Goal: Task Accomplishment & Management: Complete application form

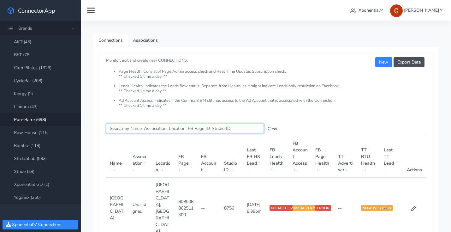
click at [124, 130] on input "Search this table" at bounding box center [185, 128] width 158 height 10
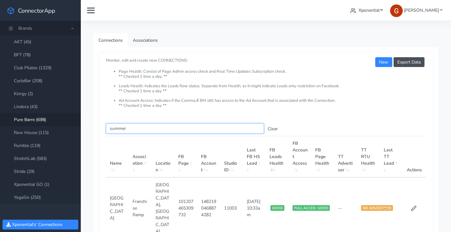
type input "summer"
click at [376, 13] on span "Xponential" at bounding box center [368, 10] width 21 height 6
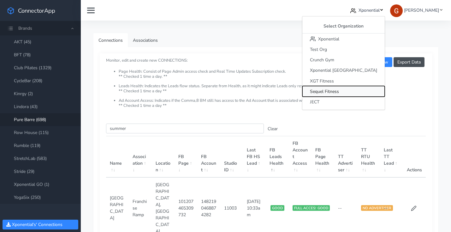
click at [339, 91] on span "Sequel Fitness" at bounding box center [324, 91] width 29 height 6
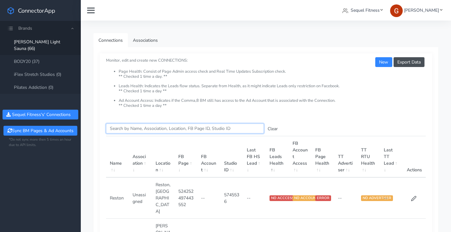
click at [143, 123] on input "Search this table" at bounding box center [185, 128] width 158 height 10
click at [41, 55] on link "BODY20 (37)" at bounding box center [40, 61] width 81 height 13
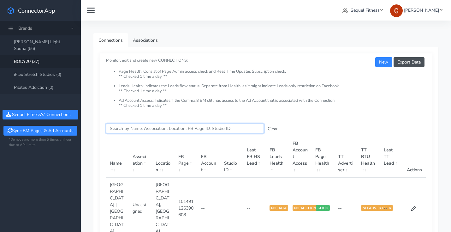
click at [135, 132] on input "Search this table" at bounding box center [185, 128] width 158 height 10
type input "summer"
click at [141, 130] on input "summer" at bounding box center [185, 128] width 158 height 10
type input "free"
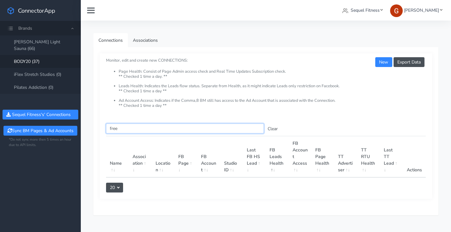
click at [111, 129] on input "free" at bounding box center [185, 128] width 158 height 10
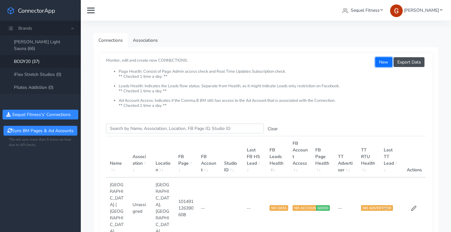
click at [385, 63] on button "New" at bounding box center [383, 62] width 17 height 10
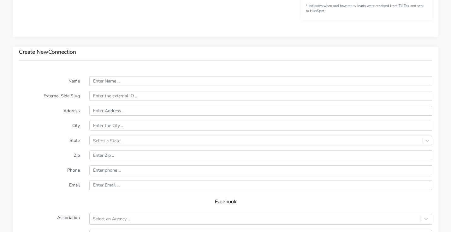
scroll to position [396, 0]
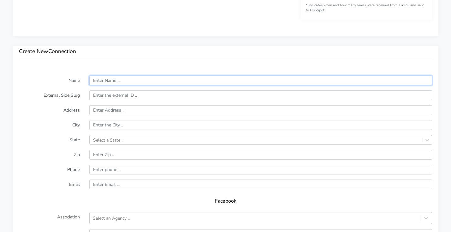
click at [109, 80] on input "text" at bounding box center [260, 80] width 343 height 10
paste input "Freehold"
type input "Freehold"
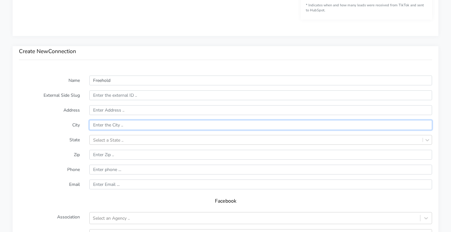
click at [117, 126] on input "text" at bounding box center [260, 125] width 343 height 10
paste input "Freehold"
type input "Freehold"
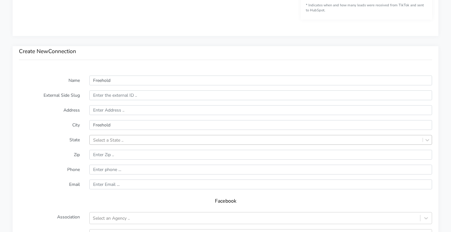
scroll to position [409, 0]
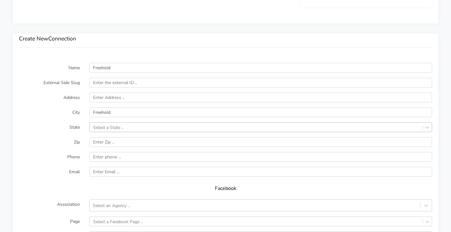
click at [111, 132] on div "Select a State .." at bounding box center [260, 127] width 343 height 10
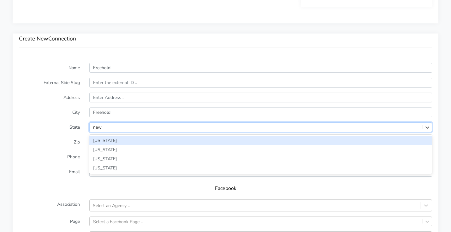
type input "new j"
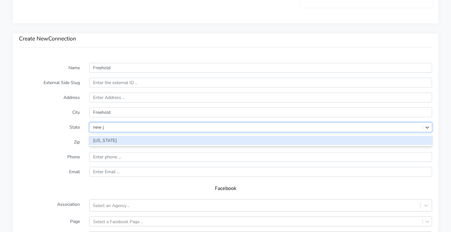
click at [106, 144] on div "[US_STATE]" at bounding box center [260, 140] width 343 height 9
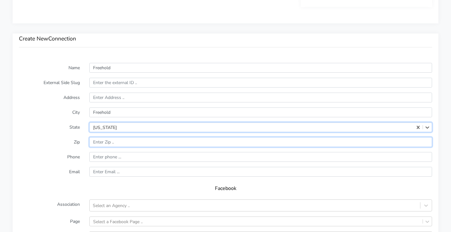
click at [118, 142] on input "input" at bounding box center [260, 142] width 343 height 10
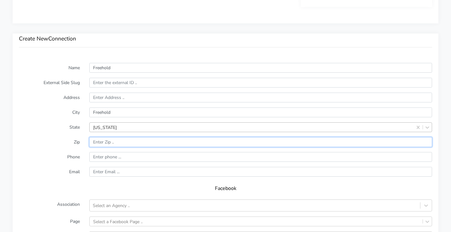
paste input "07728"
type input "07728"
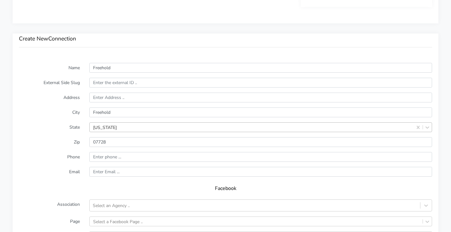
click at [49, 148] on form "Name Freehold External Side Slug Address City Freehold State [US_STATE] Zip Pho…" at bounding box center [225, 187] width 413 height 249
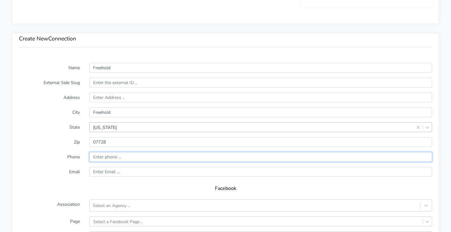
click at [113, 156] on input "input" at bounding box center [260, 157] width 343 height 10
paste input "[PHONE_NUMBER]"
click at [92, 154] on input "input" at bounding box center [260, 157] width 343 height 10
click at [106, 157] on input "input" at bounding box center [260, 157] width 343 height 10
click at [114, 158] on input "input" at bounding box center [260, 157] width 343 height 10
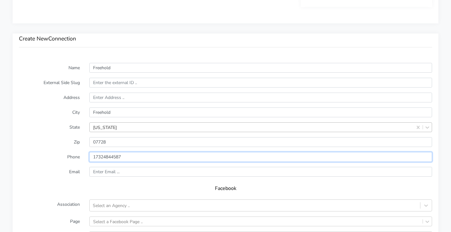
type input "17324844587"
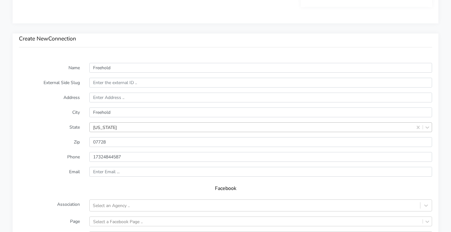
click at [63, 150] on form "Name Freehold External Side Slug Address City Freehold State [US_STATE] Zip Pho…" at bounding box center [225, 187] width 413 height 249
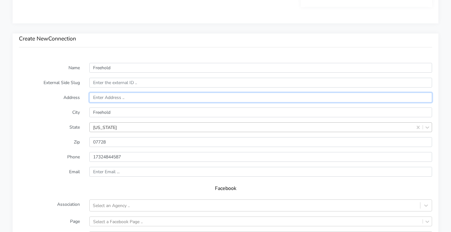
click at [126, 98] on input "text" at bounding box center [260, 97] width 343 height 10
paste input "[STREET_ADDRESS]"
type input "[STREET_ADDRESS]"
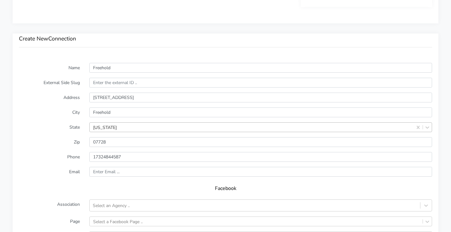
click at [33, 105] on form "Name Freehold External Side Slug Address [STREET_ADDRESS][US_STATE] Zip Phone E…" at bounding box center [225, 187] width 413 height 249
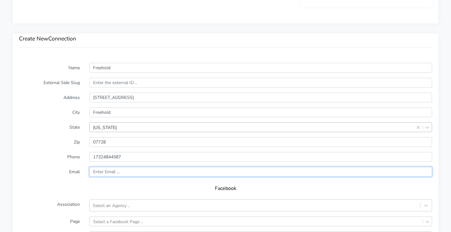
click at [123, 171] on input "text" at bounding box center [260, 172] width 343 height 10
paste input "[EMAIL_ADDRESS][DOMAIN_NAME]"
type input "[EMAIL_ADDRESS][DOMAIN_NAME]"
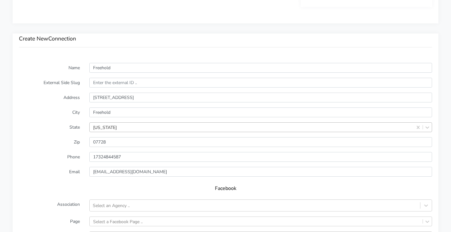
click at [27, 176] on form "Name Freehold External Side Slug Address [STREET_ADDRESS][US_STATE] Zip Phone E…" at bounding box center [225, 187] width 413 height 249
click at [118, 202] on div "Select an Agency .." at bounding box center [111, 205] width 37 height 7
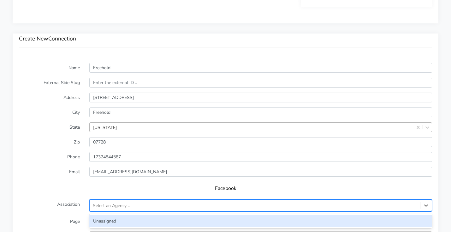
click at [109, 223] on div "Unassigned" at bounding box center [260, 221] width 343 height 12
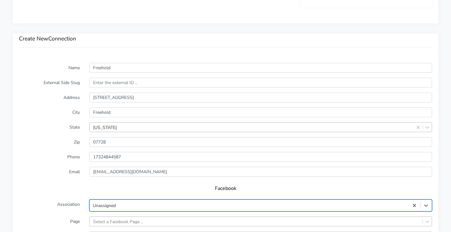
click at [121, 220] on div "Select a Facebook Page .." at bounding box center [260, 221] width 343 height 10
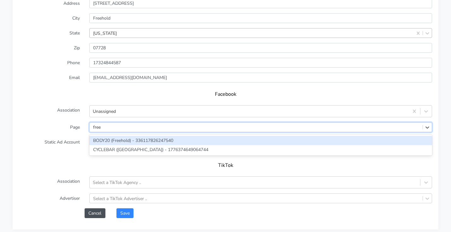
type input "freeh"
click at [123, 142] on div "BODY20 (Freehold) - 336117826247540" at bounding box center [260, 140] width 343 height 9
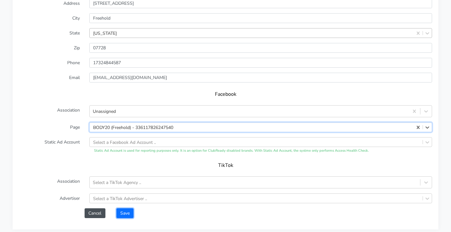
click at [123, 213] on button "Save" at bounding box center [124, 213] width 17 height 10
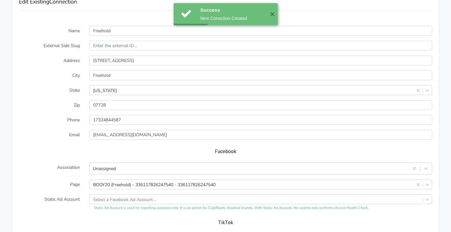
scroll to position [564, 0]
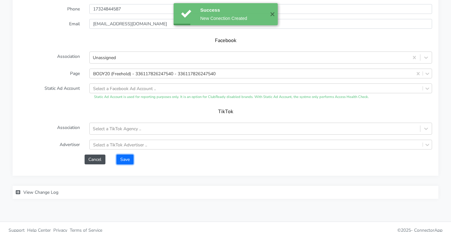
click at [127, 161] on button "Save" at bounding box center [124, 159] width 17 height 10
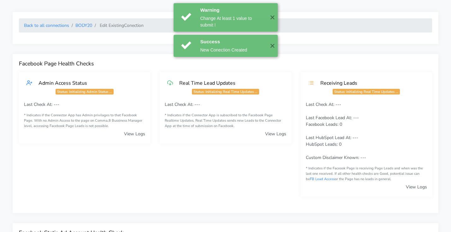
scroll to position [0, 0]
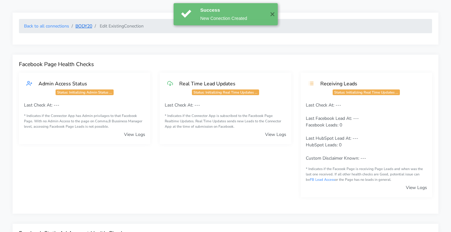
click at [84, 24] on link "BODY20" at bounding box center [83, 26] width 17 height 6
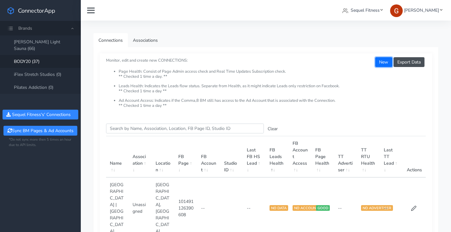
click at [383, 63] on button "New" at bounding box center [383, 62] width 17 height 10
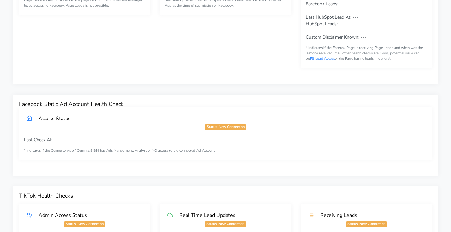
scroll to position [332, 0]
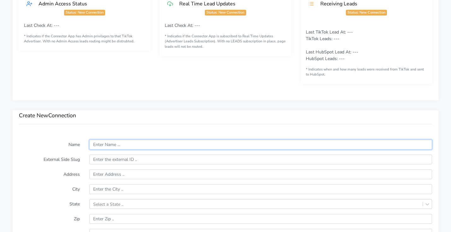
click at [112, 146] on input "text" at bounding box center [260, 144] width 343 height 10
paste input "Sea Girt"
type input "Sea Girt"
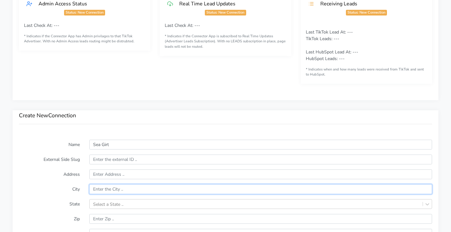
click at [103, 193] on input "text" at bounding box center [260, 189] width 343 height 10
paste input "Sea Girt"
type input "Sea Girt"
click at [100, 204] on div "Select a State .." at bounding box center [260, 204] width 343 height 10
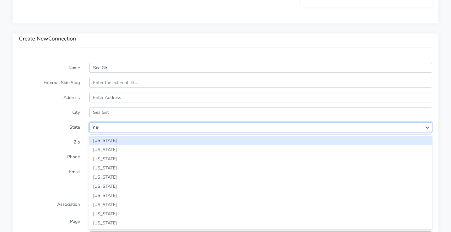
type input "new"
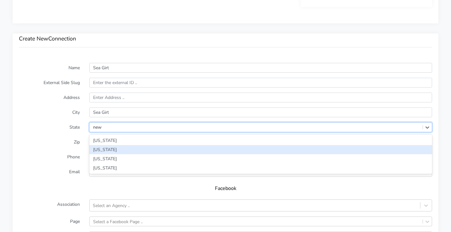
click at [122, 149] on div "[US_STATE]" at bounding box center [260, 149] width 343 height 9
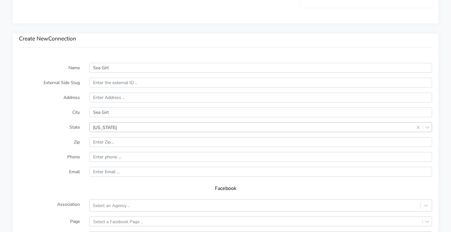
click at [39, 139] on label "Zip" at bounding box center [49, 142] width 70 height 10
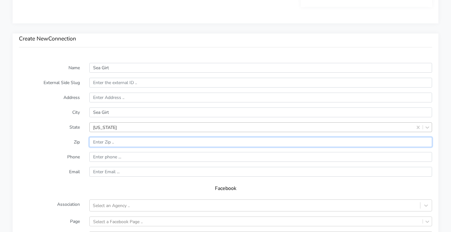
click at [102, 145] on input "input" at bounding box center [260, 142] width 343 height 10
paste input "08750"
type input "08750"
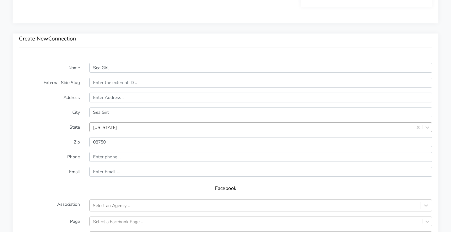
click at [57, 131] on label "State" at bounding box center [49, 127] width 70 height 10
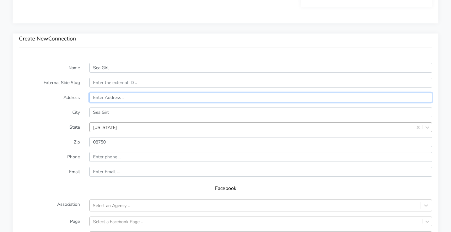
click at [118, 95] on input "text" at bounding box center [260, 97] width 343 height 10
paste input "2153 NJ 35"
type input "2153 NJ 35"
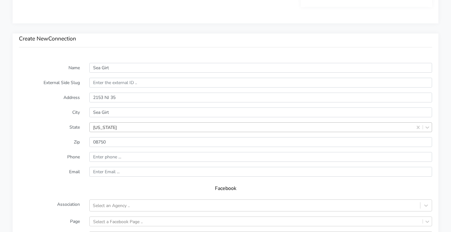
click at [13, 114] on div "Name Sea Girt External Side Slug Address [STREET_ADDRESS][US_STATE] Zip Phone E…" at bounding box center [226, 189] width 426 height 267
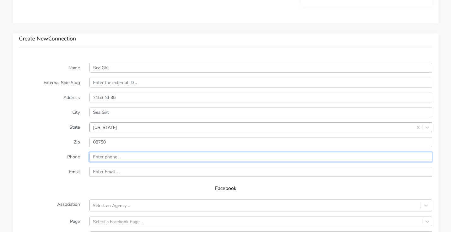
click at [125, 156] on input "input" at bounding box center [260, 157] width 343 height 10
paste input "[PHONE_NUMBER]"
click at [95, 157] on input "input" at bounding box center [260, 157] width 343 height 10
click at [107, 155] on input "input" at bounding box center [260, 157] width 343 height 10
click at [114, 157] on input "input" at bounding box center [260, 157] width 343 height 10
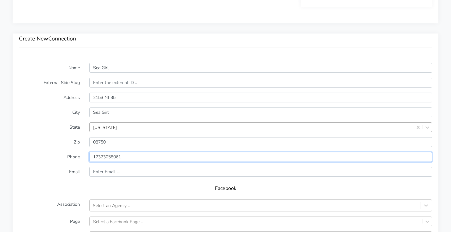
type input "17323058061"
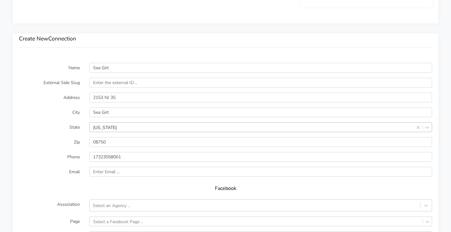
click at [30, 170] on label "Email" at bounding box center [49, 172] width 70 height 10
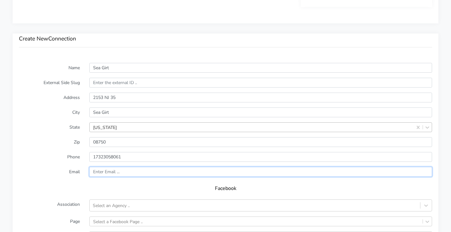
click at [106, 172] on input "text" at bounding box center [260, 172] width 343 height 10
paste input "[EMAIL_ADDRESS][DOMAIN_NAME]"
type input "[EMAIL_ADDRESS][DOMAIN_NAME]"
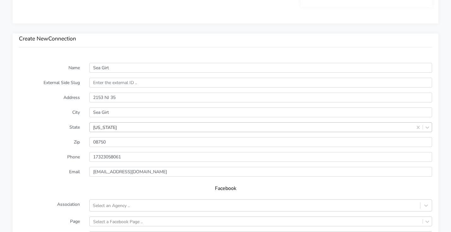
click at [30, 180] on form "Name Sea Girt External Side Slug Address [STREET_ADDRESS][US_STATE] Zip Phone E…" at bounding box center [225, 187] width 413 height 249
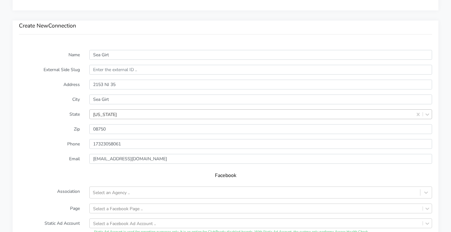
scroll to position [459, 0]
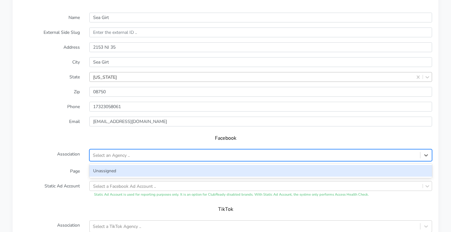
click at [121, 159] on div "Select an Agency .." at bounding box center [255, 155] width 330 height 10
click at [116, 170] on div "Unassigned" at bounding box center [260, 171] width 343 height 12
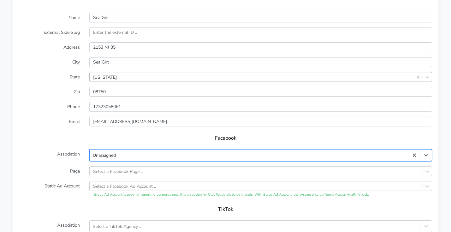
click at [112, 178] on form "Name Sea Girt External Side Slug Address [STREET_ADDRESS][US_STATE] Zip Phone E…" at bounding box center [225, 137] width 413 height 249
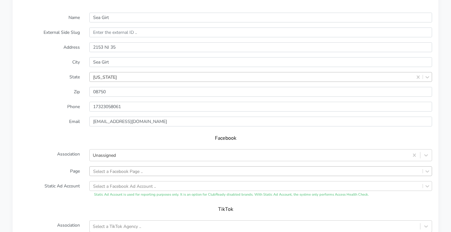
click at [115, 175] on div "Select a Facebook Page .." at bounding box center [260, 171] width 343 height 10
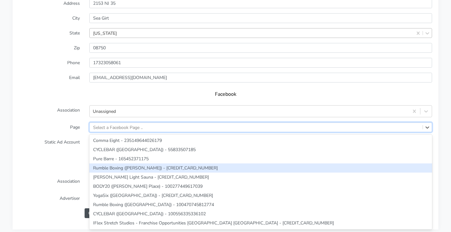
type input "b"
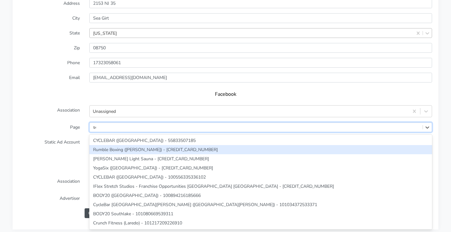
type input "sea"
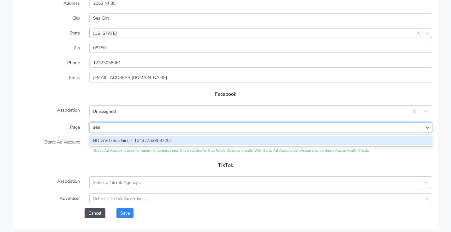
click at [108, 145] on div "BODY20 (Sea Girt) - 104327639037251" at bounding box center [260, 140] width 343 height 12
click at [113, 138] on div "BODY20 (Sea Girt) - 104327639037251" at bounding box center [260, 140] width 343 height 9
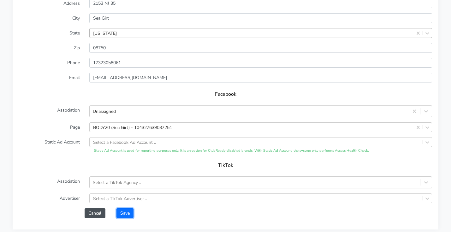
click at [126, 208] on button "Save" at bounding box center [124, 213] width 17 height 10
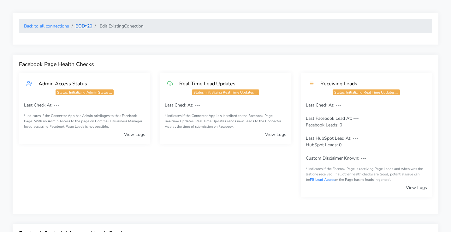
click at [88, 24] on link "BODY20" at bounding box center [83, 26] width 17 height 6
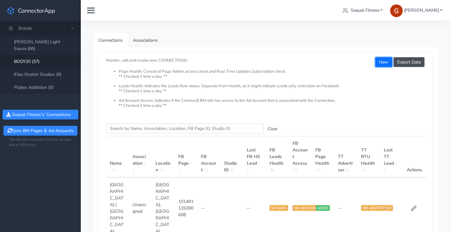
click at [384, 59] on button "New" at bounding box center [383, 62] width 17 height 10
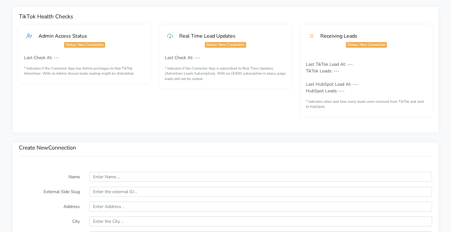
scroll to position [304, 0]
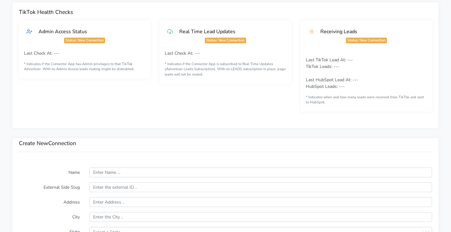
drag, startPoint x: 107, startPoint y: 162, endPoint x: 108, endPoint y: 166, distance: 4.5
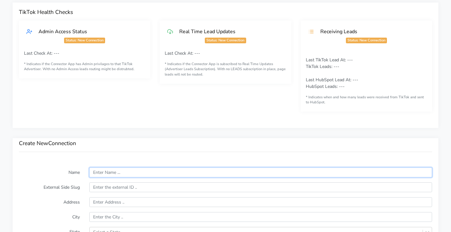
click at [108, 170] on input "text" at bounding box center [260, 172] width 343 height 10
paste input "[GEOGRAPHIC_DATA]"
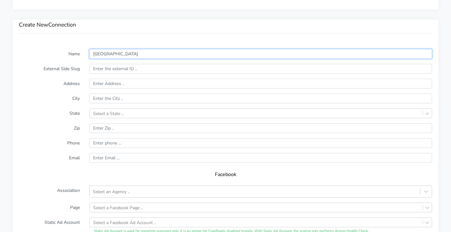
scroll to position [423, 0]
type input "[GEOGRAPHIC_DATA]"
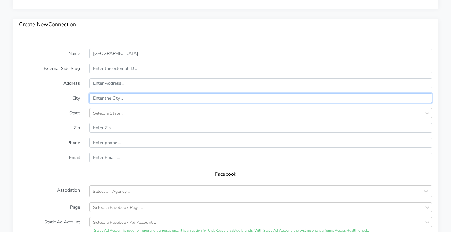
click at [111, 97] on input "text" at bounding box center [260, 98] width 343 height 10
paste input "[GEOGRAPHIC_DATA]"
type input "[GEOGRAPHIC_DATA]"
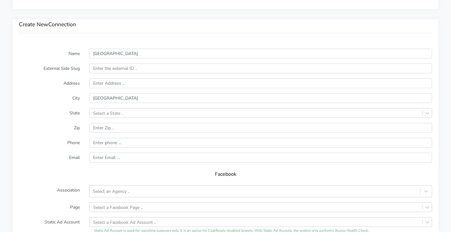
click at [47, 98] on label "City" at bounding box center [49, 98] width 70 height 10
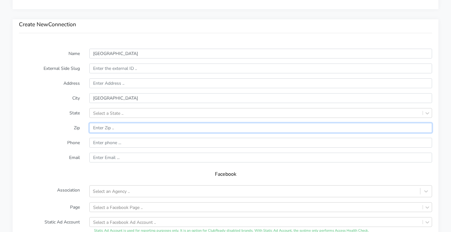
click at [110, 128] on input "input" at bounding box center [260, 128] width 343 height 10
paste input "07724"
type input "07724"
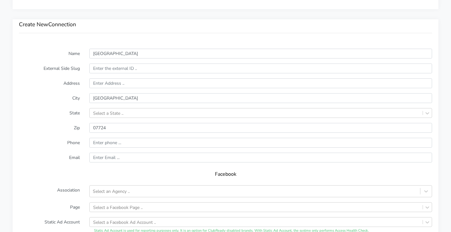
click at [50, 129] on label "Zip" at bounding box center [49, 128] width 70 height 10
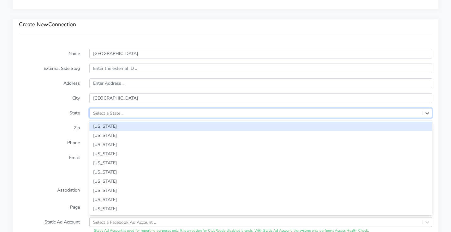
click at [112, 114] on div "Select a State .." at bounding box center [108, 112] width 30 height 7
type input "new j"
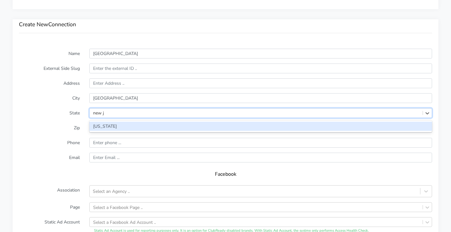
click at [116, 127] on div "[US_STATE]" at bounding box center [260, 125] width 343 height 9
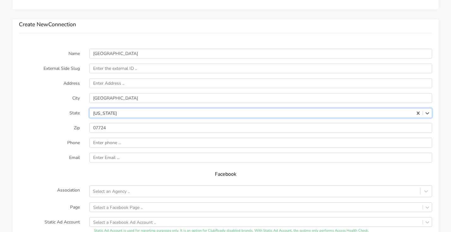
click at [79, 115] on label "State" at bounding box center [49, 113] width 70 height 10
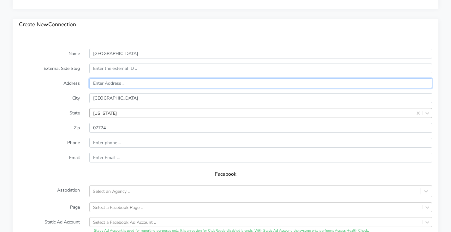
click at [116, 82] on input "text" at bounding box center [260, 83] width 343 height 10
paste input "[STREET_ADDRESS]"
type input "[STREET_ADDRESS]"
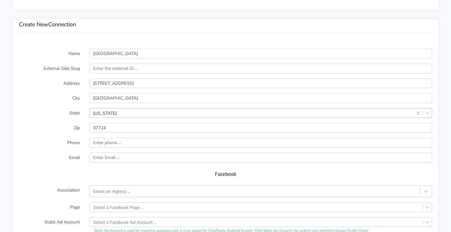
click at [64, 92] on form "Name [GEOGRAPHIC_DATA] External Side Slug Address [STREET_ADDRESS][US_STATE] Zi…" at bounding box center [225, 173] width 413 height 249
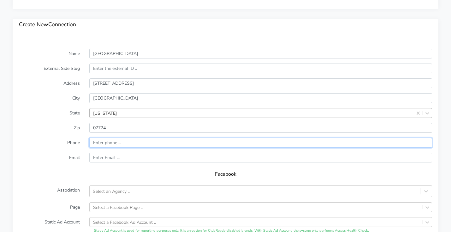
click at [131, 143] on input "input" at bounding box center [260, 143] width 343 height 10
paste input "[PHONE_NUMBER]"
click at [94, 141] on input "input" at bounding box center [260, 143] width 343 height 10
click at [107, 144] on input "input" at bounding box center [260, 143] width 343 height 10
click at [115, 140] on input "input" at bounding box center [260, 143] width 343 height 10
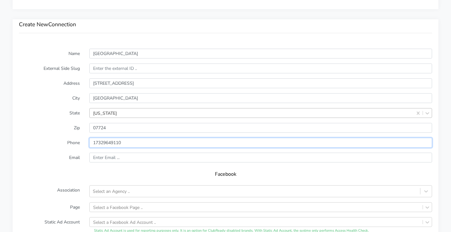
type input "17329649110"
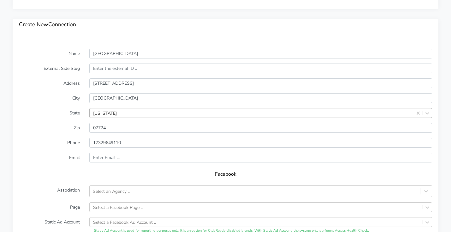
click at [67, 165] on form "Name [GEOGRAPHIC_DATA] External Side Slug Address [STREET_ADDRESS][US_STATE] Zi…" at bounding box center [225, 173] width 413 height 249
click at [102, 164] on form "Name [GEOGRAPHIC_DATA] External Side Slug Address [STREET_ADDRESS][US_STATE] Zi…" at bounding box center [225, 173] width 413 height 249
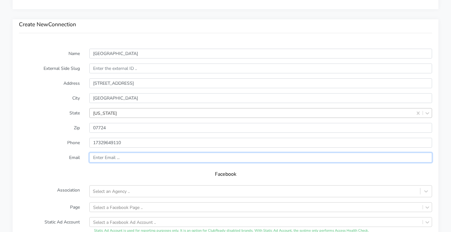
click at [106, 154] on input "text" at bounding box center [260, 157] width 343 height 10
paste input "[EMAIL_ADDRESS][DOMAIN_NAME]"
type input "[EMAIL_ADDRESS][DOMAIN_NAME]"
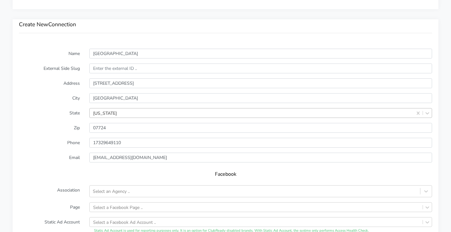
click at [28, 159] on label "Email" at bounding box center [49, 157] width 70 height 10
click at [112, 192] on div "Select an Agency .." at bounding box center [111, 191] width 37 height 7
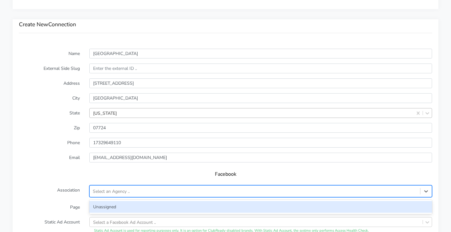
click at [110, 204] on div "Unassigned" at bounding box center [260, 207] width 343 height 12
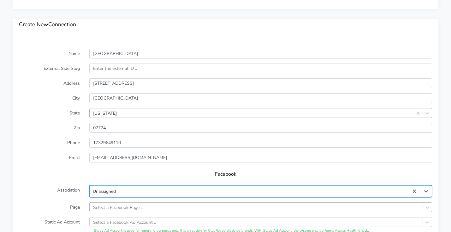
click at [111, 208] on div "Select a Facebook Page .." at bounding box center [260, 207] width 343 height 10
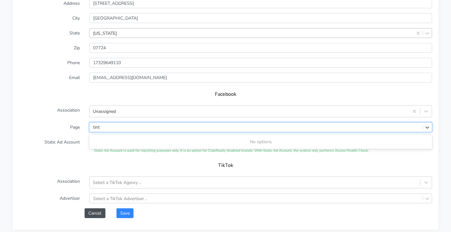
type input "tint"
click at [56, 159] on div "TikTok" at bounding box center [225, 167] width 413 height 18
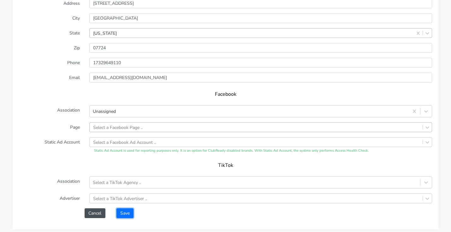
click at [124, 216] on button "Save" at bounding box center [124, 213] width 17 height 10
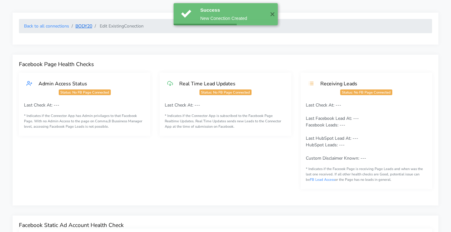
click at [89, 27] on link "BODY20" at bounding box center [83, 26] width 17 height 6
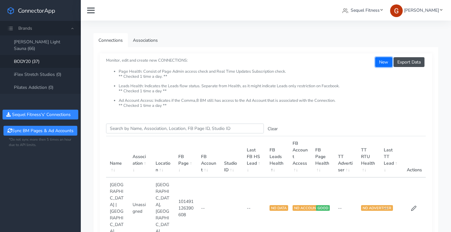
click at [383, 61] on button "New" at bounding box center [383, 62] width 17 height 10
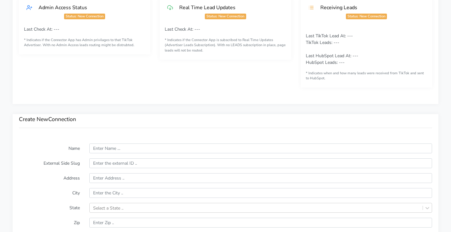
scroll to position [429, 0]
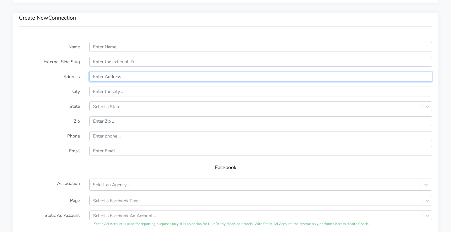
click at [122, 76] on input "text" at bounding box center [260, 77] width 343 height 10
paste input "[STREET_ADDRESS]"
type input "[STREET_ADDRESS]"
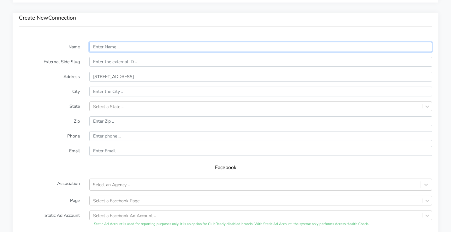
click at [129, 48] on input "text" at bounding box center [260, 47] width 343 height 10
paste input "[PERSON_NAME] Place"
type input "[PERSON_NAME] Place"
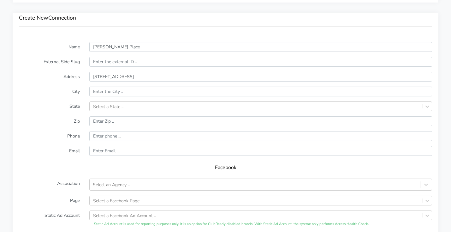
click at [122, 97] on form "Name [PERSON_NAME] Place External Side Slug Address [STREET_ADDRESS] Select a S…" at bounding box center [225, 166] width 413 height 249
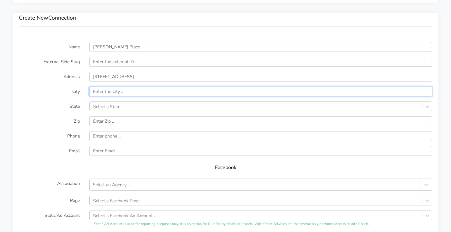
click at [123, 94] on input "text" at bounding box center [260, 91] width 343 height 10
paste input "[PERSON_NAME] Place"
type input "[PERSON_NAME] Place"
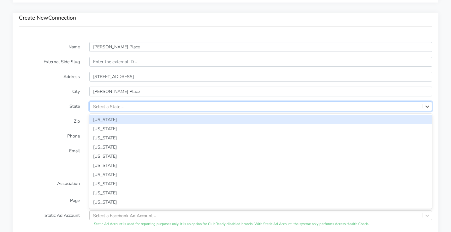
click at [120, 108] on div "Select a State .." at bounding box center [108, 106] width 30 height 7
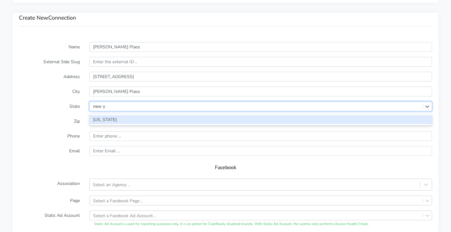
type input "new yo"
click at [120, 118] on div "[US_STATE]" at bounding box center [260, 119] width 343 height 9
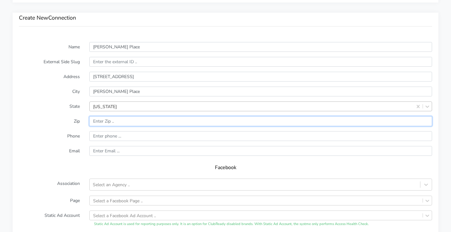
click at [139, 124] on input "input" at bounding box center [260, 121] width 343 height 10
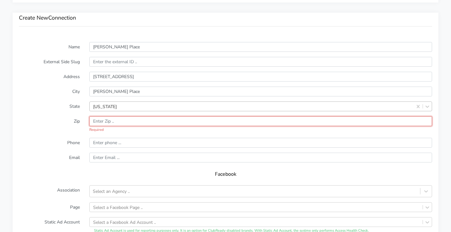
click at [129, 119] on input "input" at bounding box center [260, 121] width 343 height 10
paste input "11764"
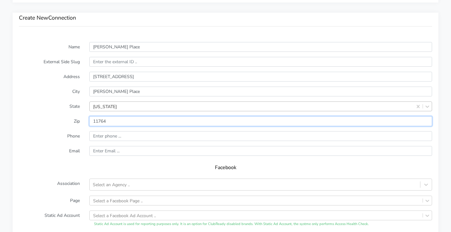
type input "11764"
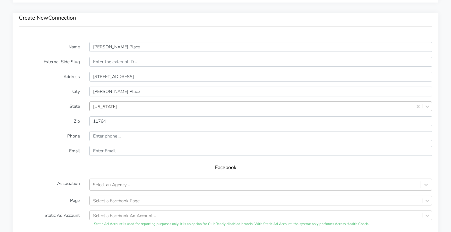
click at [43, 131] on label "Phone" at bounding box center [49, 136] width 70 height 10
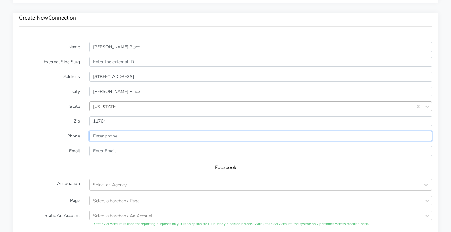
click at [151, 133] on input "input" at bounding box center [260, 136] width 343 height 10
paste input "[PHONE_NUMBER]"
click at [95, 136] on input "input" at bounding box center [260, 136] width 343 height 10
click at [106, 136] on input "input" at bounding box center [260, 136] width 343 height 10
click at [114, 134] on input "input" at bounding box center [260, 136] width 343 height 10
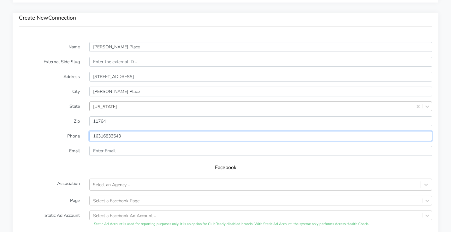
type input "16316833543"
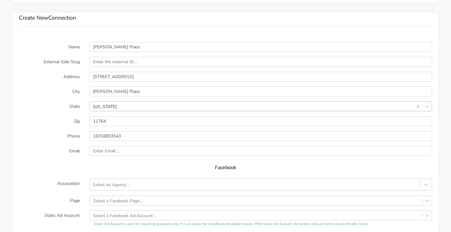
click at [105, 166] on h5 "Facebook" at bounding box center [225, 167] width 400 height 6
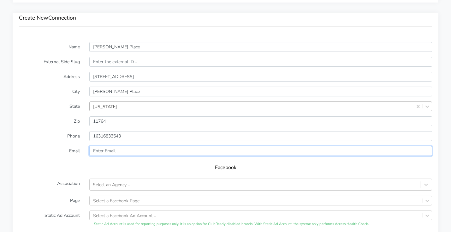
click at [131, 150] on input "text" at bounding box center [260, 151] width 343 height 10
paste input "[EMAIL_ADDRESS][DOMAIN_NAME]"
type input "[EMAIL_ADDRESS][DOMAIN_NAME]"
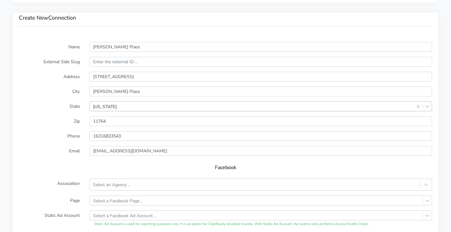
click at [52, 162] on div "Facebook" at bounding box center [225, 170] width 413 height 18
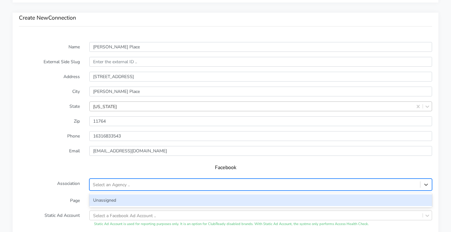
click at [117, 182] on div "Select an Agency .." at bounding box center [111, 184] width 37 height 7
click at [113, 200] on div "Unassigned" at bounding box center [260, 200] width 343 height 12
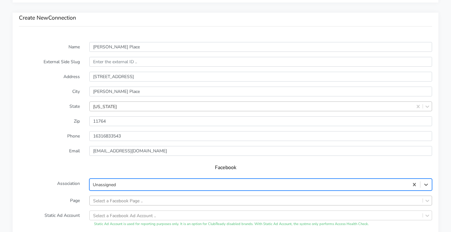
click at [128, 201] on div "Select a Facebook Page .." at bounding box center [260, 200] width 343 height 10
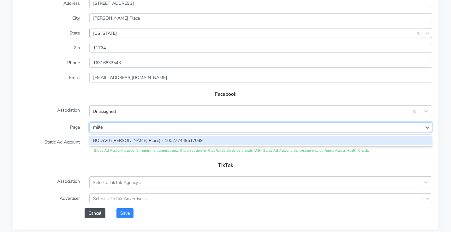
type input "[PERSON_NAME]"
click at [131, 140] on div "BODY20 ([PERSON_NAME] Place) - 100277449617039" at bounding box center [260, 140] width 343 height 9
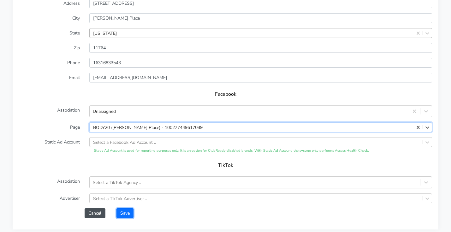
click at [126, 215] on button "Save" at bounding box center [124, 213] width 17 height 10
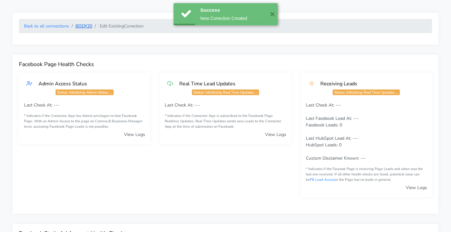
click at [85, 26] on link "BODY20" at bounding box center [83, 26] width 17 height 6
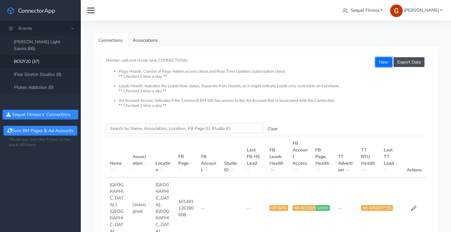
click at [384, 63] on button "New" at bounding box center [383, 62] width 17 height 10
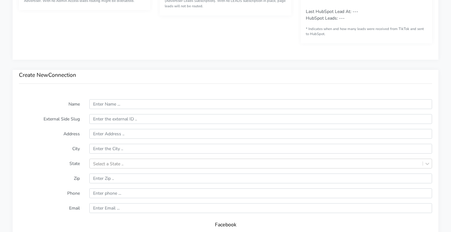
scroll to position [374, 0]
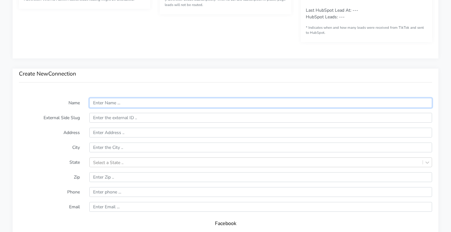
click at [107, 102] on input "text" at bounding box center [260, 103] width 343 height 10
paste input "Pittsford"
type input "Pittsford"
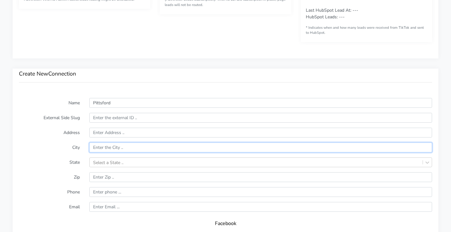
click at [118, 148] on input "text" at bounding box center [260, 147] width 343 height 10
paste input "[GEOGRAPHIC_DATA]"
type input "[GEOGRAPHIC_DATA]"
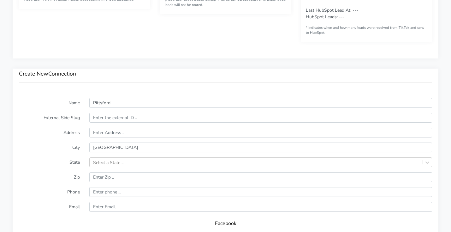
click at [38, 148] on label "City" at bounding box center [49, 147] width 70 height 10
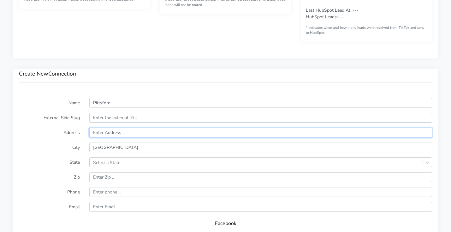
click at [116, 128] on input "text" at bounding box center [260, 132] width 343 height 10
paste input "[STREET_ADDRESS]"
type input "[STREET_ADDRESS]"
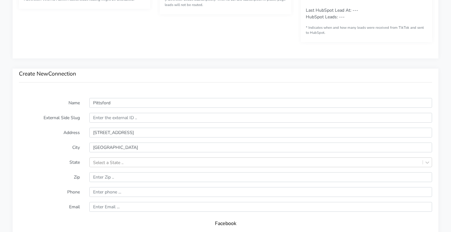
click at [20, 137] on label "Address" at bounding box center [49, 132] width 70 height 10
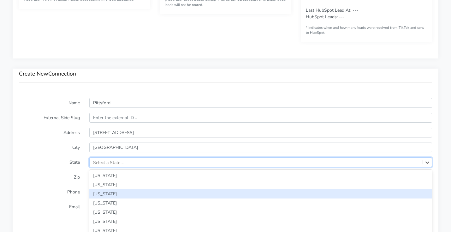
scroll to position [409, 0]
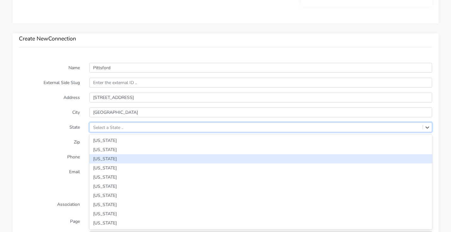
click at [110, 132] on div "option [US_STATE] focused, 3 of 59. 59 results available. Use Up and Down to ch…" at bounding box center [260, 127] width 343 height 10
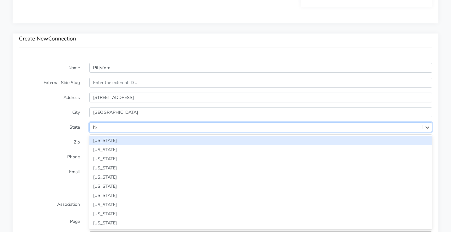
type input "New"
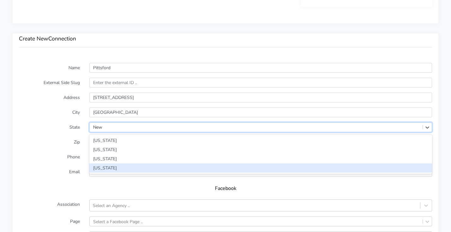
click at [109, 167] on div "[US_STATE]" at bounding box center [260, 167] width 343 height 9
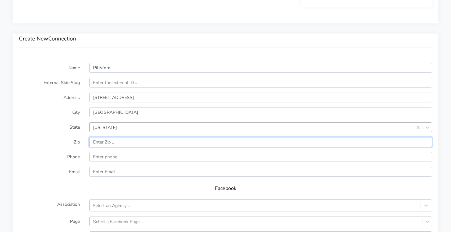
click at [113, 143] on input "input" at bounding box center [260, 142] width 343 height 10
paste input "14618"
type input "14618"
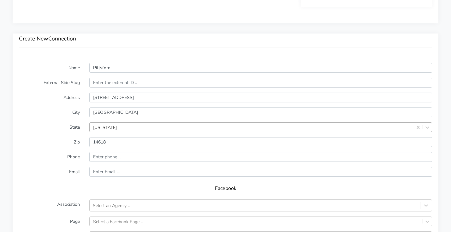
click at [46, 155] on label "Phone" at bounding box center [49, 157] width 70 height 10
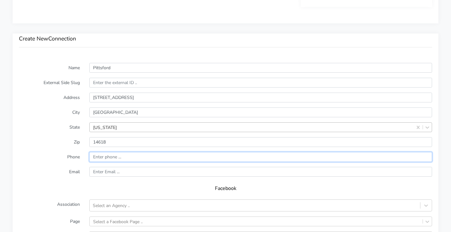
click at [113, 155] on input "input" at bounding box center [260, 157] width 343 height 10
paste input "[PHONE_NUMBER]"
click at [95, 156] on input "input" at bounding box center [260, 157] width 343 height 10
click at [106, 156] on input "input" at bounding box center [260, 157] width 343 height 10
click at [114, 158] on input "input" at bounding box center [260, 157] width 343 height 10
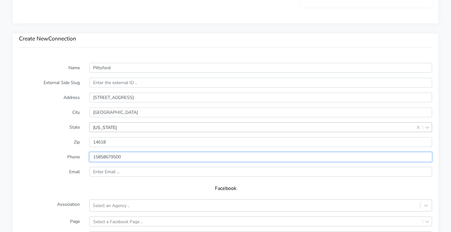
type input "15858679500"
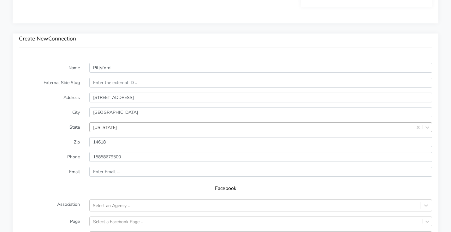
click at [72, 196] on div "Facebook" at bounding box center [225, 190] width 413 height 18
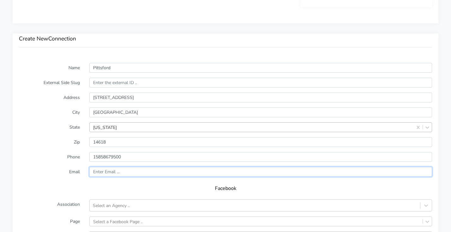
drag, startPoint x: 138, startPoint y: 173, endPoint x: 133, endPoint y: 174, distance: 5.5
click at [138, 173] on input "text" at bounding box center [260, 172] width 343 height 10
paste input "[EMAIL_ADDRESS][DOMAIN_NAME]"
type input "[EMAIL_ADDRESS][DOMAIN_NAME]"
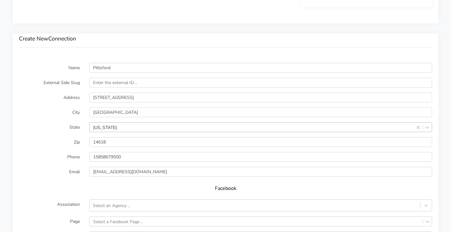
click at [41, 174] on label "Email" at bounding box center [49, 172] width 70 height 10
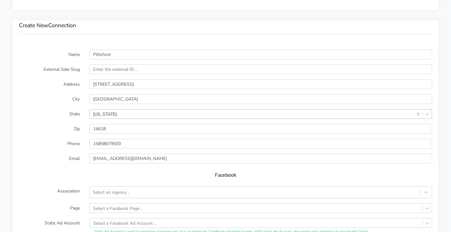
scroll to position [460, 0]
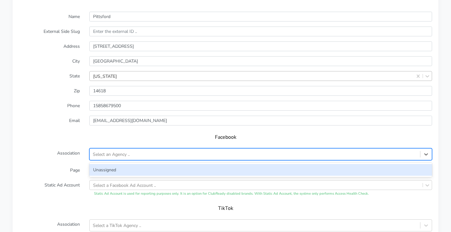
click at [124, 153] on div "Select an Agency .." at bounding box center [111, 154] width 37 height 7
click at [108, 172] on div "Unassigned" at bounding box center [260, 170] width 343 height 12
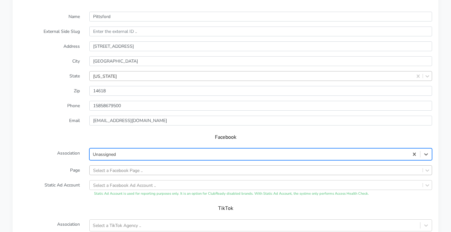
click at [109, 172] on div "Select a Facebook Page .." at bounding box center [260, 170] width 343 height 10
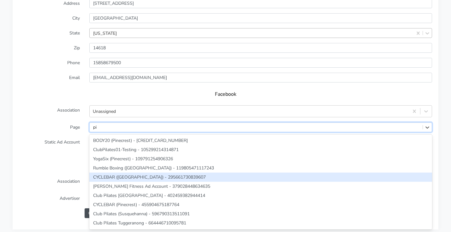
type input "p"
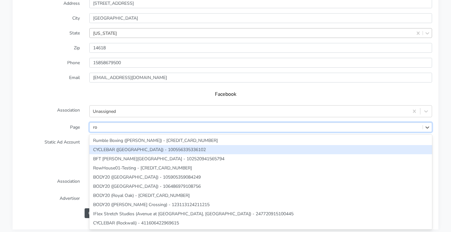
type input "r"
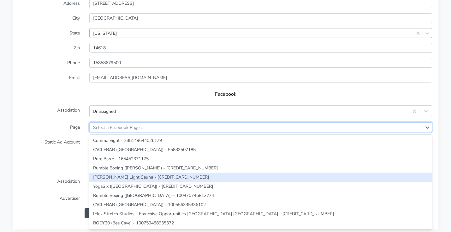
click at [42, 171] on div "TikTok" at bounding box center [225, 167] width 413 height 18
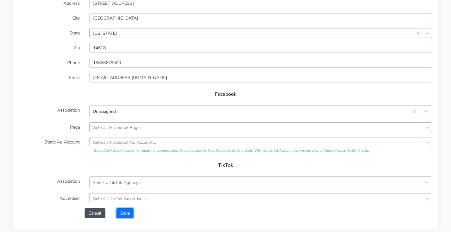
click at [119, 213] on button "Save" at bounding box center [124, 213] width 17 height 10
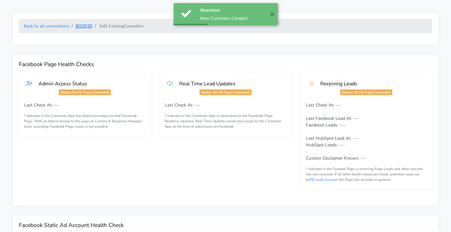
click at [81, 26] on link "BODY20" at bounding box center [83, 26] width 17 height 6
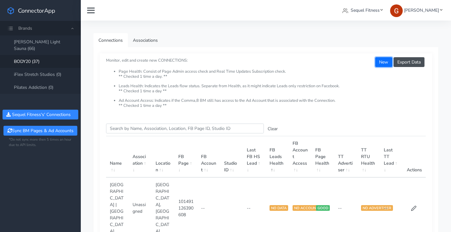
click at [385, 63] on button "New" at bounding box center [383, 62] width 17 height 10
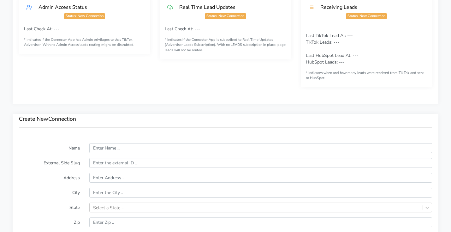
scroll to position [374, 0]
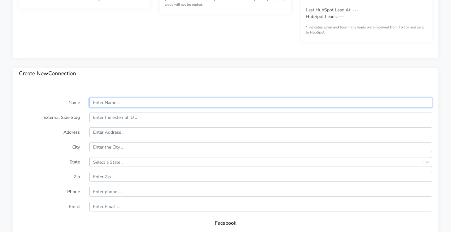
click at [108, 104] on input "text" at bounding box center [260, 102] width 343 height 10
paste input "Ballantyne"
type input "Ballantyne"
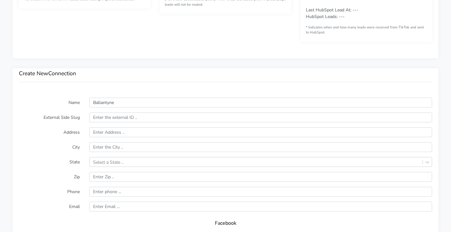
click at [35, 120] on label "External Side Slug" at bounding box center [49, 117] width 70 height 10
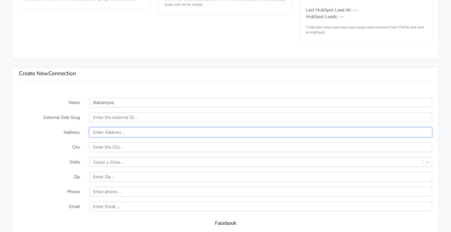
click at [114, 130] on input "text" at bounding box center [260, 132] width 343 height 10
paste input "[STREET_ADDRESS]"
type input "[STREET_ADDRESS]"
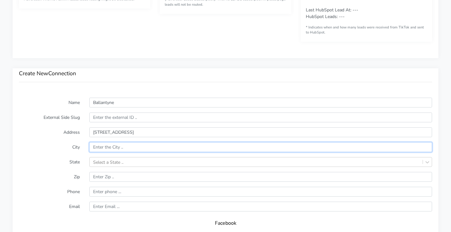
click at [122, 150] on input "text" at bounding box center [260, 147] width 343 height 10
paste input "Charlotte"
type input "Charlotte"
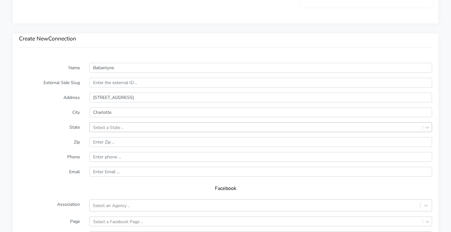
click at [96, 132] on div "Select a State .." at bounding box center [260, 127] width 343 height 10
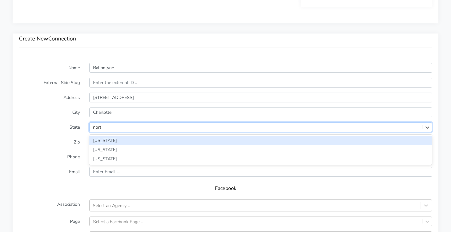
type input "north"
click at [105, 142] on div "[US_STATE]" at bounding box center [260, 140] width 343 height 9
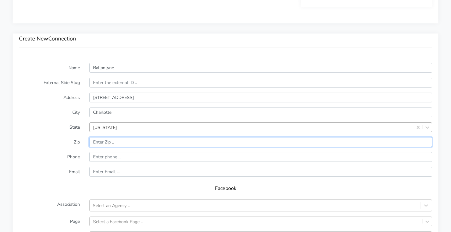
click at [130, 141] on input "input" at bounding box center [260, 142] width 343 height 10
paste input "28277"
type input "28277"
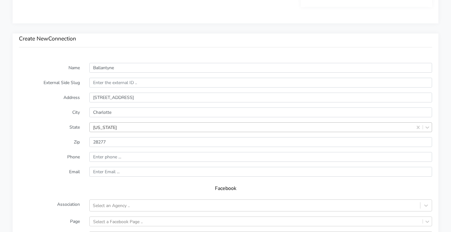
click at [39, 150] on form "Name Ballantyne External Side Slug Address [STREET_ADDRESS][US_STATE] Zip Phone…" at bounding box center [225, 187] width 413 height 249
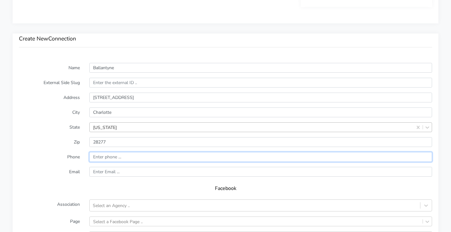
click at [132, 156] on input "input" at bounding box center [260, 157] width 343 height 10
paste input "[PHONE_NUMBER]"
click at [93, 156] on input "input" at bounding box center [260, 157] width 343 height 10
click at [106, 157] on input "input" at bounding box center [260, 157] width 343 height 10
click at [114, 158] on input "input" at bounding box center [260, 157] width 343 height 10
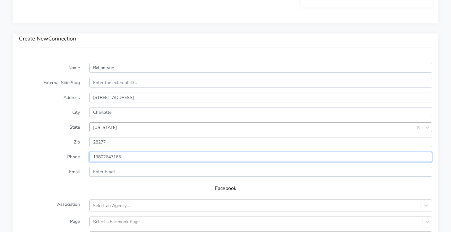
type input "19802647165"
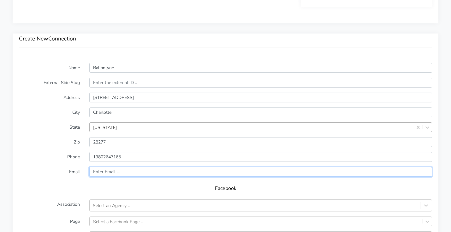
click at [179, 175] on input "text" at bounding box center [260, 172] width 343 height 10
paste input "[EMAIL_ADDRESS][DOMAIN_NAME]"
type input "[EMAIL_ADDRESS][DOMAIN_NAME]"
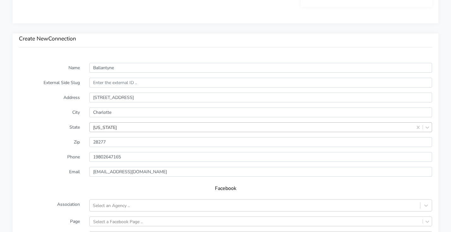
click at [53, 185] on div "Facebook" at bounding box center [225, 190] width 413 height 18
click at [109, 207] on div "Select an Agency .." at bounding box center [111, 205] width 37 height 7
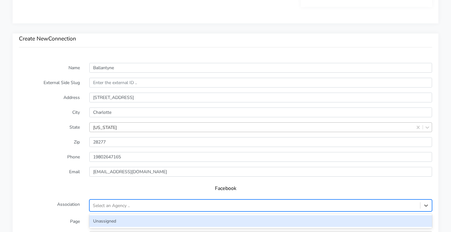
click at [107, 216] on div "Unassigned" at bounding box center [260, 221] width 343 height 12
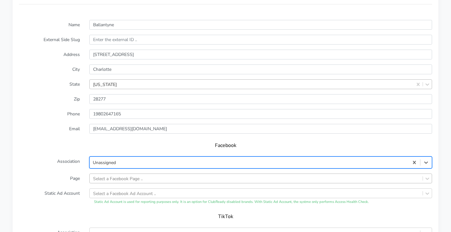
click at [125, 179] on div "Select a Facebook Page .." at bounding box center [260, 178] width 343 height 10
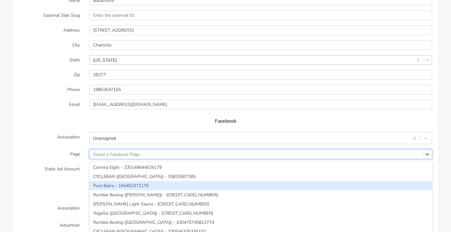
scroll to position [463, 0]
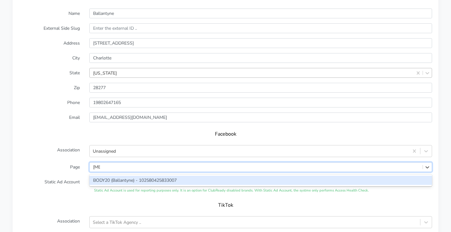
type input "ball"
click at [129, 178] on div "BODY20 (Ballantyne) - 102580425833007" at bounding box center [260, 179] width 343 height 9
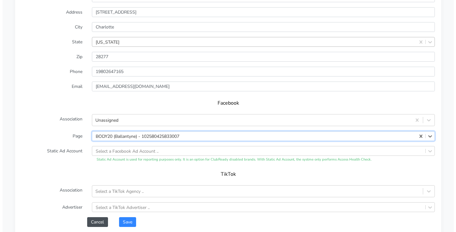
scroll to position [523, 0]
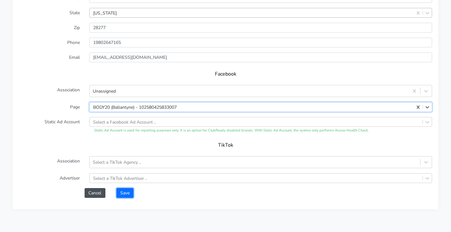
click at [128, 192] on button "Save" at bounding box center [124, 193] width 17 height 10
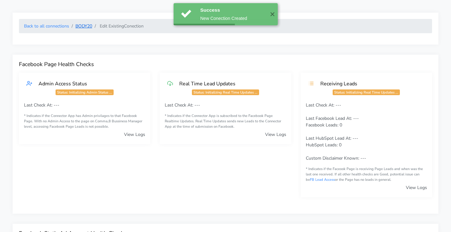
click at [89, 25] on link "BODY20" at bounding box center [83, 26] width 17 height 6
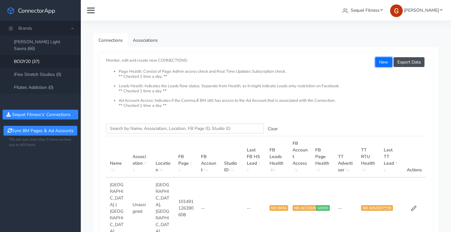
click at [382, 64] on button "New" at bounding box center [383, 62] width 17 height 10
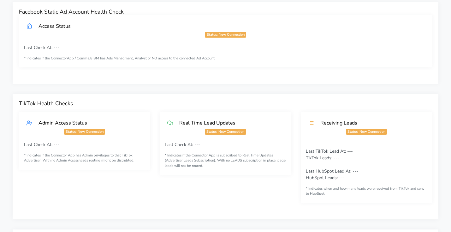
scroll to position [352, 0]
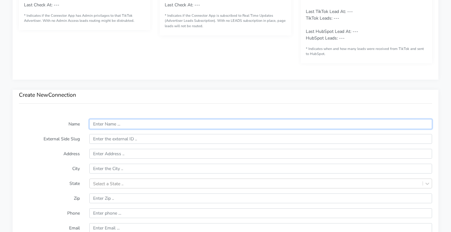
click at [114, 123] on input "text" at bounding box center [260, 124] width 343 height 10
paste input "[GEOGRAPHIC_DATA]"
type input "[GEOGRAPHIC_DATA]"
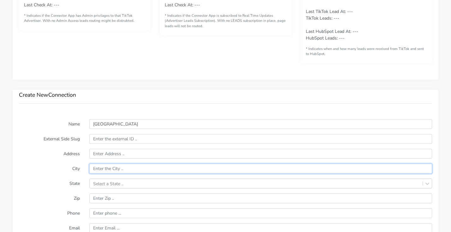
click at [119, 168] on input "text" at bounding box center [260, 168] width 343 height 10
paste input "[GEOGRAPHIC_DATA]"
type input "[GEOGRAPHIC_DATA]"
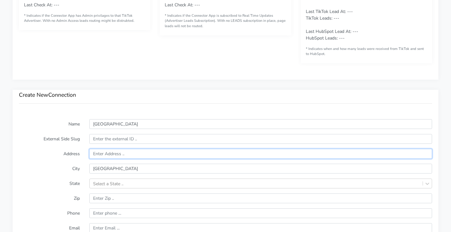
click at [120, 152] on input "text" at bounding box center [260, 154] width 343 height 10
paste input "[STREET_ADDRESS]"
type input "[STREET_ADDRESS]"
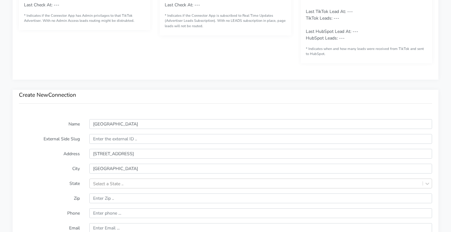
click at [28, 166] on label "City" at bounding box center [49, 168] width 70 height 10
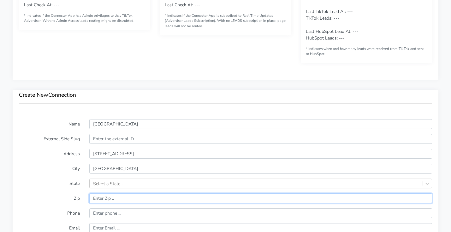
click at [105, 199] on input "input" at bounding box center [260, 198] width 343 height 10
paste input "28117"
type input "28117"
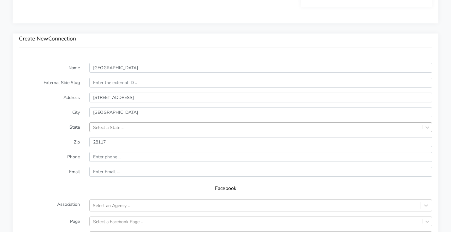
click at [114, 132] on div "Select a State .." at bounding box center [260, 127] width 343 height 10
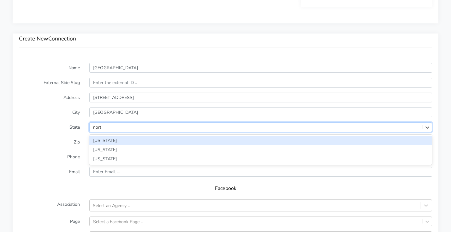
type input "north"
click at [109, 141] on div "[US_STATE]" at bounding box center [260, 140] width 343 height 9
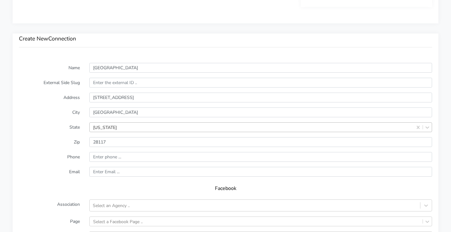
click at [70, 159] on label "Phone" at bounding box center [49, 157] width 70 height 10
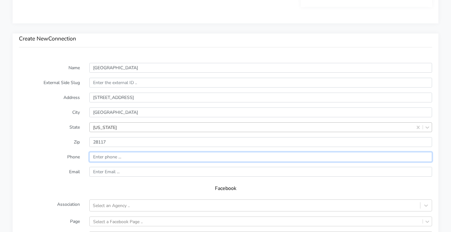
click at [119, 154] on input "input" at bounding box center [260, 157] width 343 height 10
paste input "[PHONE_NUMBER]"
click at [96, 156] on input "input" at bounding box center [260, 157] width 343 height 10
click at [107, 157] on input "input" at bounding box center [260, 157] width 343 height 10
click at [114, 157] on input "input" at bounding box center [260, 157] width 343 height 10
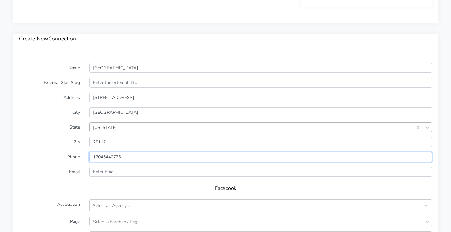
type input "17046440723"
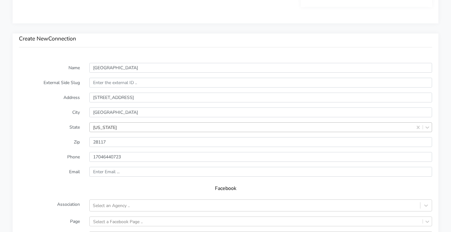
click at [79, 190] on h5 "Facebook" at bounding box center [225, 188] width 400 height 6
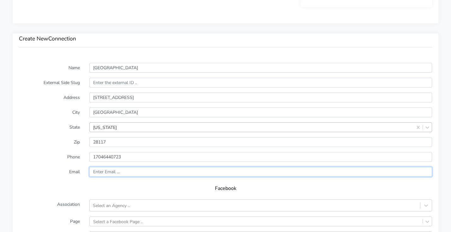
click at [113, 174] on input "text" at bounding box center [260, 172] width 343 height 10
paste input "[EMAIL_ADDRESS][DOMAIN_NAME]"
type input "[EMAIL_ADDRESS][DOMAIN_NAME]"
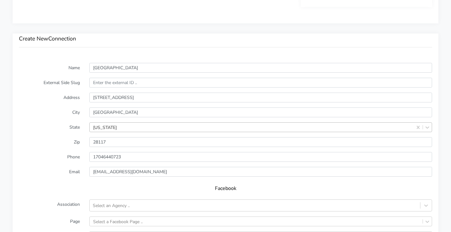
click at [50, 176] on label "Email" at bounding box center [49, 172] width 70 height 10
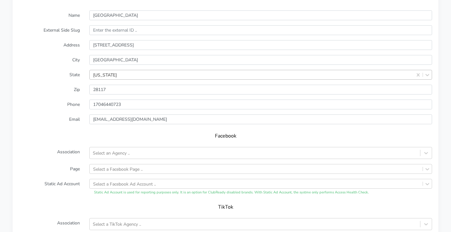
scroll to position [462, 0]
click at [110, 152] on div "Select an Agency .." at bounding box center [111, 151] width 37 height 7
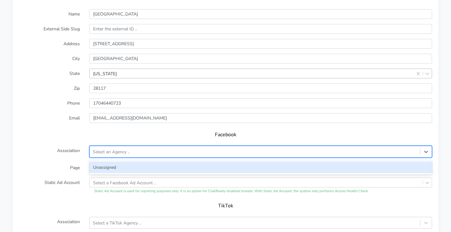
click at [112, 168] on div "Unassigned" at bounding box center [260, 167] width 343 height 12
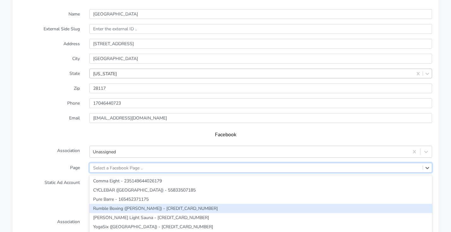
scroll to position [503, 0]
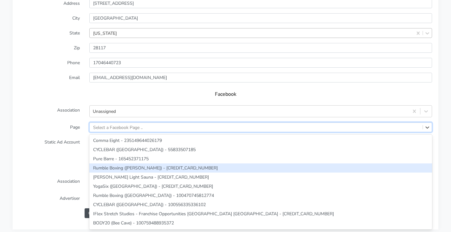
click at [115, 132] on div "option Rumble Boxing ([PERSON_NAME]) - [CREDIT_CARD_NUMBER] focused, 4 of 265. …" at bounding box center [260, 127] width 343 height 10
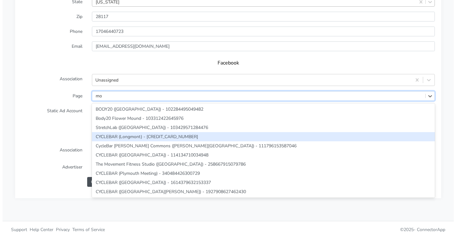
scroll to position [540, 0]
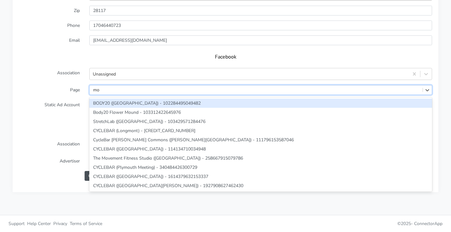
type input "mo"
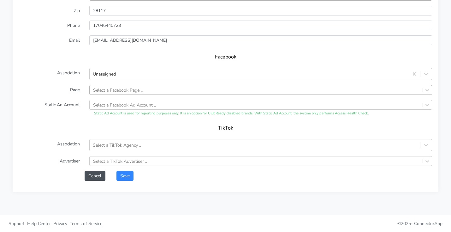
click at [51, 81] on form "Name [GEOGRAPHIC_DATA] External Side Slug Address [STREET_ADDRESS][US_STATE] Zi…" at bounding box center [225, 56] width 413 height 249
click at [126, 172] on button "Save" at bounding box center [124, 176] width 17 height 10
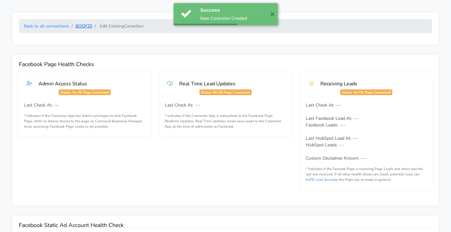
click at [83, 27] on link "BODY20" at bounding box center [83, 26] width 17 height 6
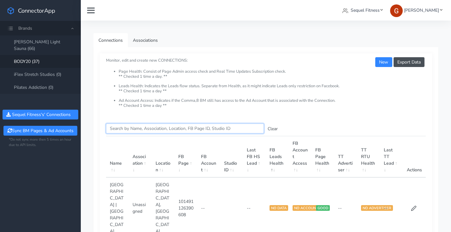
click at [197, 130] on input "Search this table" at bounding box center [185, 128] width 158 height 10
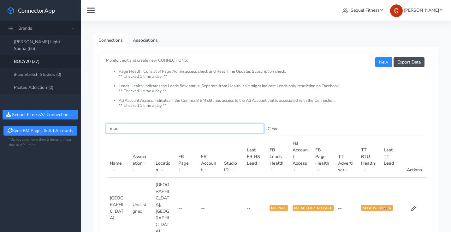
type input "moo"
click at [270, 129] on button "Clear" at bounding box center [273, 129] width 18 height 10
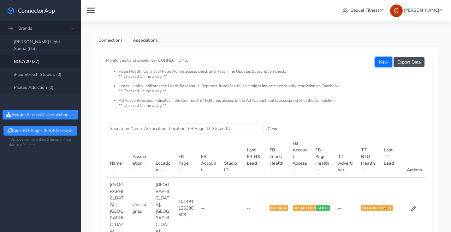
click at [382, 63] on button "New" at bounding box center [383, 62] width 17 height 10
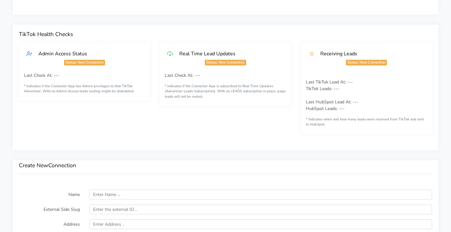
scroll to position [352, 0]
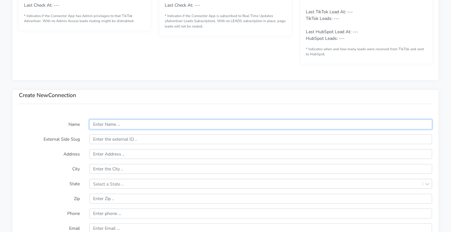
click at [117, 129] on input "text" at bounding box center [260, 124] width 343 height 10
paste input "[PERSON_NAME] Hills"
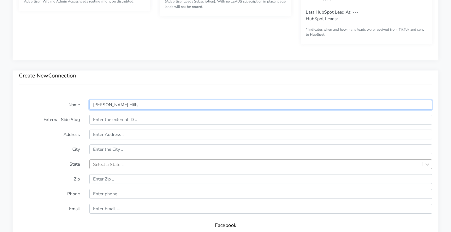
type input "[PERSON_NAME] Hills"
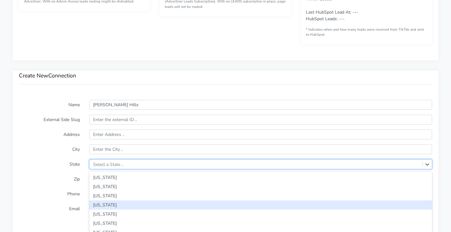
scroll to position [409, 0]
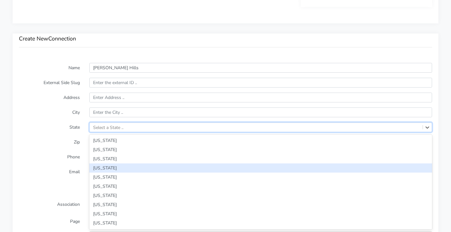
click at [110, 132] on div "option [US_STATE] focused, 4 of 59. 59 results available. Use Up and Down to ch…" at bounding box center [260, 127] width 343 height 10
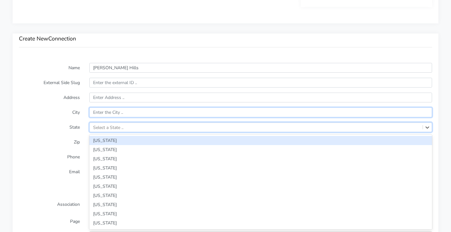
click at [112, 112] on input "text" at bounding box center [260, 112] width 343 height 10
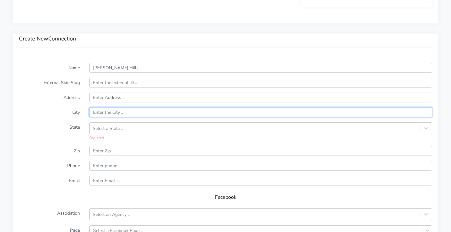
paste input "[PERSON_NAME] Hills"
type input "[PERSON_NAME] Hills"
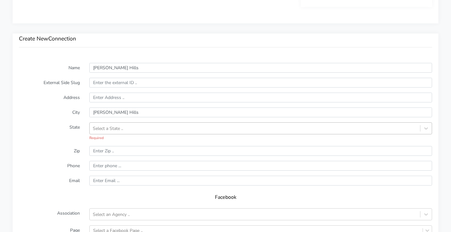
click at [108, 129] on div "Select a State .." at bounding box center [108, 128] width 30 height 7
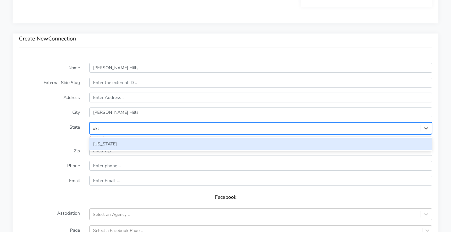
type input "okla"
click at [113, 140] on div "[US_STATE]" at bounding box center [260, 144] width 343 height 12
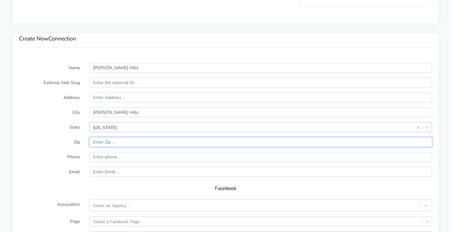
click at [115, 142] on input "input" at bounding box center [260, 142] width 343 height 10
paste input "73116"
type input "73116"
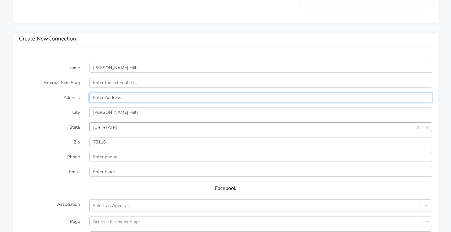
click at [110, 99] on input "text" at bounding box center [260, 97] width 343 height 10
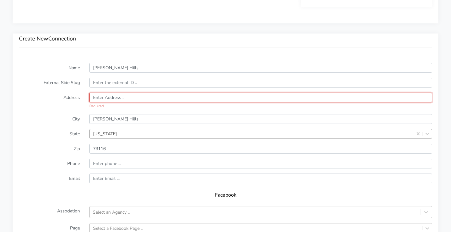
paste input "[STREET_ADDRESS]"
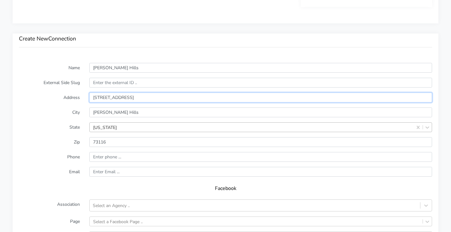
type input "[STREET_ADDRESS]"
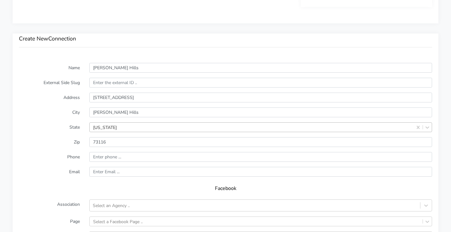
click at [42, 111] on label "City" at bounding box center [49, 112] width 70 height 10
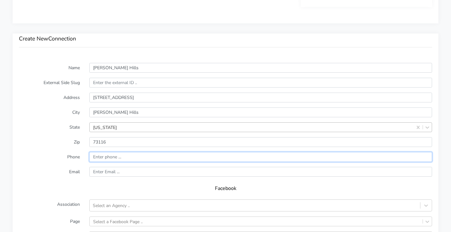
drag, startPoint x: 109, startPoint y: 158, endPoint x: 82, endPoint y: 160, distance: 27.2
click at [109, 158] on input "input" at bounding box center [260, 157] width 343 height 10
paste input "[PHONE_NUMBER]"
click at [95, 157] on input "input" at bounding box center [260, 157] width 343 height 10
click at [107, 159] on input "input" at bounding box center [260, 157] width 343 height 10
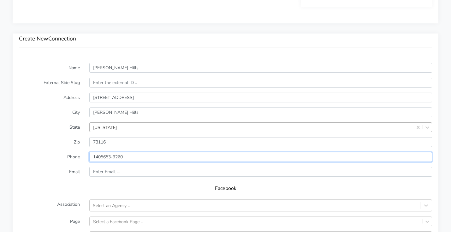
click at [114, 158] on input "input" at bounding box center [260, 157] width 343 height 10
type input "14056539260"
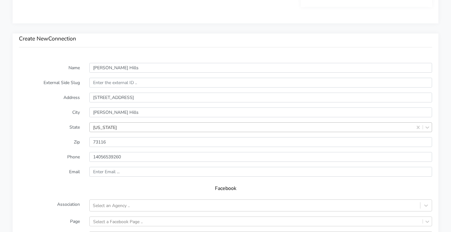
click at [59, 175] on label "Email" at bounding box center [49, 172] width 70 height 10
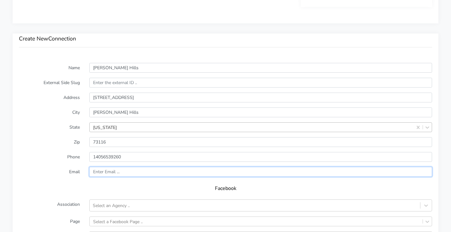
click at [113, 175] on input "text" at bounding box center [260, 172] width 343 height 10
paste input "[EMAIL_ADDRESS][DOMAIN_NAME]"
type input "[EMAIL_ADDRESS][DOMAIN_NAME]"
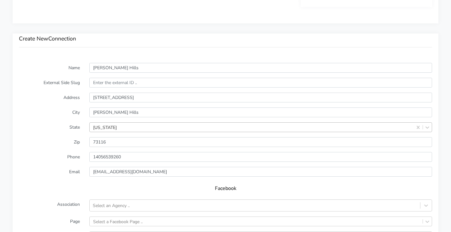
click at [47, 176] on label "Email" at bounding box center [49, 172] width 70 height 10
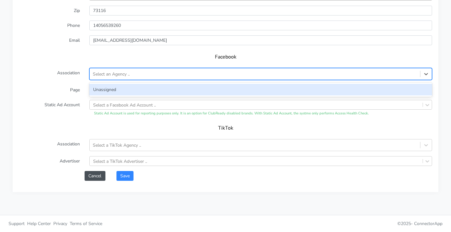
click at [122, 79] on div "Select an Agency .." at bounding box center [255, 74] width 330 height 10
click at [111, 89] on div "Unassigned" at bounding box center [260, 90] width 343 height 12
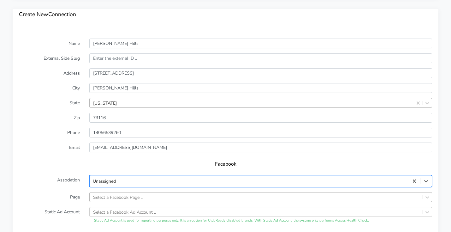
click at [103, 199] on div "Select a Facebook Page .." at bounding box center [260, 197] width 343 height 10
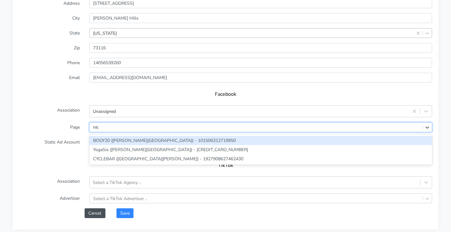
type input "nich"
click at [110, 137] on div "BODY20 ([PERSON_NAME][GEOGRAPHIC_DATA]) - 101506312719950" at bounding box center [260, 140] width 343 height 9
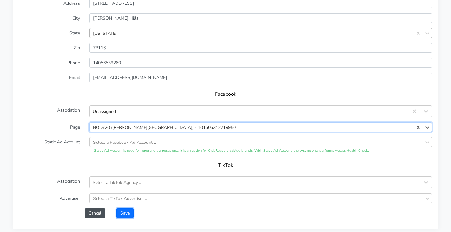
click at [124, 209] on button "Save" at bounding box center [124, 213] width 17 height 10
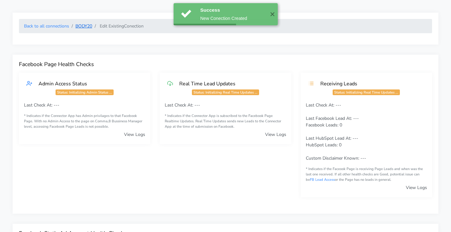
click at [88, 27] on link "BODY20" at bounding box center [83, 26] width 17 height 6
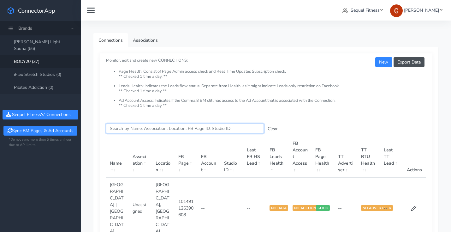
click at [192, 128] on input "Search this table" at bounding box center [185, 128] width 158 height 10
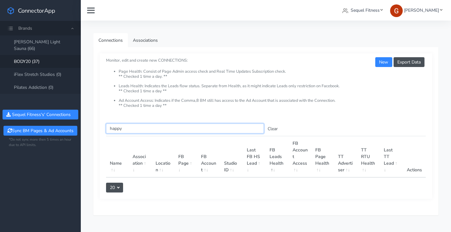
type input "happy"
click at [276, 128] on button "Clear" at bounding box center [273, 129] width 18 height 10
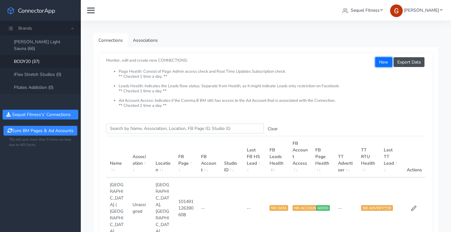
click at [386, 63] on button "New" at bounding box center [383, 62] width 17 height 10
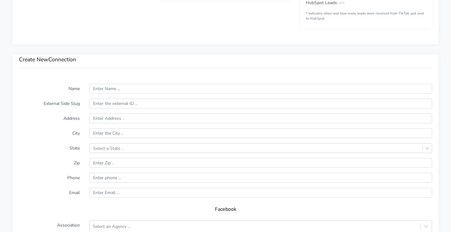
scroll to position [409, 0]
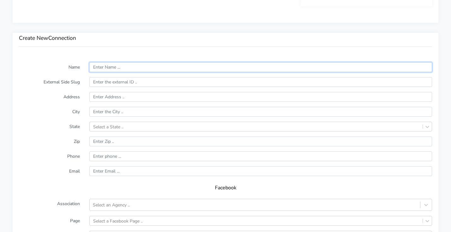
click at [123, 66] on input "text" at bounding box center [260, 67] width 343 height 10
paste input "Happy Valley"
type input "Happy Valley"
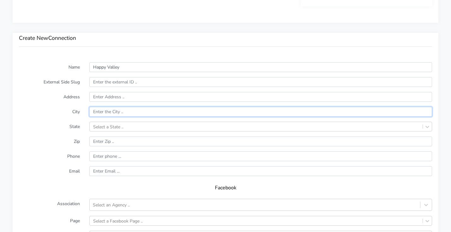
click at [106, 108] on input "text" at bounding box center [260, 112] width 343 height 10
paste input "Happy Valley"
type input "Happy Valley"
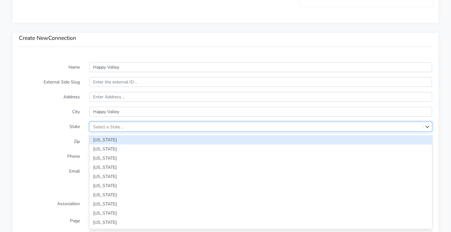
click at [104, 124] on div "Select a State .." at bounding box center [108, 126] width 30 height 7
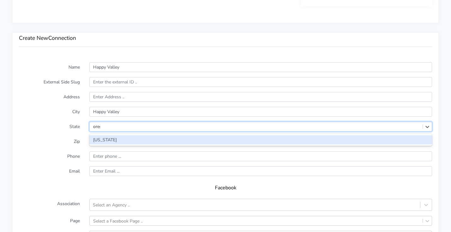
type input "orego"
click at [122, 144] on div "[US_STATE]" at bounding box center [260, 140] width 343 height 12
click at [123, 139] on div "[US_STATE]" at bounding box center [260, 139] width 343 height 9
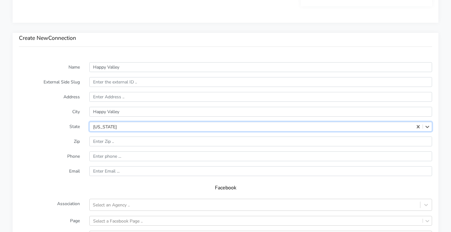
click at [52, 126] on label "State" at bounding box center [49, 126] width 70 height 10
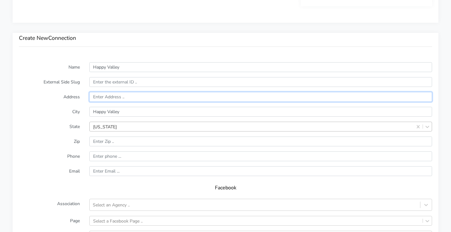
click at [124, 96] on input "text" at bounding box center [260, 97] width 343 height 10
paste input "[STREET_ADDRESS]"
type input "[STREET_ADDRESS]"
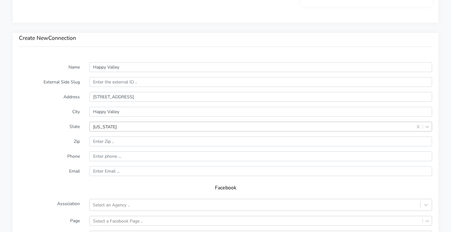
click at [60, 121] on label "State" at bounding box center [49, 126] width 70 height 10
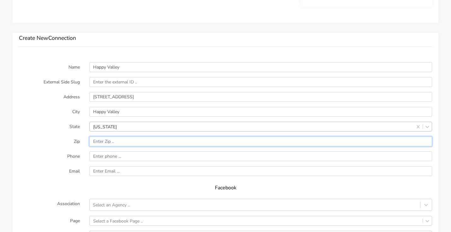
click at [110, 139] on input "input" at bounding box center [260, 141] width 343 height 10
paste input "97086"
type input "97086"
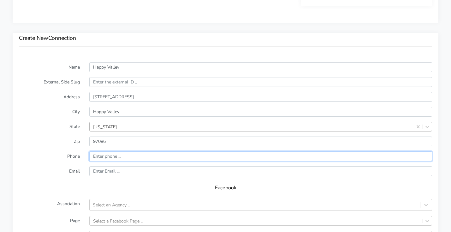
click at [124, 156] on input "input" at bounding box center [260, 156] width 343 height 10
paste input "[PHONE_NUMBER]"
drag, startPoint x: 94, startPoint y: 156, endPoint x: 97, endPoint y: 162, distance: 7.0
click at [94, 156] on input "input" at bounding box center [260, 156] width 343 height 10
click at [108, 155] on input "input" at bounding box center [260, 156] width 343 height 10
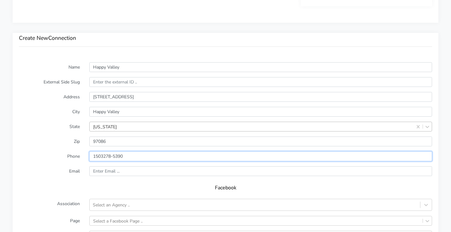
click at [114, 157] on input "input" at bounding box center [260, 156] width 343 height 10
type input "15032785390"
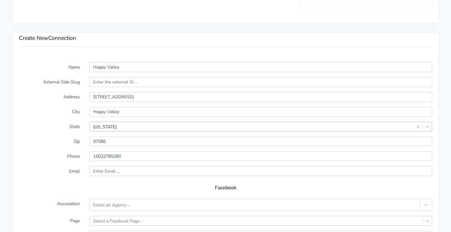
click at [62, 177] on form "Name Happy Valley External Side Slug Address [STREET_ADDRESS][US_STATE] Zip Pho…" at bounding box center [225, 186] width 413 height 249
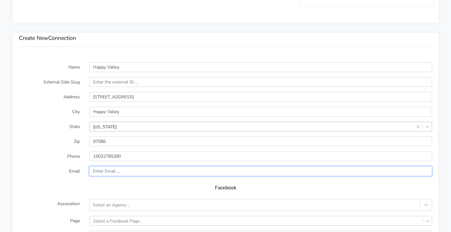
click at [98, 168] on input "text" at bounding box center [260, 171] width 343 height 10
paste input "[EMAIL_ADDRESS][DOMAIN_NAME]"
type input "[EMAIL_ADDRESS][DOMAIN_NAME]"
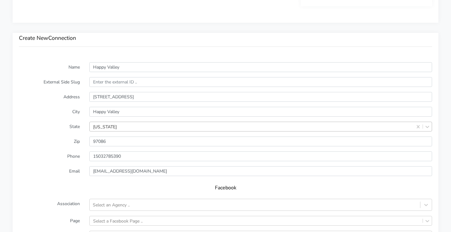
click at [72, 181] on div "Facebook" at bounding box center [225, 190] width 413 height 18
click at [132, 204] on div "Select an Agency .." at bounding box center [255, 204] width 330 height 10
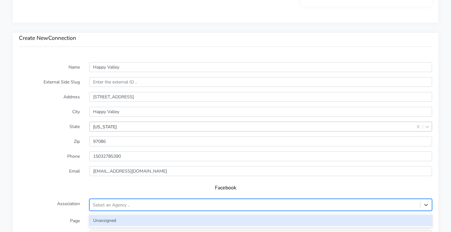
click at [121, 221] on div "Unassigned" at bounding box center [260, 220] width 343 height 12
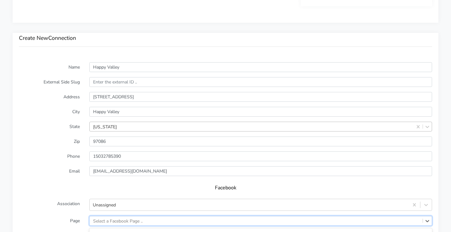
click at [121, 220] on div "option BODY20 (Bee Cave) - 100759488935372 focused, 10 of 264. 264 results avai…" at bounding box center [260, 220] width 343 height 10
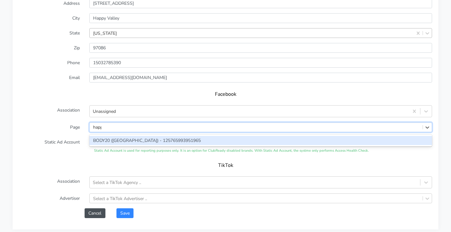
type input "happy"
click at [130, 141] on div "BODY20 ([GEOGRAPHIC_DATA]) - 125765993951965" at bounding box center [260, 140] width 343 height 9
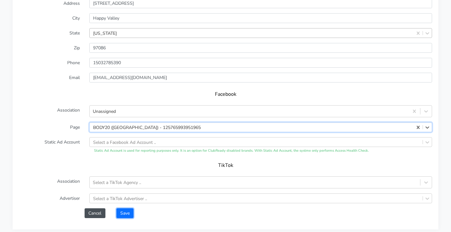
click at [128, 212] on button "Save" at bounding box center [124, 213] width 17 height 10
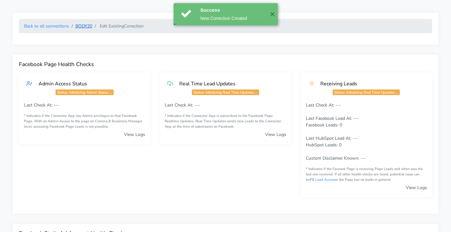
click at [79, 25] on link "BODY20" at bounding box center [83, 26] width 17 height 6
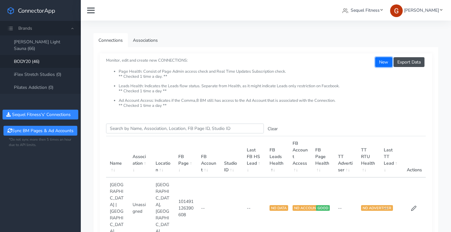
click at [379, 63] on button "New" at bounding box center [383, 62] width 17 height 10
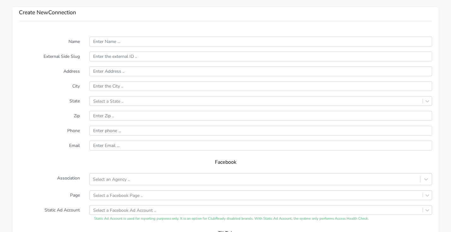
scroll to position [435, 0]
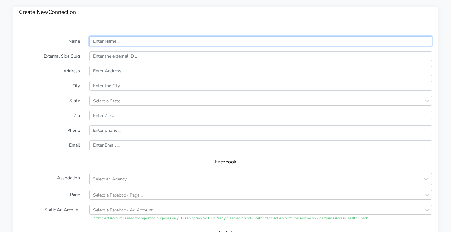
click at [131, 42] on input "text" at bounding box center [260, 41] width 343 height 10
paste input "[GEOGRAPHIC_DATA]"
type input "[GEOGRAPHIC_DATA]"
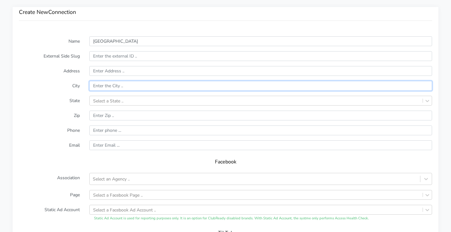
click at [110, 81] on input "text" at bounding box center [260, 86] width 343 height 10
paste input "[GEOGRAPHIC_DATA]"
type input "[GEOGRAPHIC_DATA]"
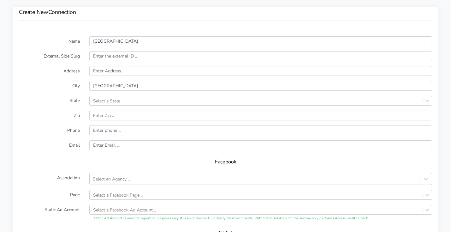
click at [58, 95] on form "Name [GEOGRAPHIC_DATA] External Side Slug Address City [GEOGRAPHIC_DATA] State …" at bounding box center [225, 160] width 413 height 249
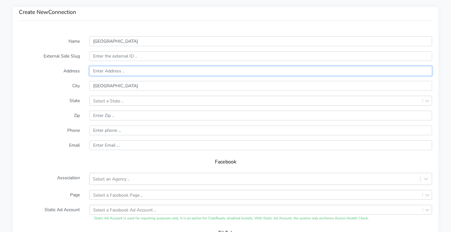
click at [113, 68] on input "text" at bounding box center [260, 71] width 343 height 10
paste input "4055 Mercantile Drive Suite 165"
type input "4055 Mercantile Drive Suite 165"
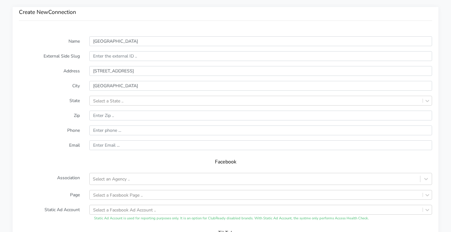
click at [46, 90] on label "City" at bounding box center [49, 86] width 70 height 10
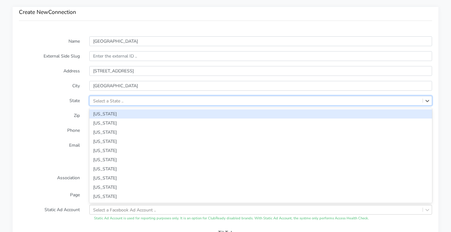
click at [109, 100] on div "Select a State .." at bounding box center [108, 100] width 30 height 7
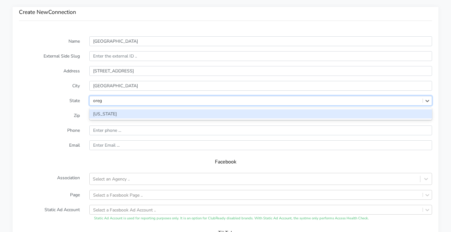
type input "orego"
click at [119, 111] on div "[US_STATE]" at bounding box center [260, 113] width 343 height 9
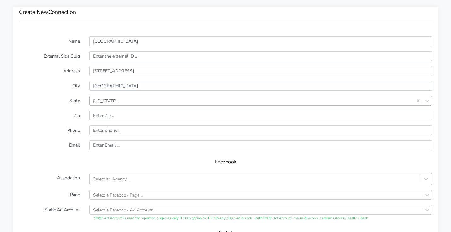
click at [57, 101] on label "State" at bounding box center [49, 101] width 70 height 10
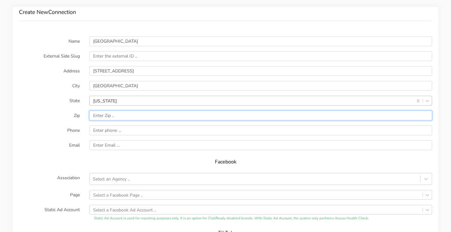
click at [114, 115] on input "input" at bounding box center [260, 115] width 343 height 10
paste input "97035"
type input "97035"
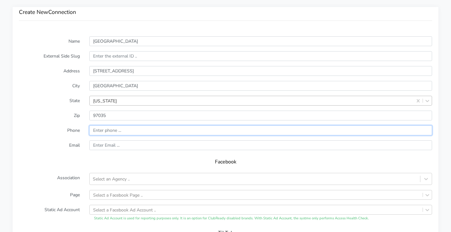
click at [109, 132] on input "input" at bounding box center [260, 130] width 343 height 10
click at [118, 128] on input "input" at bounding box center [260, 130] width 343 height 10
paste input "(503) 365-6898"
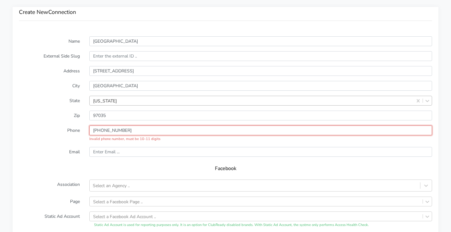
click at [95, 131] on input "input" at bounding box center [260, 130] width 343 height 10
click at [107, 129] on input "input" at bounding box center [260, 130] width 343 height 10
click at [115, 130] on input "input" at bounding box center [260, 130] width 343 height 10
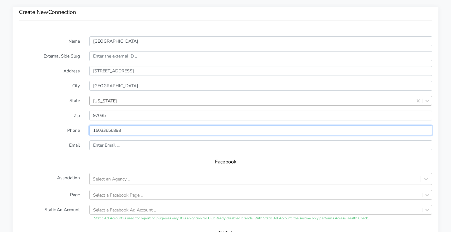
type input "15033656898"
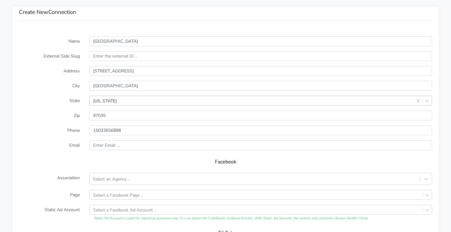
click at [64, 151] on form "Name Lake Oswego External Side Slug Address 4055 Mercantile Drive Suite 165 Cit…" at bounding box center [225, 160] width 413 height 249
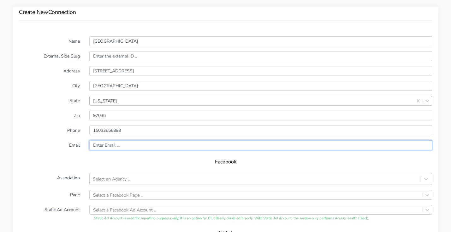
drag, startPoint x: 131, startPoint y: 142, endPoint x: 120, endPoint y: 144, distance: 11.9
click at [131, 142] on input "text" at bounding box center [260, 145] width 343 height 10
paste input "lakeoswego@body20.com"
type input "lakeoswego@body20.com"
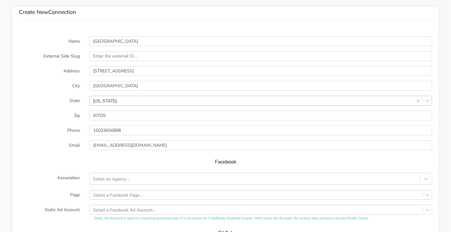
drag, startPoint x: 59, startPoint y: 161, endPoint x: 63, endPoint y: 165, distance: 6.3
click at [59, 161] on h5 "Facebook" at bounding box center [225, 162] width 400 height 6
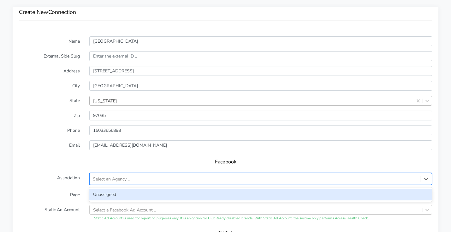
click at [97, 178] on div "Select an Agency .." at bounding box center [111, 178] width 37 height 7
click at [112, 194] on div "Unassigned" at bounding box center [260, 194] width 343 height 12
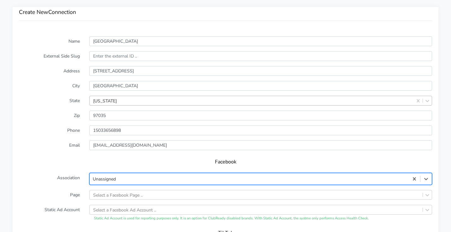
click at [127, 201] on form "Name Lake Oswego External Side Slug Address 4055 Mercantile Drive Suite 165 Cit…" at bounding box center [225, 160] width 413 height 249
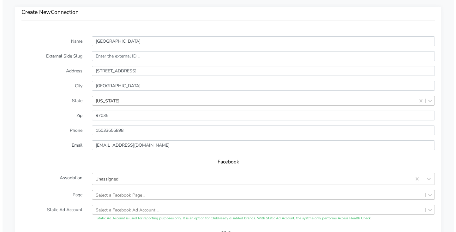
scroll to position [503, 0]
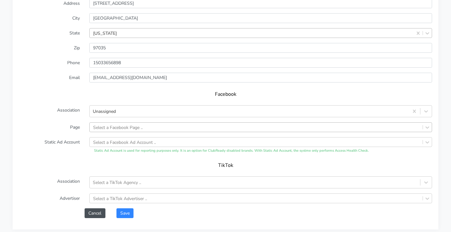
click at [128, 132] on div "Select a Facebook Page .." at bounding box center [260, 127] width 343 height 10
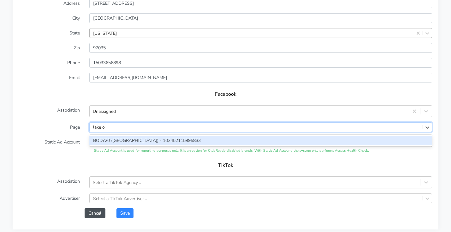
type input "lake os"
click at [144, 143] on div "BODY20 ([GEOGRAPHIC_DATA]) - 102452115995833" at bounding box center [260, 140] width 343 height 9
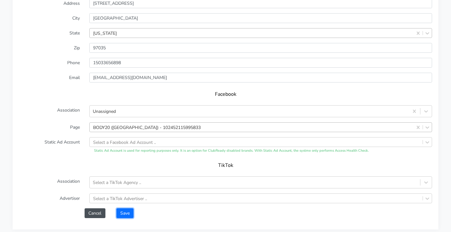
click at [131, 212] on button "Save" at bounding box center [124, 213] width 17 height 10
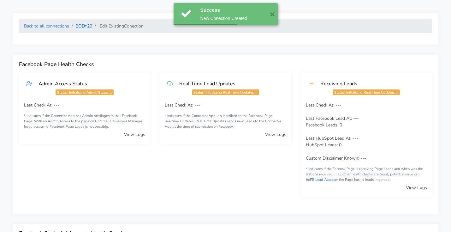
click at [90, 26] on link "BODY20" at bounding box center [83, 26] width 17 height 6
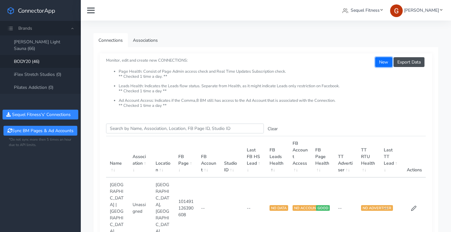
click at [387, 61] on button "New" at bounding box center [383, 62] width 17 height 10
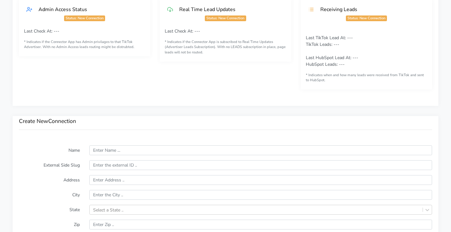
scroll to position [386, 0]
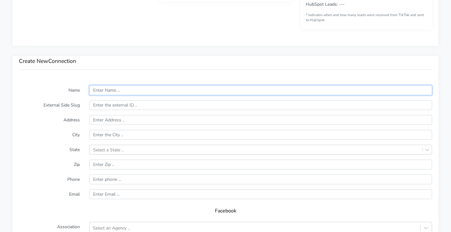
click at [133, 91] on input "text" at bounding box center [260, 90] width 343 height 10
paste input "Cranberry"
type input "Cranberry"
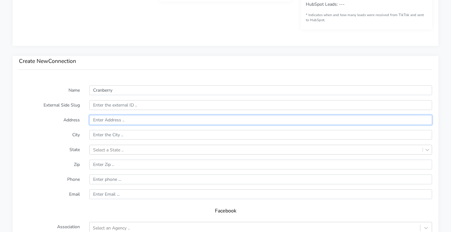
click at [124, 120] on input "text" at bounding box center [260, 120] width 343 height 10
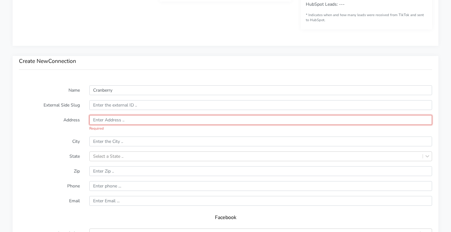
paste input "126 Enclave Drive Suite 104"
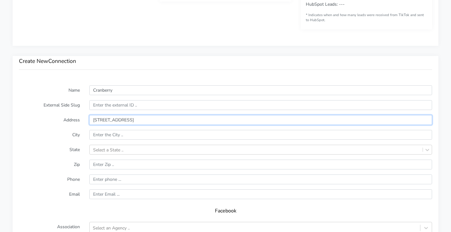
type input "126 Enclave Drive Suite 104"
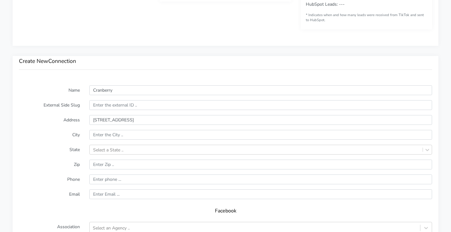
click at [45, 144] on label "State" at bounding box center [49, 149] width 70 height 10
click at [155, 128] on form "Name Cranberry External Side Slug Address 126 Enclave Drive Suite 104 City Stat…" at bounding box center [225, 209] width 413 height 249
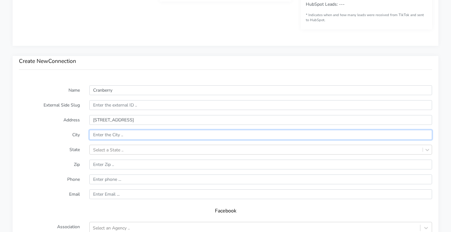
click at [148, 136] on input "text" at bounding box center [260, 135] width 343 height 10
paste input "Seven Fields"
type input "Seven Fields"
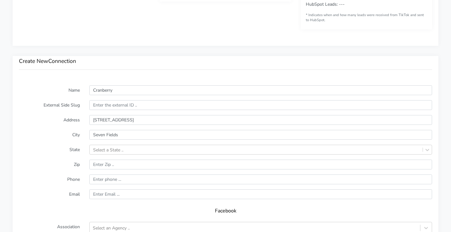
click at [50, 142] on form "Name Cranberry External Side Slug Address 126 Enclave Drive Suite 104 City Seve…" at bounding box center [225, 209] width 413 height 249
click at [140, 150] on div "Select a State .." at bounding box center [260, 149] width 343 height 10
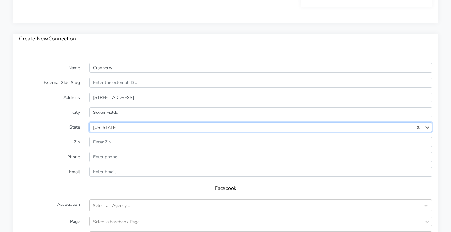
click at [114, 129] on div "[US_STATE]" at bounding box center [252, 126] width 324 height 9
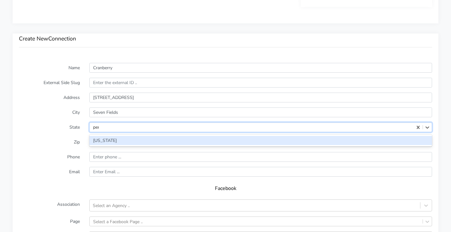
type input "penn"
click at [111, 140] on div "[US_STATE]" at bounding box center [260, 140] width 343 height 9
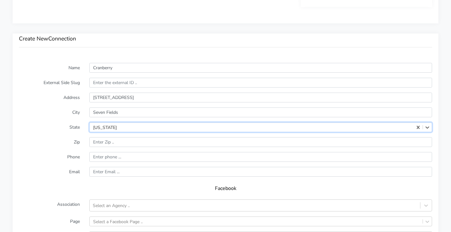
click at [50, 150] on form "Name Cranberry External Side Slug Address 126 Enclave Drive Suite 104 City Seve…" at bounding box center [225, 187] width 413 height 249
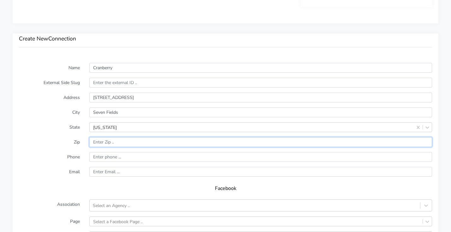
click at [121, 143] on input "input" at bounding box center [260, 142] width 343 height 10
paste input "16046"
type input "16046"
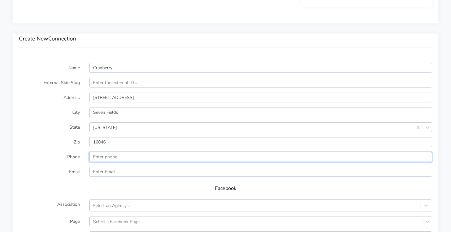
click at [161, 159] on input "input" at bounding box center [260, 157] width 343 height 10
paste input "(412) 218-2639"
click at [94, 157] on input "input" at bounding box center [260, 157] width 343 height 10
click at [106, 158] on input "input" at bounding box center [260, 157] width 343 height 10
click at [114, 157] on input "input" at bounding box center [260, 157] width 343 height 10
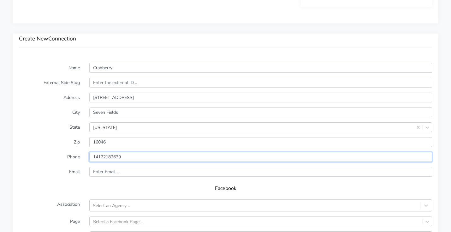
type input "14122182639"
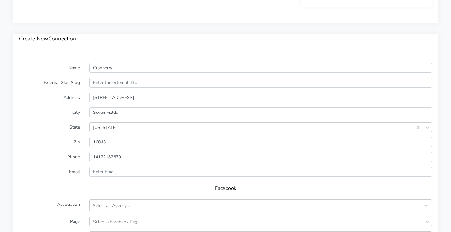
click at [66, 152] on label "Phone" at bounding box center [49, 157] width 70 height 10
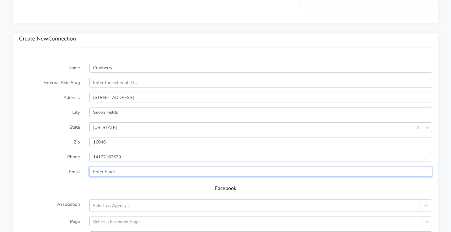
click at [115, 170] on input "text" at bounding box center [260, 172] width 343 height 10
paste input "cranberry@body20.com"
type input "cranberry@body20.com"
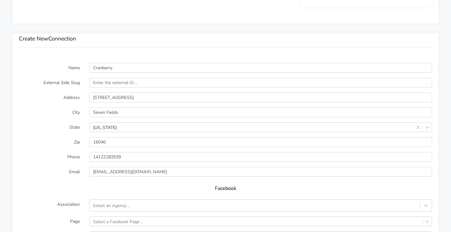
click at [46, 177] on form "Name Cranberry External Side Slug Address 126 Enclave Drive Suite 104 City Seve…" at bounding box center [225, 187] width 413 height 249
click at [116, 204] on div "Select an Agency .." at bounding box center [111, 205] width 37 height 7
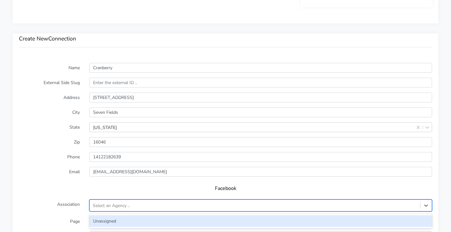
click at [117, 212] on form "Name Cranberry External Side Slug Address 126 Enclave Drive Suite 104 City Seve…" at bounding box center [225, 187] width 413 height 249
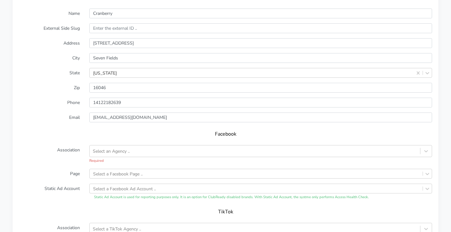
scroll to position [463, 0]
click at [124, 150] on div "Select an Agency .." at bounding box center [111, 150] width 37 height 7
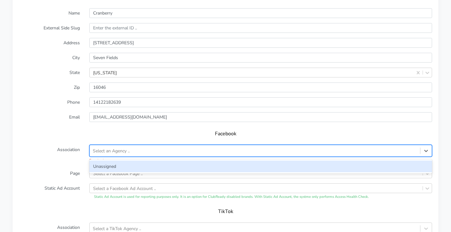
click at [112, 164] on div "Unassigned" at bounding box center [260, 166] width 343 height 12
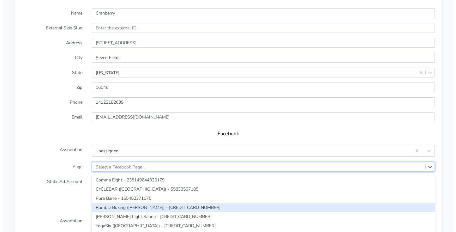
scroll to position [503, 0]
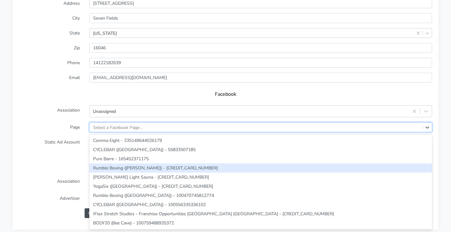
click at [113, 132] on div "option Rumble Boxing (Castro) - 100105812395107 focused, 4 of 262. 262 results …" at bounding box center [260, 127] width 343 height 10
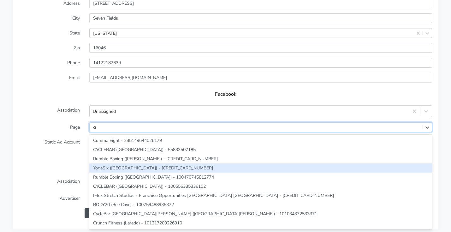
type input "cra"
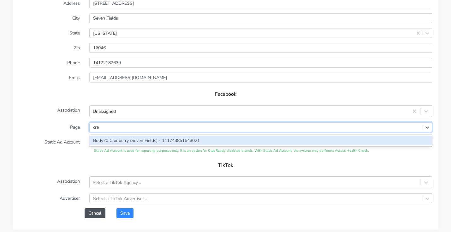
click at [137, 140] on div "Body20 Cranberry (Seven Fields) - 111743851643021" at bounding box center [260, 140] width 343 height 9
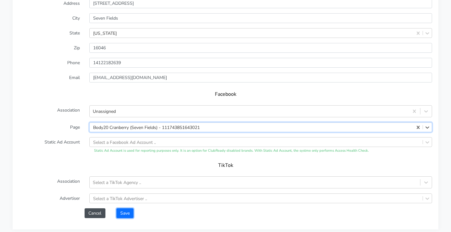
click at [126, 216] on button "Save" at bounding box center [124, 213] width 17 height 10
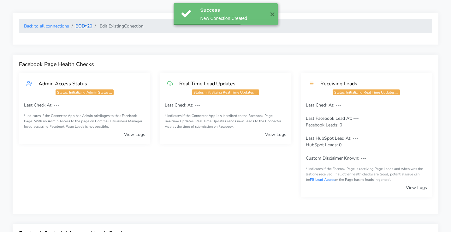
click at [85, 26] on link "BODY20" at bounding box center [83, 26] width 17 height 6
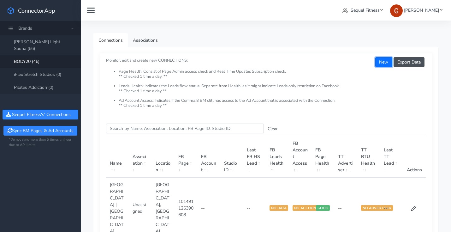
click at [381, 62] on button "New" at bounding box center [383, 62] width 17 height 10
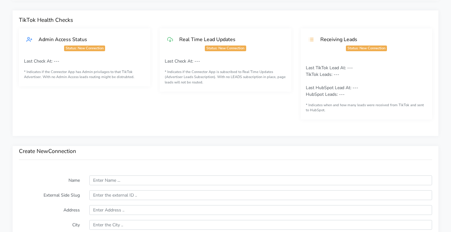
scroll to position [392, 0]
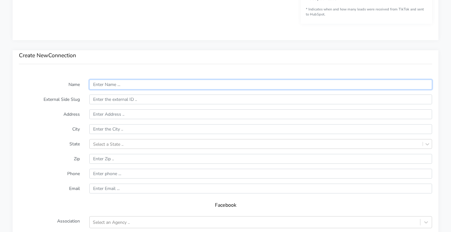
drag, startPoint x: 111, startPoint y: 85, endPoint x: 110, endPoint y: 89, distance: 3.2
click at [111, 85] on input "text" at bounding box center [260, 85] width 343 height 10
paste input "Newtown"
type input "Newtown"
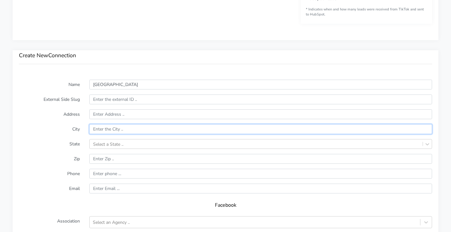
click at [104, 127] on input "text" at bounding box center [260, 129] width 343 height 10
paste input "Newtown"
type input "Newtown"
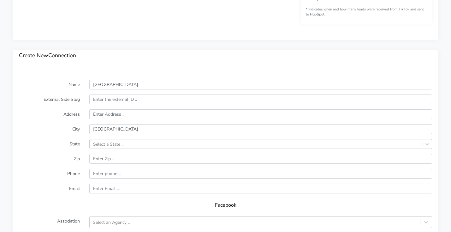
click at [70, 135] on form "Name Newtown External Side Slug Address City Newtown State Select a State .. Zi…" at bounding box center [225, 204] width 413 height 249
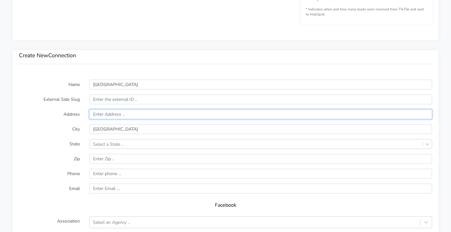
click at [113, 111] on input "text" at bounding box center [260, 114] width 343 height 10
paste input "2812 S Eagle Road"
type input "2812 S Eagle Road"
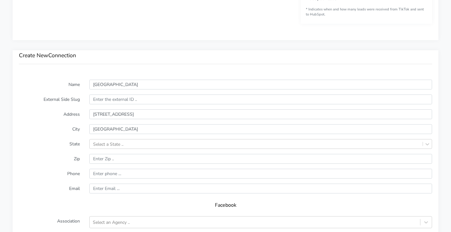
click at [64, 124] on label "City" at bounding box center [49, 129] width 70 height 10
click at [104, 143] on div "Select a State .." at bounding box center [260, 144] width 343 height 10
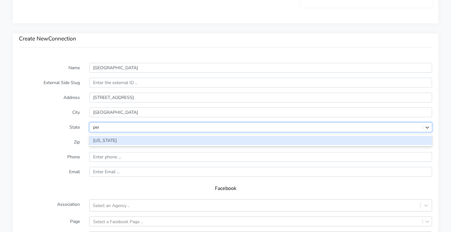
type input "penn"
click at [97, 138] on div "[US_STATE]" at bounding box center [260, 140] width 343 height 9
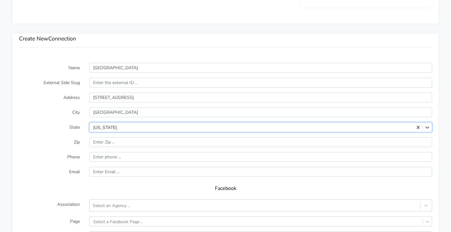
click at [74, 140] on label "Zip" at bounding box center [49, 142] width 70 height 10
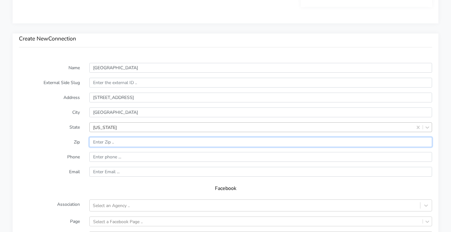
click at [115, 145] on input "input" at bounding box center [260, 142] width 343 height 10
paste input "18940"
type input "18940"
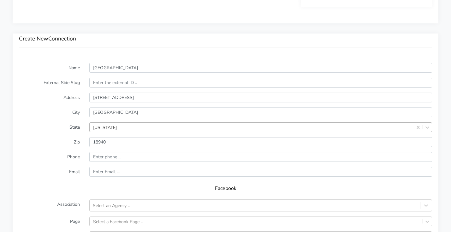
click at [71, 156] on label "Phone" at bounding box center [49, 157] width 70 height 10
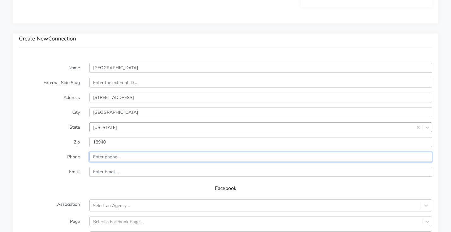
click at [104, 155] on input "input" at bounding box center [260, 157] width 343 height 10
paste input "(445) 300-8281"
click at [95, 158] on input "input" at bounding box center [260, 157] width 343 height 10
click at [108, 159] on input "input" at bounding box center [260, 157] width 343 height 10
click at [114, 156] on input "input" at bounding box center [260, 157] width 343 height 10
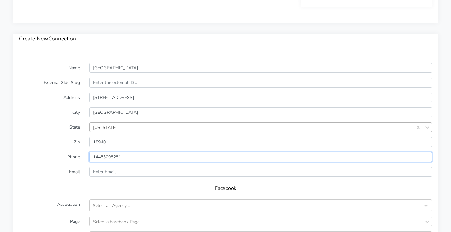
type input "14453008281"
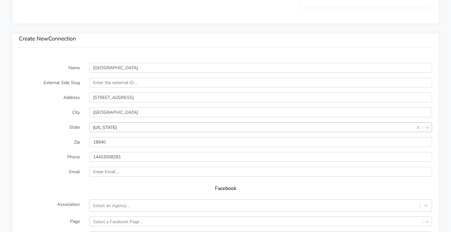
click at [51, 184] on div "Facebook" at bounding box center [225, 190] width 413 height 18
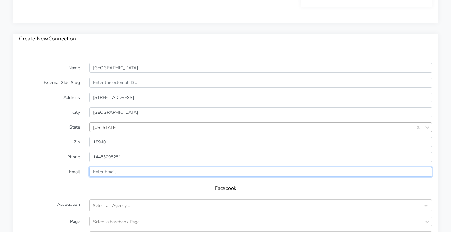
click at [111, 172] on input "text" at bounding box center [260, 172] width 343 height 10
paste input "newtown@body20.com"
type input "newtown@body20.com"
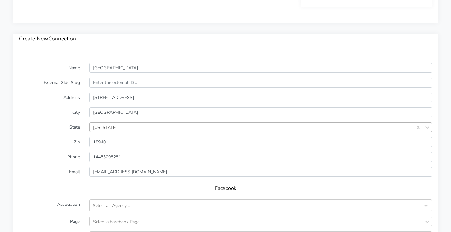
click at [39, 186] on h5 "Facebook" at bounding box center [225, 188] width 400 height 6
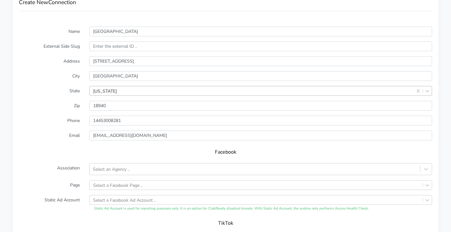
scroll to position [455, 0]
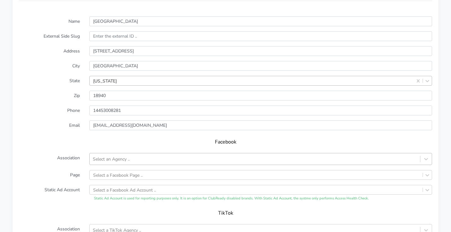
click at [128, 157] on div "Select an Agency .." at bounding box center [111, 159] width 37 height 7
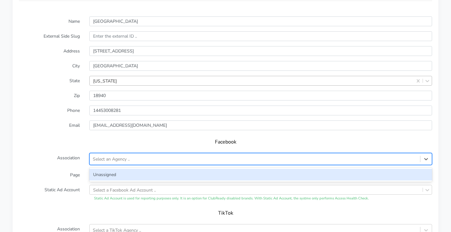
click at [111, 178] on div "Unassigned" at bounding box center [260, 174] width 343 height 12
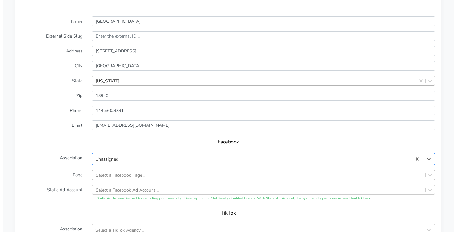
scroll to position [503, 0]
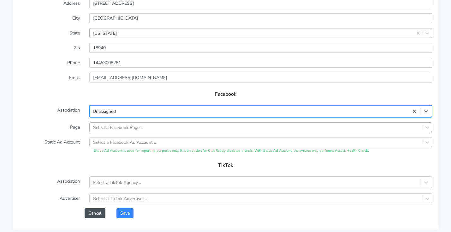
click at [117, 132] on div "Select a Facebook Page .." at bounding box center [260, 127] width 343 height 10
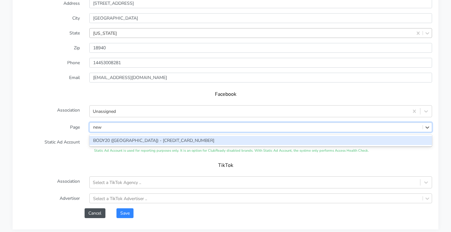
type input "newt"
click at [144, 142] on div "BODY20 ([GEOGRAPHIC_DATA]) - [CREDIT_CARD_NUMBER]" at bounding box center [260, 140] width 343 height 9
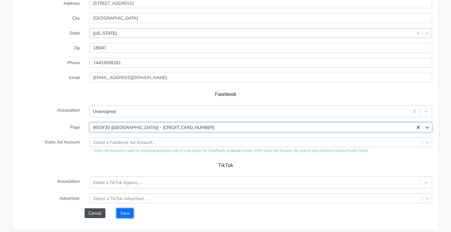
click at [122, 216] on button "Save" at bounding box center [124, 213] width 17 height 10
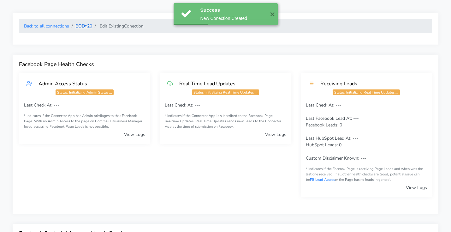
click at [83, 26] on link "BODY20" at bounding box center [83, 26] width 17 height 6
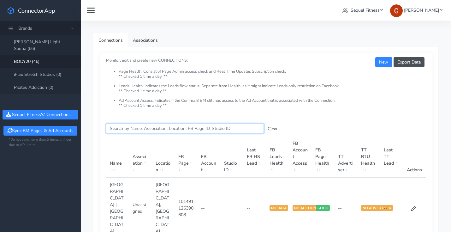
click at [162, 125] on input "Search this table" at bounding box center [185, 128] width 158 height 10
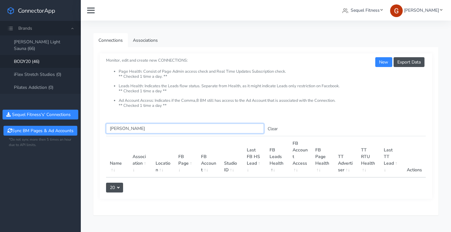
type input "frankl"
click at [274, 126] on button "Clear" at bounding box center [273, 129] width 18 height 10
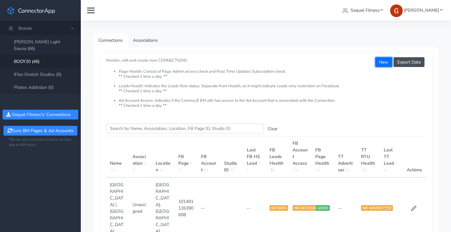
click at [376, 63] on button "New" at bounding box center [383, 62] width 17 height 10
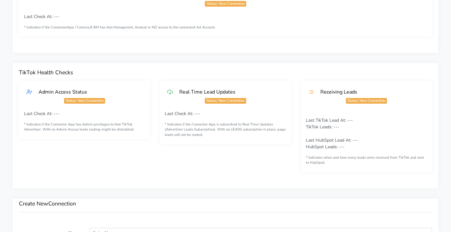
scroll to position [450, 0]
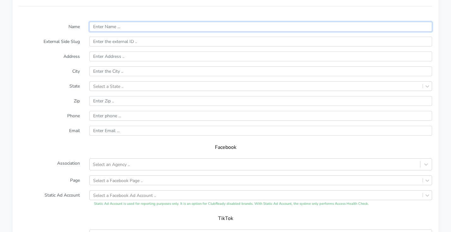
click at [120, 28] on input "text" at bounding box center [260, 27] width 343 height 10
paste input "Franklin"
type input "Franklin"
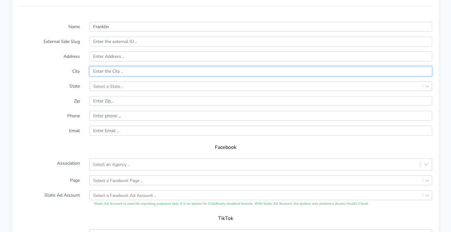
click at [103, 70] on input "text" at bounding box center [260, 71] width 343 height 10
paste input "Franklin"
type input "Franklin"
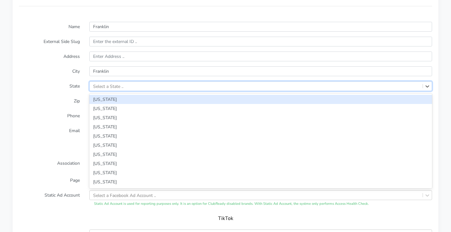
click at [102, 85] on div "Select a State .." at bounding box center [108, 86] width 30 height 7
type input "ten"
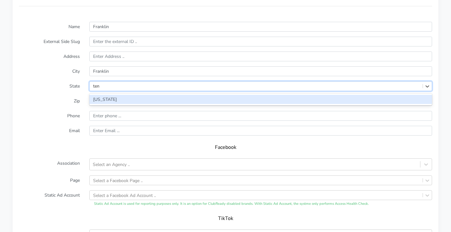
click at [105, 96] on div "[US_STATE]" at bounding box center [260, 99] width 343 height 9
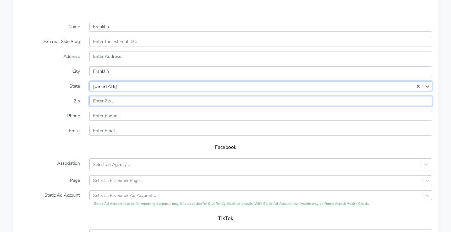
click at [130, 101] on input "input" at bounding box center [260, 101] width 343 height 10
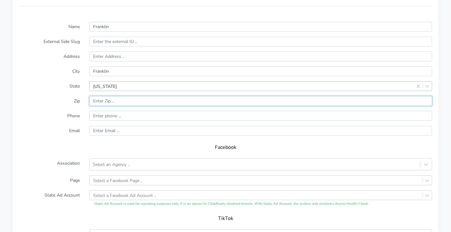
paste input "37067"
type input "37067"
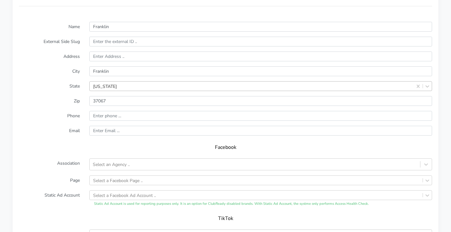
click at [25, 105] on label "Zip" at bounding box center [49, 101] width 70 height 10
click at [109, 56] on input "text" at bounding box center [260, 56] width 343 height 10
paste input "1201 Liberty Pike Suite 109"
type input "1201 Liberty Pike Suite 109"
click at [37, 65] on form "Name Franklin External Side Slug Address 1201 Liberty Pike Suite 109 City Frank…" at bounding box center [225, 146] width 413 height 249
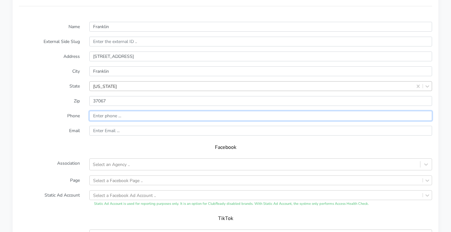
click at [105, 117] on input "input" at bounding box center [260, 116] width 343 height 10
paste input "(615) 538-1096"
click at [95, 114] on input "input" at bounding box center [260, 116] width 343 height 10
click at [107, 117] on input "input" at bounding box center [260, 116] width 343 height 10
click at [114, 116] on input "input" at bounding box center [260, 116] width 343 height 10
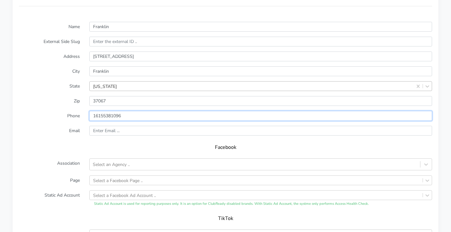
type input "16155381096"
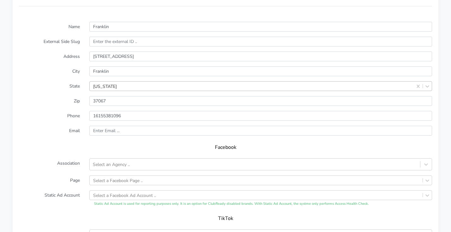
click at [68, 150] on h5 "Facebook" at bounding box center [225, 147] width 400 height 6
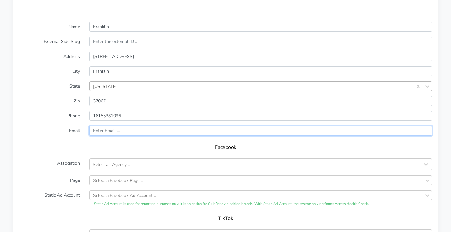
click at [114, 129] on input "text" at bounding box center [260, 131] width 343 height 10
paste input "franklin@body20.com"
type input "franklin@body20.com"
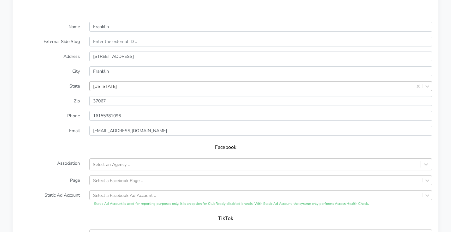
click at [48, 139] on form "Name Franklin External Side Slug Address 1201 Liberty Pike Suite 109 City Frank…" at bounding box center [225, 146] width 413 height 249
click at [118, 165] on div "Select an Agency .." at bounding box center [111, 164] width 37 height 7
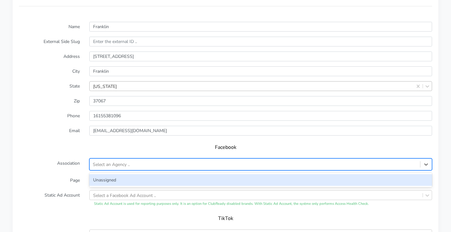
click at [108, 177] on div "Unassigned" at bounding box center [260, 180] width 343 height 12
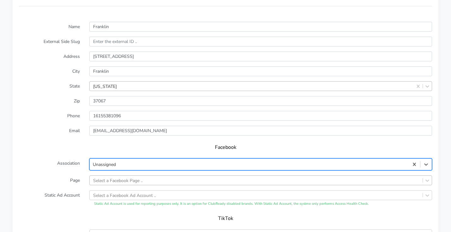
click at [106, 179] on div "Select a Facebook Page .." at bounding box center [260, 180] width 343 height 10
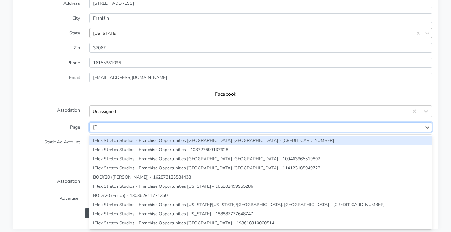
type input "frank"
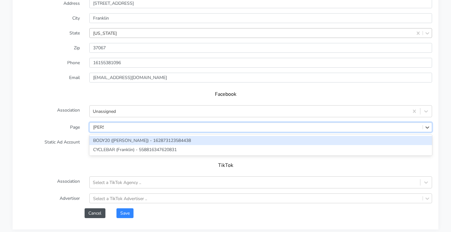
click at [120, 141] on div "BODY20 ([PERSON_NAME]) - 162873123584438" at bounding box center [260, 140] width 343 height 9
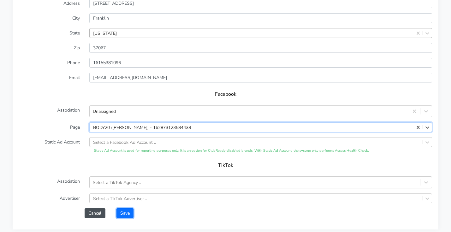
click at [128, 214] on button "Save" at bounding box center [124, 213] width 17 height 10
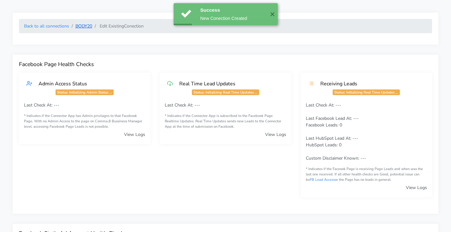
click at [79, 26] on link "BODY20" at bounding box center [83, 26] width 17 height 6
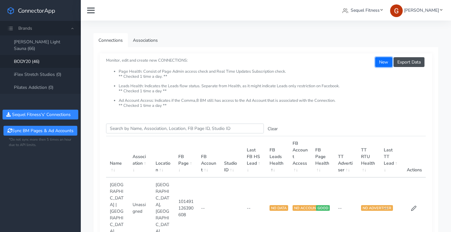
click at [385, 63] on button "New" at bounding box center [383, 62] width 17 height 10
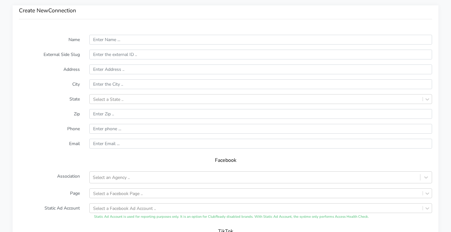
scroll to position [437, 0]
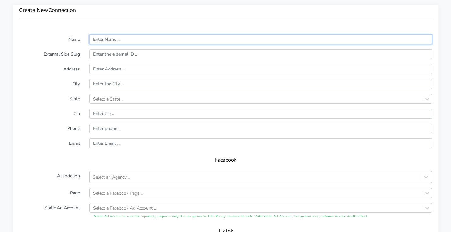
click at [142, 36] on input "text" at bounding box center [260, 39] width 343 height 10
paste input "Aggieland | College Station"
type input "Aggieland | College Station"
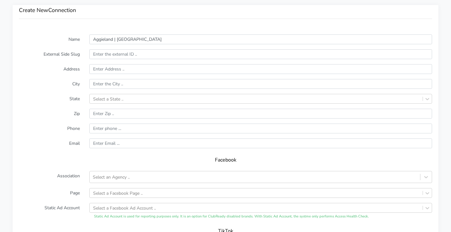
click at [52, 79] on form "Name Aggieland | College Station External Side Slug Address City State Select a…" at bounding box center [225, 158] width 413 height 249
click at [115, 63] on form "Name Aggieland | College Station External Side Slug Address City State Select a…" at bounding box center [225, 158] width 413 height 249
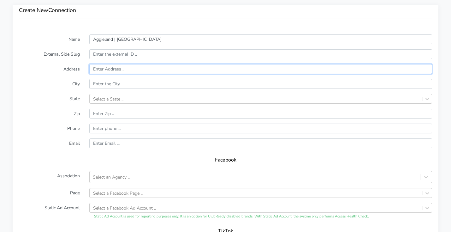
click at [113, 69] on input "text" at bounding box center [260, 69] width 343 height 10
paste input "937 William D Fitch Parkway Suite 301"
type input "937 William D Fitch Parkway Suite 301"
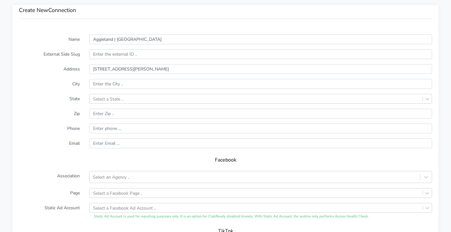
click at [34, 76] on form "Name Aggieland | College Station External Side Slug Address 937 William D Fitch…" at bounding box center [225, 158] width 413 height 249
click at [118, 97] on div "Select a State .." at bounding box center [108, 98] width 30 height 7
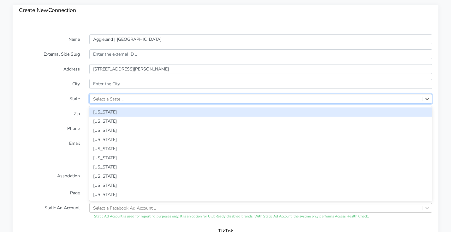
click at [60, 93] on form "Name Aggieland | College Station External Side Slug Address 937 William D Fitch…" at bounding box center [225, 158] width 413 height 249
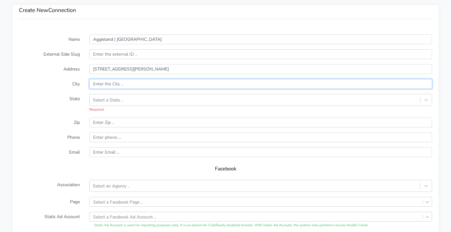
click at [120, 83] on input "text" at bounding box center [260, 84] width 343 height 10
paste input "College Station"
type input "College Station"
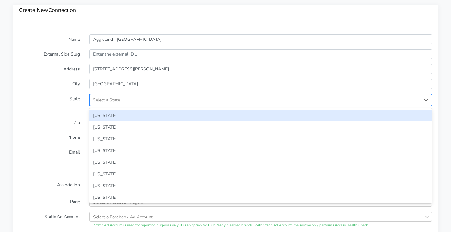
click at [120, 102] on div "Select a State .." at bounding box center [108, 100] width 30 height 7
type input "texa"
click at [115, 112] on div "[US_STATE]" at bounding box center [260, 115] width 343 height 12
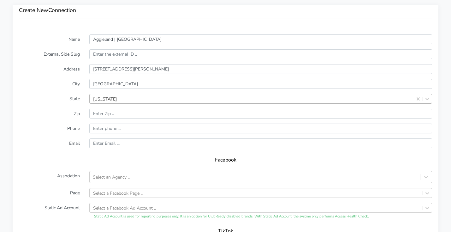
click at [61, 105] on form "Name Aggieland | College Station External Side Slug Address 937 William D Fitch…" at bounding box center [225, 158] width 413 height 249
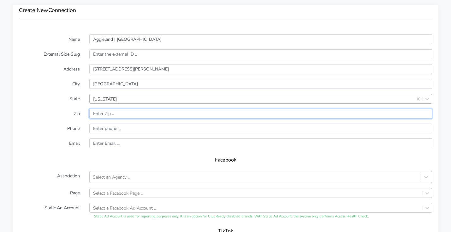
click at [119, 112] on input "input" at bounding box center [260, 114] width 343 height 10
paste input "78738"
type input "78738"
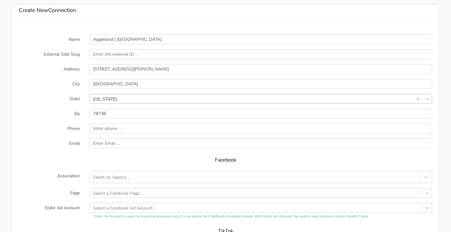
click at [55, 126] on label "Phone" at bounding box center [49, 128] width 70 height 10
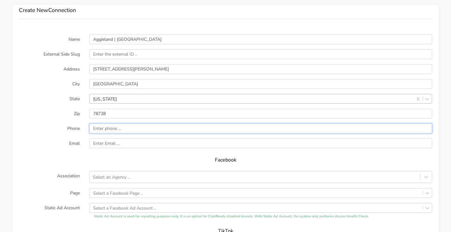
click at [103, 126] on input "input" at bounding box center [260, 128] width 343 height 10
paste input "(979) 216-9524"
click at [95, 128] on input "input" at bounding box center [260, 128] width 343 height 10
click at [107, 128] on input "input" at bounding box center [260, 128] width 343 height 10
click at [115, 127] on input "input" at bounding box center [260, 128] width 343 height 10
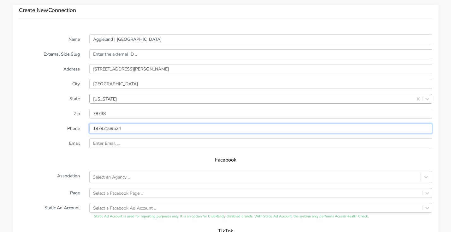
type input "19792169524"
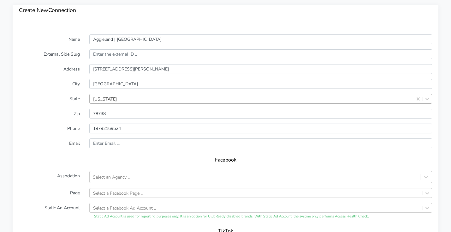
click at [73, 160] on h5 "Facebook" at bounding box center [225, 160] width 400 height 6
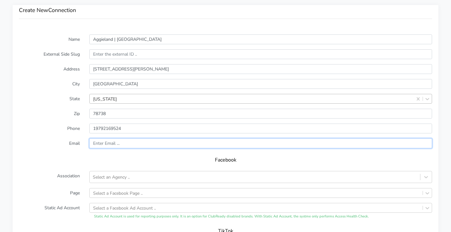
click at [116, 141] on input "text" at bounding box center [260, 143] width 343 height 10
paste input "aggieland@body20.com"
type input "aggieland@body20.com"
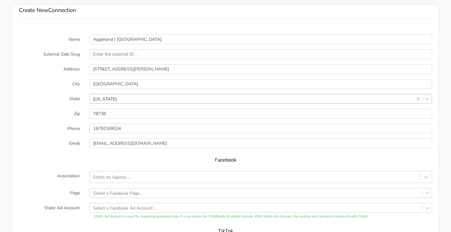
click at [53, 151] on form "Name Aggieland | College Station External Side Slug Address 937 William D Fitch…" at bounding box center [225, 158] width 413 height 249
click at [147, 176] on div "Select an Agency .." at bounding box center [255, 177] width 330 height 10
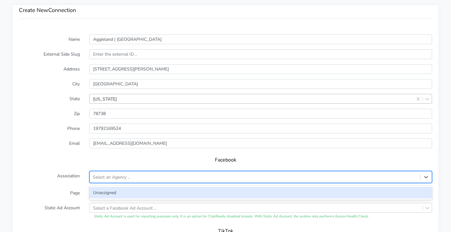
click at [121, 192] on div "Unassigned" at bounding box center [260, 192] width 343 height 12
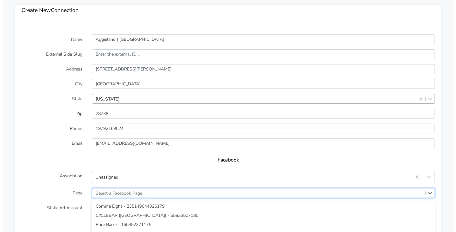
scroll to position [503, 0]
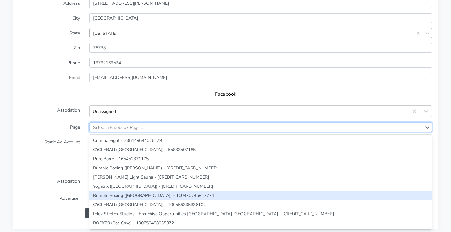
click at [121, 132] on div "option Rumble Boxing (Cedar Park) - 100470745812774 focused, 7 of 259. 259 resu…" at bounding box center [260, 127] width 343 height 10
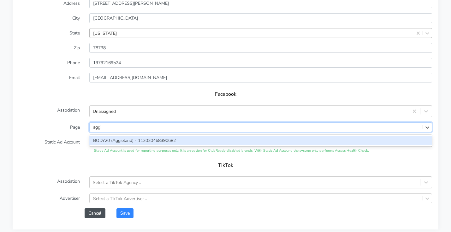
type input "aggie"
click at [121, 141] on div "BODY20 (Aggieland) - 112020468390682" at bounding box center [260, 140] width 343 height 9
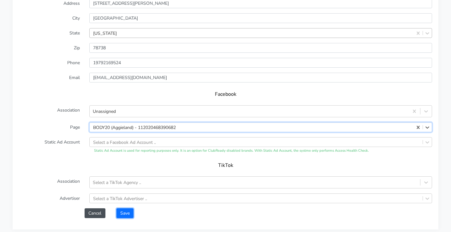
click at [127, 209] on button "Save" at bounding box center [124, 213] width 17 height 10
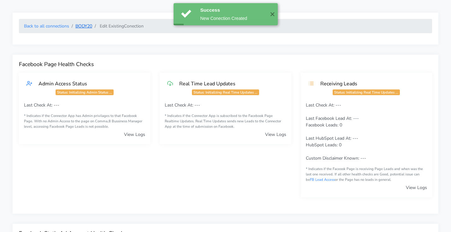
click at [87, 28] on link "BODY20" at bounding box center [83, 26] width 17 height 6
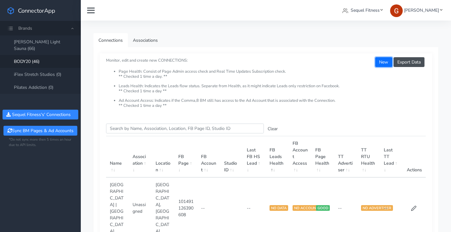
click at [380, 60] on button "New" at bounding box center [383, 62] width 17 height 10
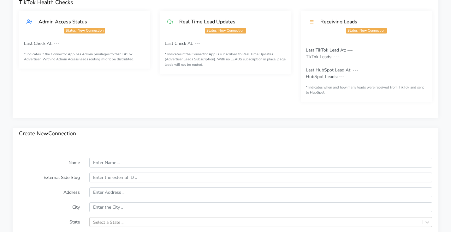
scroll to position [321, 0]
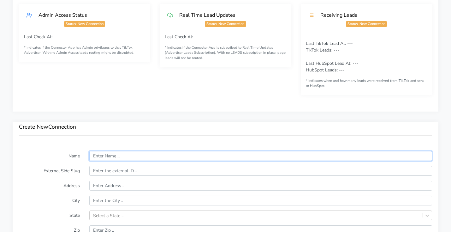
click at [106, 157] on input "text" at bounding box center [260, 156] width 343 height 10
paste input "Bee Cave | Austin"
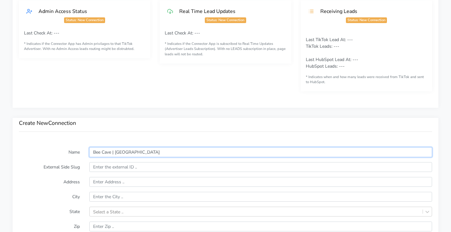
scroll to position [374, 0]
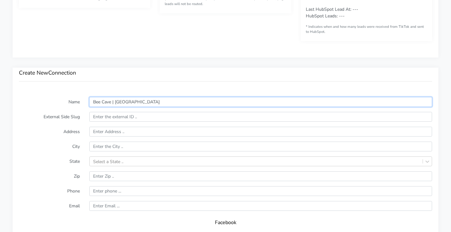
type input "Bee Cave | Austin"
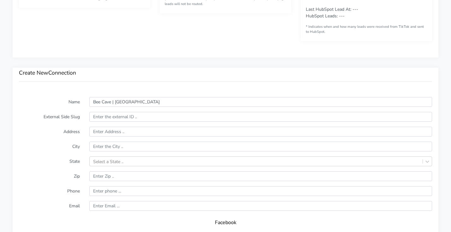
click at [41, 133] on label "Address" at bounding box center [49, 132] width 70 height 10
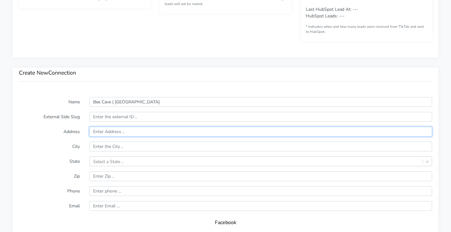
drag, startPoint x: 127, startPoint y: 131, endPoint x: 120, endPoint y: 132, distance: 7.3
click at [127, 131] on input "text" at bounding box center [260, 132] width 343 height 10
paste input "4005 Market Street Suite 110"
type input "4005 Market Street Suite 110"
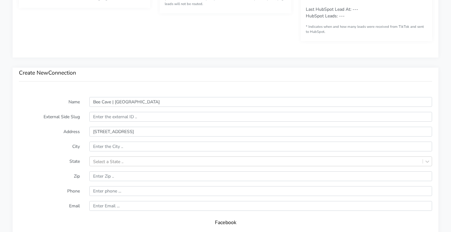
click at [49, 141] on label "City" at bounding box center [49, 146] width 70 height 10
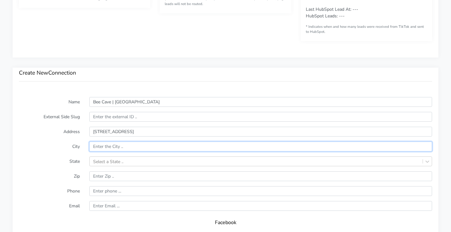
click at [130, 143] on input "text" at bounding box center [260, 146] width 343 height 10
paste input "Austin"
type input "Austin"
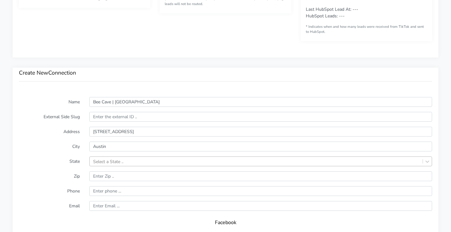
scroll to position [409, 0]
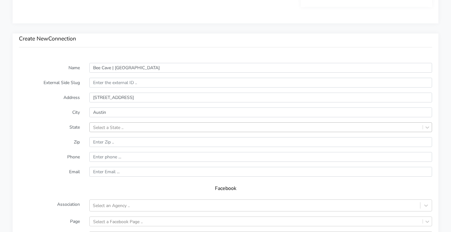
click at [143, 132] on div "Select a State .." at bounding box center [260, 127] width 343 height 10
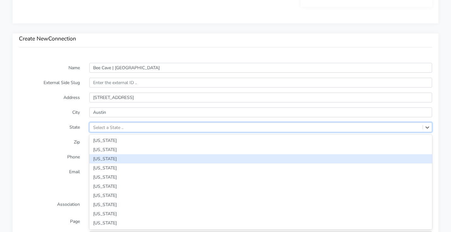
type input "e"
type input "te"
click at [115, 159] on div "[US_STATE]" at bounding box center [260, 158] width 343 height 9
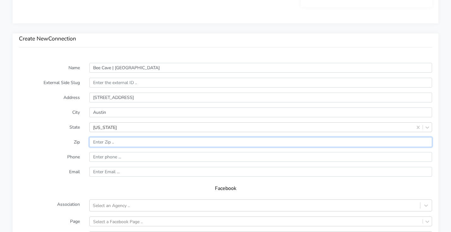
click at [112, 140] on input "input" at bounding box center [260, 142] width 343 height 10
paste input "75056"
type input "75056"
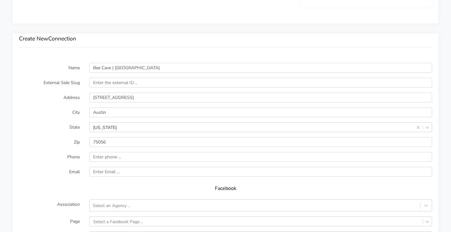
click at [60, 160] on label "Phone" at bounding box center [49, 157] width 70 height 10
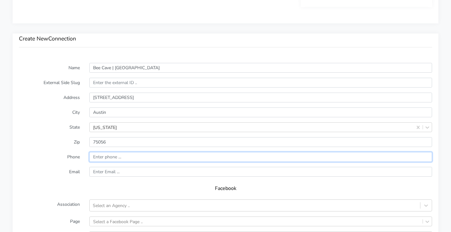
click at [129, 155] on input "input" at bounding box center [260, 157] width 343 height 10
paste input "(512) 807-0591"
click at [95, 157] on input "input" at bounding box center [260, 157] width 343 height 10
click at [108, 155] on input "input" at bounding box center [260, 157] width 343 height 10
click at [107, 155] on input "input" at bounding box center [260, 157] width 343 height 10
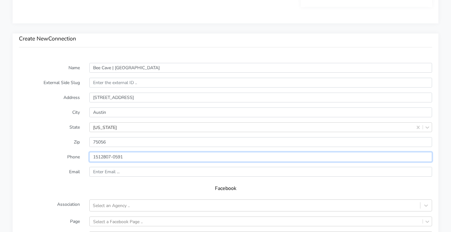
click at [113, 156] on input "input" at bounding box center [260, 157] width 343 height 10
type input "15128070591"
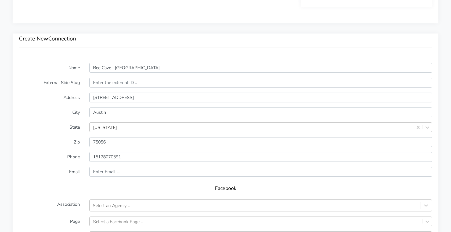
click at [15, 167] on label "Email" at bounding box center [49, 172] width 70 height 10
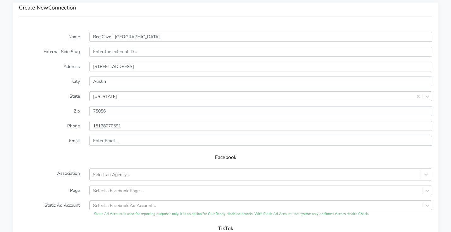
scroll to position [471, 0]
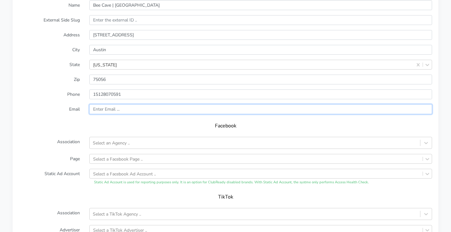
click at [114, 105] on input "text" at bounding box center [260, 109] width 343 height 10
paste input "beecave@body20.com"
type input "beecave@body20.com"
click at [68, 120] on div "Facebook" at bounding box center [225, 128] width 413 height 18
click at [113, 144] on div "Select an Agency .." at bounding box center [111, 142] width 37 height 7
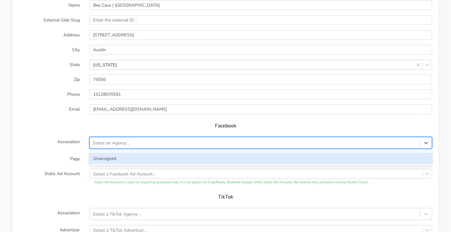
click at [112, 156] on div "Unassigned" at bounding box center [260, 158] width 343 height 12
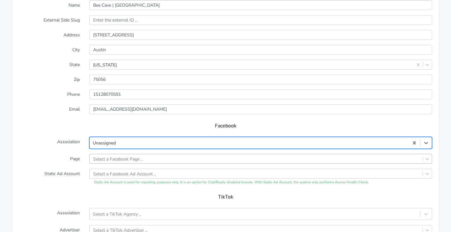
click at [115, 159] on div "Select a Facebook Page .." at bounding box center [260, 159] width 343 height 10
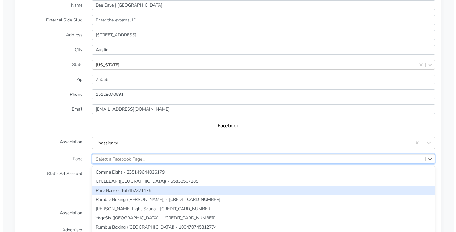
scroll to position [503, 0]
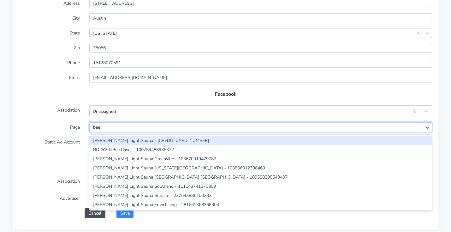
type input "bee c"
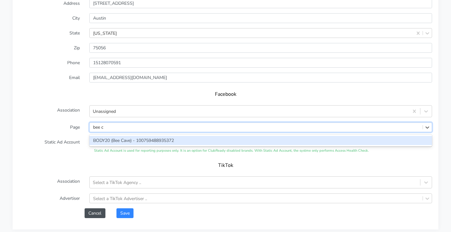
click at [156, 141] on div "BODY20 (Bee Cave) - 100759488935372" at bounding box center [260, 140] width 343 height 9
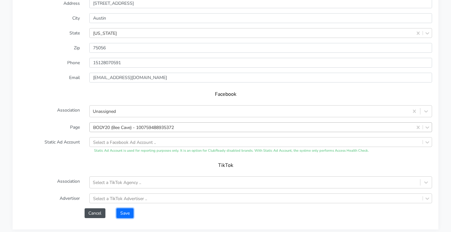
click at [121, 210] on button "Save" at bounding box center [124, 213] width 17 height 10
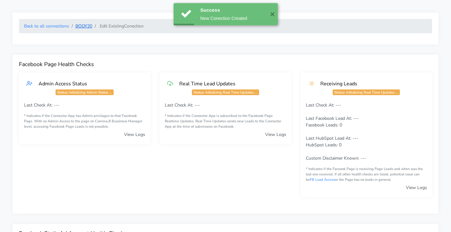
click at [92, 25] on link "BODY20" at bounding box center [83, 26] width 17 height 6
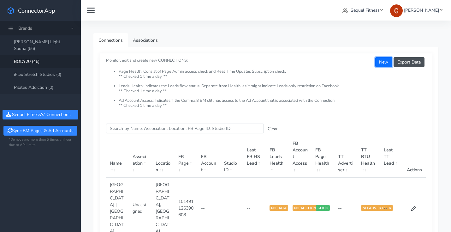
click at [382, 63] on button "New" at bounding box center [383, 62] width 17 height 10
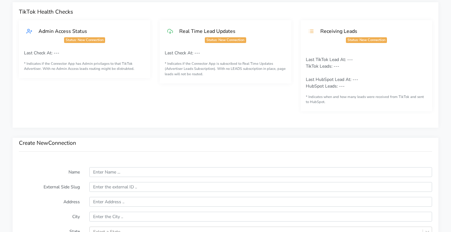
scroll to position [306, 0]
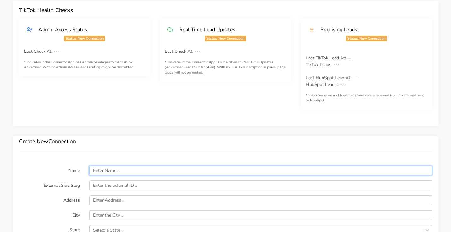
click at [115, 169] on input "text" at bounding box center [260, 170] width 343 height 10
paste input "Castle Hills | The Colony"
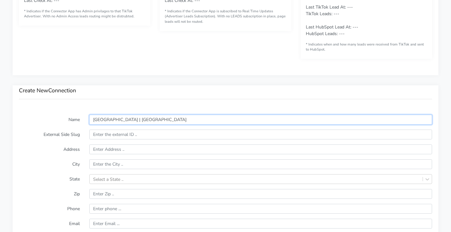
scroll to position [360, 0]
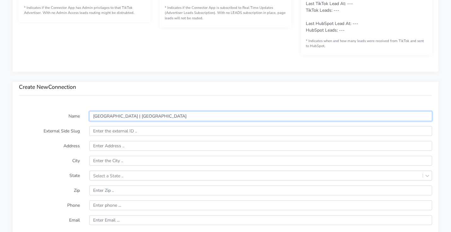
type input "Castle Hills | The Colony"
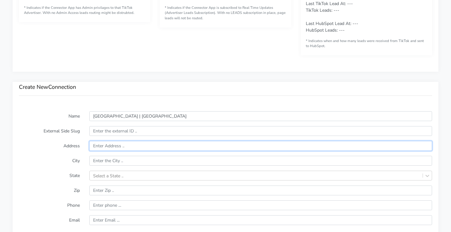
click at [109, 149] on input "text" at bounding box center [260, 146] width 343 height 10
paste input "4680 Windhaven Parkway Suite 100"
type input "4680 Windhaven Parkway Suite 100"
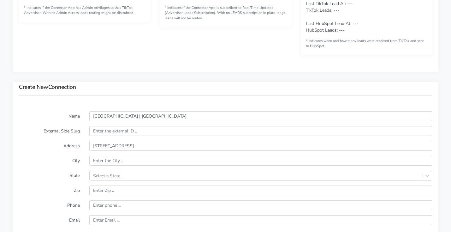
click at [48, 146] on label "Address" at bounding box center [49, 146] width 70 height 10
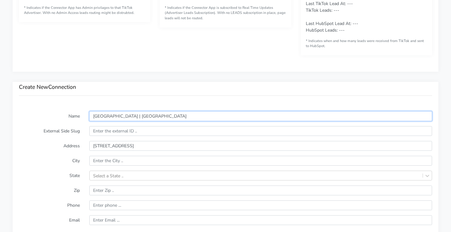
drag, startPoint x: 148, startPoint y: 117, endPoint x: 120, endPoint y: 117, distance: 27.8
click at [120, 117] on input "Castle Hills | The Colony" at bounding box center [260, 116] width 343 height 10
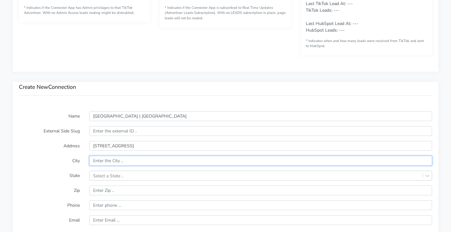
click at [109, 162] on input "text" at bounding box center [260, 161] width 343 height 10
paste input "The Colony"
type input "The Colony"
click at [117, 176] on div "Select a State .." at bounding box center [260, 175] width 343 height 10
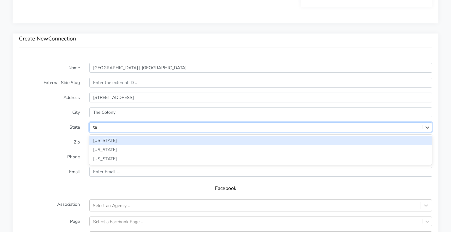
type input "tex"
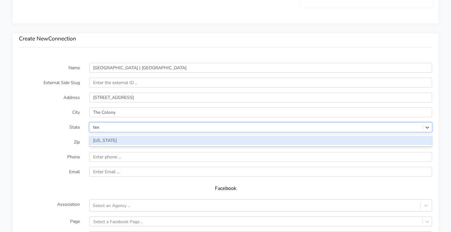
click at [104, 144] on div "[US_STATE]" at bounding box center [260, 140] width 343 height 9
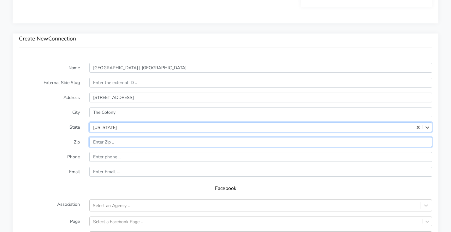
click at [104, 139] on input "input" at bounding box center [260, 142] width 343 height 10
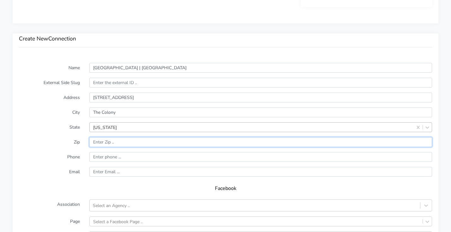
paste input "76034"
type input "76034"
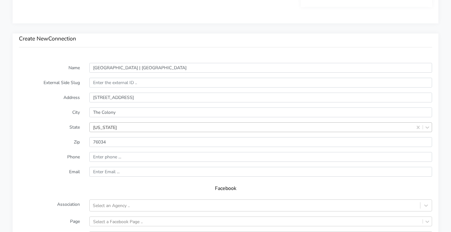
click at [54, 144] on label "Zip" at bounding box center [49, 142] width 70 height 10
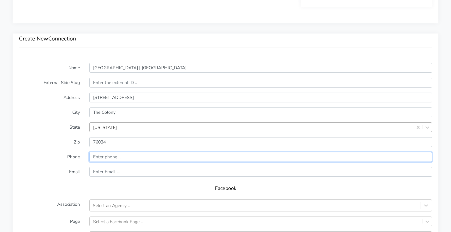
click at [121, 157] on input "input" at bounding box center [260, 157] width 343 height 10
paste input "(469) 902-8922"
click at [95, 157] on input "input" at bounding box center [260, 157] width 343 height 10
click at [107, 157] on input "input" at bounding box center [260, 157] width 343 height 10
click at [114, 158] on input "input" at bounding box center [260, 157] width 343 height 10
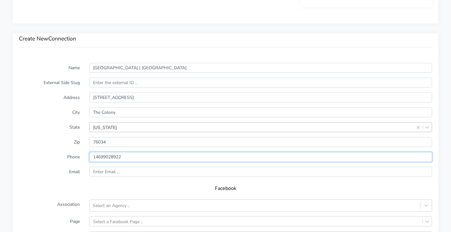
type input "14699028922"
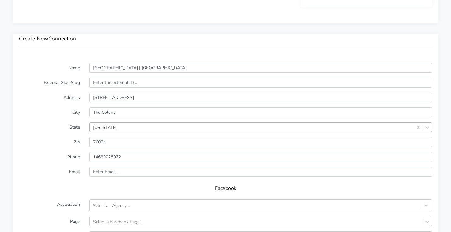
click at [53, 179] on form "Name Castle Hills | The Colony External Side Slug Address 4680 Windhaven Parkwa…" at bounding box center [225, 187] width 413 height 249
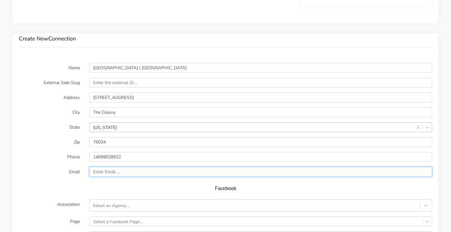
click at [129, 173] on input "text" at bounding box center [260, 172] width 343 height 10
paste input "castlehills@body20.com"
type input "castlehills@body20.com"
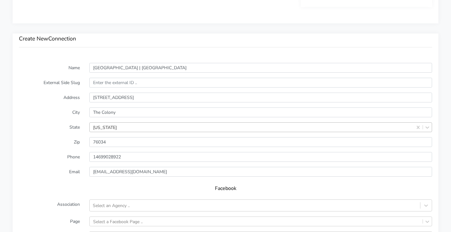
click at [44, 174] on label "Email" at bounding box center [49, 172] width 70 height 10
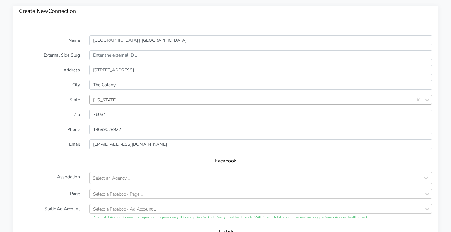
scroll to position [447, 0]
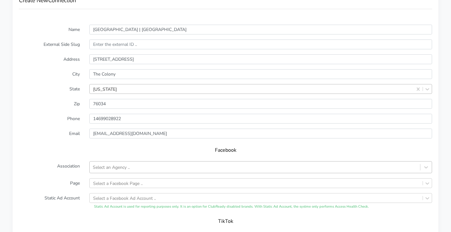
click at [110, 161] on div "Select an Agency .." at bounding box center [260, 167] width 343 height 12
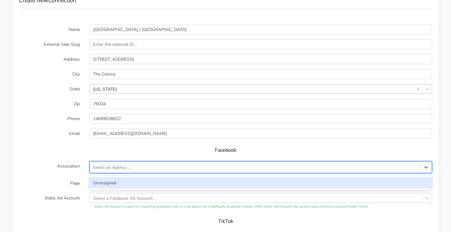
click at [103, 185] on div "Unassigned" at bounding box center [260, 183] width 343 height 12
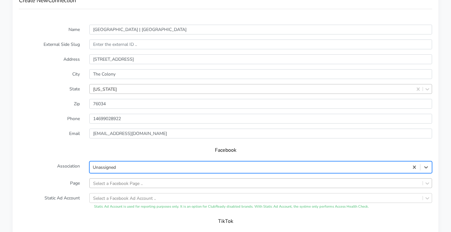
click at [115, 186] on div "Select a Facebook Page .." at bounding box center [260, 183] width 343 height 10
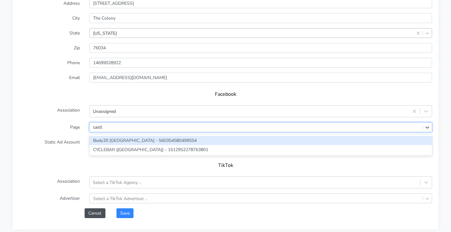
type input "castle"
click at [103, 142] on div "Body20 [GEOGRAPHIC_DATA] - 560354580499554" at bounding box center [260, 140] width 343 height 9
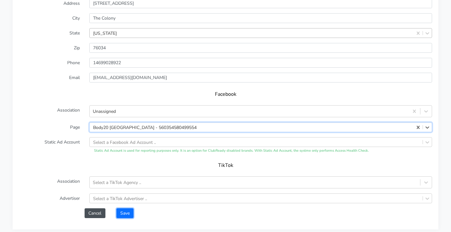
click at [127, 217] on button "Save" at bounding box center [124, 213] width 17 height 10
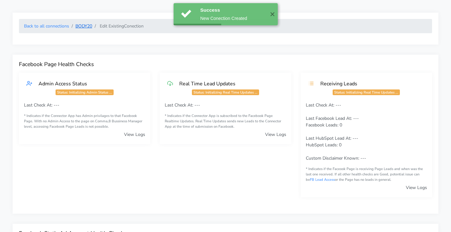
click at [76, 25] on link "BODY20" at bounding box center [83, 26] width 17 height 6
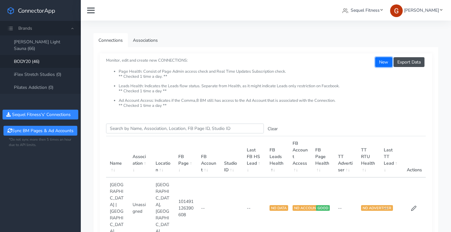
click at [379, 63] on button "New" at bounding box center [383, 62] width 17 height 10
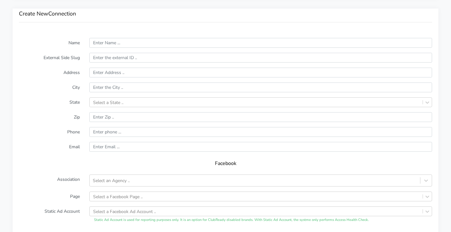
scroll to position [464, 0]
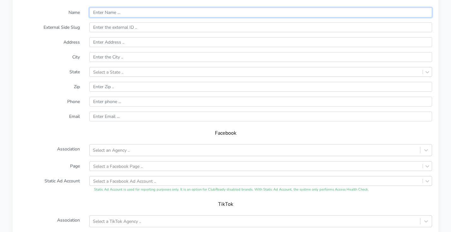
click at [127, 14] on input "text" at bounding box center [260, 13] width 343 height 10
paste input "Colleyville"
type input "Colleyville"
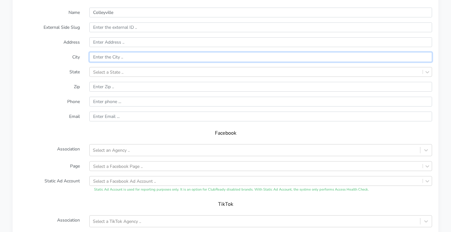
click at [115, 57] on input "text" at bounding box center [260, 57] width 343 height 10
paste input "Colleyville"
type input "Colleyville"
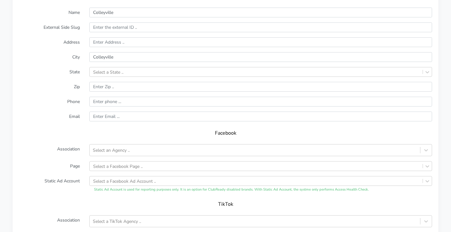
click at [64, 70] on label "State" at bounding box center [49, 72] width 70 height 10
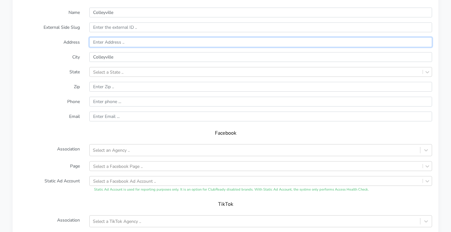
click at [104, 46] on input "text" at bounding box center [260, 42] width 343 height 10
paste input "5600 Colleyville Boulevard Suite 5600-E"
type input "5600 Colleyville Boulevard Suite 5600-E"
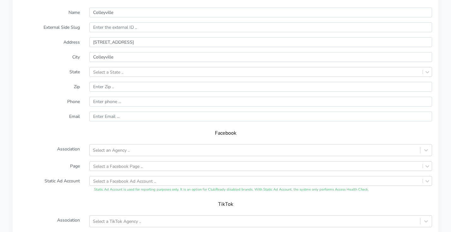
click at [40, 47] on form "Name Colleyville External Side Slug Address 5600 Colleyville Boulevard Suite 56…" at bounding box center [225, 132] width 413 height 249
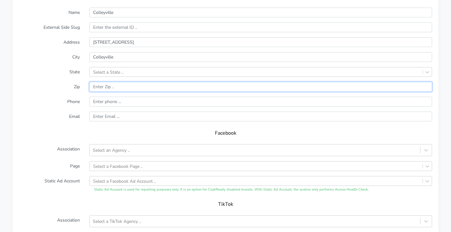
click at [103, 84] on input "input" at bounding box center [260, 87] width 343 height 10
paste input "75035"
type input "75035"
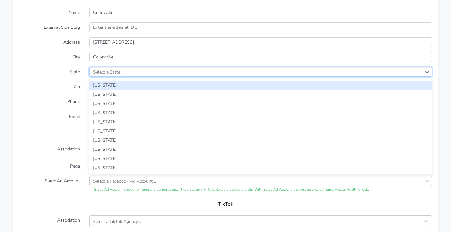
click at [110, 69] on div "Select a State .." at bounding box center [108, 71] width 30 height 7
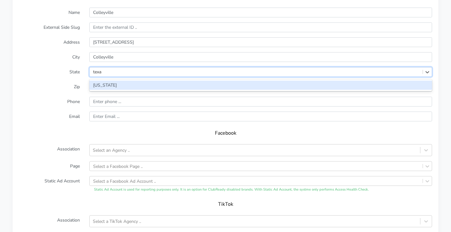
type input "texas"
click at [103, 80] on div "[US_STATE]" at bounding box center [260, 84] width 343 height 9
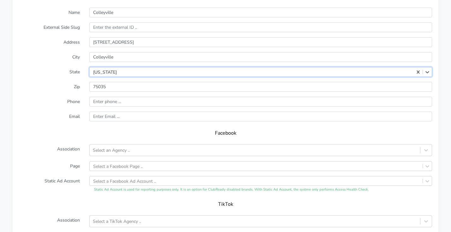
click at [67, 86] on label "Zip" at bounding box center [49, 87] width 70 height 10
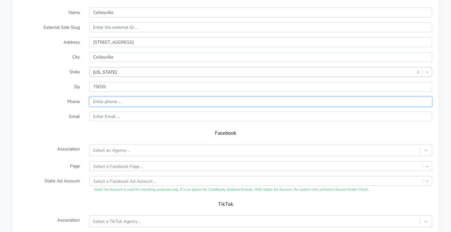
click at [111, 102] on input "input" at bounding box center [260, 102] width 343 height 10
paste input "(817) 200-7619"
click at [95, 102] on input "input" at bounding box center [260, 102] width 343 height 10
click at [108, 102] on input "input" at bounding box center [260, 102] width 343 height 10
click at [107, 103] on input "input" at bounding box center [260, 102] width 343 height 10
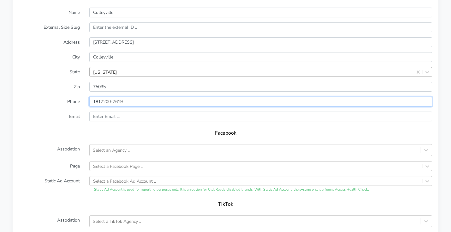
click at [114, 103] on input "input" at bounding box center [260, 102] width 343 height 10
type input "18172007619"
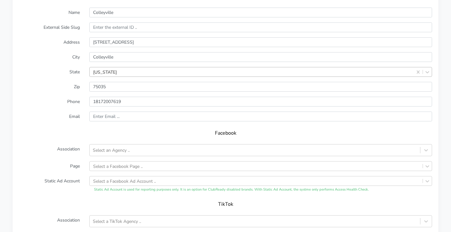
click at [68, 133] on h5 "Facebook" at bounding box center [225, 133] width 400 height 6
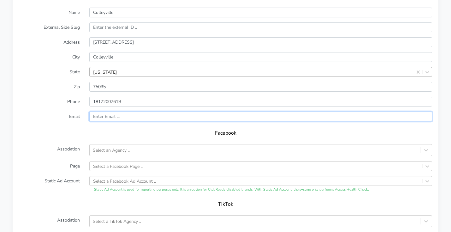
click at [130, 118] on input "text" at bounding box center [260, 116] width 343 height 10
paste input "colleyville@body20.com"
type input "colleyville@body20.com"
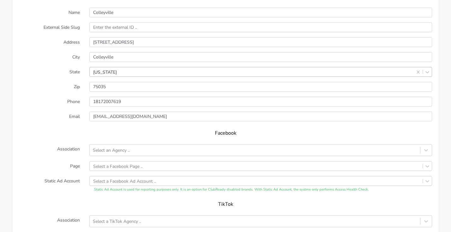
click at [52, 123] on form "Name Colleyville External Side Slug Address 5600 Colleyville Boulevard Suite 56…" at bounding box center [225, 132] width 413 height 249
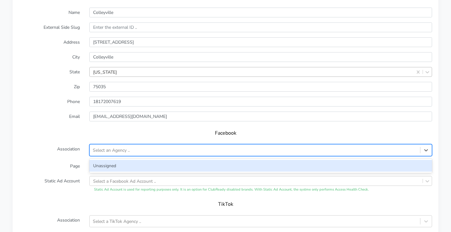
click at [118, 149] on div "Select an Agency .." at bounding box center [111, 150] width 37 height 7
click at [111, 162] on div "Unassigned" at bounding box center [260, 166] width 343 height 12
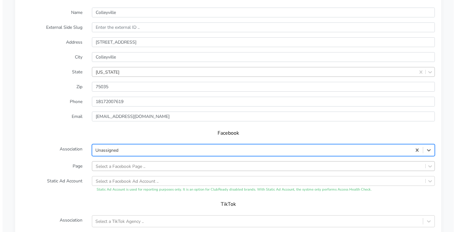
scroll to position [503, 0]
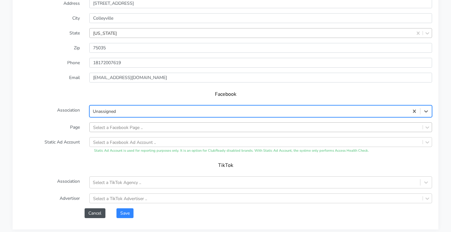
click at [112, 132] on div "Select a Facebook Page .." at bounding box center [260, 127] width 343 height 10
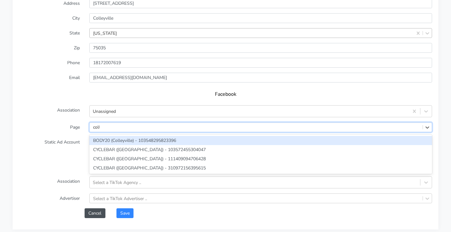
type input "colle"
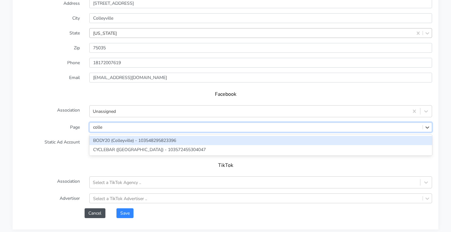
click at [110, 141] on div "BODY20 (Colleyville) - 103548295823396" at bounding box center [260, 140] width 343 height 9
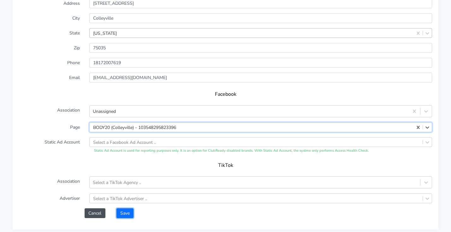
click at [128, 213] on button "Save" at bounding box center [124, 213] width 17 height 10
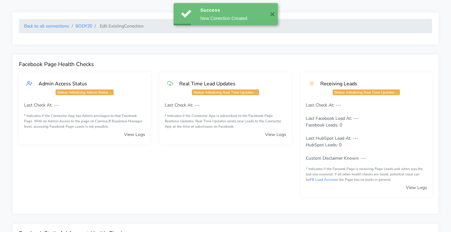
click at [83, 31] on ol "Back to all connections BODY20 Edit Existing Conection" at bounding box center [225, 26] width 413 height 14
click at [84, 29] on link "BODY20" at bounding box center [83, 26] width 17 height 6
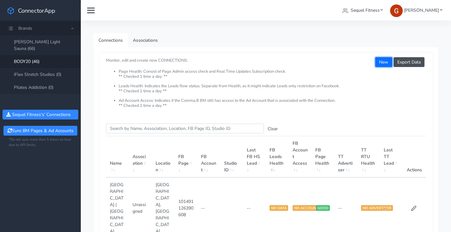
click at [380, 64] on button "New" at bounding box center [383, 62] width 17 height 10
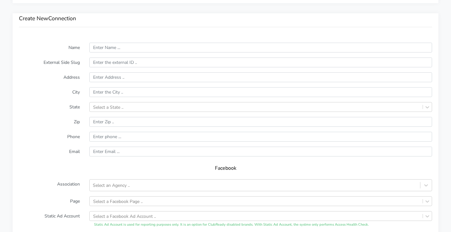
scroll to position [429, 0]
click at [124, 49] on input "text" at bounding box center [260, 48] width 343 height 10
paste input "Frisco"
type input "Frisco"
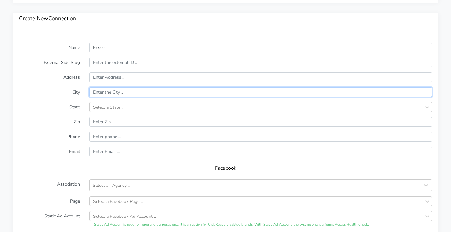
click at [109, 92] on input "text" at bounding box center [260, 92] width 343 height 10
paste input "Frisco"
type input "Frisco"
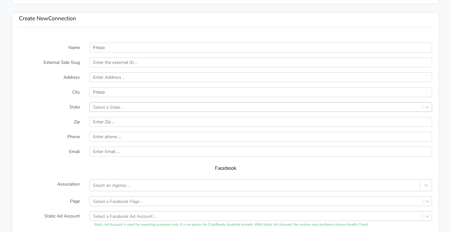
click at [109, 107] on div "Select a State .." at bounding box center [108, 106] width 30 height 7
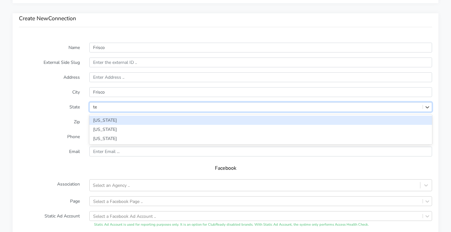
type input "tex"
click at [104, 115] on div "[US_STATE]" at bounding box center [260, 119] width 343 height 9
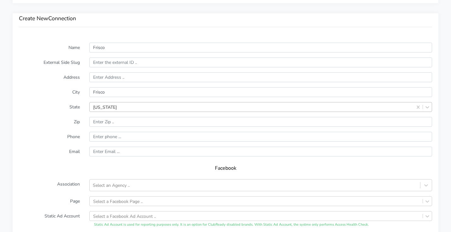
click at [44, 112] on form "Name Frisco External Side Slug Address City Frisco State Texas Zip Phone Email …" at bounding box center [225, 167] width 413 height 249
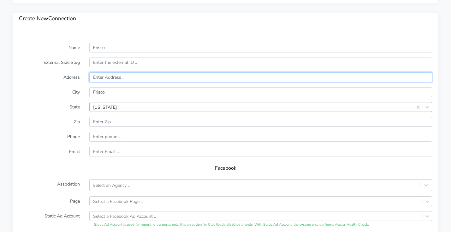
click at [109, 76] on input "text" at bounding box center [260, 77] width 343 height 10
paste input "11411 Coit Road Suite 120"
type input "11411 Coit Road Suite 120"
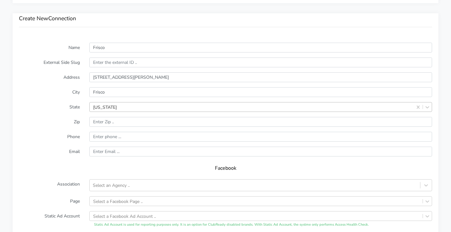
click at [50, 87] on label "City" at bounding box center [49, 92] width 70 height 10
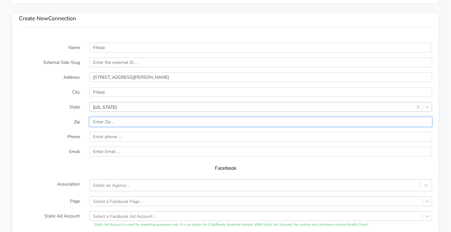
click at [111, 120] on input "input" at bounding box center [260, 122] width 343 height 10
paste input "75035"
type input "75035"
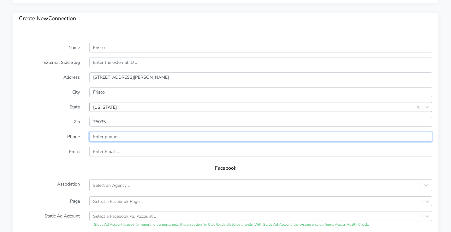
click at [107, 138] on input "input" at bounding box center [260, 137] width 343 height 10
paste input "(469) 922-2457"
click at [95, 137] on input "input" at bounding box center [260, 137] width 343 height 10
drag, startPoint x: 106, startPoint y: 134, endPoint x: 107, endPoint y: 138, distance: 3.8
click at [106, 134] on input "input" at bounding box center [260, 137] width 343 height 10
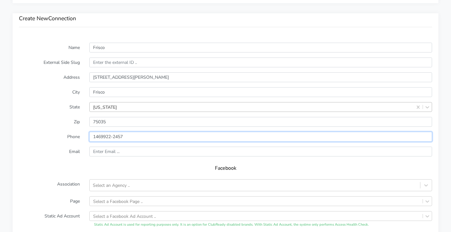
click at [114, 137] on input "input" at bounding box center [260, 137] width 343 height 10
type input "14699222457"
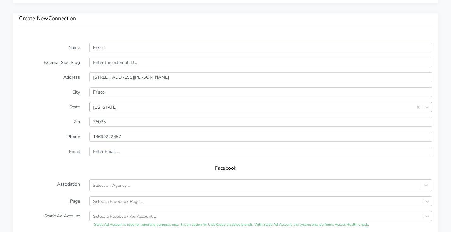
click at [69, 164] on div "Facebook" at bounding box center [225, 170] width 413 height 18
click at [109, 150] on input "text" at bounding box center [260, 151] width 343 height 10
paste input "frisco@body20.com"
type input "frisco@body20.com"
click at [57, 157] on form "Name Frisco External Side Slug Address 11411 Coit Road Suite 120 City Frisco St…" at bounding box center [225, 167] width 413 height 249
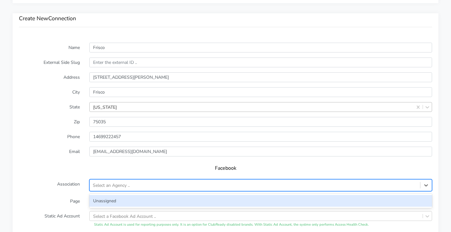
click at [108, 187] on div "Select an Agency .." at bounding box center [111, 185] width 37 height 7
click at [107, 196] on div "Unassigned" at bounding box center [260, 201] width 343 height 12
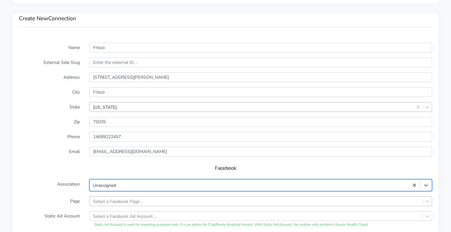
click at [109, 198] on div "Select a Facebook Page .." at bounding box center [260, 201] width 343 height 10
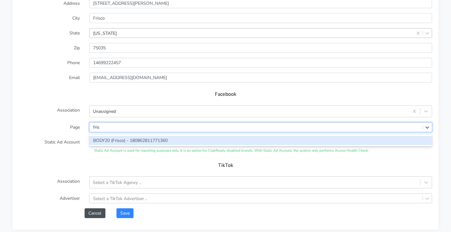
type input "frisc"
click at [113, 139] on div "BODY20 (Frisco) - 180862811771360" at bounding box center [260, 140] width 343 height 9
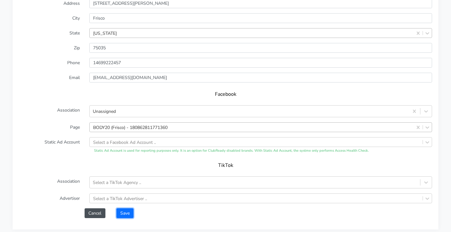
click at [129, 214] on button "Save" at bounding box center [124, 213] width 17 height 10
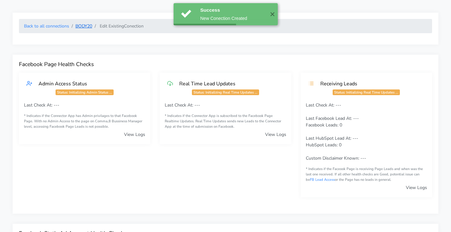
click at [85, 25] on link "BODY20" at bounding box center [83, 26] width 17 height 6
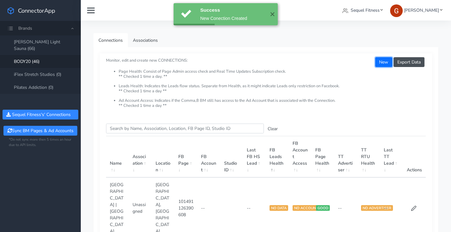
click at [383, 63] on button "New" at bounding box center [383, 62] width 17 height 10
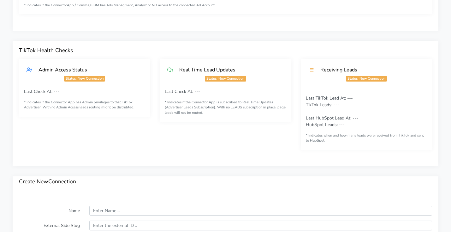
scroll to position [399, 0]
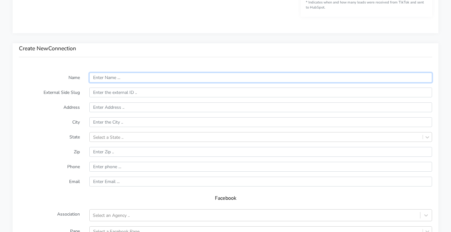
click at [105, 75] on input "text" at bounding box center [260, 78] width 343 height 10
paste input "Galleria | Houston"
click at [125, 76] on input "Galleria | Houston" at bounding box center [260, 78] width 343 height 10
type input "Galleria | Houston"
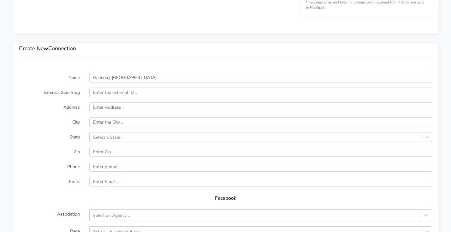
click at [111, 115] on form "Name Galleria | Houston External Side Slug Address City State Select a State ..…" at bounding box center [225, 197] width 413 height 249
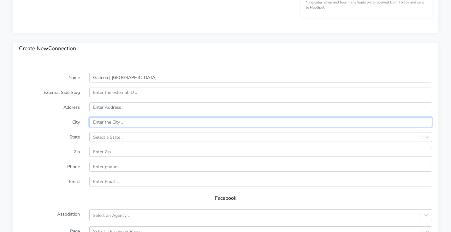
click at [110, 119] on input "text" at bounding box center [260, 122] width 343 height 10
paste input "Houston"
type input "Houston"
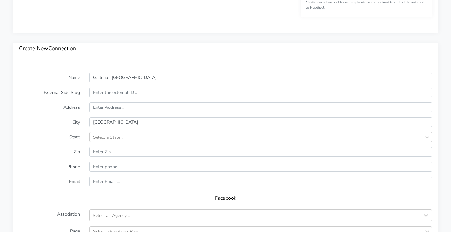
click at [45, 129] on form "Name Galleria | Houston External Side Slug Address City Houston State Select a …" at bounding box center [225, 197] width 413 height 249
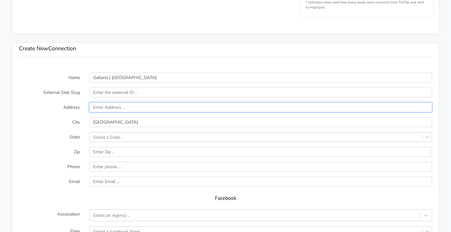
click at [110, 110] on input "text" at bounding box center [260, 107] width 343 height 10
paste input "1713 Post Oak Boulevard"
type input "1713 Post Oak Boulevard"
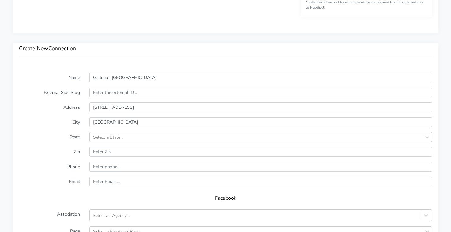
click at [27, 121] on label "City" at bounding box center [49, 122] width 70 height 10
click at [106, 136] on div "Select a State .." at bounding box center [260, 137] width 343 height 10
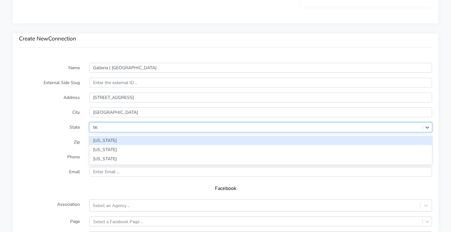
type input "texa"
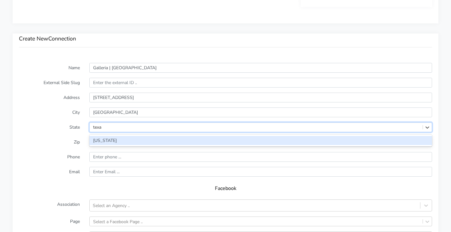
click at [97, 139] on div "[US_STATE]" at bounding box center [260, 140] width 343 height 9
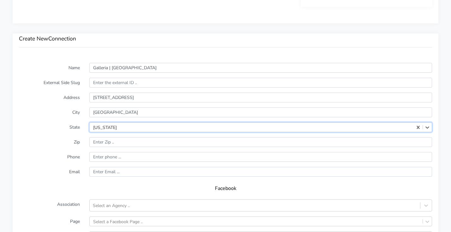
click at [61, 145] on label "Zip" at bounding box center [49, 142] width 70 height 10
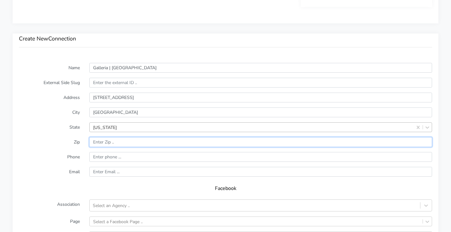
click at [132, 140] on input "input" at bounding box center [260, 142] width 343 height 10
paste input "77056"
type input "77056"
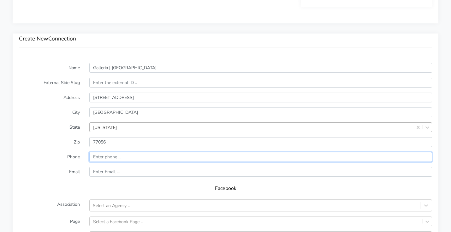
click at [116, 156] on input "input" at bounding box center [260, 157] width 343 height 10
paste input "(713) 324-9241"
click at [96, 157] on input "input" at bounding box center [260, 157] width 343 height 10
click at [108, 156] on input "input" at bounding box center [260, 157] width 343 height 10
click at [107, 158] on input "input" at bounding box center [260, 157] width 343 height 10
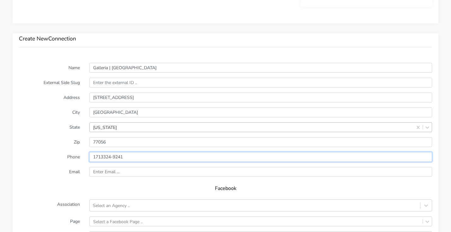
drag, startPoint x: 114, startPoint y: 158, endPoint x: 115, endPoint y: 161, distance: 3.6
click at [114, 158] on input "input" at bounding box center [260, 157] width 343 height 10
type input "17133249241"
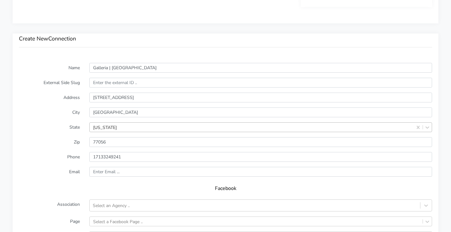
click at [95, 182] on div "Facebook" at bounding box center [225, 190] width 413 height 18
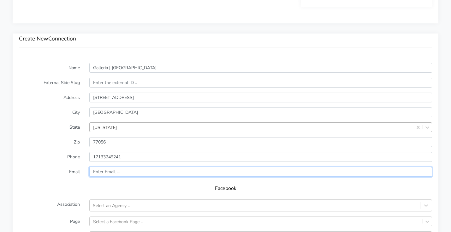
drag, startPoint x: 111, startPoint y: 172, endPoint x: 49, endPoint y: 172, distance: 62.5
click at [111, 172] on input "text" at bounding box center [260, 172] width 343 height 10
paste input "galleria@body20.com"
type input "galleria@body20.com"
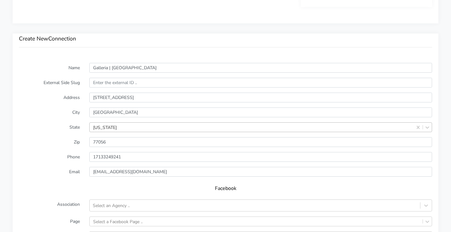
click at [36, 171] on label "Email" at bounding box center [49, 172] width 70 height 10
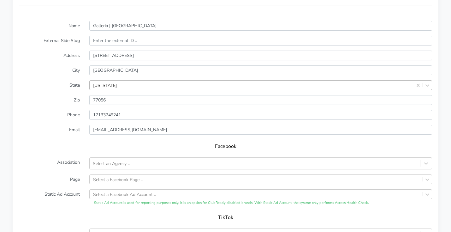
scroll to position [460, 0]
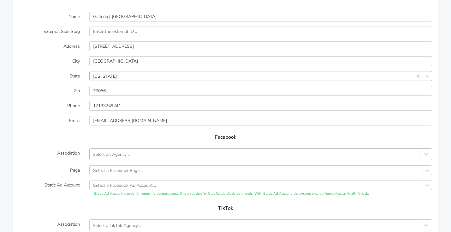
click at [125, 153] on div "Select an Agency .." at bounding box center [111, 154] width 37 height 7
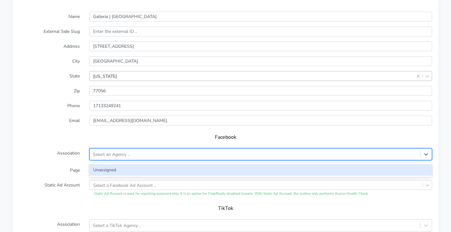
click at [114, 164] on div "Unassigned" at bounding box center [260, 170] width 343 height 12
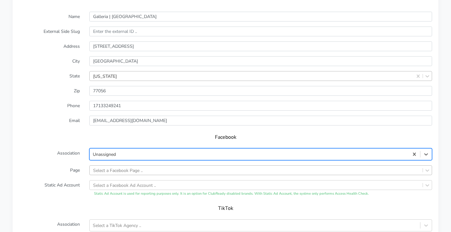
click at [120, 170] on div "Select a Facebook Page .." at bounding box center [260, 170] width 343 height 10
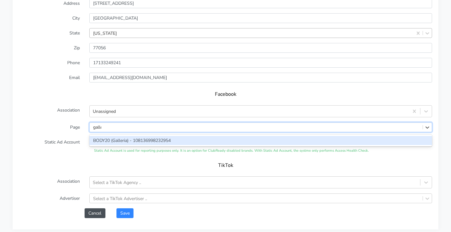
type input "galler"
click at [121, 136] on div "BODY20 (Galleria) - 108136998232954" at bounding box center [260, 140] width 343 height 9
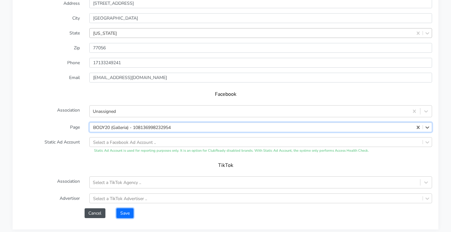
click at [128, 213] on button "Save" at bounding box center [124, 213] width 17 height 10
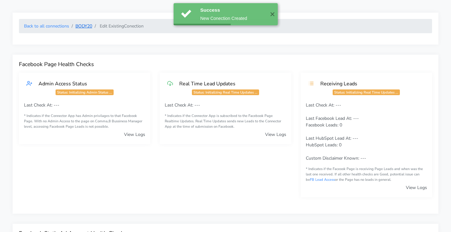
click at [86, 27] on link "BODY20" at bounding box center [83, 26] width 17 height 6
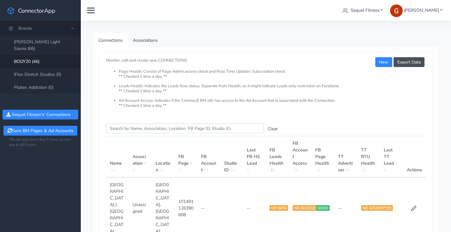
click at [382, 57] on div "Export Data New Monitor, edit and create new CONNECTIONS: Page Health: Consist …" at bounding box center [266, 85] width 332 height 64
click at [382, 66] on button "New" at bounding box center [383, 62] width 17 height 10
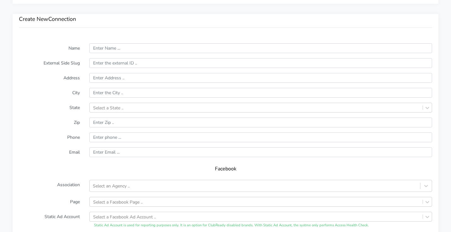
scroll to position [432, 0]
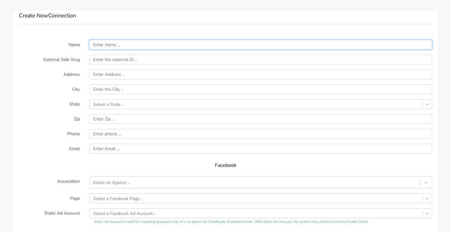
click at [110, 45] on input "text" at bounding box center [260, 45] width 343 height 10
paste input "Highland Village"
type input "Highland Village"
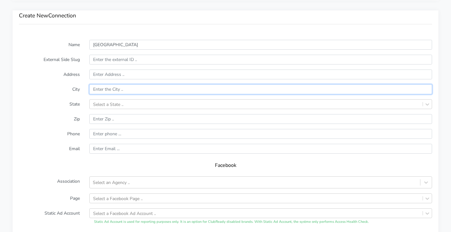
click at [99, 88] on input "text" at bounding box center [260, 89] width 343 height 10
paste input "Highland Village"
type input "Highland Village"
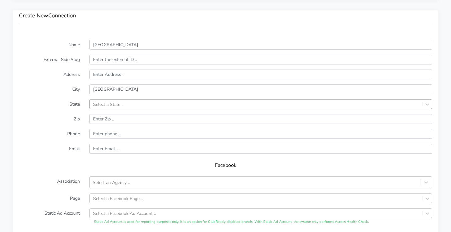
click at [97, 103] on div "Select a State .." at bounding box center [108, 104] width 30 height 7
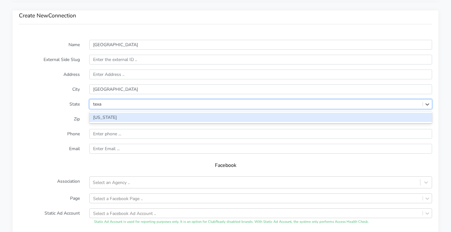
type input "texas"
click at [99, 115] on div "[US_STATE]" at bounding box center [260, 117] width 343 height 9
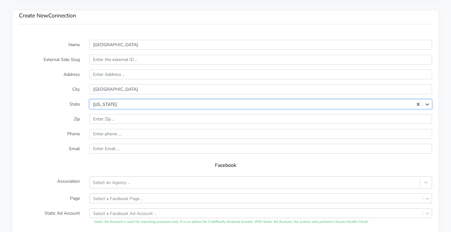
click at [45, 107] on label "State" at bounding box center [49, 104] width 70 height 10
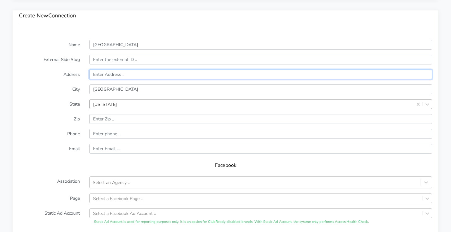
click at [113, 74] on input "text" at bounding box center [260, 74] width 343 height 10
paste input "1400 Shoal Creek Suite F130"
type input "1400 Shoal Creek Suite F130"
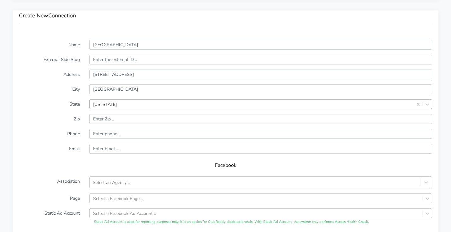
click at [59, 83] on form "Name Highland Village External Side Slug Address 1400 Shoal Creek Suite F130 Ci…" at bounding box center [225, 164] width 413 height 249
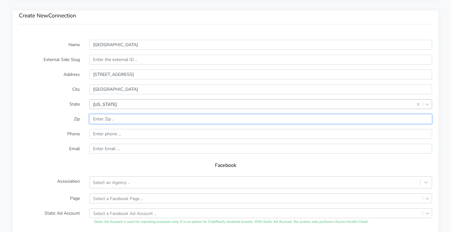
click at [111, 118] on input "input" at bounding box center [260, 119] width 343 height 10
paste input "75077"
type input "75077"
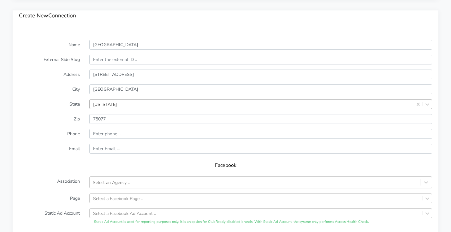
click at [45, 133] on label "Phone" at bounding box center [49, 134] width 70 height 10
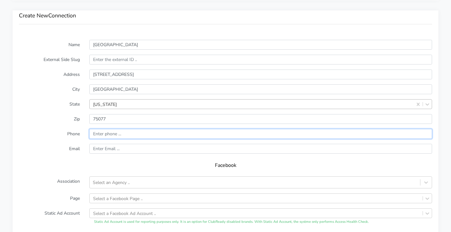
click at [122, 133] on input "input" at bounding box center [260, 134] width 343 height 10
paste input "(469) 935-4491"
click at [95, 133] on input "input" at bounding box center [260, 134] width 343 height 10
click at [107, 134] on input "input" at bounding box center [260, 134] width 343 height 10
click at [114, 133] on input "input" at bounding box center [260, 134] width 343 height 10
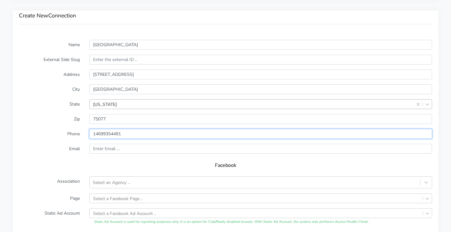
type input "14699354491"
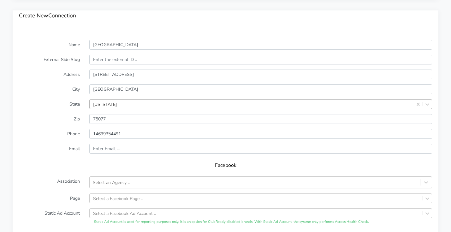
click at [75, 174] on div "Facebook" at bounding box center [225, 167] width 413 height 18
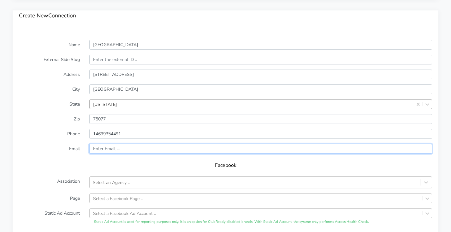
click at [110, 147] on input "text" at bounding box center [260, 149] width 343 height 10
paste input "highlandvillage@body20.com"
type input "highlandvillage@body20.com"
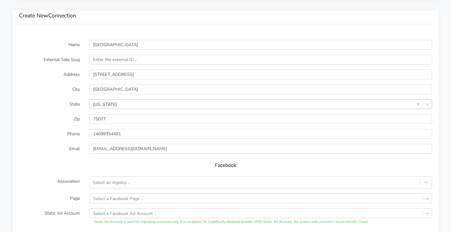
click at [55, 155] on form "Name Highland Village External Side Slug Address 1400 Shoal Creek Suite F130 Ci…" at bounding box center [225, 164] width 413 height 249
click at [126, 181] on div "Select an Agency .." at bounding box center [111, 182] width 37 height 7
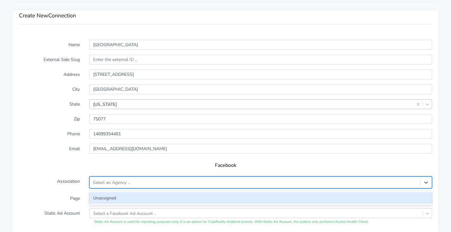
click at [115, 193] on div "Unassigned" at bounding box center [260, 198] width 343 height 12
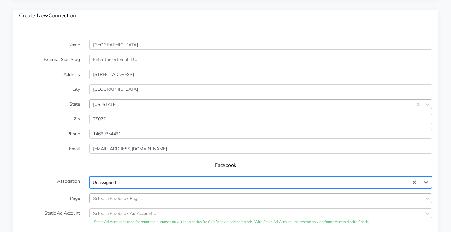
click at [121, 195] on div "Select a Facebook Page .." at bounding box center [260, 198] width 343 height 10
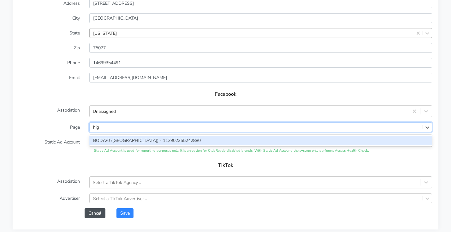
type input "high"
click at [154, 139] on div "BODY20 ([GEOGRAPHIC_DATA]) - 112902355242880" at bounding box center [260, 140] width 343 height 9
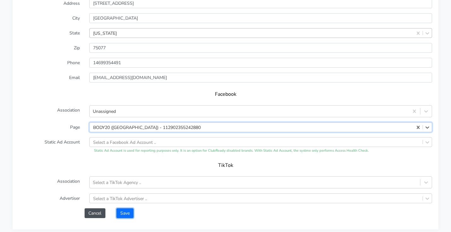
click at [125, 215] on button "Save" at bounding box center [124, 213] width 17 height 10
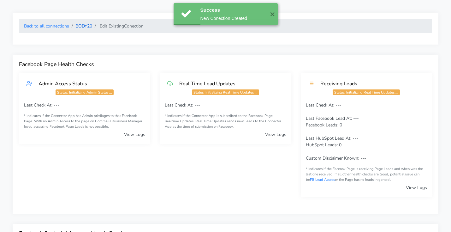
click at [84, 27] on link "BODY20" at bounding box center [83, 26] width 17 height 6
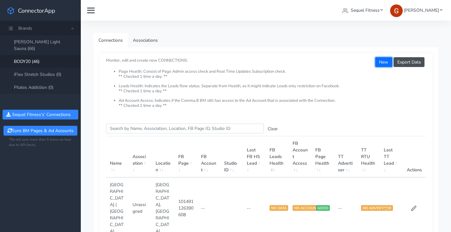
click at [386, 62] on button "New" at bounding box center [383, 62] width 17 height 10
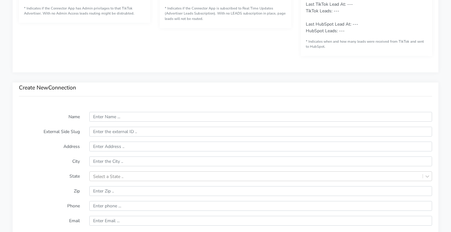
scroll to position [400, 0]
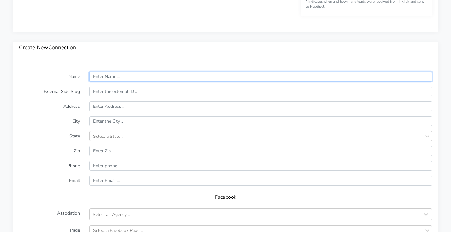
click at [119, 79] on input "text" at bounding box center [260, 77] width 343 height 10
paste input "Katy"
type input "Katy"
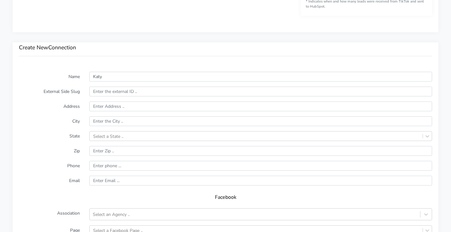
click at [114, 126] on form "Name Katy External Side Slug Address City State Select a State .. Zip Phone Ema…" at bounding box center [225, 196] width 413 height 249
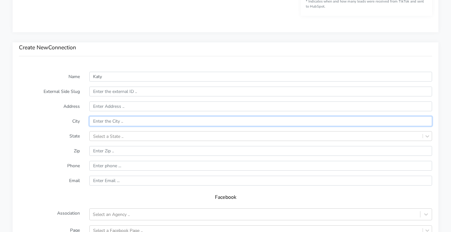
click at [115, 123] on input "text" at bounding box center [260, 121] width 343 height 10
paste input "Katy"
type input "Katy"
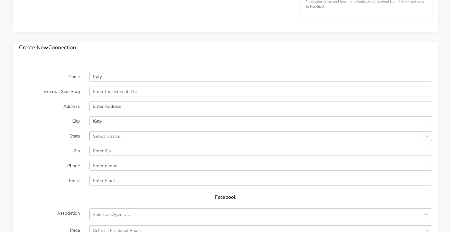
click at [112, 136] on div "Select a State .." at bounding box center [260, 136] width 343 height 10
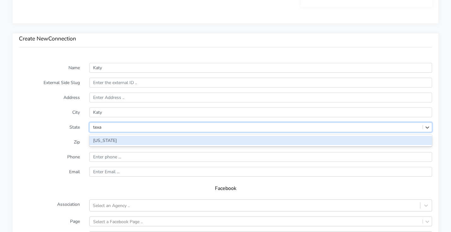
type input "texas"
click at [112, 139] on div "[US_STATE]" at bounding box center [260, 140] width 343 height 9
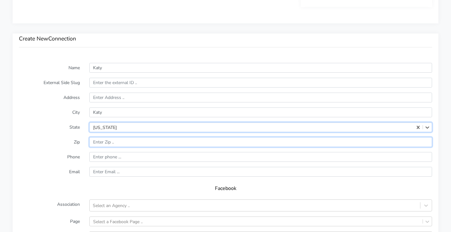
drag, startPoint x: 115, startPoint y: 139, endPoint x: 112, endPoint y: 140, distance: 3.8
click at [115, 139] on input "input" at bounding box center [260, 142] width 343 height 10
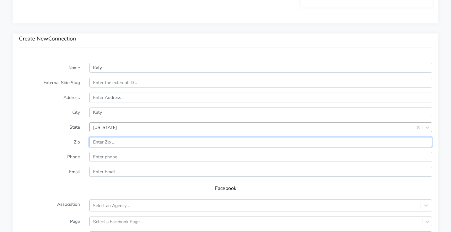
paste input "77494"
type input "77494"
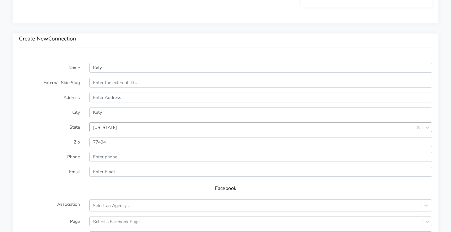
click at [49, 151] on form "Name Katy External Side Slug Address City Katy State Texas Zip Phone Email Face…" at bounding box center [225, 187] width 413 height 249
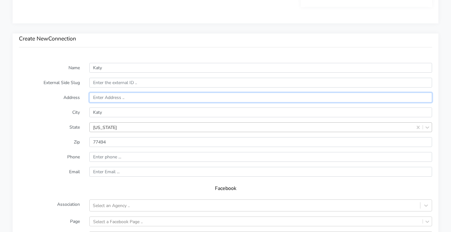
click at [111, 99] on input "text" at bounding box center [260, 97] width 343 height 10
paste input "1420 West Grand Parkway South Suite 300"
type input "1420 West Grand Parkway South Suite 300"
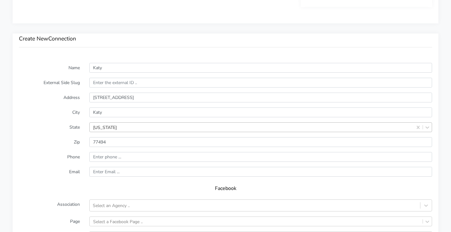
click at [51, 103] on form "Name Katy External Side Slug Address 1420 West Grand Parkway South Suite 300 Ci…" at bounding box center [225, 187] width 413 height 249
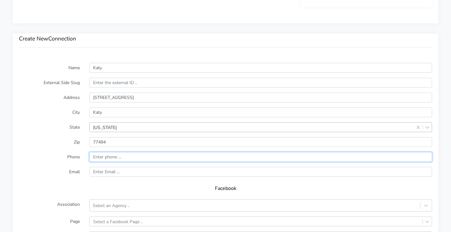
drag, startPoint x: 113, startPoint y: 155, endPoint x: 109, endPoint y: 156, distance: 3.5
click at [113, 155] on input "input" at bounding box center [260, 157] width 343 height 10
paste input "(281) 377-4966"
click at [95, 156] on input "input" at bounding box center [260, 157] width 343 height 10
click at [106, 156] on input "input" at bounding box center [260, 157] width 343 height 10
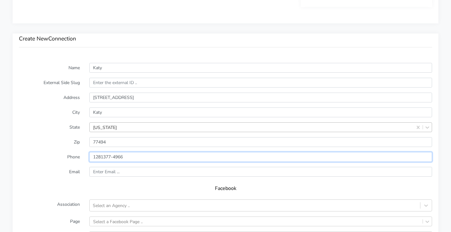
click at [114, 157] on input "input" at bounding box center [260, 157] width 343 height 10
type input "12813774966"
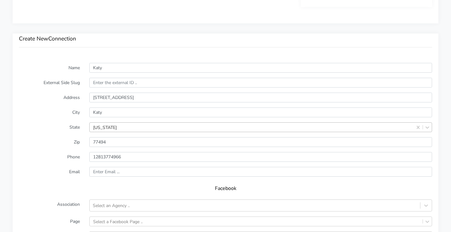
click at [67, 178] on form "Name Katy External Side Slug Address 1420 West Grand Parkway South Suite 300 Ci…" at bounding box center [225, 187] width 413 height 249
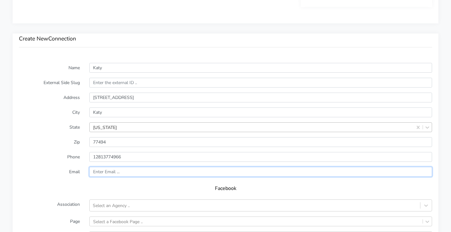
click at [108, 174] on input "text" at bounding box center [260, 172] width 343 height 10
paste input "katy@body20.com"
type input "katy@body20.com"
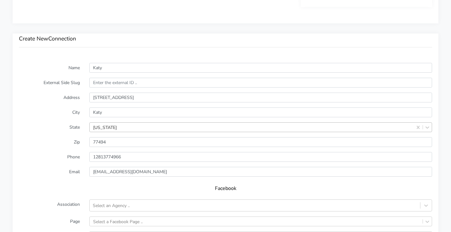
click at [49, 177] on form "Name Katy External Side Slug Address 1420 West Grand Parkway South Suite 300 Ci…" at bounding box center [225, 187] width 413 height 249
click at [110, 200] on div "Select an Agency .." at bounding box center [255, 205] width 330 height 10
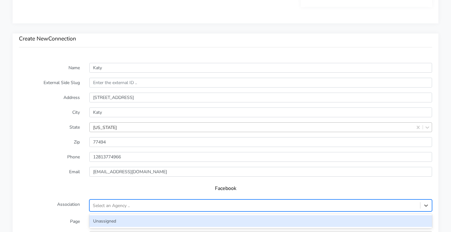
click at [109, 216] on div "Unassigned" at bounding box center [260, 221] width 343 height 12
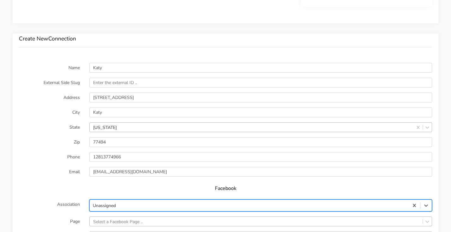
click at [109, 221] on div "Select a Facebook Page .." at bounding box center [260, 221] width 343 height 10
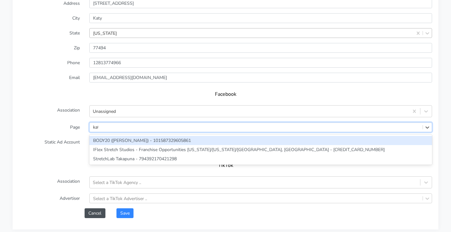
type input "katy"
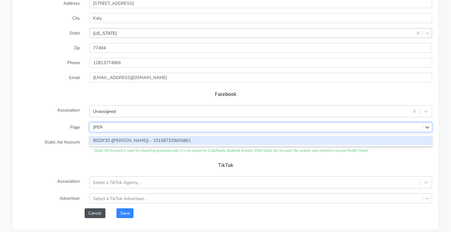
click at [108, 139] on div "BODY20 ([PERSON_NAME]) - 101587329605861" at bounding box center [260, 140] width 343 height 9
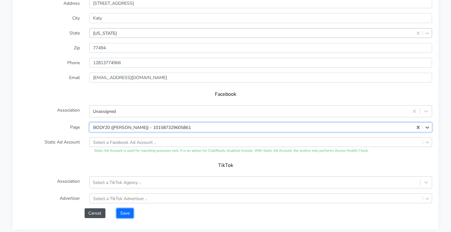
click at [124, 212] on button "Save" at bounding box center [124, 213] width 17 height 10
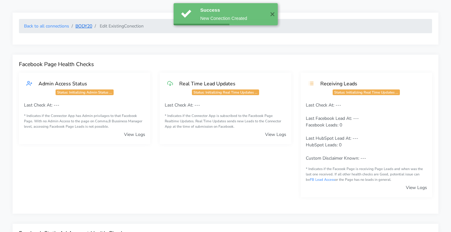
click at [82, 27] on link "BODY20" at bounding box center [83, 26] width 17 height 6
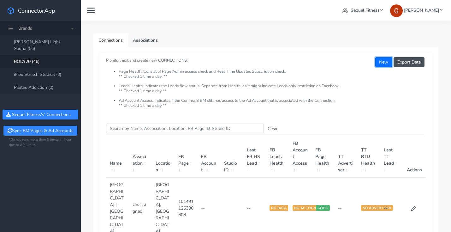
click at [380, 61] on button "New" at bounding box center [383, 62] width 17 height 10
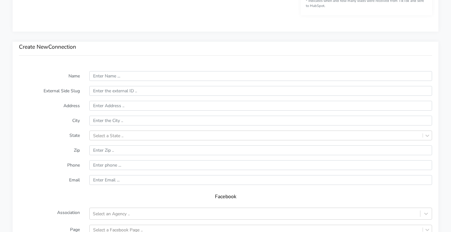
scroll to position [410, 0]
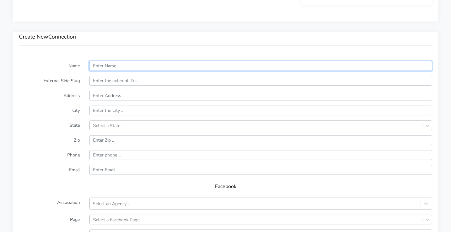
click at [114, 69] on input "text" at bounding box center [260, 66] width 343 height 10
paste input "Kyle Crossing"
type input "Kyle Crossing"
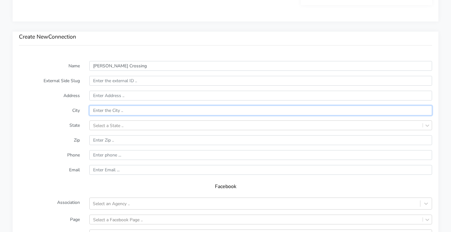
click at [107, 107] on input "text" at bounding box center [260, 110] width 343 height 10
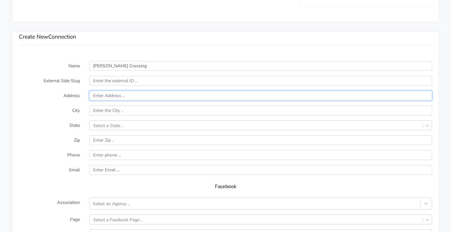
click at [109, 96] on input "text" at bounding box center [260, 96] width 343 height 10
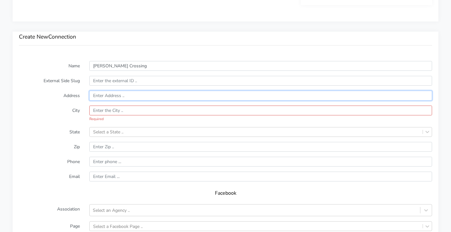
paste input "5401 S Farm to Market 1626"
drag, startPoint x: 169, startPoint y: 99, endPoint x: 41, endPoint y: 87, distance: 128.6
click at [41, 87] on form "Name Kyle Crossing External Side Slug Address 5401 S Farm to Market 1626 City R…" at bounding box center [225, 189] width 413 height 256
paste input "Suite 105"
type input "5401 S Farm to Market 1626 Suite 105"
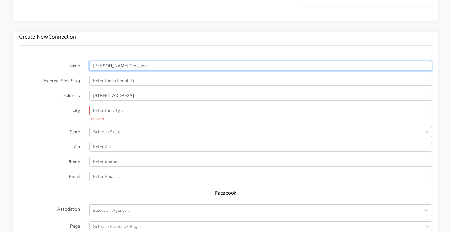
click at [98, 67] on input "Kyle Crossing" at bounding box center [260, 66] width 343 height 10
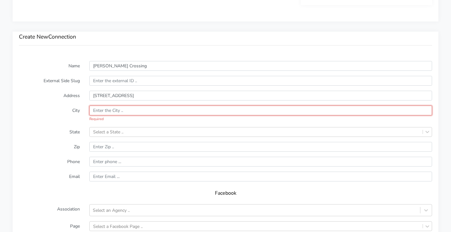
click at [101, 112] on input "text" at bounding box center [260, 110] width 343 height 10
paste input "Kyle"
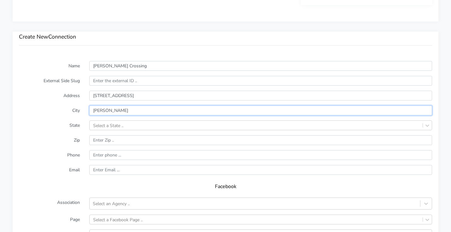
type input "Kyle"
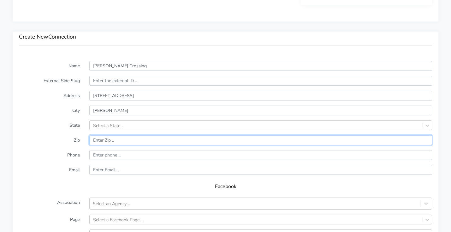
click at [116, 138] on input "input" at bounding box center [260, 140] width 343 height 10
paste input "78640"
type input "78640"
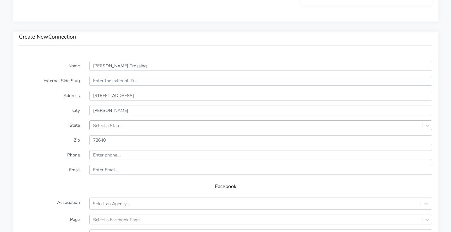
click at [116, 126] on div "Select a State .." at bounding box center [108, 125] width 30 height 7
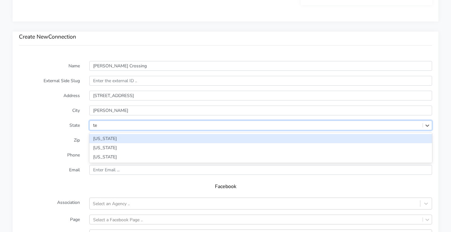
type input "tex"
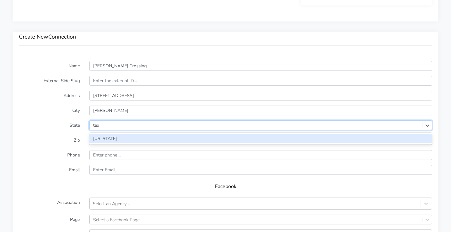
click at [114, 136] on div "[US_STATE]" at bounding box center [260, 138] width 343 height 9
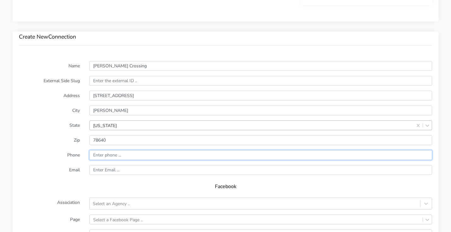
click at [115, 154] on input "input" at bounding box center [260, 155] width 343 height 10
paste input "(512) 887-3964"
click at [95, 155] on input "input" at bounding box center [260, 155] width 343 height 10
click at [107, 155] on input "input" at bounding box center [260, 155] width 343 height 10
drag, startPoint x: 114, startPoint y: 156, endPoint x: 116, endPoint y: 171, distance: 15.4
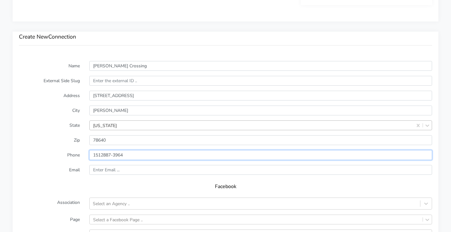
click at [114, 156] on input "input" at bounding box center [260, 155] width 343 height 10
type input "15128873964"
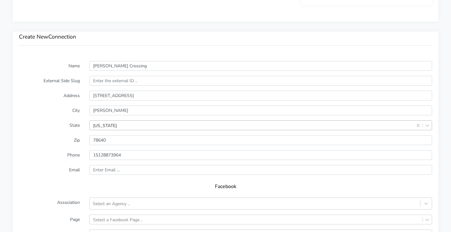
click at [57, 180] on div "Facebook" at bounding box center [225, 189] width 413 height 18
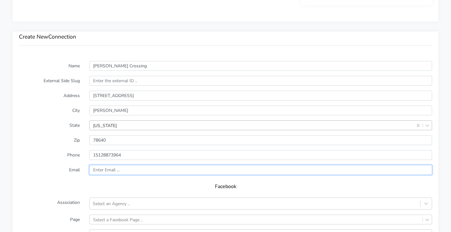
click at [174, 168] on input "text" at bounding box center [260, 170] width 343 height 10
paste input "kylecrossing@body20.com"
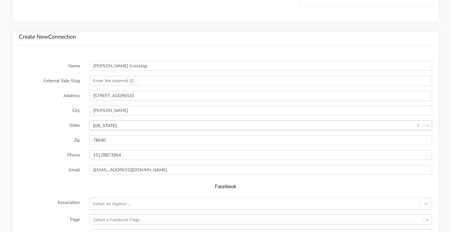
click at [18, 177] on div "Name Kyle Crossing External Side Slug Address 5401 S Farm to Market 1626 Suite …" at bounding box center [226, 188] width 426 height 267
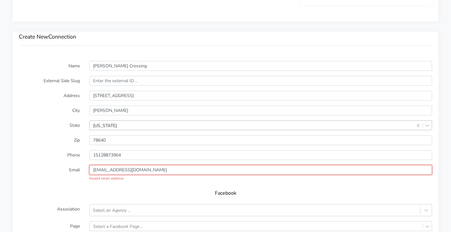
click at [96, 171] on input "kylecrossing@body20.com" at bounding box center [260, 170] width 343 height 10
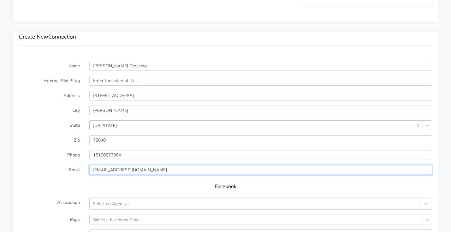
type input "kylecrossing@body20.com"
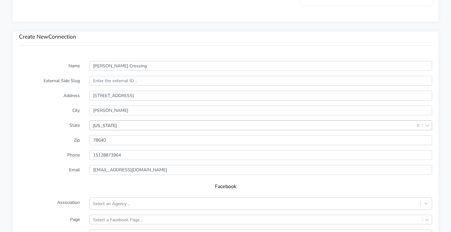
click at [59, 180] on div "Facebook" at bounding box center [225, 189] width 413 height 18
click at [100, 200] on div "Select an Agency .." at bounding box center [111, 203] width 37 height 7
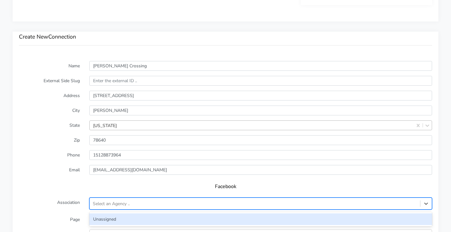
click at [104, 217] on div "Unassigned" at bounding box center [260, 219] width 343 height 12
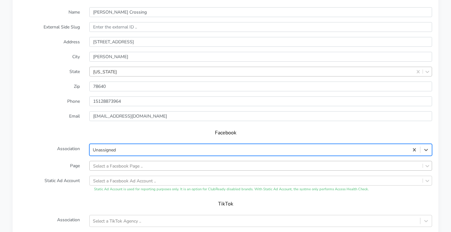
scroll to position [464, 0]
click at [112, 167] on div "Select a Facebook Page .." at bounding box center [260, 165] width 343 height 10
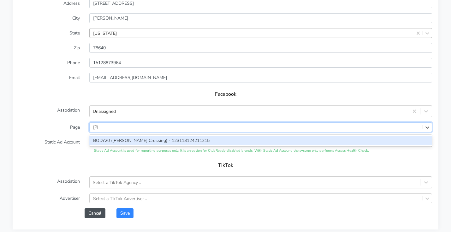
type input "kyle"
click at [115, 141] on div "BODY20 ([PERSON_NAME] Crossing) - 123113124211215" at bounding box center [260, 140] width 343 height 9
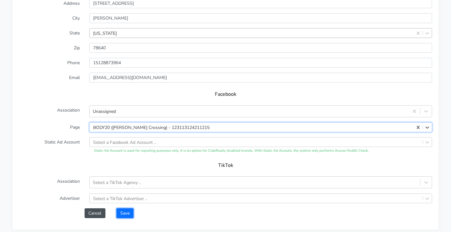
click at [123, 212] on button "Save" at bounding box center [124, 213] width 17 height 10
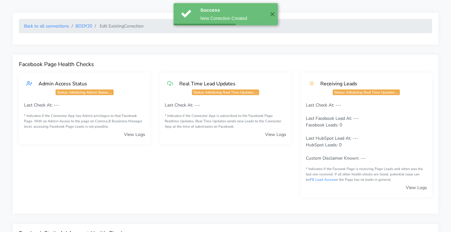
click at [78, 29] on li "BODY20" at bounding box center [80, 26] width 23 height 7
click at [84, 26] on link "BODY20" at bounding box center [83, 26] width 17 height 6
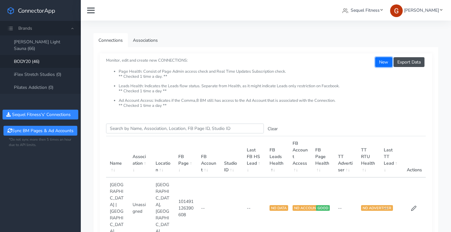
click at [387, 62] on button "New" at bounding box center [383, 62] width 17 height 10
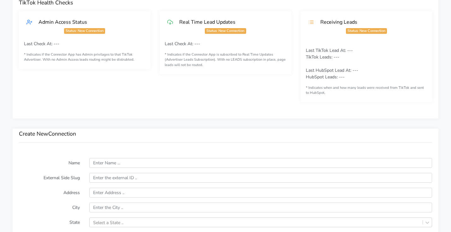
scroll to position [386, 0]
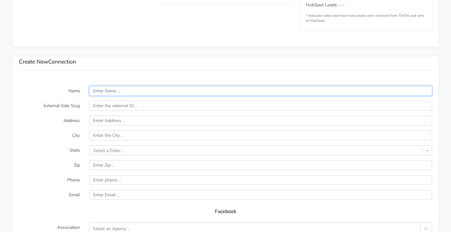
click at [105, 88] on input "text" at bounding box center [260, 91] width 343 height 10
paste input "McKinney North"
click at [103, 91] on input "McKinney North" at bounding box center [260, 91] width 343 height 10
type input "McKinney North"
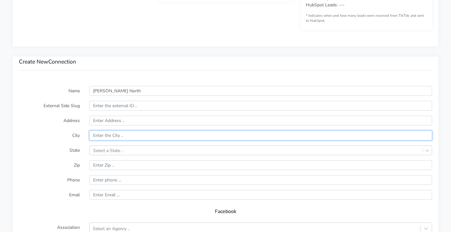
click at [107, 131] on input "text" at bounding box center [260, 135] width 343 height 10
paste input "McKinney"
type input "McKinney"
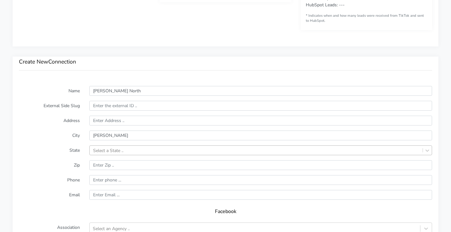
scroll to position [409, 0]
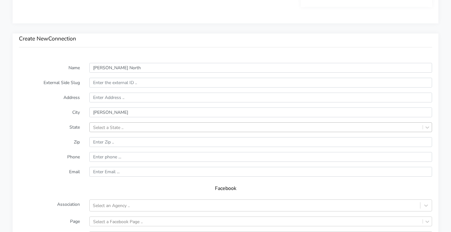
click at [107, 132] on div "Select a State .." at bounding box center [260, 127] width 343 height 10
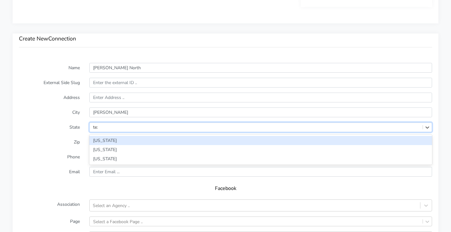
type input "texas"
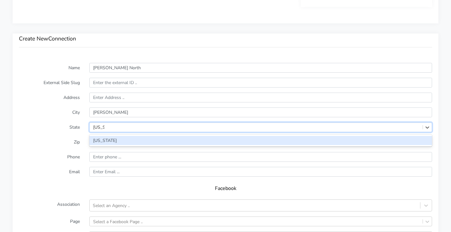
click at [107, 141] on div "[US_STATE]" at bounding box center [260, 140] width 343 height 9
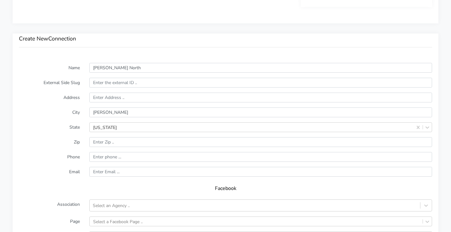
click at [58, 141] on label "Zip" at bounding box center [49, 142] width 70 height 10
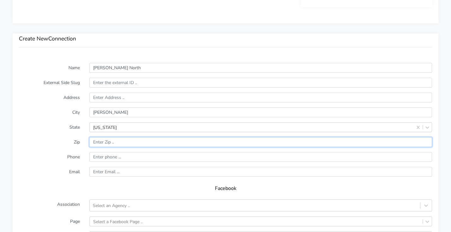
click at [119, 141] on input "input" at bounding box center [260, 142] width 343 height 10
paste input "75071"
type input "75071"
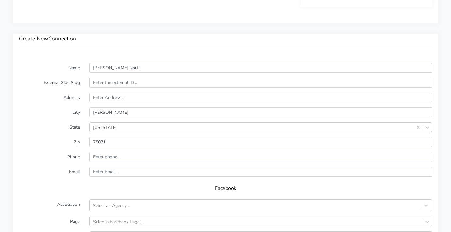
click at [66, 147] on form "Name McKinney North External Side Slug Address City McKinney State Texas Zip Ph…" at bounding box center [225, 187] width 413 height 249
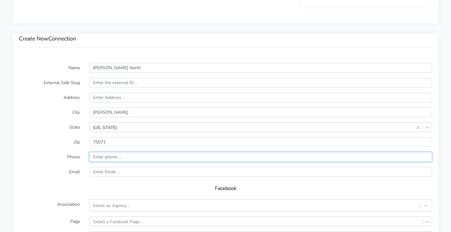
click at [165, 159] on input "input" at bounding box center [260, 157] width 343 height 10
paste input "(469) 324-3268"
click at [95, 157] on input "input" at bounding box center [260, 157] width 343 height 10
click at [104, 157] on input "input" at bounding box center [260, 157] width 343 height 10
click at [111, 158] on input "input" at bounding box center [260, 157] width 343 height 10
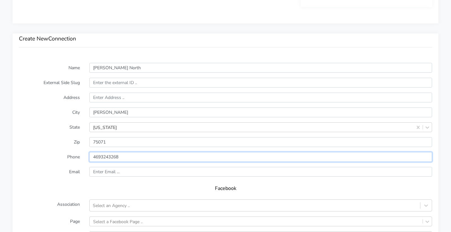
click at [94, 157] on input "input" at bounding box center [260, 157] width 343 height 10
type input "14693243268"
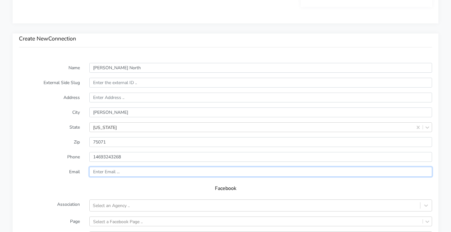
click at [109, 171] on input "text" at bounding box center [260, 172] width 343 height 10
paste input "mckinneynorth@body20.com"
type input "mckinneynorth@body20.com"
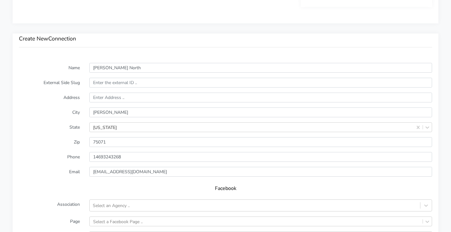
click at [52, 171] on label "Email" at bounding box center [49, 172] width 70 height 10
click at [100, 209] on div "Select an Agency .." at bounding box center [255, 205] width 330 height 10
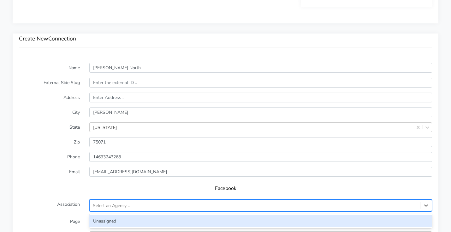
click at [103, 220] on div "Unassigned" at bounding box center [260, 221] width 343 height 12
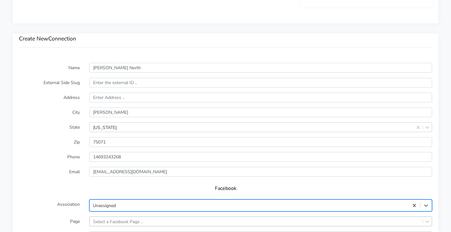
click at [120, 221] on div "Select a Facebook Page .." at bounding box center [260, 221] width 343 height 10
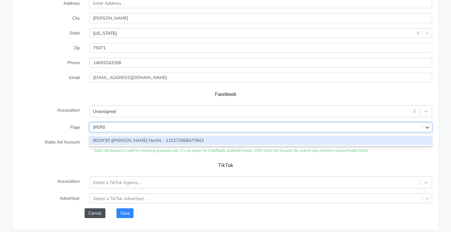
type input "mckin"
click at [124, 146] on div "Select a Facebook Ad Account .." at bounding box center [260, 142] width 343 height 10
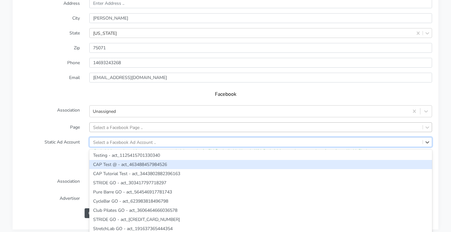
scroll to position [517, 0]
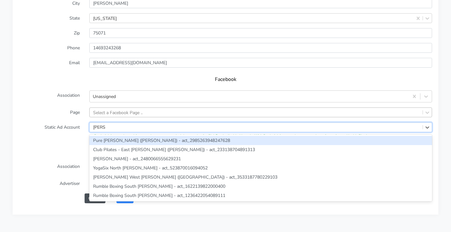
type input "mckin"
click at [69, 137] on label "Static Ad Account" at bounding box center [49, 130] width 70 height 16
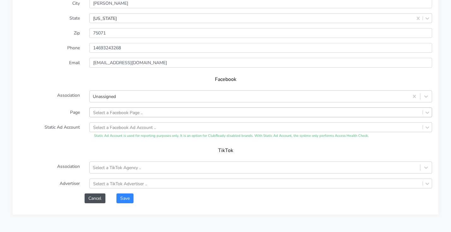
click at [123, 113] on div "Select a Facebook Page .." at bounding box center [118, 112] width 50 height 7
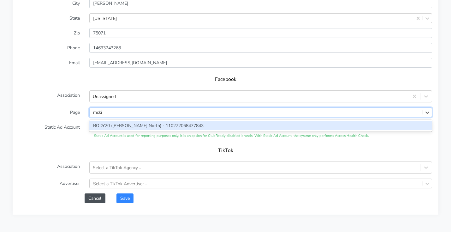
type input "mckin"
click at [135, 122] on div "BODY20 ([PERSON_NAME] North) - 110272068477843" at bounding box center [260, 125] width 343 height 9
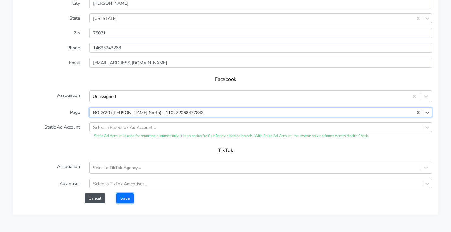
click at [123, 199] on button "Save" at bounding box center [124, 198] width 17 height 10
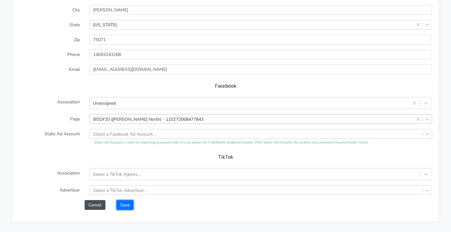
scroll to position [524, 0]
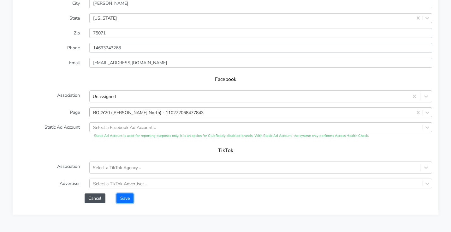
click at [125, 194] on button "Save" at bounding box center [124, 198] width 17 height 10
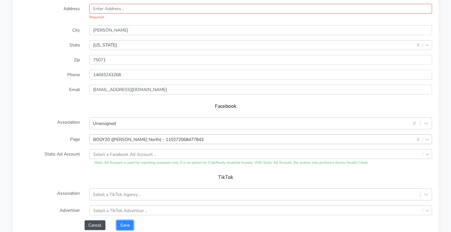
scroll to position [439, 0]
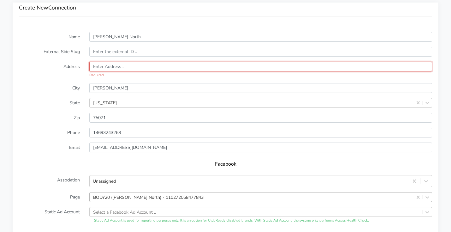
click at [159, 68] on input "text" at bounding box center [260, 67] width 343 height 10
paste input "1620 N Hardin Boulevard Suite 800"
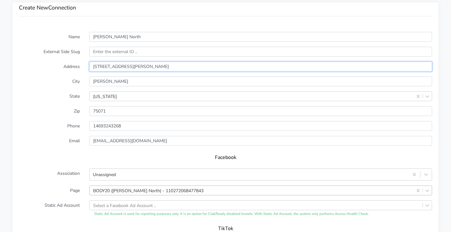
type input "1620 N Hardin Boulevard Suite 800"
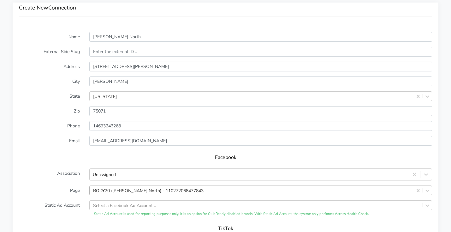
click at [42, 85] on label "City" at bounding box center [49, 81] width 70 height 10
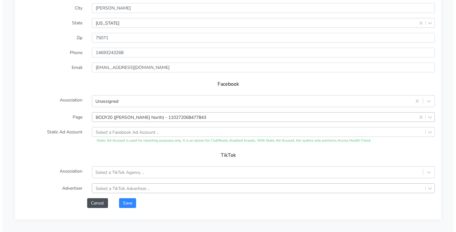
scroll to position [540, 0]
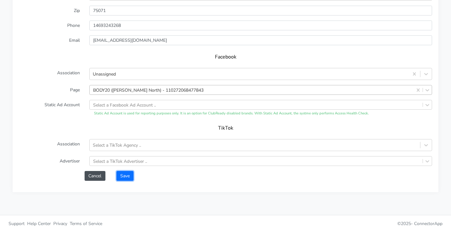
click at [121, 174] on button "Save" at bounding box center [124, 176] width 17 height 10
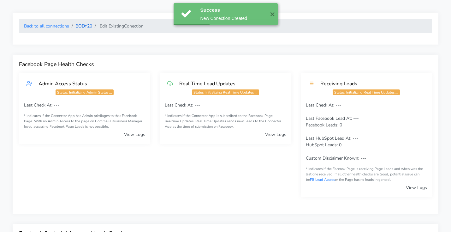
click at [83, 26] on link "BODY20" at bounding box center [83, 26] width 17 height 6
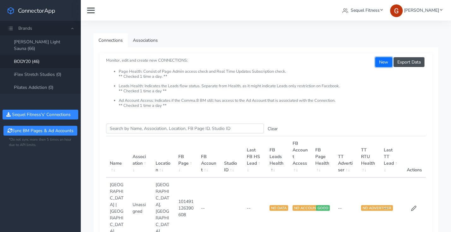
click at [382, 64] on button "New" at bounding box center [383, 62] width 17 height 10
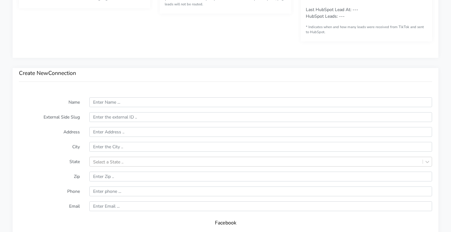
scroll to position [377, 0]
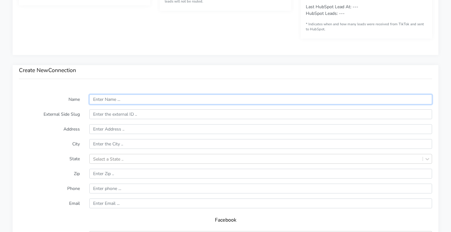
click at [117, 97] on input "text" at bounding box center [260, 99] width 343 height 10
paste input "North Little Elm"
drag, startPoint x: 147, startPoint y: 100, endPoint x: 106, endPoint y: 101, distance: 41.0
click at [106, 101] on input "North Little Elm" at bounding box center [260, 99] width 343 height 10
type input "North Little Elm"
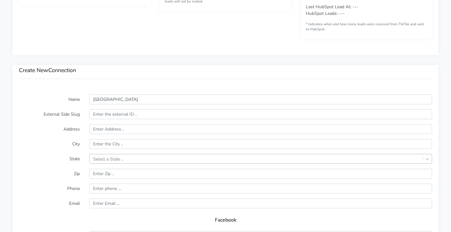
click at [100, 157] on div "Select a State .." at bounding box center [260, 159] width 343 height 10
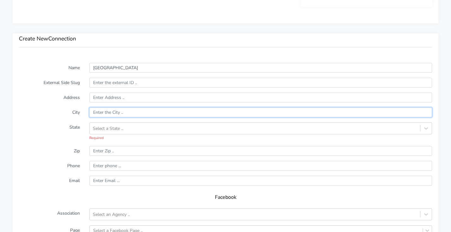
click at [106, 108] on input "text" at bounding box center [260, 112] width 343 height 10
paste input "Little Elm"
type input "Little Elm"
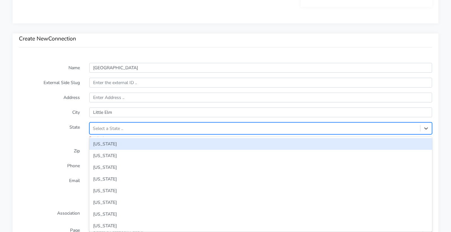
click at [106, 124] on div "Select a State .." at bounding box center [255, 128] width 330 height 10
type input "texas"
click at [98, 140] on div "[US_STATE]" at bounding box center [260, 144] width 343 height 12
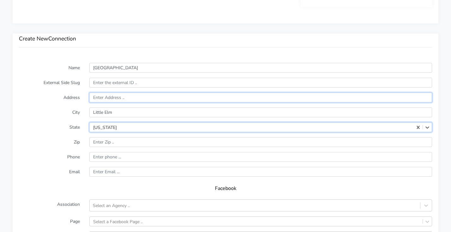
click at [107, 97] on input "text" at bounding box center [260, 97] width 343 height 10
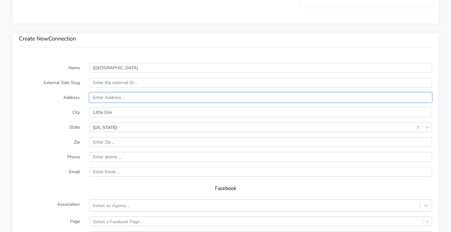
paste input "27100 US Highway 380 Suite 205"
type input "27100 US Highway 380 Suite 205"
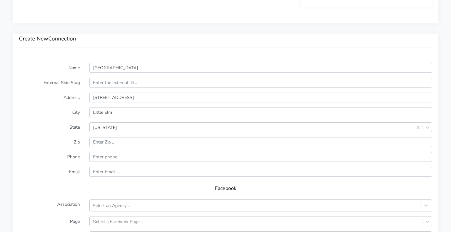
click at [52, 99] on label "Address" at bounding box center [49, 97] width 70 height 10
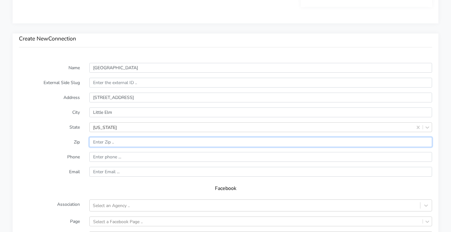
click at [126, 146] on input "input" at bounding box center [260, 142] width 343 height 10
paste input "75068"
type input "75068"
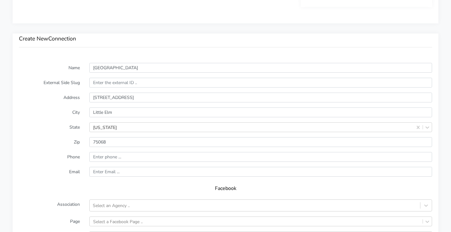
click at [62, 160] on label "Phone" at bounding box center [49, 157] width 70 height 10
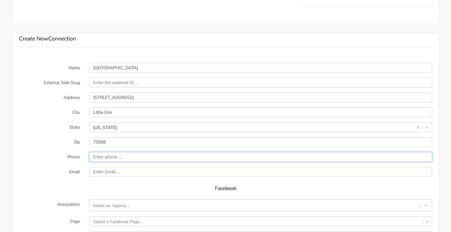
click at [158, 155] on input "input" at bounding box center [260, 157] width 343 height 10
paste input "469-513-8305"
click at [93, 157] on input "input" at bounding box center [260, 157] width 343 height 10
click at [106, 158] on input "input" at bounding box center [260, 157] width 343 height 10
click at [113, 156] on input "input" at bounding box center [260, 157] width 343 height 10
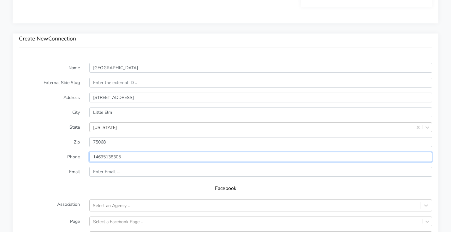
type input "14695138305"
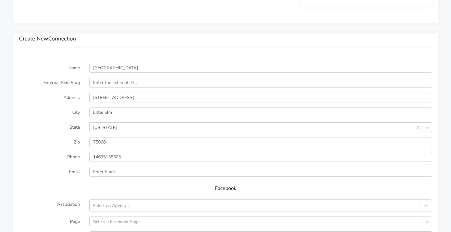
click at [65, 155] on label "Phone" at bounding box center [49, 157] width 70 height 10
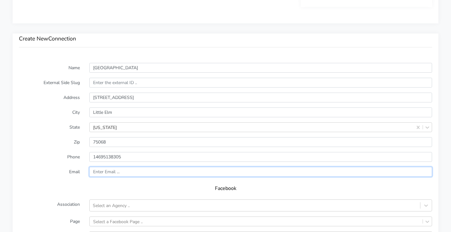
click at [117, 175] on input "text" at bounding box center [260, 172] width 343 height 10
paste input "littleelm@body20.com"
type input "littleelm@body20.com"
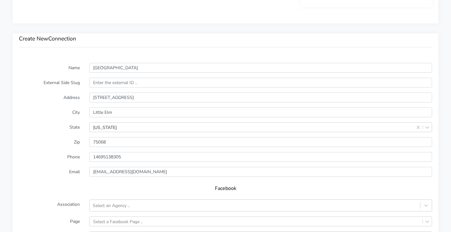
click at [45, 170] on label "Email" at bounding box center [49, 172] width 70 height 10
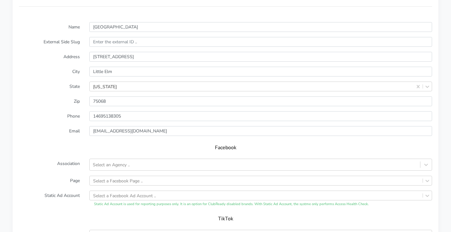
scroll to position [454, 0]
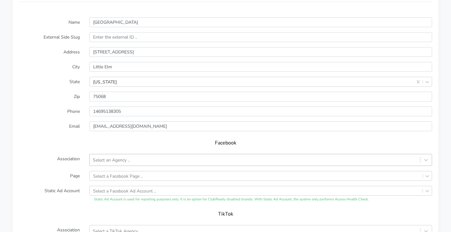
click at [146, 163] on div "Select an Agency .." at bounding box center [255, 160] width 330 height 10
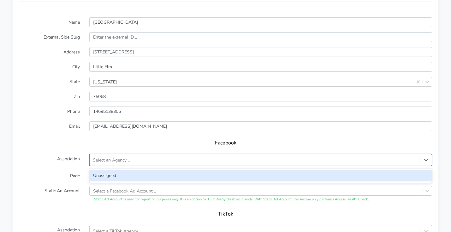
click at [120, 175] on div "Unassigned" at bounding box center [260, 175] width 343 height 12
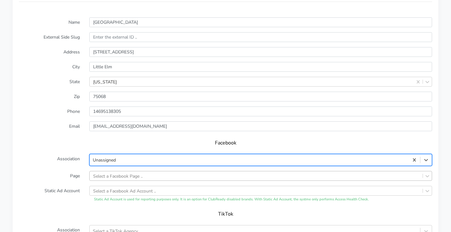
click at [130, 175] on div "Select a Facebook Page .." at bounding box center [260, 176] width 343 height 10
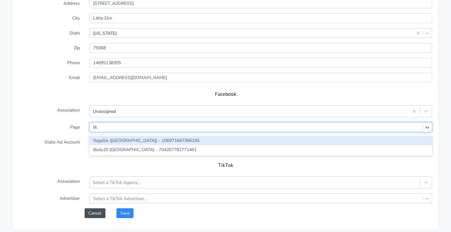
type input "litt"
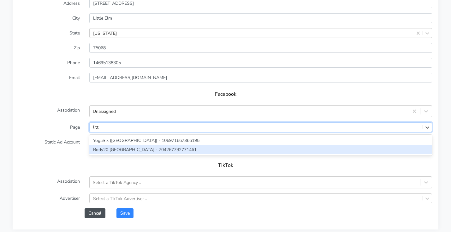
click at [121, 148] on div "Body20 [GEOGRAPHIC_DATA] - 704267792771461" at bounding box center [260, 149] width 343 height 9
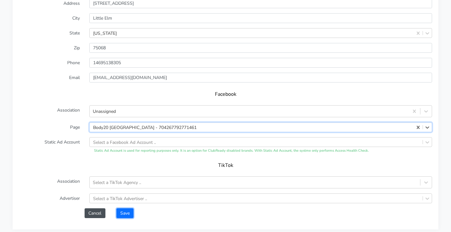
click at [131, 212] on button "Save" at bounding box center [124, 213] width 17 height 10
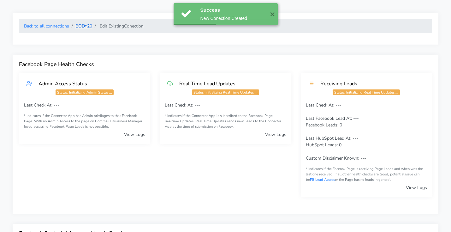
click at [85, 27] on link "BODY20" at bounding box center [83, 26] width 17 height 6
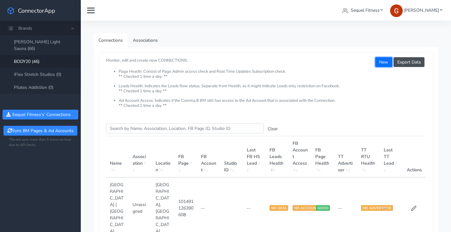
click at [381, 62] on button "New" at bounding box center [383, 62] width 17 height 10
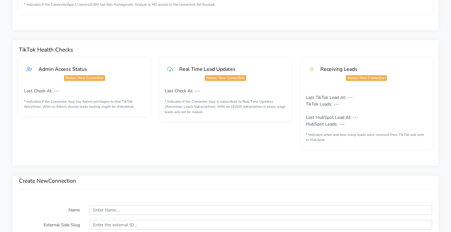
scroll to position [412, 0]
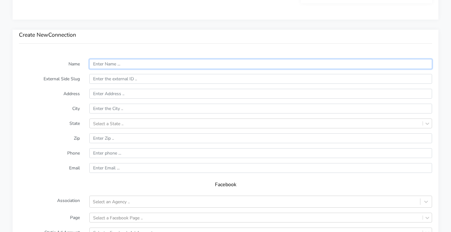
click at [153, 63] on input "text" at bounding box center [260, 64] width 343 height 10
paste input "Preston Hollow"
type input "Preston Hollow"
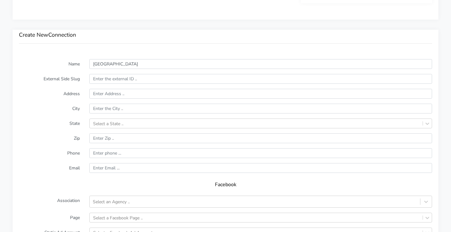
click at [133, 50] on div "Create New Connection" at bounding box center [226, 41] width 426 height 23
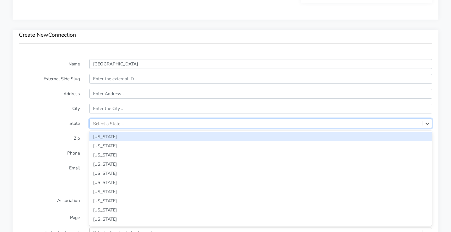
click at [110, 121] on div "Select a State .." at bounding box center [108, 123] width 30 height 7
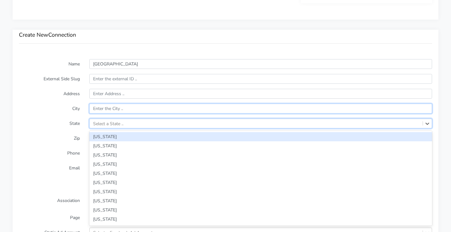
click at [117, 109] on input "text" at bounding box center [260, 108] width 343 height 10
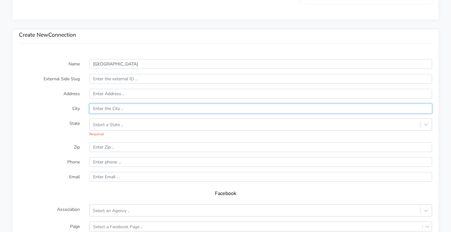
paste input "Dallas"
type input "Dallas"
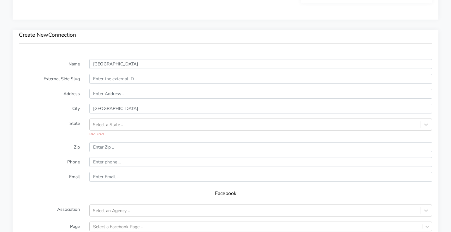
click at [54, 108] on label "City" at bounding box center [49, 108] width 70 height 10
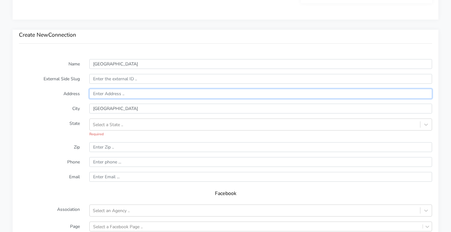
click at [116, 93] on input "text" at bounding box center [260, 94] width 343 height 10
paste input "7865 Firefall Way Suite 140"
type input "7865 Firefall Way Suite 140"
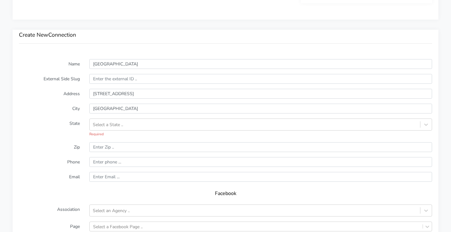
click at [52, 96] on label "Address" at bounding box center [49, 94] width 70 height 10
click at [121, 131] on div "Select a State .. Required" at bounding box center [261, 127] width 352 height 19
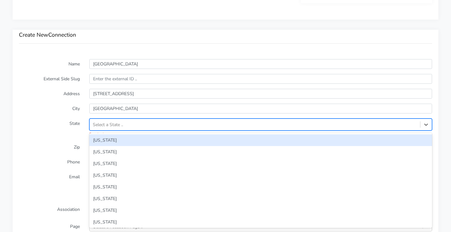
click at [121, 127] on div "Select a State .." at bounding box center [108, 124] width 30 height 7
type input "te"
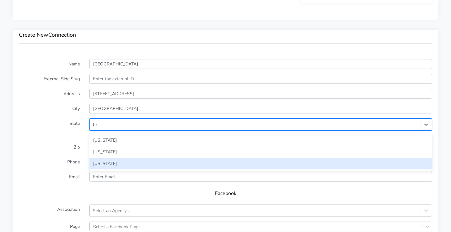
click at [103, 163] on div "[US_STATE]" at bounding box center [260, 163] width 343 height 12
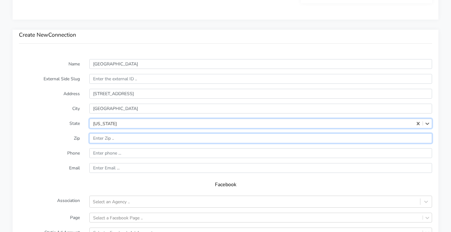
click at [108, 136] on input "input" at bounding box center [260, 138] width 343 height 10
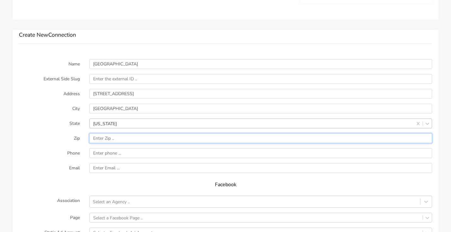
paste input "75230"
type input "75230"
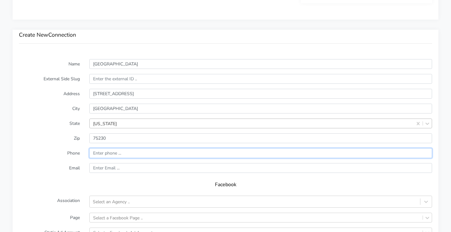
click at [105, 152] on input "input" at bounding box center [260, 153] width 343 height 10
paste input "(469) 949-4079"
click at [95, 153] on input "input" at bounding box center [260, 153] width 343 height 10
click at [106, 154] on input "input" at bounding box center [260, 153] width 343 height 10
click at [114, 155] on input "input" at bounding box center [260, 153] width 343 height 10
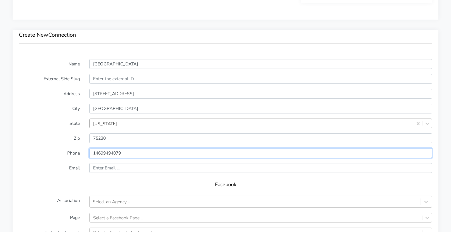
type input "14699494079"
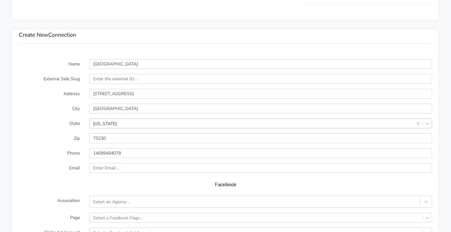
click at [62, 168] on label "Email" at bounding box center [49, 168] width 70 height 10
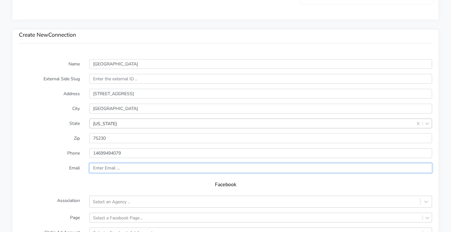
click at [108, 167] on input "text" at bounding box center [260, 168] width 343 height 10
paste input "prestonhollow@body20.com"
type input "prestonhollow@body20.com"
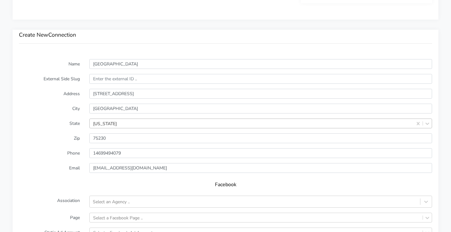
click at [51, 170] on label "Email" at bounding box center [49, 168] width 70 height 10
click at [115, 205] on div "Select an Agency .." at bounding box center [255, 201] width 330 height 10
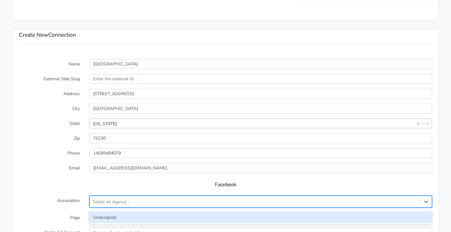
click at [113, 213] on div "Unassigned" at bounding box center [260, 217] width 343 height 12
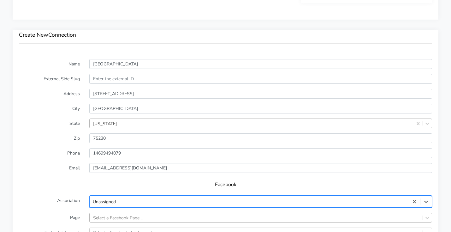
click at [114, 217] on div "Select a Facebook Page .." at bounding box center [260, 217] width 343 height 10
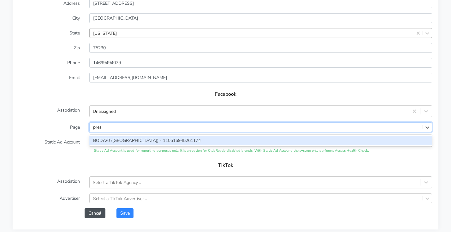
type input "prest"
click at [126, 139] on div "BODY20 ([GEOGRAPHIC_DATA]) - 110516945261174" at bounding box center [260, 140] width 343 height 9
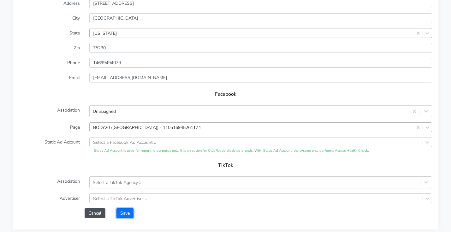
click at [128, 211] on button "Save" at bounding box center [124, 213] width 17 height 10
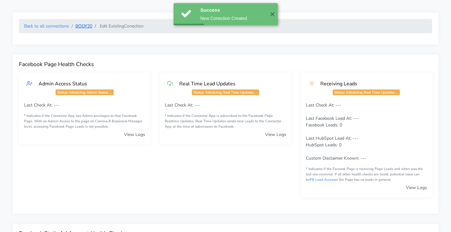
click at [90, 27] on link "BODY20" at bounding box center [83, 26] width 17 height 6
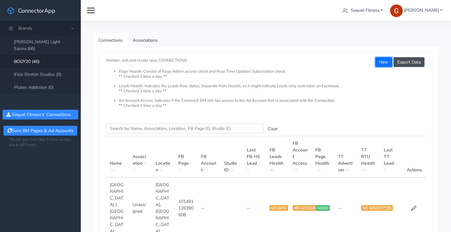
click at [380, 62] on button "New" at bounding box center [383, 62] width 17 height 10
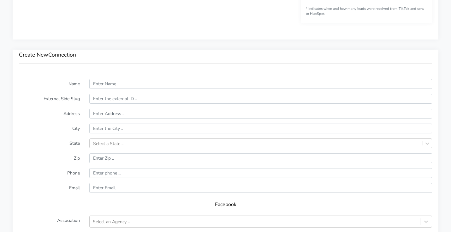
scroll to position [396, 0]
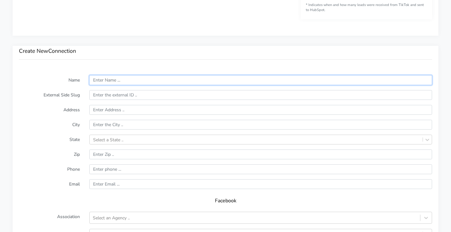
click at [116, 78] on input "text" at bounding box center [260, 80] width 343 height 10
paste input "Rockwall"
type input "Rockwall"
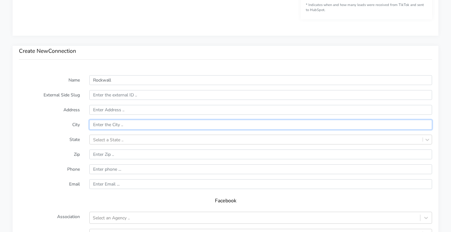
click at [109, 120] on input "text" at bounding box center [260, 125] width 343 height 10
paste input "Rockwall"
type input "Rockwall"
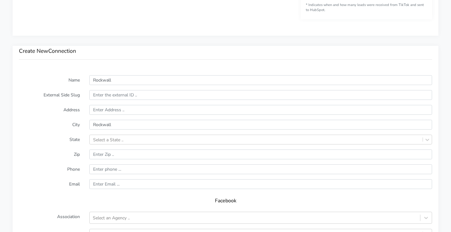
click at [53, 127] on label "City" at bounding box center [49, 125] width 70 height 10
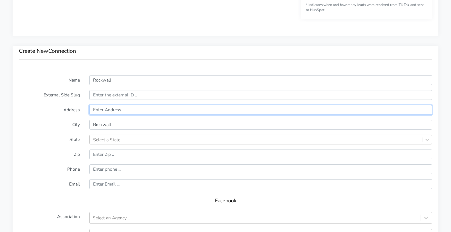
click at [111, 112] on input "text" at bounding box center [260, 110] width 343 height 10
paste input "159 E Quail Run Suite 102"
type input "159 E Quail Run Suite 102"
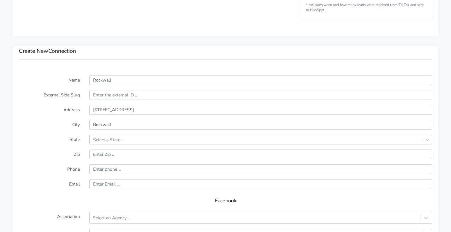
click at [44, 112] on label "Address" at bounding box center [49, 110] width 70 height 10
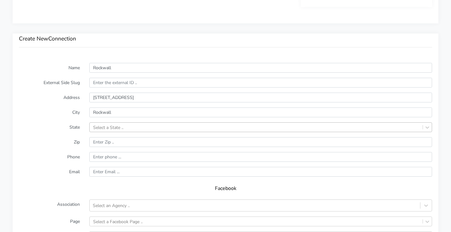
click at [94, 132] on div "Select a State .." at bounding box center [260, 127] width 343 height 10
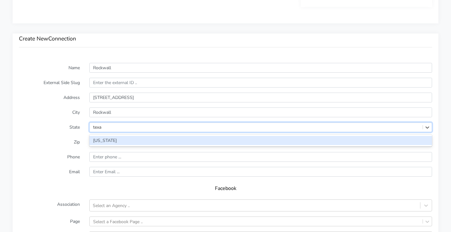
type input "texas"
click at [97, 140] on div "[US_STATE]" at bounding box center [260, 140] width 343 height 9
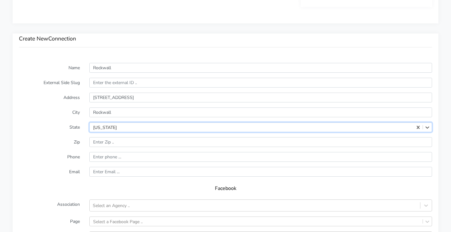
click at [46, 144] on label "Zip" at bounding box center [49, 142] width 70 height 10
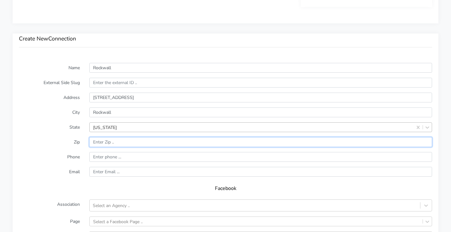
drag, startPoint x: 108, startPoint y: 140, endPoint x: 96, endPoint y: 142, distance: 12.4
click at [108, 140] on input "input" at bounding box center [260, 142] width 343 height 10
paste
type input "75087"
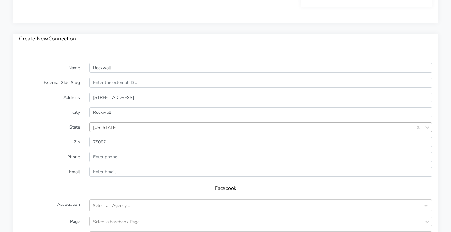
click at [42, 142] on label "Zip" at bounding box center [49, 142] width 70 height 10
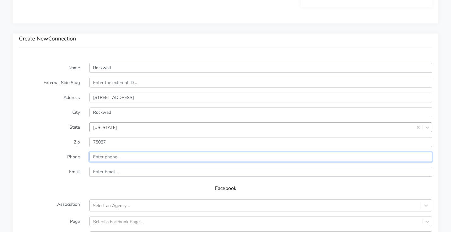
click at [107, 155] on input "input" at bounding box center [260, 157] width 343 height 10
click at [94, 156] on input "input" at bounding box center [260, 157] width 343 height 10
click at [108, 156] on input "input" at bounding box center [260, 157] width 343 height 10
click at [106, 156] on input "input" at bounding box center [260, 157] width 343 height 10
click at [113, 157] on input "input" at bounding box center [260, 157] width 343 height 10
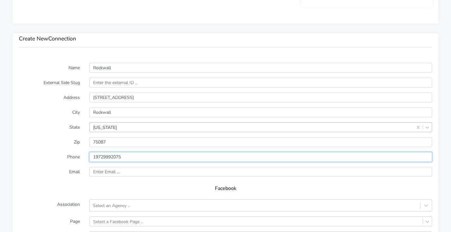
type input "19729992075"
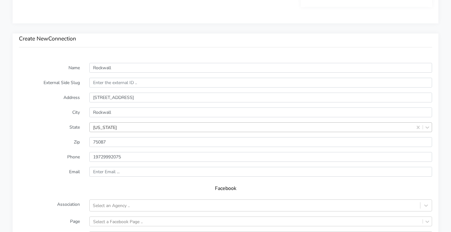
click at [60, 166] on form "Name Rockwall External Side Slug Address 159 E Quail Run Suite 102 City Rockwal…" at bounding box center [225, 187] width 413 height 249
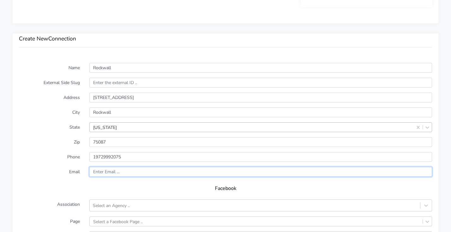
click at [103, 172] on input "text" at bounding box center [260, 172] width 343 height 10
type input "rockwall@body20.com"
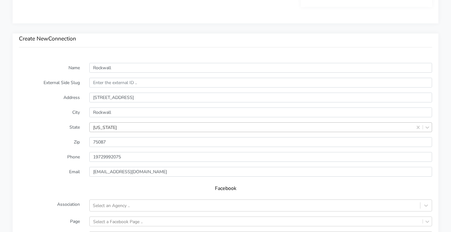
click at [41, 173] on label "Email" at bounding box center [49, 172] width 70 height 10
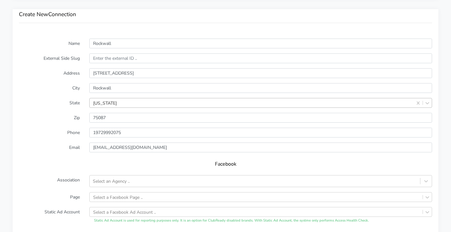
scroll to position [445, 0]
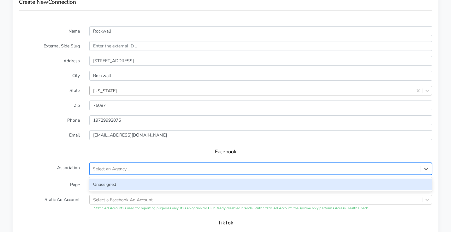
click at [110, 165] on div "Select an Agency .." at bounding box center [111, 168] width 37 height 7
click at [106, 186] on div "Unassigned" at bounding box center [260, 184] width 343 height 12
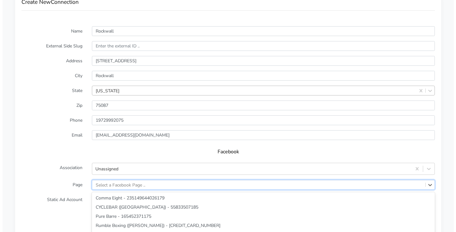
scroll to position [503, 0]
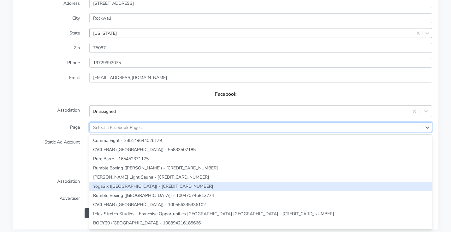
click at [122, 132] on div "option YogaSix (Coconut Creek) - 100449872130289 focused, 6 of 247. 247 results…" at bounding box center [260, 127] width 343 height 10
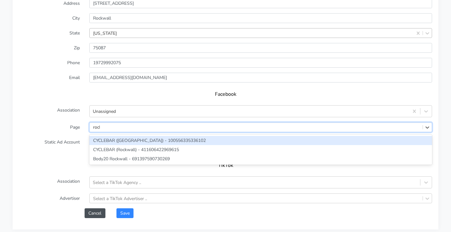
type input "rockw"
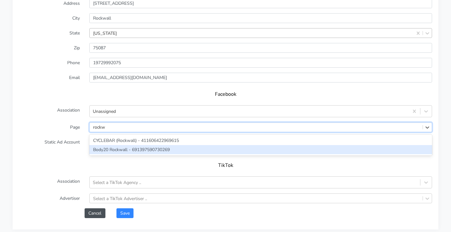
click at [125, 151] on div "Body20 Rockwall - 691397590730269" at bounding box center [260, 149] width 343 height 9
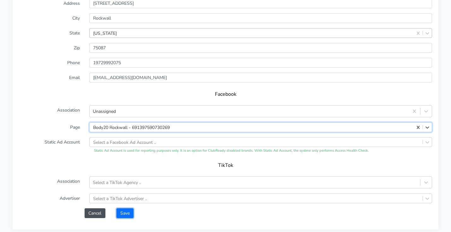
click at [127, 211] on button "Save" at bounding box center [124, 213] width 17 height 10
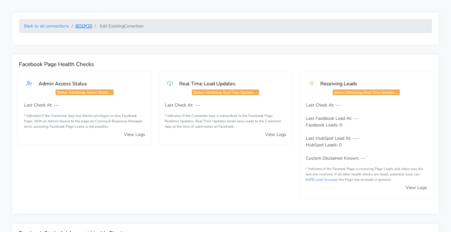
click at [83, 24] on link "BODY20" at bounding box center [83, 26] width 17 height 6
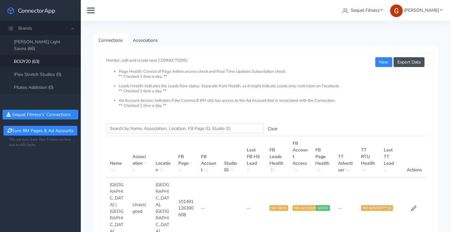
click at [231, 61] on h5 "Monitor, edit and create new CONNECTIONS: Page Health: Consist of Page Admin ac…" at bounding box center [266, 82] width 320 height 51
click at [396, 65] on button "Export Data" at bounding box center [408, 62] width 31 height 10
click at [383, 62] on button "New" at bounding box center [383, 62] width 17 height 10
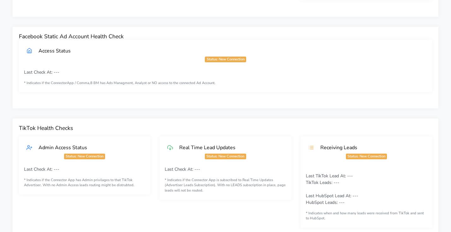
scroll to position [404, 0]
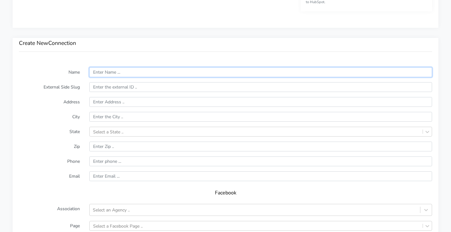
click at [109, 69] on input "text" at bounding box center [260, 72] width 343 height 10
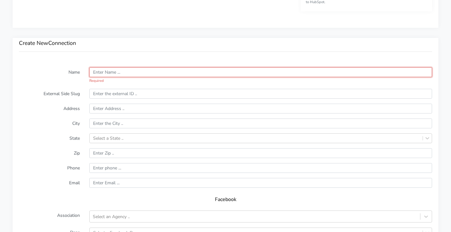
paste input "Spring"
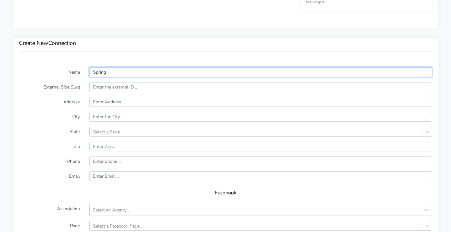
type input "Spring"
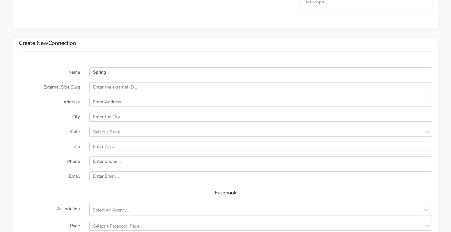
click at [119, 50] on div "Create New Connection" at bounding box center [226, 49] width 426 height 23
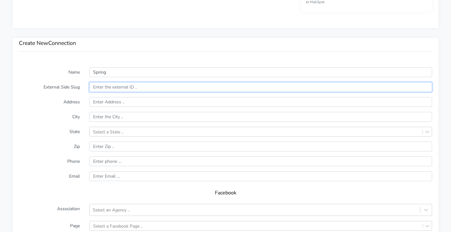
click at [113, 87] on input "text" at bounding box center [260, 87] width 343 height 10
paste input "5250 Farm to Market 2920"
type input "5250 Farm to Market 2920"
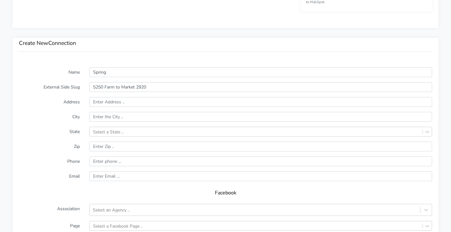
click at [47, 97] on label "Address" at bounding box center [49, 102] width 70 height 10
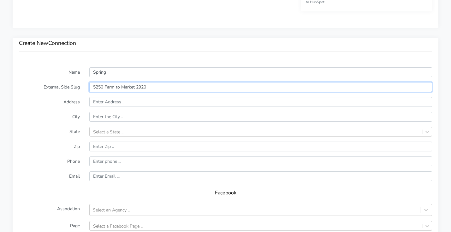
click at [152, 86] on input "5250 Farm to Market 2920" at bounding box center [260, 87] width 343 height 10
drag, startPoint x: 149, startPoint y: 86, endPoint x: 59, endPoint y: 83, distance: 90.0
click at [59, 84] on div "External Side Slug 5250 Farm to Market 2920" at bounding box center [225, 87] width 422 height 10
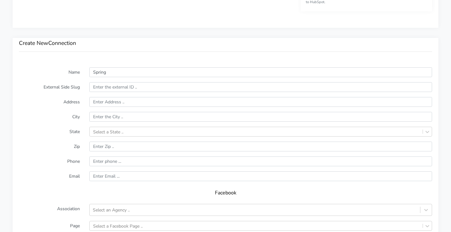
drag, startPoint x: 105, startPoint y: 96, endPoint x: 107, endPoint y: 99, distance: 3.7
click at [105, 96] on form "Name Spring External Side Slug Address City State Select a State .. Zip Phone E…" at bounding box center [225, 191] width 413 height 249
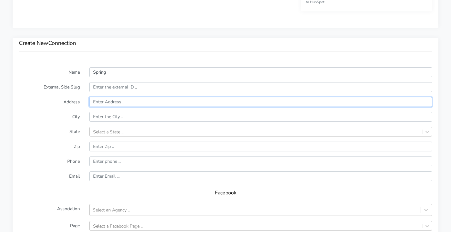
click at [108, 101] on input "text" at bounding box center [260, 102] width 343 height 10
paste input "5250 Farm to Market 2920"
type input "5250 Farm to Market 2920"
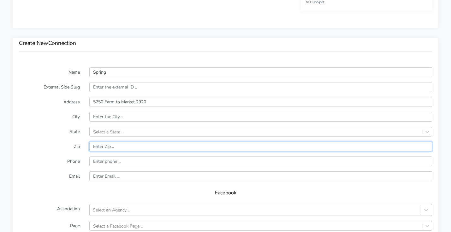
click at [102, 145] on input "input" at bounding box center [260, 146] width 343 height 10
paste input "77388"
type input "77388"
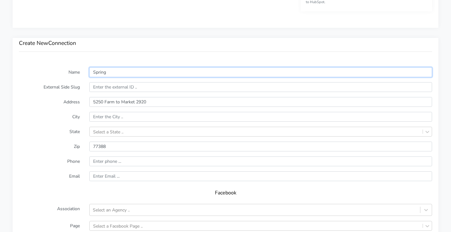
click at [99, 70] on input "Spring" at bounding box center [260, 72] width 343 height 10
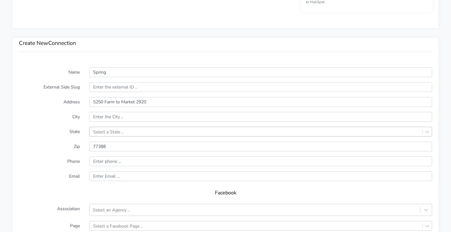
scroll to position [409, 0]
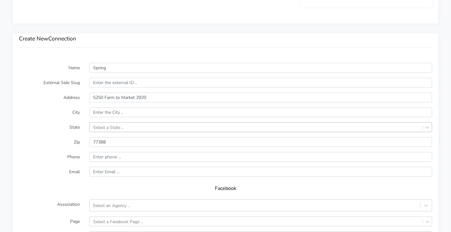
click at [103, 130] on div "Select a State .." at bounding box center [108, 127] width 30 height 7
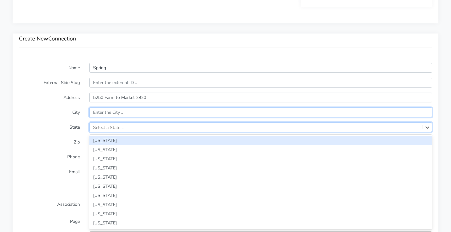
click at [107, 114] on input "text" at bounding box center [260, 112] width 343 height 10
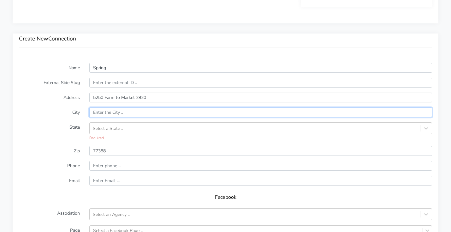
paste input "Spring"
type input "Spring"
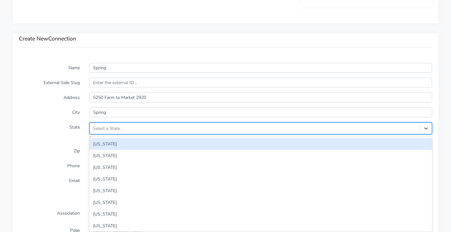
click at [107, 125] on div "Select a State .." at bounding box center [108, 128] width 30 height 7
type input "texas"
click at [95, 142] on div "[US_STATE]" at bounding box center [260, 144] width 343 height 12
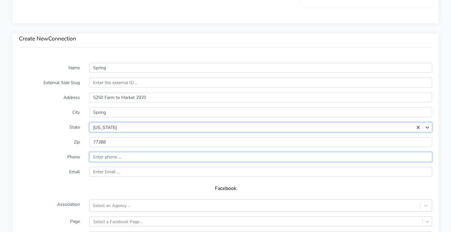
click at [113, 155] on input "input" at bounding box center [260, 157] width 343 height 10
paste input "(281) 339-4270"
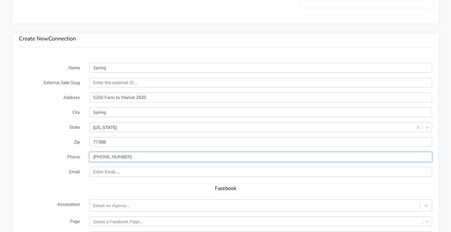
click at [96, 158] on input "input" at bounding box center [260, 157] width 343 height 10
drag, startPoint x: 107, startPoint y: 158, endPoint x: 109, endPoint y: 161, distance: 3.7
click at [107, 158] on input "input" at bounding box center [260, 157] width 343 height 10
click at [114, 158] on input "input" at bounding box center [260, 157] width 343 height 10
type input "12813394270"
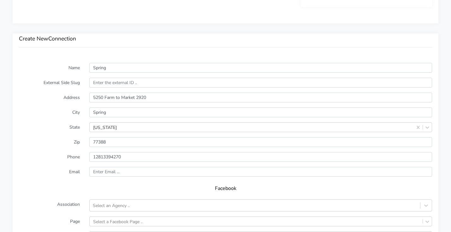
click at [86, 185] on h5 "Facebook" at bounding box center [225, 188] width 400 height 6
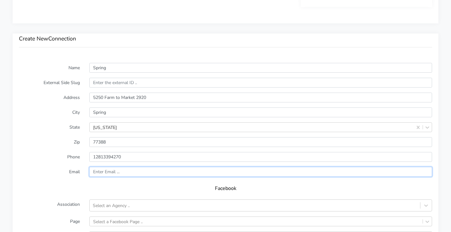
click at [109, 170] on input "text" at bounding box center [260, 172] width 343 height 10
paste input "spring@body20.com"
type input "spring@body20.com"
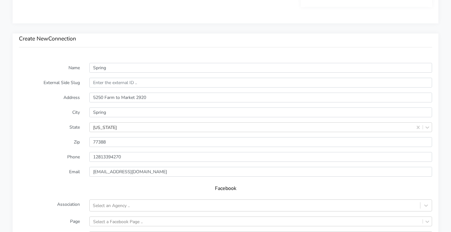
click at [35, 173] on label "Email" at bounding box center [49, 172] width 70 height 10
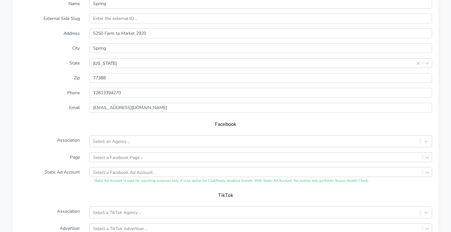
scroll to position [475, 0]
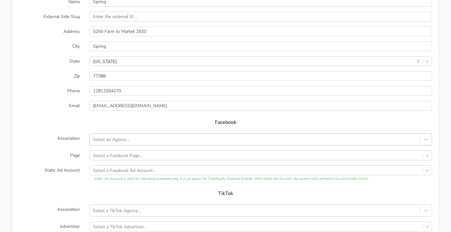
click at [118, 136] on div "Select an Agency .." at bounding box center [111, 139] width 37 height 7
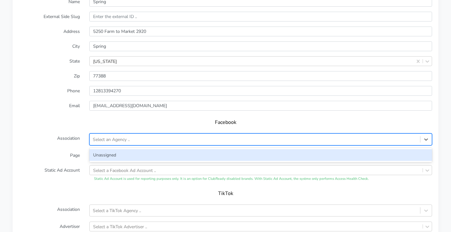
click at [114, 156] on div "Unassigned" at bounding box center [260, 155] width 343 height 12
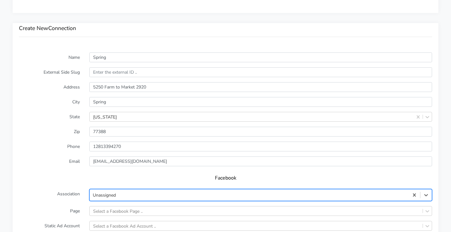
scroll to position [429, 0]
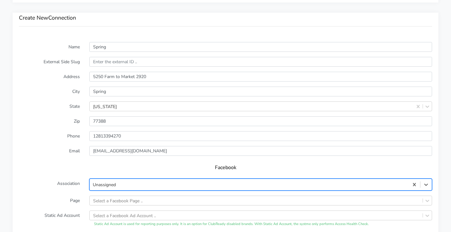
click at [74, 197] on label "Page" at bounding box center [49, 200] width 70 height 10
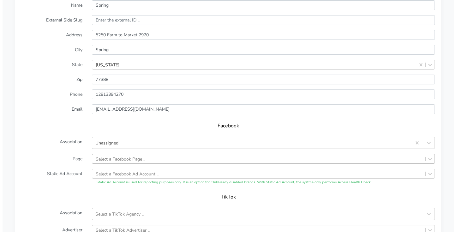
scroll to position [503, 0]
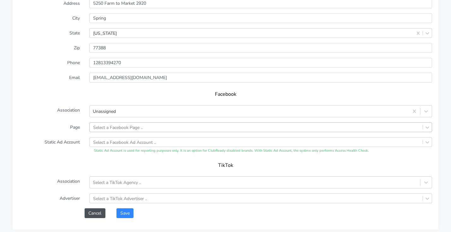
click at [131, 132] on div "Select a Facebook Page .." at bounding box center [260, 127] width 343 height 10
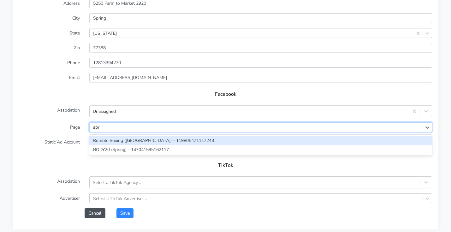
type input "spring"
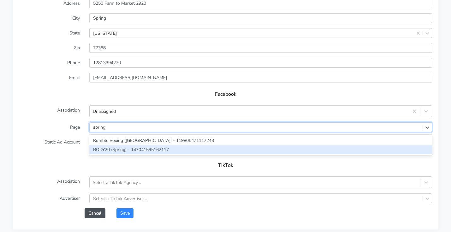
click at [115, 147] on div "BODY20 (Spring) - 147041595162117" at bounding box center [260, 149] width 343 height 9
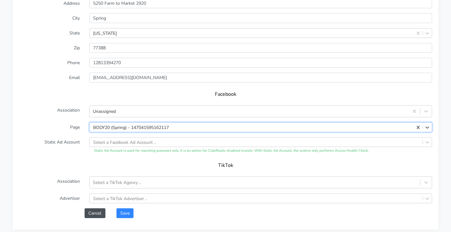
click at [60, 147] on label "Static Ad Account" at bounding box center [49, 145] width 70 height 16
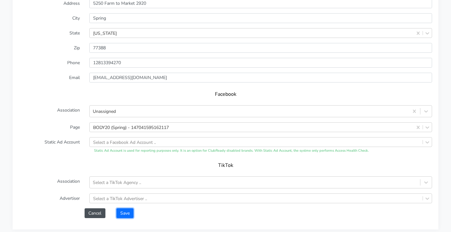
click at [130, 213] on button "Save" at bounding box center [124, 213] width 17 height 10
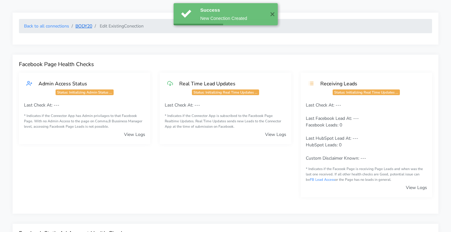
click at [83, 23] on link "BODY20" at bounding box center [83, 26] width 17 height 6
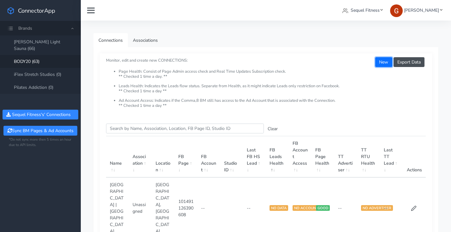
click at [385, 64] on button "New" at bounding box center [383, 62] width 17 height 10
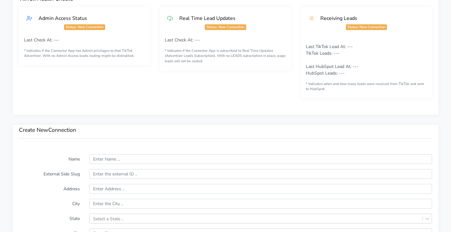
scroll to position [350, 0]
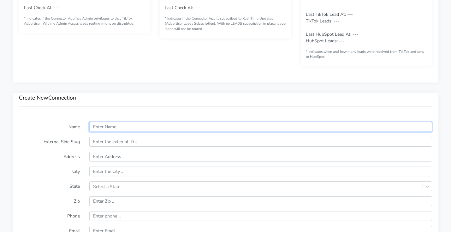
click at [111, 128] on input "text" at bounding box center [260, 127] width 343 height 10
paste input "Steiner Ranch | Austin"
click at [131, 126] on input "Steiner Ranch | Austin" at bounding box center [260, 127] width 343 height 10
type input "Steiner Ranch | Austin"
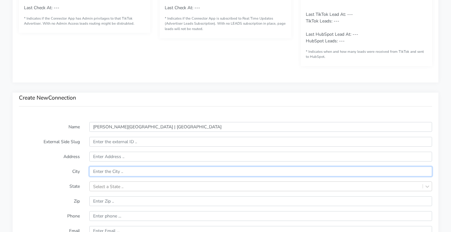
click at [110, 169] on input "text" at bounding box center [260, 171] width 343 height 10
paste input "Austin"
type input "Austin"
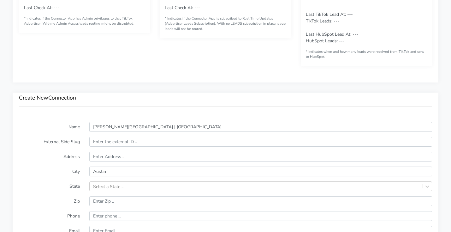
click at [59, 170] on label "City" at bounding box center [49, 171] width 70 height 10
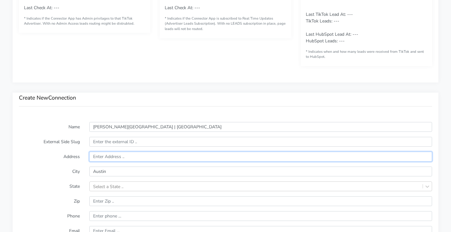
click at [115, 160] on input "text" at bounding box center [260, 156] width 343 height 10
paste input "3810 N Quinlan Park Suite 160"
type input "3810 N Quinlan Park Suite 160"
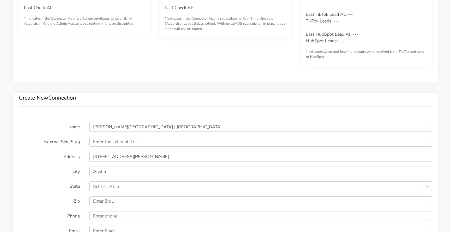
click at [31, 167] on label "City" at bounding box center [49, 171] width 70 height 10
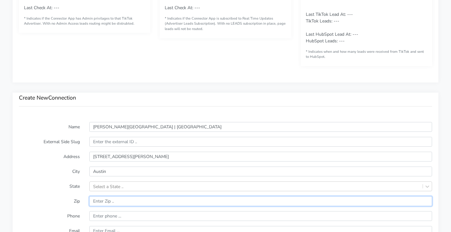
click at [131, 202] on input "input" at bounding box center [260, 201] width 343 height 10
paste input "78732"
type input "78732"
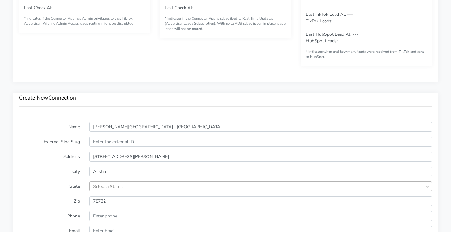
click at [110, 181] on div "Select a State .." at bounding box center [260, 186] width 343 height 10
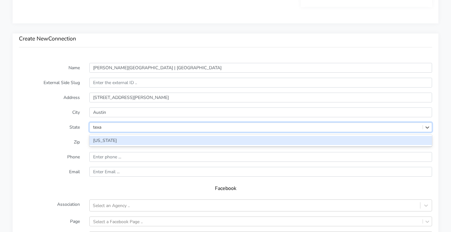
type input "texas"
click at [109, 143] on div "[US_STATE]" at bounding box center [260, 140] width 343 height 9
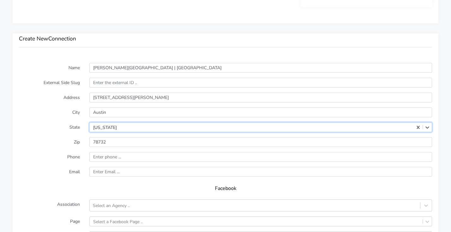
click at [54, 149] on form "Name Steiner Ranch | Austin External Side Slug Address 3810 N Quinlan Park Suit…" at bounding box center [225, 187] width 413 height 249
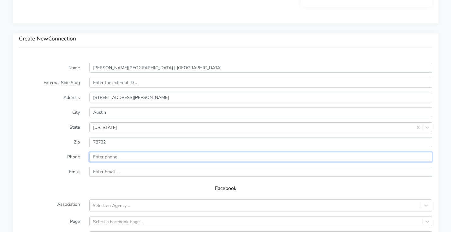
click at [123, 155] on input "input" at bounding box center [260, 157] width 343 height 10
paste input "(512) 354-7959"
click at [96, 157] on input "input" at bounding box center [260, 157] width 343 height 10
click at [95, 157] on input "input" at bounding box center [260, 157] width 343 height 10
click at [107, 157] on input "input" at bounding box center [260, 157] width 343 height 10
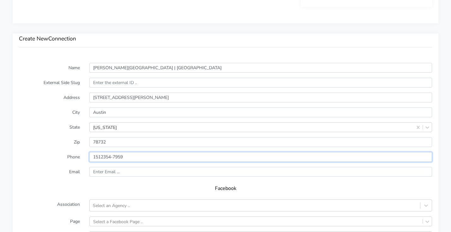
click at [114, 156] on input "input" at bounding box center [260, 157] width 343 height 10
type input "15123547959"
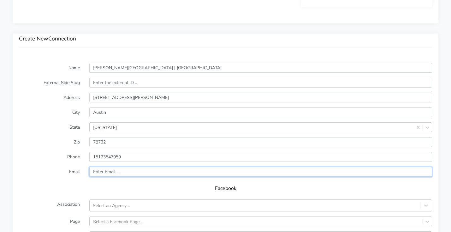
click at [127, 170] on input "text" at bounding box center [260, 172] width 343 height 10
paste input "steinerranch@body20.com"
type input "steinerranch@body20.com"
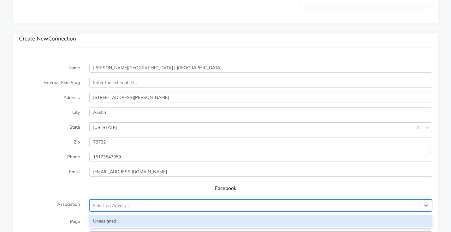
click at [133, 205] on div "Select an Agency .." at bounding box center [255, 205] width 330 height 10
click at [117, 218] on div "Unassigned" at bounding box center [260, 221] width 343 height 12
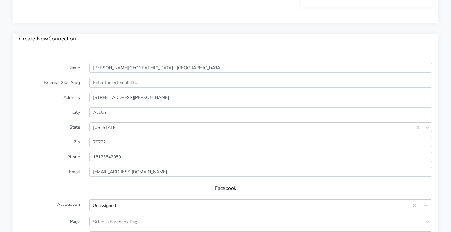
click at [58, 151] on form "Name Steiner Ranch | Austin External Side Slug Address 3810 N Quinlan Park Suit…" at bounding box center [225, 187] width 413 height 249
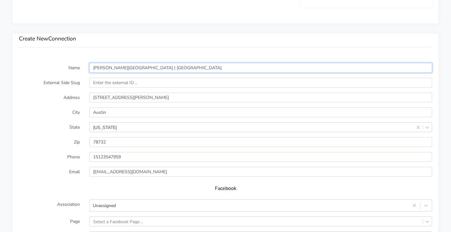
click at [98, 66] on input "Steiner Ranch | Austin" at bounding box center [260, 68] width 343 height 10
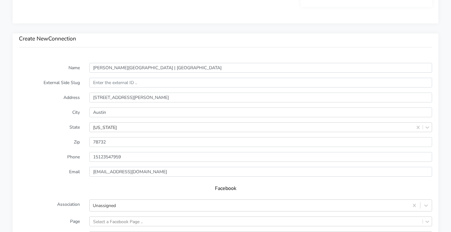
click at [48, 161] on label "Phone" at bounding box center [49, 157] width 70 height 10
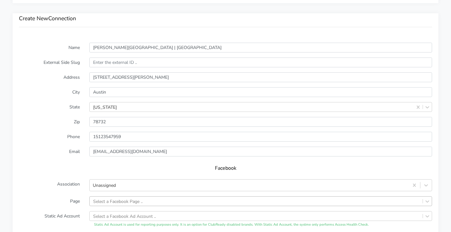
click at [112, 201] on div "Select a Facebook Page .." at bounding box center [260, 201] width 343 height 10
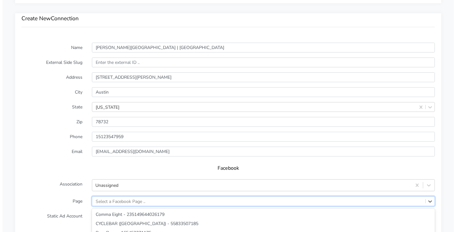
scroll to position [503, 0]
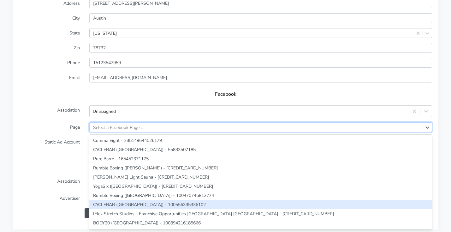
paste input "Steiner"
type input "Steiner"
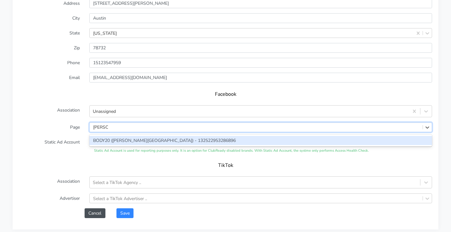
click at [114, 139] on div "BODY20 ([PERSON_NAME][GEOGRAPHIC_DATA]) - 132522953286896" at bounding box center [260, 140] width 343 height 9
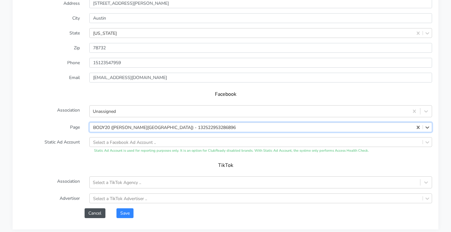
click at [51, 149] on label "Static Ad Account" at bounding box center [49, 145] width 70 height 16
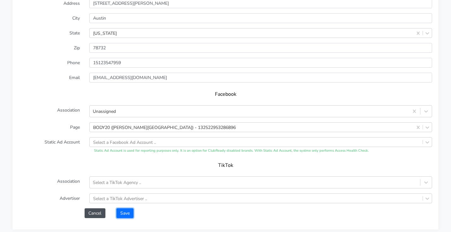
click at [126, 213] on button "Save" at bounding box center [124, 213] width 17 height 10
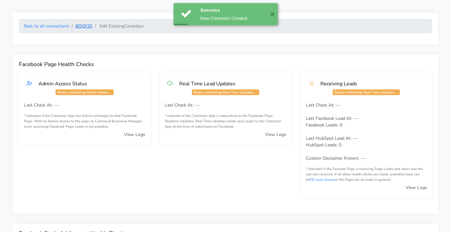
click at [86, 27] on link "BODY20" at bounding box center [83, 26] width 17 height 6
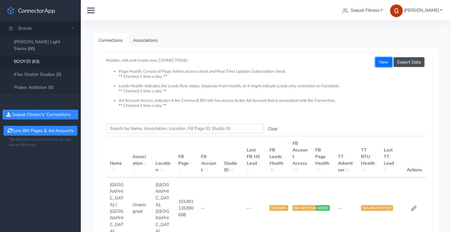
click at [383, 61] on button "New" at bounding box center [383, 62] width 17 height 10
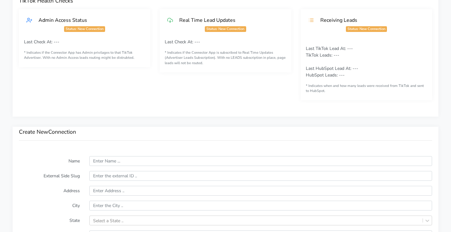
scroll to position [392, 0]
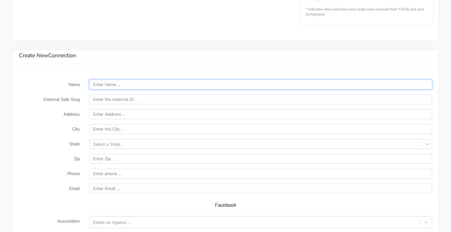
click at [120, 86] on input "text" at bounding box center [260, 85] width 343 height 10
paste input "Sugar Land"
type input "Sugar Land"
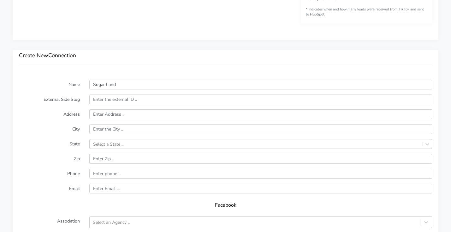
click at [33, 102] on label "External Side Slug" at bounding box center [49, 99] width 70 height 10
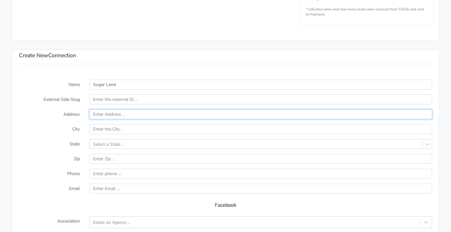
click at [119, 114] on input "text" at bounding box center [260, 114] width 343 height 10
paste input "4853 Sweetwater Boulevard Suite 18-B"
type input "4853 Sweetwater Boulevard Suite 18-B"
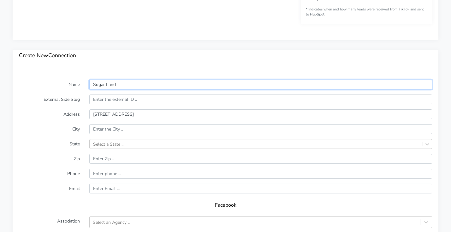
click at [161, 87] on input "Sugar Land" at bounding box center [260, 85] width 343 height 10
drag, startPoint x: 161, startPoint y: 86, endPoint x: 55, endPoint y: 86, distance: 106.6
click at [55, 86] on div "Name Sugar Land" at bounding box center [225, 85] width 422 height 10
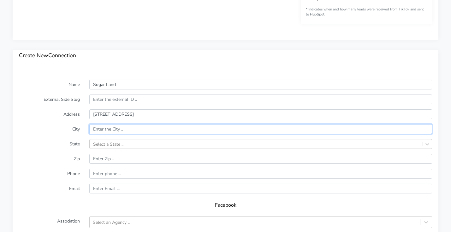
click at [113, 129] on input "text" at bounding box center [260, 129] width 343 height 10
paste input "Sugar Land"
type input "Sugar Land"
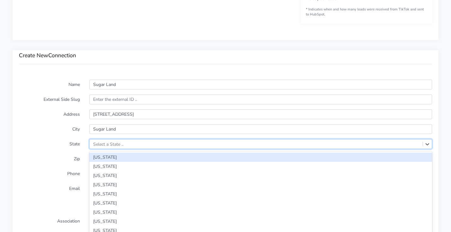
scroll to position [409, 0]
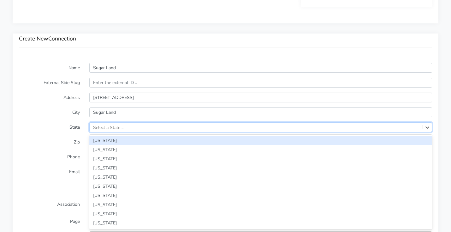
click at [101, 132] on div "option Alabama focused, 1 of 59. 59 results available. Use Up and Down to choos…" at bounding box center [260, 127] width 343 height 10
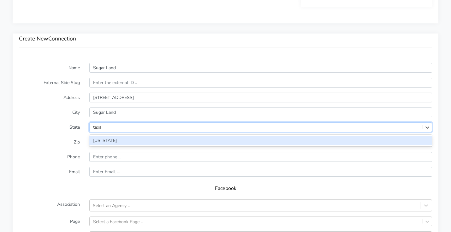
type input "texas"
click at [96, 142] on div "[US_STATE]" at bounding box center [260, 140] width 343 height 9
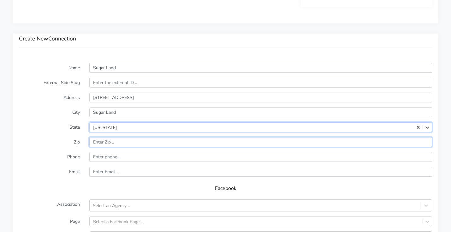
click at [111, 140] on input "input" at bounding box center [260, 142] width 343 height 10
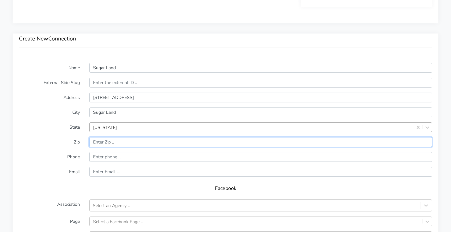
paste input "77479"
type input "77479"
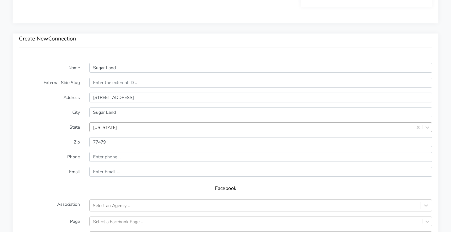
click at [40, 146] on label "Zip" at bounding box center [49, 142] width 70 height 10
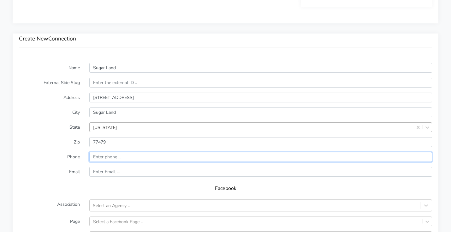
click at [111, 157] on input "input" at bounding box center [260, 157] width 343 height 10
paste input "(832) 476-4532"
click at [95, 156] on input "input" at bounding box center [260, 157] width 343 height 10
click at [107, 156] on input "input" at bounding box center [260, 157] width 343 height 10
click at [114, 158] on input "input" at bounding box center [260, 157] width 343 height 10
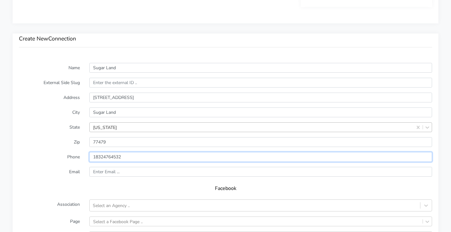
type input "18324764532"
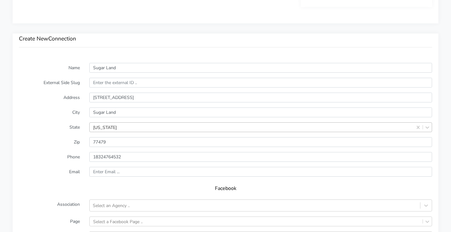
click at [70, 187] on h5 "Facebook" at bounding box center [225, 188] width 400 height 6
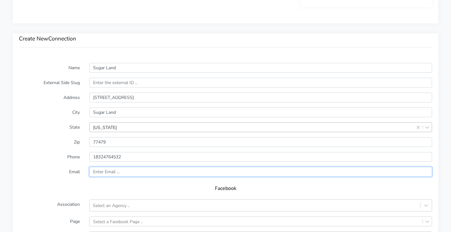
click at [126, 170] on input "text" at bounding box center [260, 172] width 343 height 10
paste input "sugarland@body20.com"
type input "sugarland@body20.com"
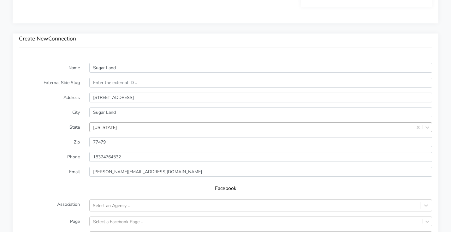
click at [55, 166] on form "Name Sugar Land External Side Slug Address 4853 Sweetwater Boulevard Suite 18-B…" at bounding box center [225, 187] width 413 height 249
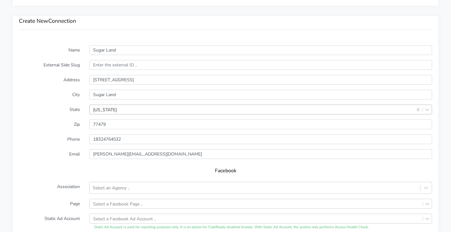
scroll to position [471, 0]
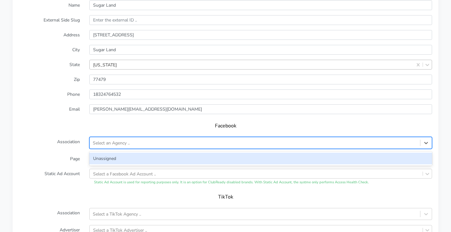
click at [113, 142] on div "Select an Agency .." at bounding box center [111, 142] width 37 height 7
click at [109, 158] on div "Unassigned" at bounding box center [260, 158] width 343 height 12
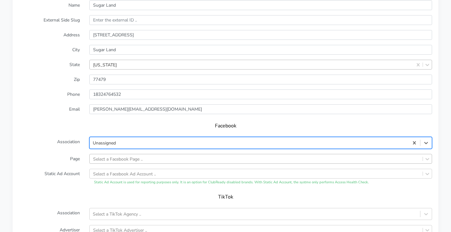
click at [111, 159] on div "Select a Facebook Page .." at bounding box center [260, 159] width 343 height 10
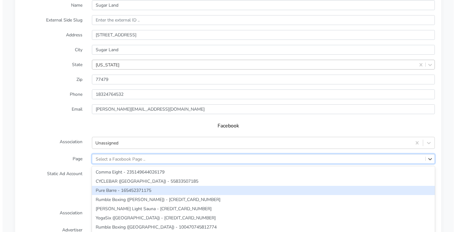
scroll to position [503, 0]
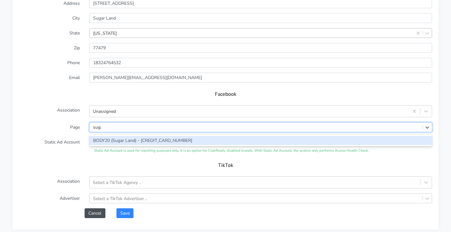
type input "sugar"
click at [124, 142] on div "BODY20 (Sugar Land) - [CREDIT_CARD_NUMBER]" at bounding box center [260, 140] width 343 height 9
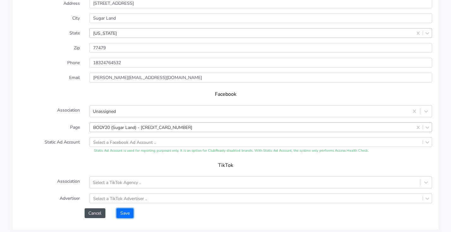
click at [131, 213] on button "Save" at bounding box center [124, 213] width 17 height 10
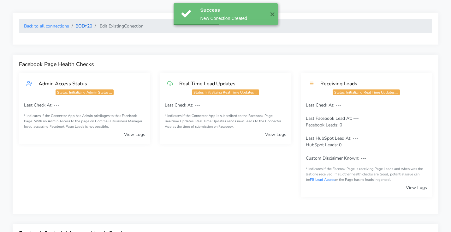
click at [85, 26] on link "BODY20" at bounding box center [83, 26] width 17 height 6
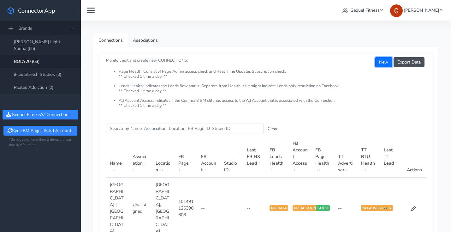
click at [382, 63] on button "New" at bounding box center [383, 62] width 17 height 10
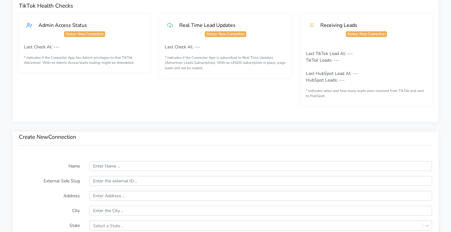
scroll to position [422, 0]
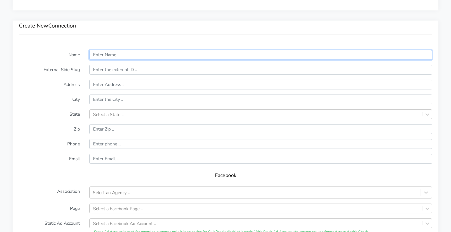
click at [115, 56] on input "text" at bounding box center [260, 55] width 343 height 10
paste input "The Heights | Houston"
click at [127, 56] on input "The Heights | Houston" at bounding box center [260, 55] width 343 height 10
type input "The Heights | Houston"
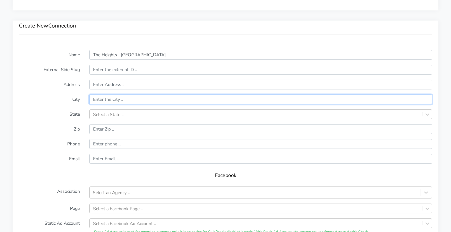
click at [108, 101] on input "text" at bounding box center [260, 99] width 343 height 10
paste input "Houston"
type input "Houston"
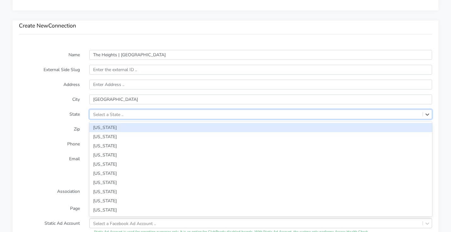
click at [107, 112] on div "Select a State .." at bounding box center [108, 114] width 30 height 7
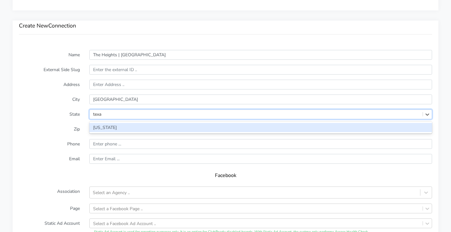
type input "texas"
click at [103, 125] on div "[US_STATE]" at bounding box center [260, 127] width 343 height 9
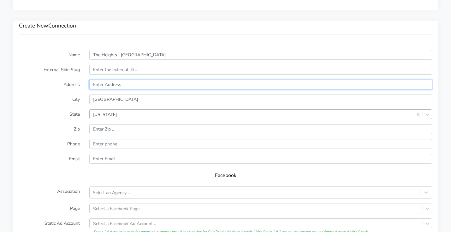
click at [119, 83] on input "text" at bounding box center [260, 85] width 343 height 10
paste input "600 N Shepherd Drive Suite 451"
type input "600 N Shepherd Drive Suite 451"
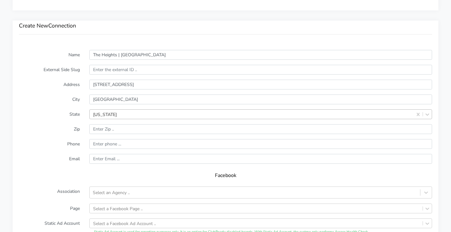
click at [57, 95] on label "City" at bounding box center [49, 99] width 70 height 10
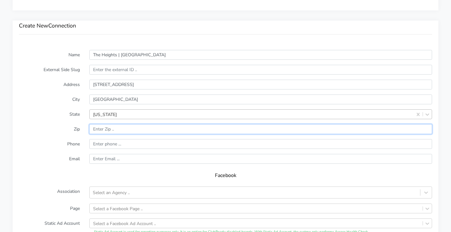
click at [119, 127] on input "input" at bounding box center [260, 129] width 343 height 10
paste input "77007"
type input "77007"
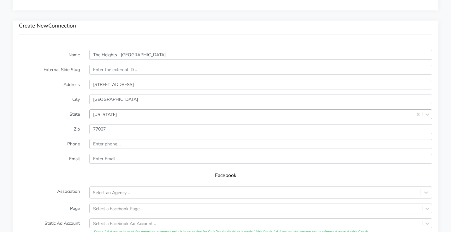
click at [53, 143] on label "Phone" at bounding box center [49, 144] width 70 height 10
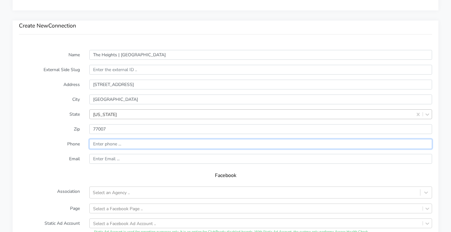
click at [133, 141] on input "input" at bounding box center [260, 144] width 343 height 10
paste input "(832) 476-7492"
click at [95, 143] on input "input" at bounding box center [260, 144] width 343 height 10
drag, startPoint x: 107, startPoint y: 144, endPoint x: 107, endPoint y: 155, distance: 10.4
click at [107, 144] on input "input" at bounding box center [260, 144] width 343 height 10
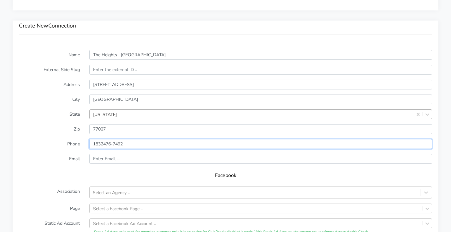
click at [114, 145] on input "input" at bounding box center [260, 144] width 343 height 10
type input "18324767492"
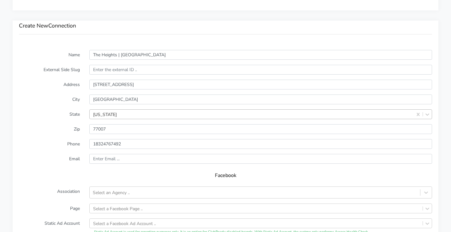
click at [54, 132] on label "Zip" at bounding box center [49, 129] width 70 height 10
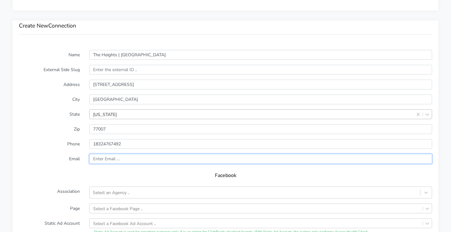
click at [144, 156] on input "text" at bounding box center [260, 159] width 343 height 10
paste input "houstonheights@body20.com"
type input "houstonheights@body20.com"
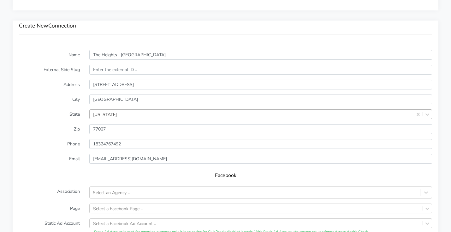
click at [35, 157] on label "Email" at bounding box center [49, 159] width 70 height 10
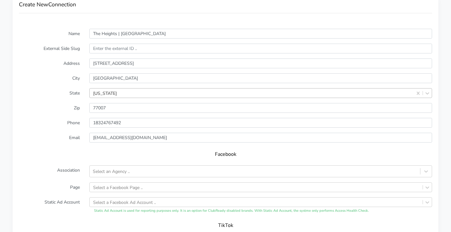
scroll to position [446, 0]
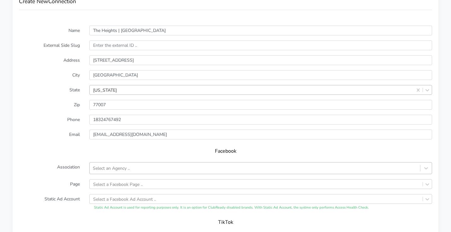
click at [114, 169] on div "Select an Agency .." at bounding box center [111, 168] width 37 height 7
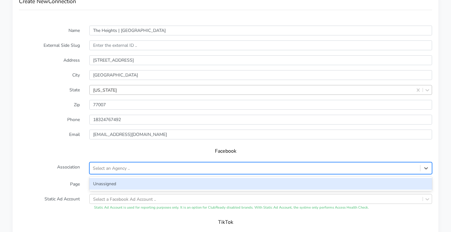
click at [111, 184] on div "Unassigned" at bounding box center [260, 184] width 343 height 12
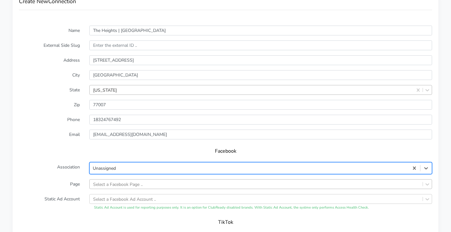
click at [112, 184] on div "Select a Facebook Page .." at bounding box center [260, 184] width 343 height 10
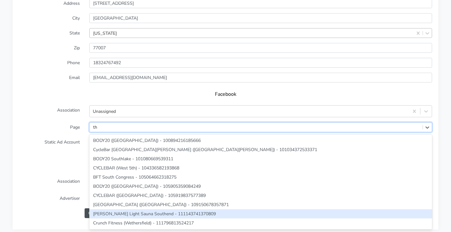
type input "t"
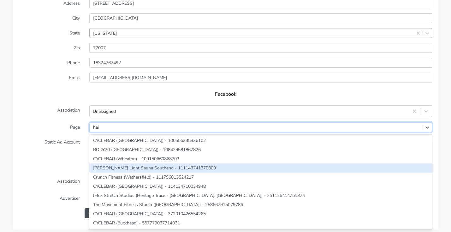
type input "heig"
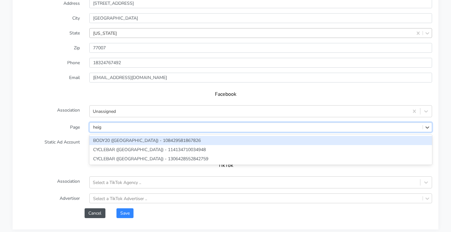
click at [125, 138] on div "BODY20 ([GEOGRAPHIC_DATA]) - 108429581867826" at bounding box center [260, 140] width 343 height 9
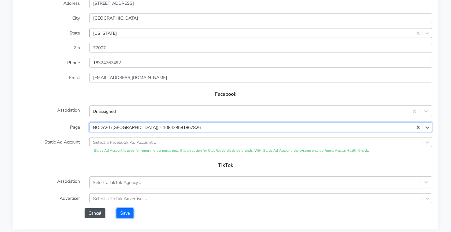
click at [129, 214] on button "Save" at bounding box center [124, 213] width 17 height 10
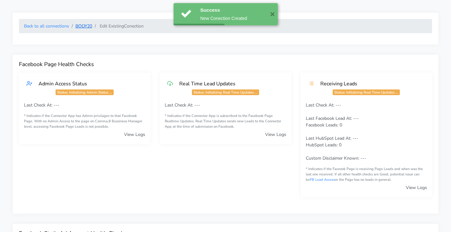
click at [85, 25] on link "BODY20" at bounding box center [83, 26] width 17 height 6
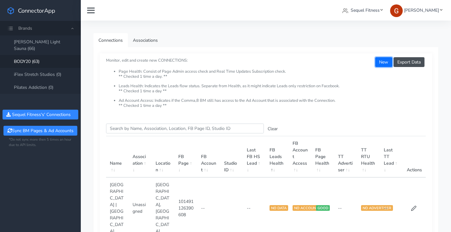
click at [383, 62] on button "New" at bounding box center [383, 62] width 17 height 10
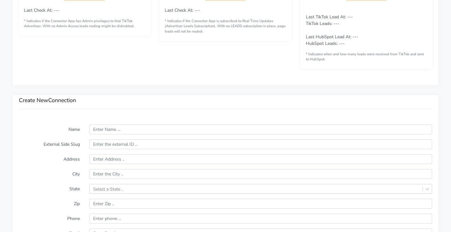
scroll to position [350, 0]
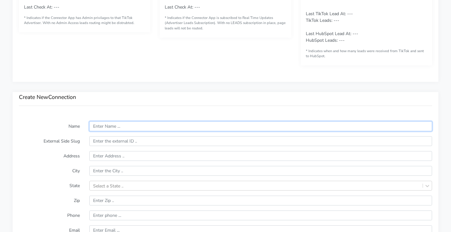
click at [118, 123] on input "text" at bounding box center [260, 126] width 343 height 10
paste input "Tyler"
type input "Tyler"
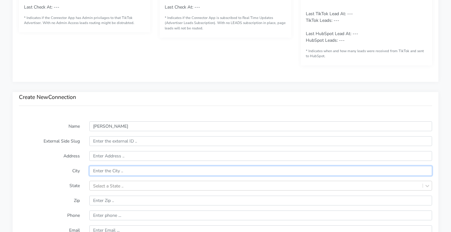
click at [109, 173] on input "text" at bounding box center [260, 171] width 343 height 10
paste input "Tyler"
type input "Tyler"
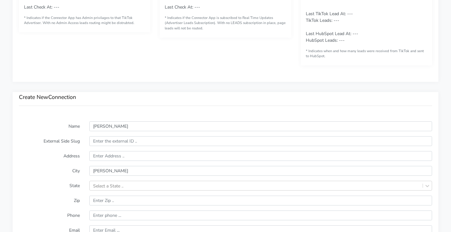
click at [56, 172] on label "City" at bounding box center [49, 171] width 70 height 10
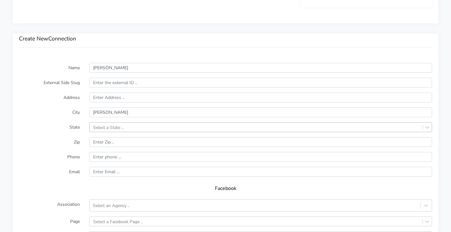
click at [110, 132] on div "Select a State .." at bounding box center [260, 127] width 343 height 10
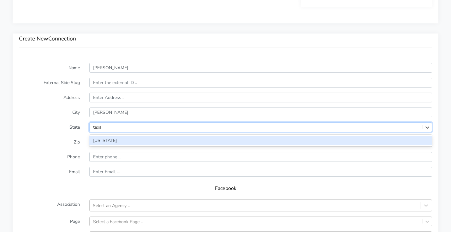
type input "texas"
click at [94, 139] on div "[US_STATE]" at bounding box center [260, 140] width 343 height 9
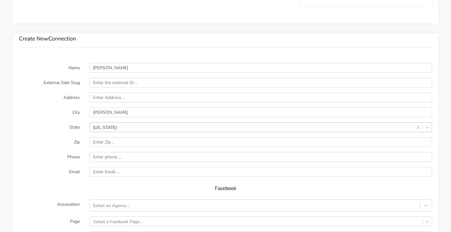
click at [51, 140] on label "Zip" at bounding box center [49, 142] width 70 height 10
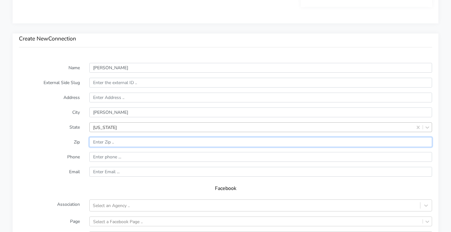
click at [110, 141] on input "input" at bounding box center [260, 142] width 343 height 10
paste input "75703"
type input "75703"
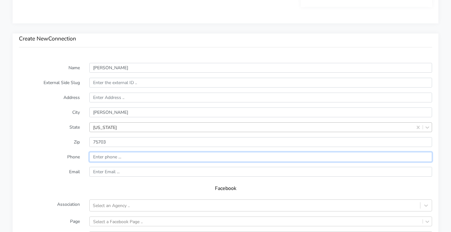
click at [140, 157] on input "input" at bounding box center [260, 157] width 343 height 10
paste input "430-288-5585"
click at [106, 157] on input "input" at bounding box center [260, 157] width 343 height 10
click at [115, 157] on input "input" at bounding box center [260, 157] width 343 height 10
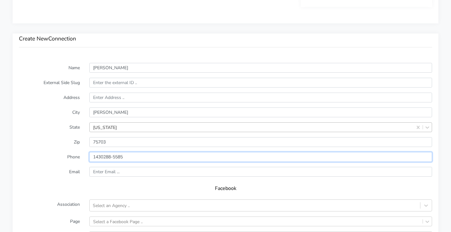
click at [115, 158] on input "input" at bounding box center [260, 157] width 343 height 10
type input "14302885585"
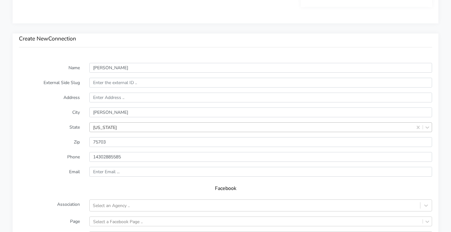
click at [42, 161] on label "Phone" at bounding box center [49, 157] width 70 height 10
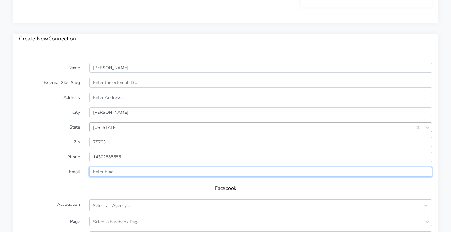
click at [124, 173] on input "text" at bounding box center [260, 172] width 343 height 10
paste input "tyler@body20.com"
type input "tyler@body20.com"
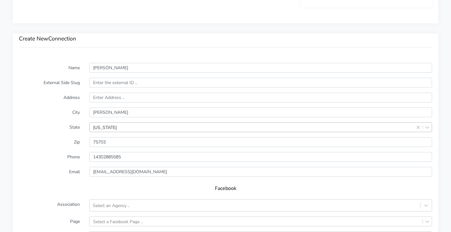
click at [53, 164] on form "Name Tyler External Side Slug Address City Tyler State Texas Zip Phone Email ty…" at bounding box center [225, 187] width 413 height 249
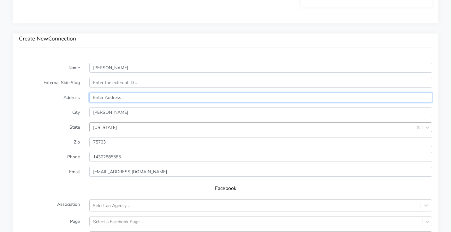
click at [109, 98] on input "text" at bounding box center [260, 97] width 343 height 10
paste input "7006 Highlands Ln Suite 102"
type input "7006 Highlands Ln Suite 102"
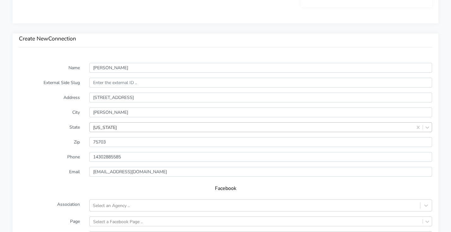
click at [43, 109] on label "City" at bounding box center [49, 112] width 70 height 10
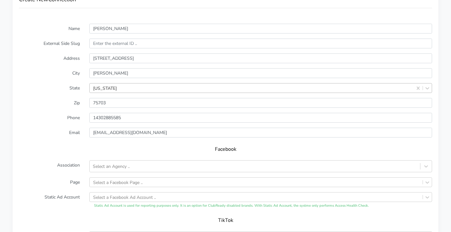
scroll to position [457, 0]
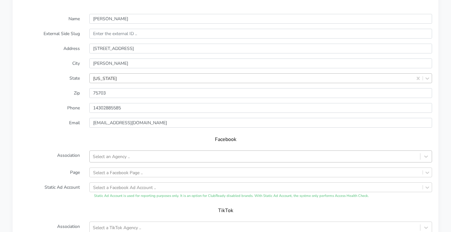
click at [111, 158] on div "Select an Agency .." at bounding box center [111, 156] width 37 height 7
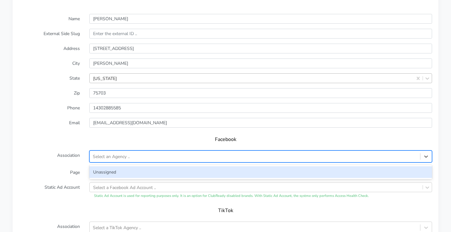
click at [100, 174] on div "Unassigned" at bounding box center [260, 172] width 343 height 12
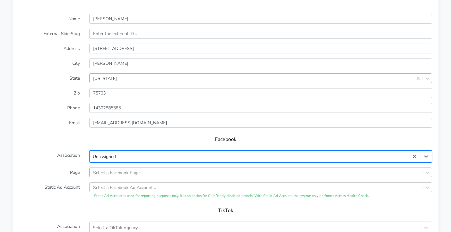
click at [121, 172] on div "Select a Facebook Page .." at bounding box center [260, 172] width 343 height 10
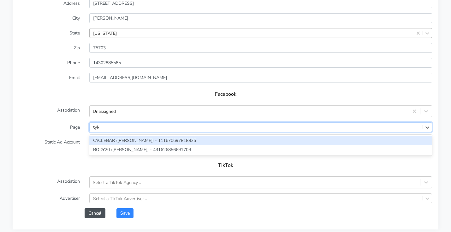
type input "tyler"
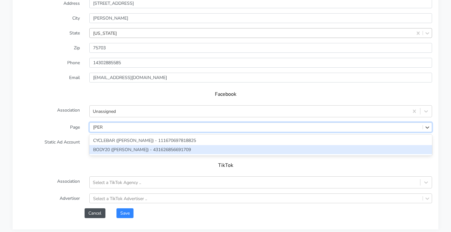
click at [125, 150] on div "BODY20 ([PERSON_NAME]) - 431626856691709" at bounding box center [260, 149] width 343 height 9
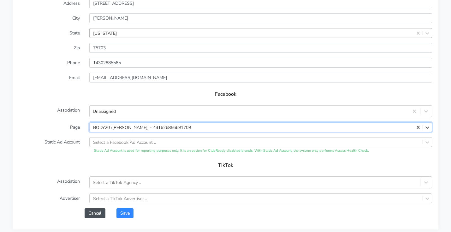
click at [122, 207] on form "Name Tyler External Side Slug Address 7006 Highlands Ln Suite 102 City Tyler St…" at bounding box center [225, 93] width 413 height 249
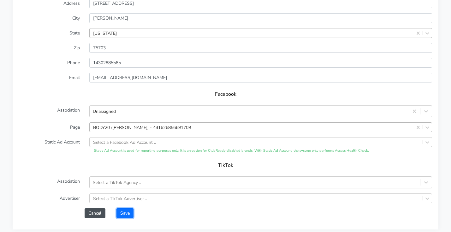
click at [123, 210] on button "Save" at bounding box center [124, 213] width 17 height 10
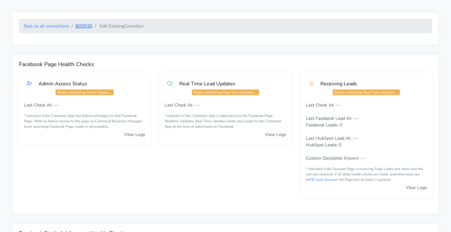
click at [86, 27] on link "BODY20" at bounding box center [83, 26] width 17 height 6
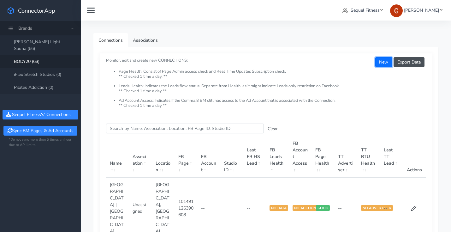
click at [379, 61] on button "New" at bounding box center [383, 62] width 17 height 10
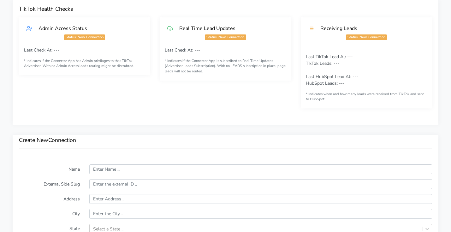
scroll to position [419, 0]
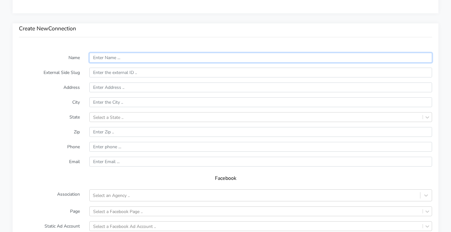
click at [121, 56] on input "text" at bounding box center [260, 58] width 343 height 10
paste input "Watters Creek"
type input "Watters Creek"
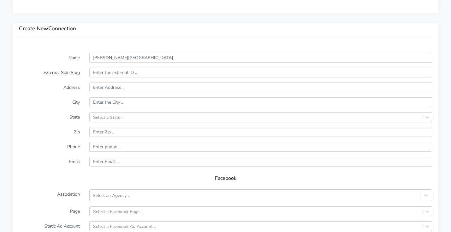
click at [52, 110] on form "Name Watters Creek External Side Slug Address City State Select a State .. Zip …" at bounding box center [225, 177] width 413 height 249
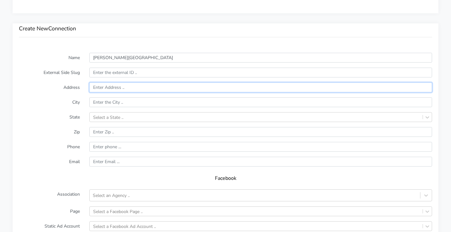
click at [115, 84] on input "text" at bounding box center [260, 87] width 343 height 10
paste input "926 Watters Creek Blvd"
type input "926 Watters Creek Blvd"
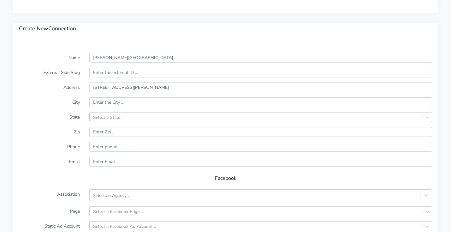
click at [50, 100] on label "City" at bounding box center [49, 102] width 70 height 10
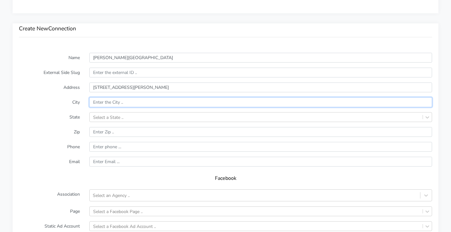
click at [121, 102] on input "text" at bounding box center [260, 102] width 343 height 10
paste input "Allen"
type input "Allen"
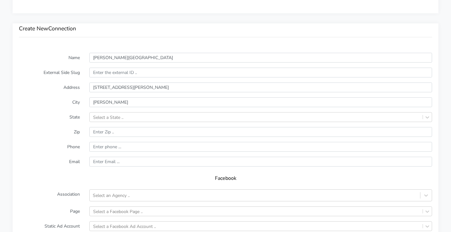
click at [34, 121] on label "State" at bounding box center [49, 117] width 70 height 10
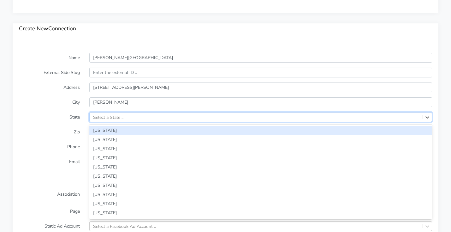
click at [121, 118] on div "Select a State .." at bounding box center [108, 117] width 30 height 7
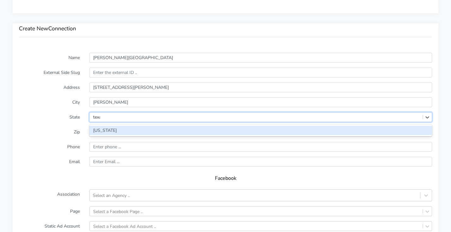
type input "texas"
click at [94, 130] on div "[US_STATE]" at bounding box center [260, 130] width 343 height 9
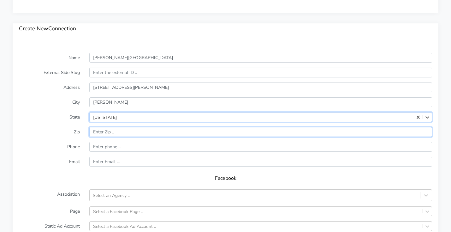
click at [114, 130] on input "input" at bounding box center [260, 132] width 343 height 10
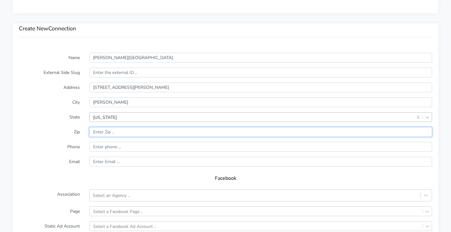
paste input "75013"
type input "75013"
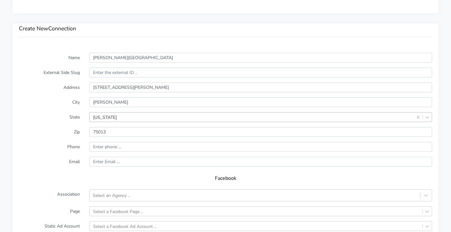
click at [49, 136] on label "Zip" at bounding box center [49, 132] width 70 height 10
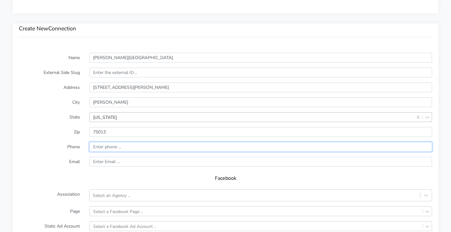
click at [126, 145] on input "input" at bounding box center [260, 147] width 343 height 10
paste input "(469) 270-3916"
click at [94, 146] on input "input" at bounding box center [260, 147] width 343 height 10
click at [106, 146] on input "input" at bounding box center [260, 147] width 343 height 10
type input "14692703916"
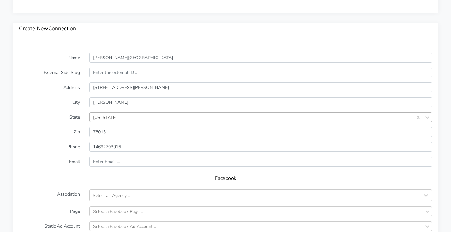
click at [39, 171] on div "Facebook" at bounding box center [225, 180] width 413 height 18
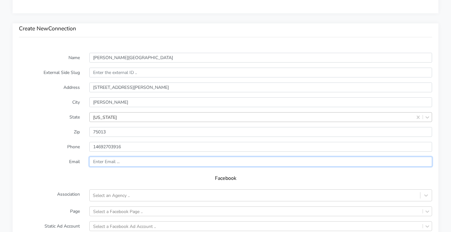
click at [124, 157] on input "text" at bounding box center [260, 161] width 343 height 10
paste input "watterscreek@body20.com"
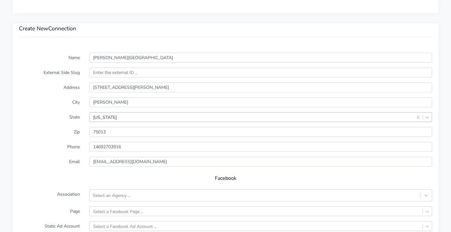
click at [52, 162] on label "Email" at bounding box center [49, 161] width 70 height 10
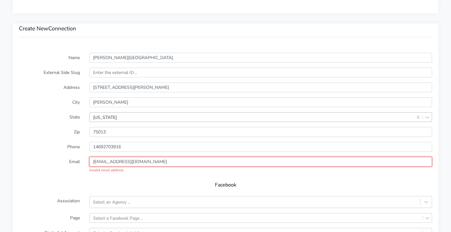
click at [95, 161] on input "watterscreek@body20.com" at bounding box center [260, 161] width 343 height 10
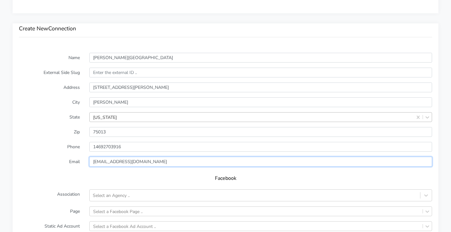
type input "watterscreek@body20.com"
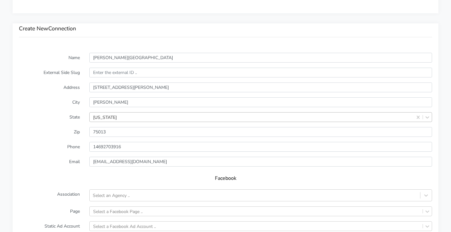
click at [74, 194] on label "Association" at bounding box center [49, 195] width 70 height 12
click at [97, 193] on div "Select an Agency .." at bounding box center [111, 195] width 37 height 7
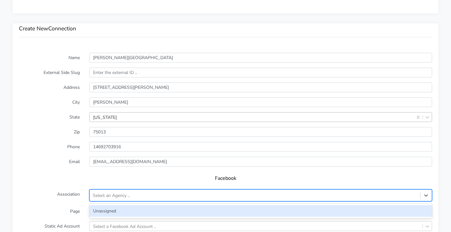
click at [100, 207] on div "Unassigned" at bounding box center [260, 211] width 343 height 12
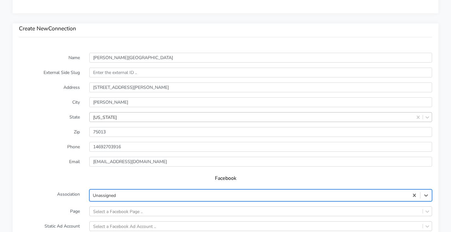
click at [73, 208] on label "Page" at bounding box center [49, 211] width 70 height 10
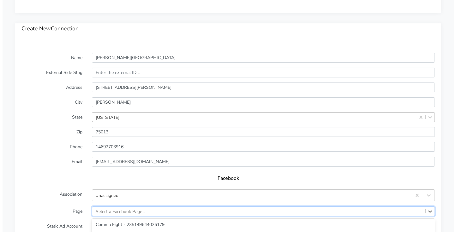
scroll to position [503, 0]
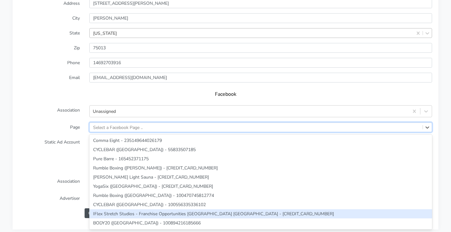
click at [103, 132] on div "option IFlex Stretch Studios - Franchise Opportunities Dallas TX - 100738803072…" at bounding box center [260, 127] width 343 height 10
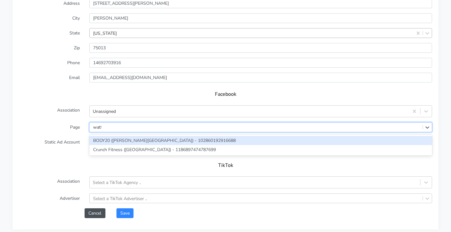
type input "watter"
click at [117, 139] on div "BODY20 ([PERSON_NAME][GEOGRAPHIC_DATA]) - 102860192916688" at bounding box center [260, 140] width 343 height 9
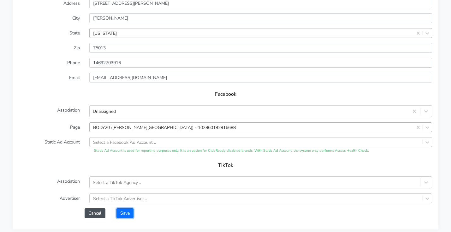
click at [126, 213] on button "Save" at bounding box center [124, 213] width 17 height 10
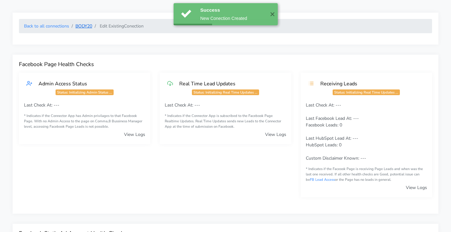
click at [86, 25] on link "BODY20" at bounding box center [83, 26] width 17 height 6
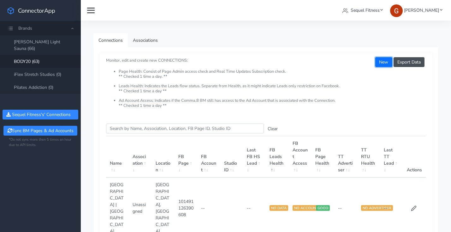
click at [384, 61] on button "New" at bounding box center [383, 62] width 17 height 10
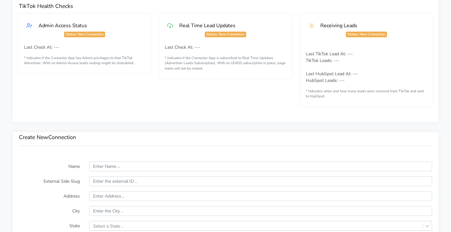
scroll to position [422, 0]
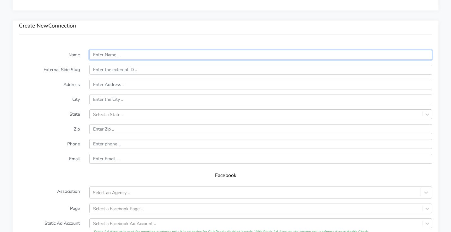
click at [124, 57] on input "text" at bounding box center [260, 55] width 343 height 10
paste input "West University | Houston"
click at [136, 57] on input "West University | Houston" at bounding box center [260, 55] width 343 height 10
type input "West University | Houston"
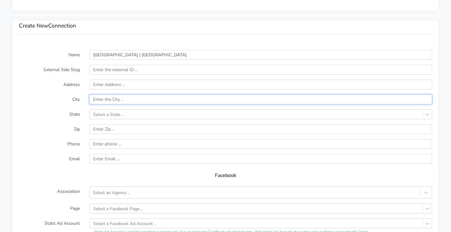
click at [109, 100] on input "text" at bounding box center [260, 99] width 343 height 10
paste input "Houston"
type input "Houston"
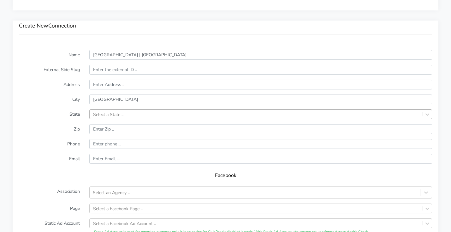
click at [105, 114] on div "Select a State .." at bounding box center [108, 114] width 30 height 7
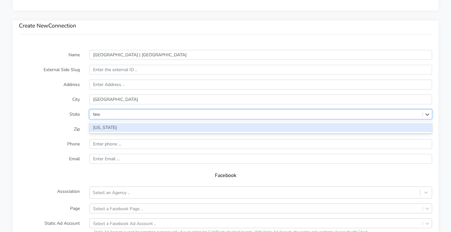
type input "texas"
click at [103, 124] on div "[US_STATE]" at bounding box center [260, 127] width 343 height 9
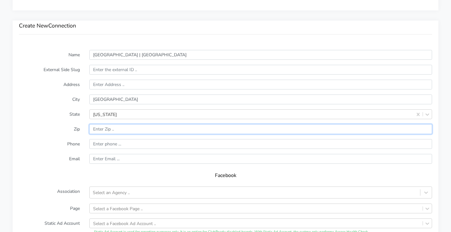
click at [99, 129] on input "input" at bounding box center [260, 129] width 343 height 10
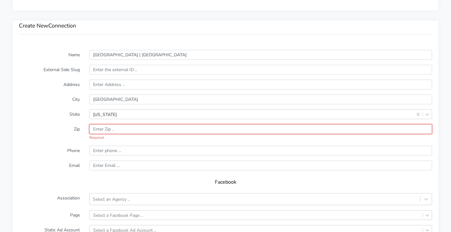
click at [126, 130] on input "input" at bounding box center [260, 129] width 343 height 10
paste input "77025"
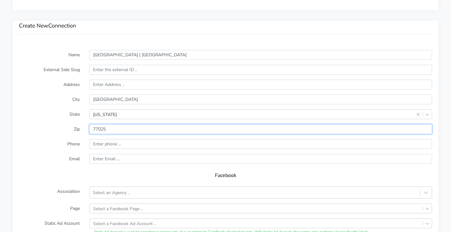
type input "77025"
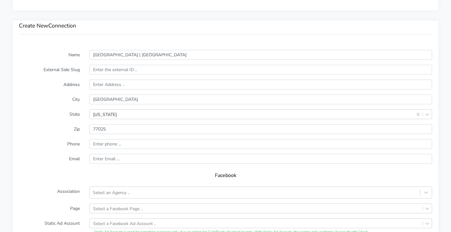
click at [54, 133] on label "Zip" at bounding box center [49, 129] width 70 height 10
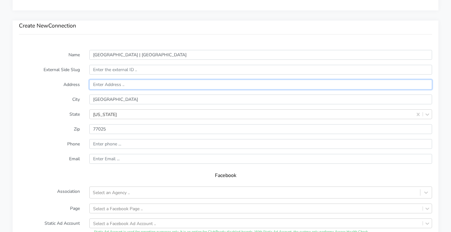
click at [112, 86] on input "text" at bounding box center [260, 85] width 343 height 10
paste input "3835 Bellaire Boulevard Suite B"
type input "3835 Bellaire Boulevard Suite B"
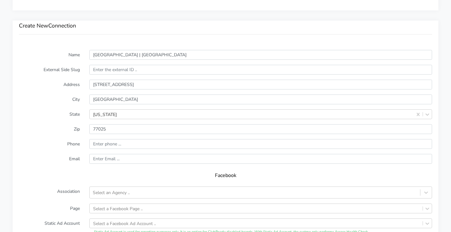
click at [45, 87] on label "Address" at bounding box center [49, 85] width 70 height 10
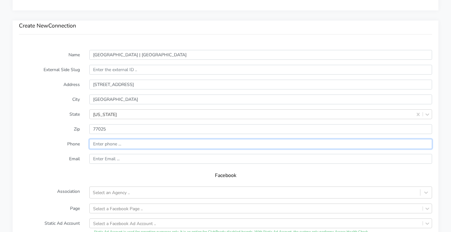
click at [131, 144] on input "input" at bounding box center [260, 144] width 343 height 10
paste input "(713) 263-3805"
click at [95, 144] on input "input" at bounding box center [260, 144] width 343 height 10
click at [107, 144] on input "input" at bounding box center [260, 144] width 343 height 10
click at [114, 143] on input "input" at bounding box center [260, 144] width 343 height 10
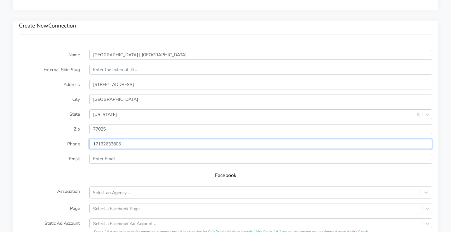
type input "17132633805"
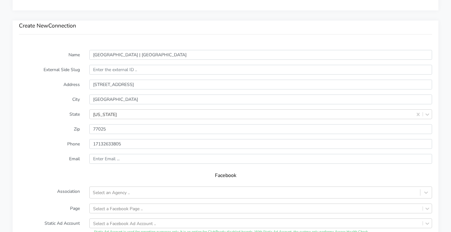
drag, startPoint x: 50, startPoint y: 185, endPoint x: 46, endPoint y: 183, distance: 5.1
click at [48, 183] on div "Facebook" at bounding box center [225, 177] width 413 height 18
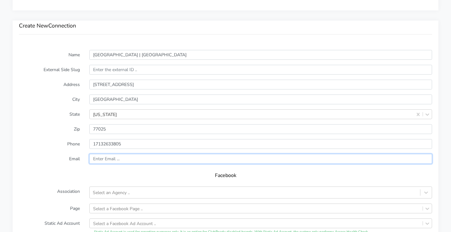
click at [148, 160] on input "text" at bounding box center [260, 159] width 343 height 10
paste input "westuniversity@body20.com"
type input "westuniversity@body20.com"
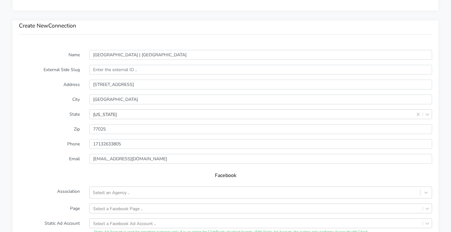
click at [50, 161] on label "Email" at bounding box center [49, 159] width 70 height 10
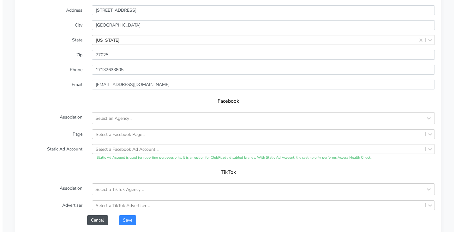
scroll to position [514, 0]
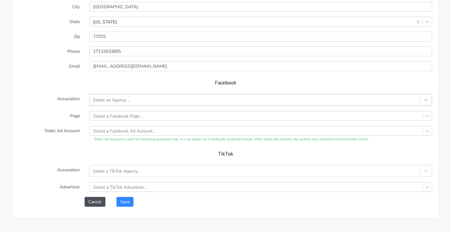
click at [112, 95] on div "Select an Agency .." at bounding box center [255, 100] width 330 height 10
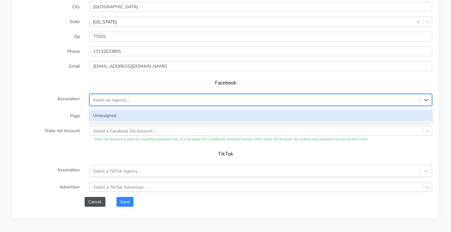
click at [112, 114] on div "Unassigned" at bounding box center [260, 115] width 343 height 12
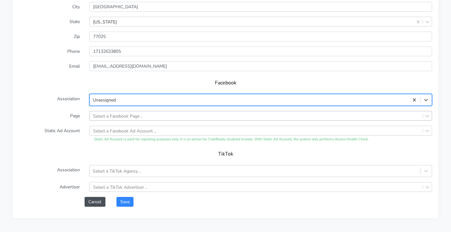
click at [114, 117] on div "Select a Facebook Page .." at bounding box center [118, 115] width 50 height 7
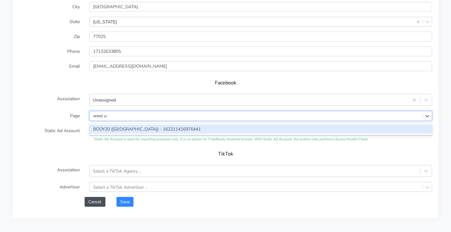
type input "west un"
click at [127, 132] on div "BODY20 ([GEOGRAPHIC_DATA]) - 162211416976441" at bounding box center [260, 128] width 343 height 9
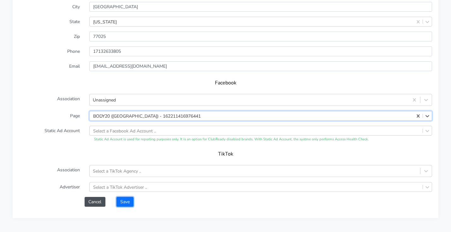
click at [128, 203] on button "Save" at bounding box center [124, 202] width 17 height 10
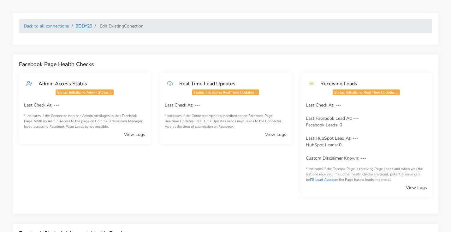
click at [82, 27] on link "BODY20" at bounding box center [83, 26] width 17 height 6
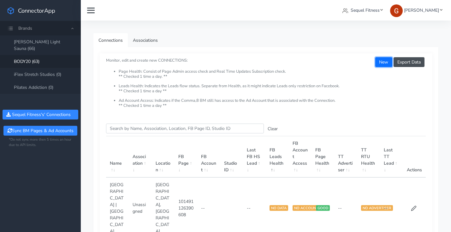
click at [384, 62] on button "New" at bounding box center [383, 62] width 17 height 10
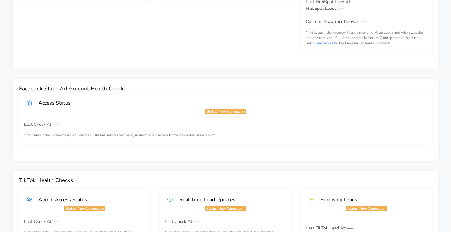
scroll to position [343, 0]
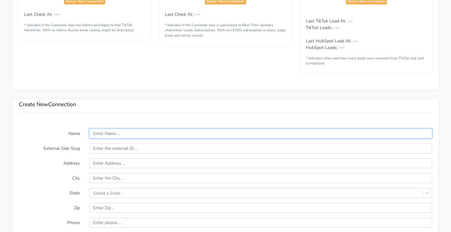
click at [122, 131] on input "text" at bounding box center [260, 133] width 343 height 10
paste input "Woodlands North"
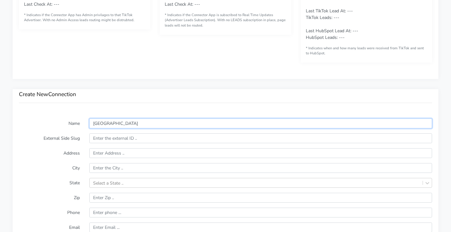
scroll to position [393, 0]
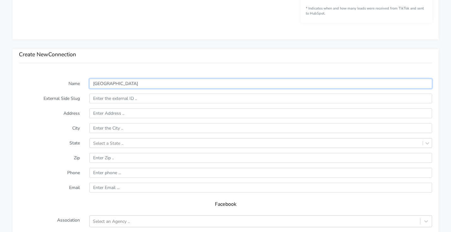
click at [100, 85] on input "Woodlands North" at bounding box center [260, 84] width 343 height 10
type input "Woodlands North"
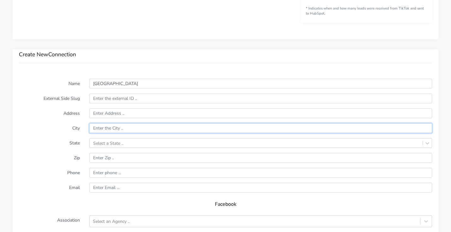
click at [110, 127] on input "text" at bounding box center [260, 128] width 343 height 10
paste input "Woodlands"
type input "Woodlands"
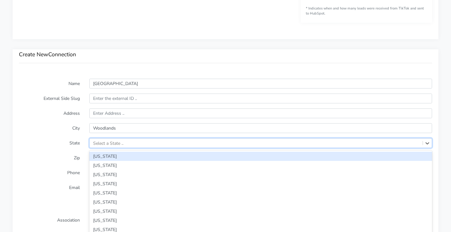
scroll to position [409, 0]
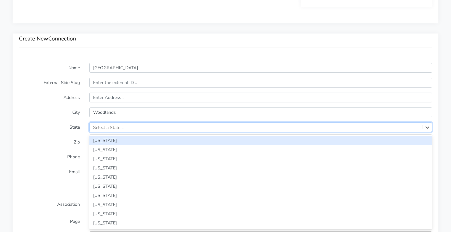
click at [106, 132] on div "option Alabama focused, 1 of 59. 59 results available. Use Up and Down to choos…" at bounding box center [260, 127] width 343 height 10
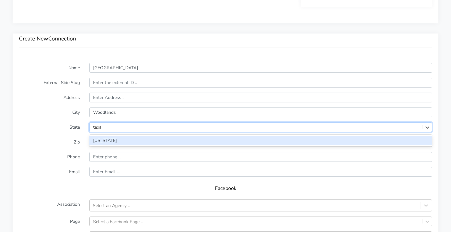
type input "texas"
click at [116, 139] on div "[US_STATE]" at bounding box center [260, 140] width 343 height 9
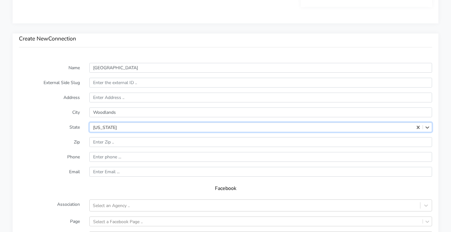
click at [47, 137] on label "Zip" at bounding box center [49, 142] width 70 height 10
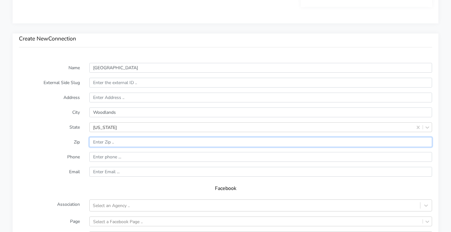
click at [112, 140] on input "input" at bounding box center [260, 142] width 343 height 10
paste input "77381"
type input "77381"
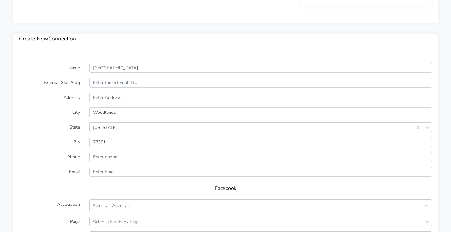
click at [63, 142] on label "Zip" at bounding box center [49, 142] width 70 height 10
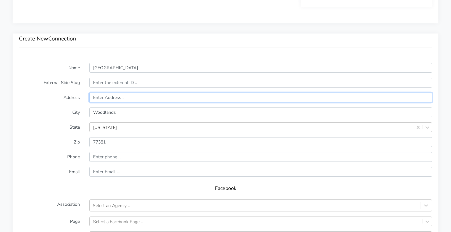
click at [111, 95] on input "text" at bounding box center [260, 97] width 343 height 10
paste input "4747 Research Forest Drive Suite 165"
type input "4747 Research Forest Drive Suite 165"
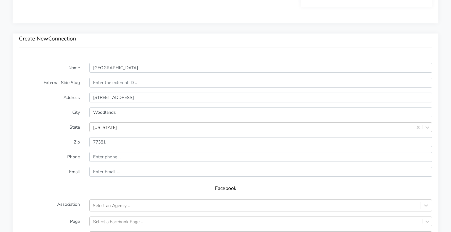
click at [55, 106] on form "Name Woodlands North External Side Slug Address 4747 Research Forest Drive Suit…" at bounding box center [225, 187] width 413 height 249
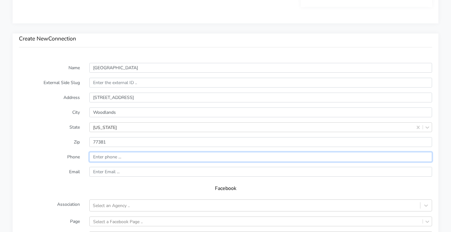
click at [117, 157] on input "input" at bounding box center [260, 157] width 343 height 10
paste input "(281) 205-4535"
click at [96, 157] on input "input" at bounding box center [260, 157] width 343 height 10
click at [107, 155] on input "input" at bounding box center [260, 157] width 343 height 10
click at [115, 158] on input "input" at bounding box center [260, 157] width 343 height 10
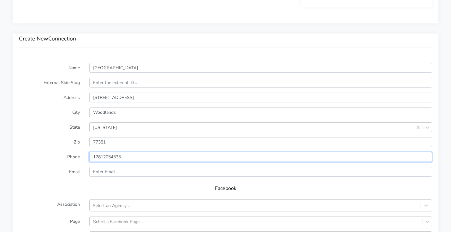
type input "12812054535"
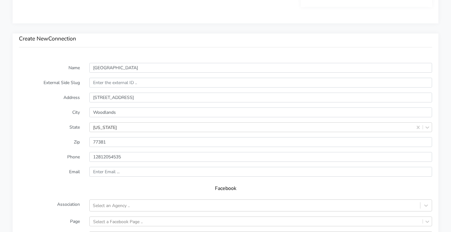
click at [47, 166] on form "Name Woodlands North External Side Slug Address 4747 Research Forest Drive Suit…" at bounding box center [225, 187] width 413 height 249
click at [107, 177] on form "Name Woodlands North External Side Slug Address 4747 Research Forest Drive Suit…" at bounding box center [225, 187] width 413 height 249
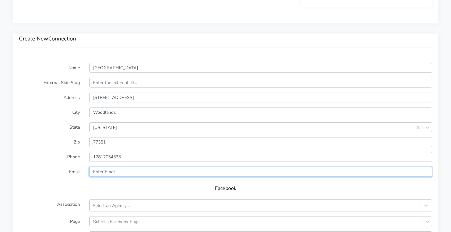
click at [106, 173] on input "text" at bounding box center [260, 172] width 343 height 10
paste input "woodlandsnorth@body20.com"
type input "woodlandsnorth@body20.com"
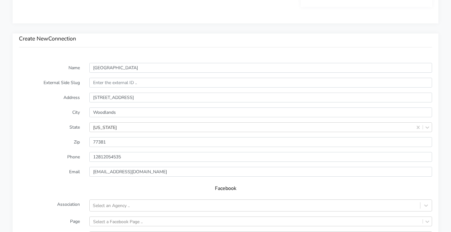
click at [38, 172] on label "Email" at bounding box center [49, 172] width 70 height 10
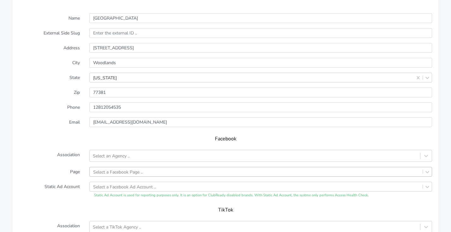
click at [109, 167] on div "Select a Facebook Page .." at bounding box center [260, 172] width 343 height 10
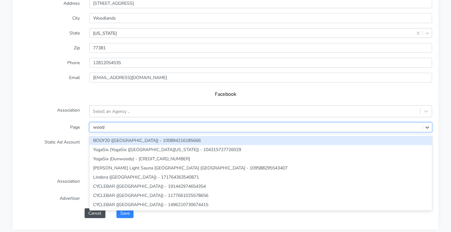
type input "woodla"
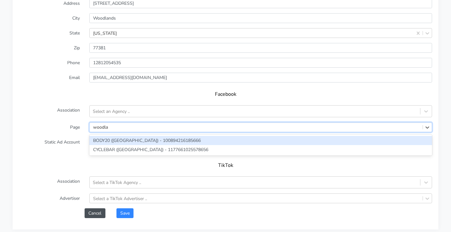
click at [123, 141] on div "BODY20 ([GEOGRAPHIC_DATA]) - 100894216185666" at bounding box center [260, 140] width 343 height 9
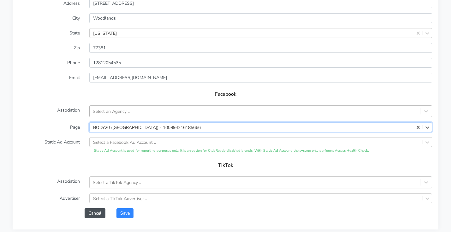
click at [124, 110] on div "Select an Agency .." at bounding box center [111, 111] width 37 height 7
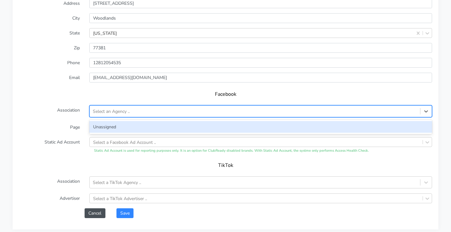
click at [119, 126] on div "Unassigned" at bounding box center [260, 127] width 343 height 12
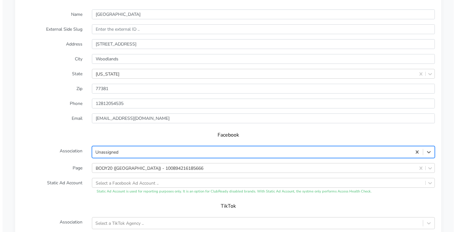
scroll to position [540, 0]
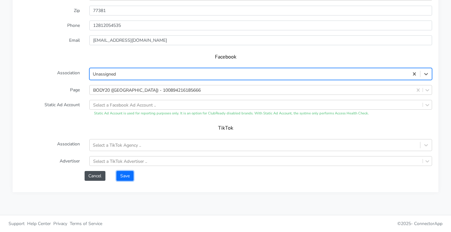
click at [132, 174] on button "Save" at bounding box center [124, 176] width 17 height 10
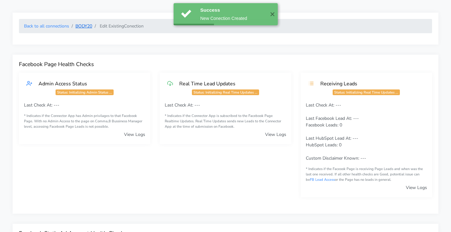
click at [88, 25] on link "BODY20" at bounding box center [83, 26] width 17 height 6
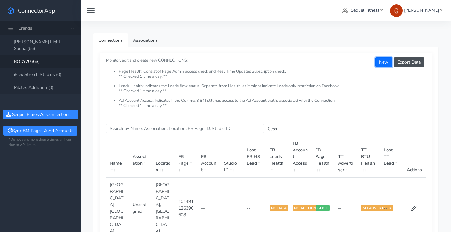
click at [381, 66] on button "New" at bounding box center [383, 62] width 17 height 10
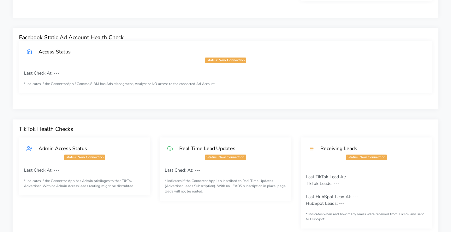
scroll to position [315, 0]
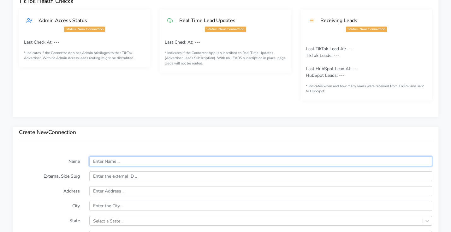
click at [121, 164] on input "text" at bounding box center [260, 161] width 343 height 10
paste input "Salt Lake City"
type input "Salt Lake City"
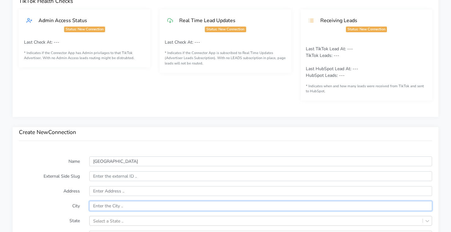
click at [102, 204] on input "text" at bounding box center [260, 206] width 343 height 10
paste input "Salt Lake City"
type input "Salt Lake City"
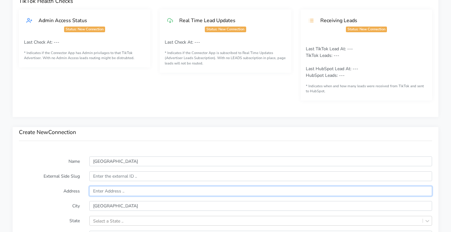
click at [103, 192] on input "text" at bounding box center [260, 191] width 343 height 10
paste input "613 East 400 South"
type input "613 East 400 South"
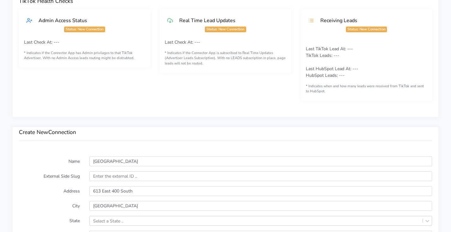
click at [37, 193] on label "Address" at bounding box center [49, 191] width 70 height 10
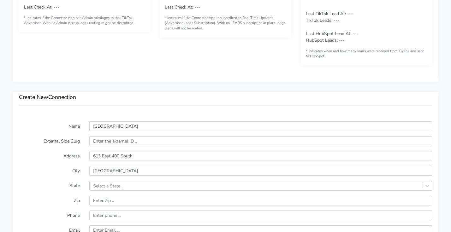
scroll to position [362, 0]
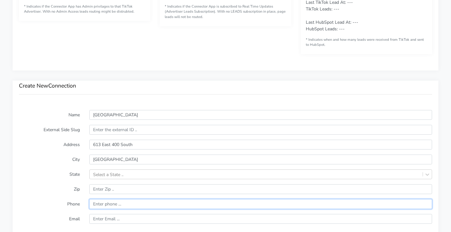
click at [110, 203] on input "input" at bounding box center [260, 204] width 343 height 10
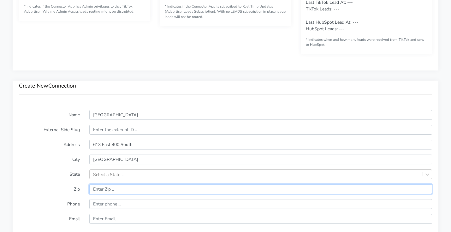
click at [107, 188] on input "input" at bounding box center [260, 189] width 343 height 10
paste input "84102"
type input "84102"
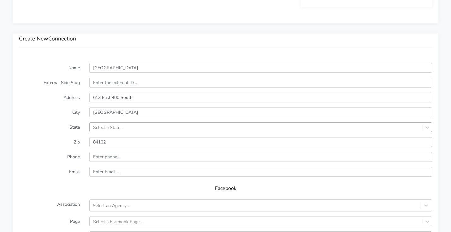
click at [108, 132] on div "Select a State .." at bounding box center [260, 127] width 343 height 10
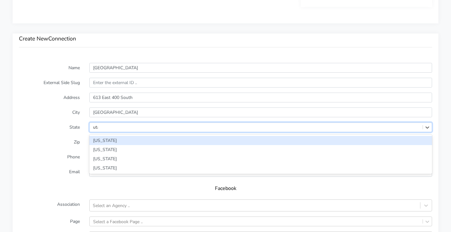
type input "utah"
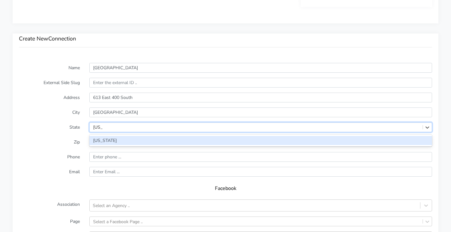
click at [103, 140] on div "[US_STATE]" at bounding box center [260, 140] width 343 height 9
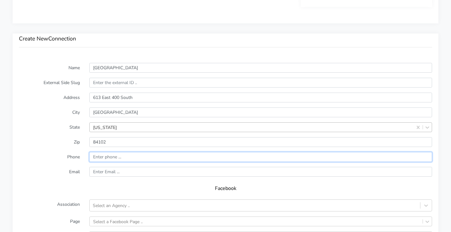
click at [129, 155] on input "input" at bounding box center [260, 157] width 343 height 10
paste input "385-343-4694"
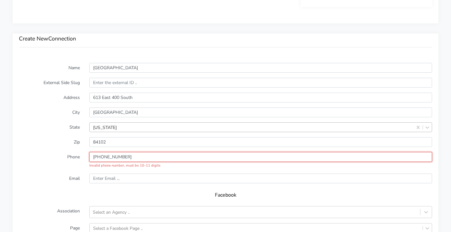
click at [92, 156] on input "input" at bounding box center [260, 157] width 343 height 10
click at [105, 156] on input "input" at bounding box center [260, 157] width 343 height 10
click at [115, 156] on input "input" at bounding box center [260, 157] width 343 height 10
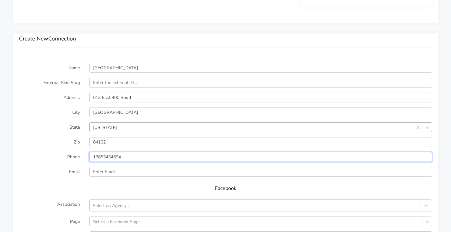
type input "13853434694"
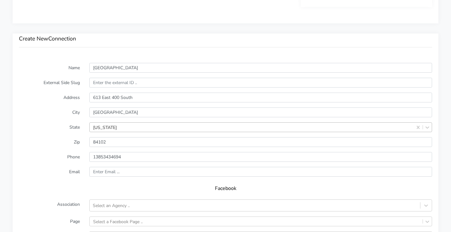
click at [46, 167] on label "Email" at bounding box center [49, 172] width 70 height 10
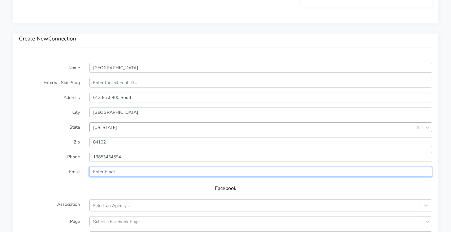
click at [115, 176] on input "text" at bounding box center [260, 172] width 343 height 10
paste input "saltlakecity@body20.com"
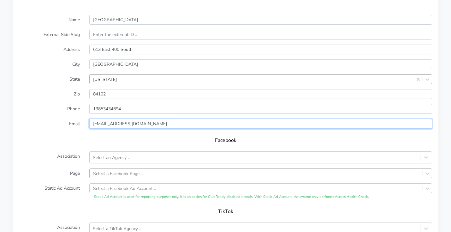
scroll to position [461, 0]
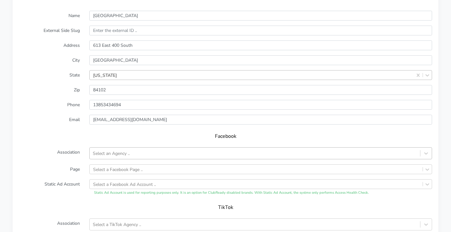
click at [135, 154] on div "Select an Agency .." at bounding box center [260, 153] width 343 height 12
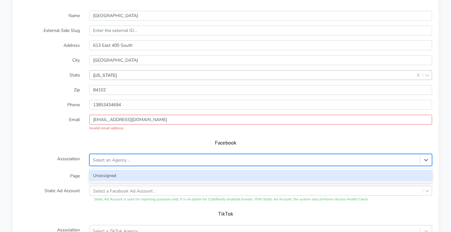
click at [122, 172] on div "Unassigned" at bounding box center [260, 175] width 343 height 12
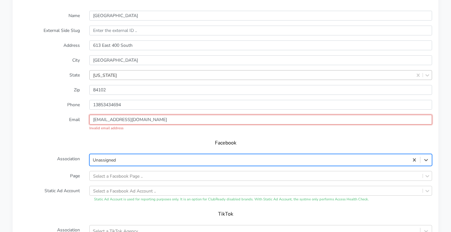
click at [95, 121] on input "saltlakecity@body20.com" at bounding box center [260, 120] width 343 height 10
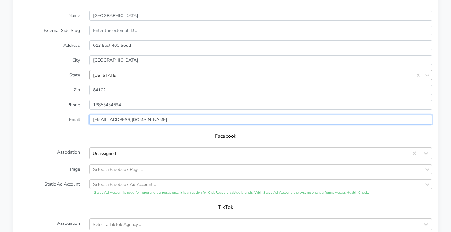
type input "saltlakecity@body20.com"
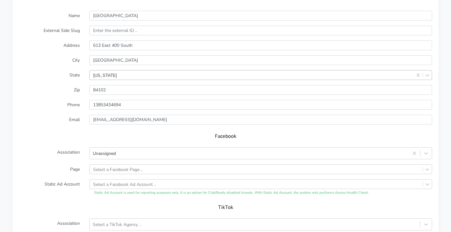
click at [75, 134] on h5 "Facebook" at bounding box center [225, 136] width 400 height 6
click at [109, 169] on div "Select a Facebook Page .." at bounding box center [260, 169] width 343 height 10
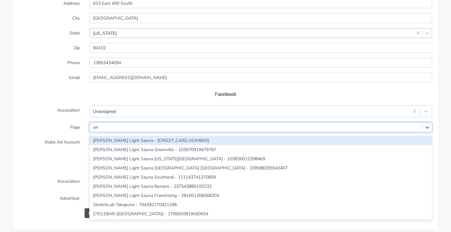
type input "u"
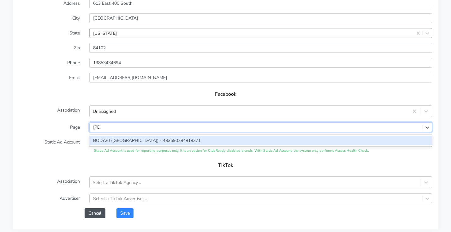
type input "salt"
click at [118, 141] on div "BODY20 ([GEOGRAPHIC_DATA]) - 483690284819371" at bounding box center [260, 140] width 343 height 9
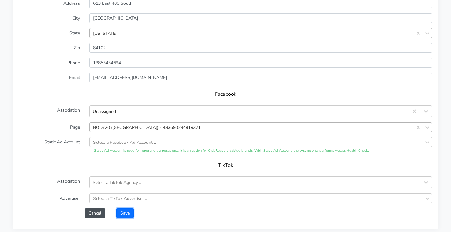
click at [124, 209] on button "Save" at bounding box center [124, 213] width 17 height 10
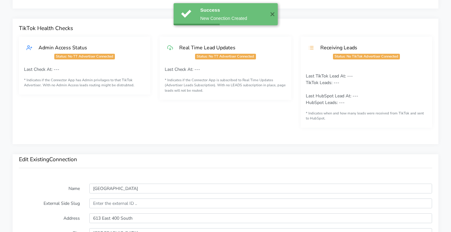
scroll to position [571, 0]
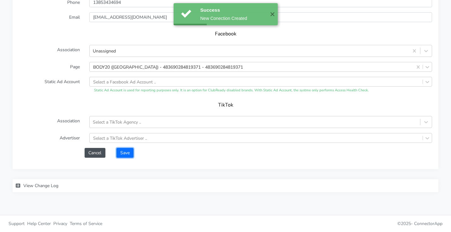
click at [127, 151] on button "Save" at bounding box center [124, 153] width 17 height 10
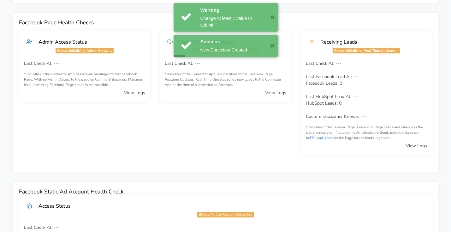
scroll to position [0, 0]
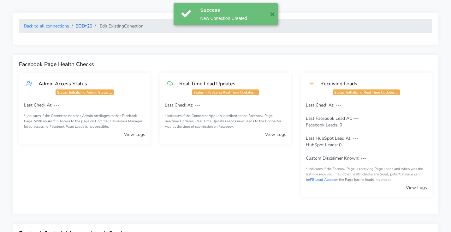
click at [84, 24] on link "BODY20" at bounding box center [83, 26] width 17 height 6
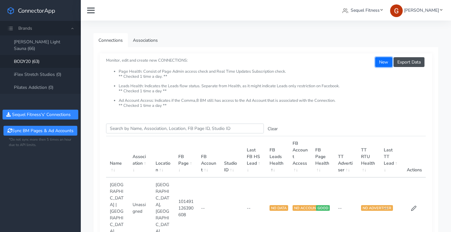
click at [384, 62] on button "New" at bounding box center [383, 62] width 17 height 10
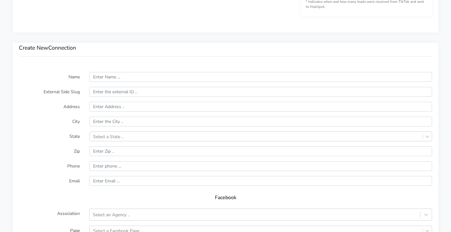
scroll to position [401, 0]
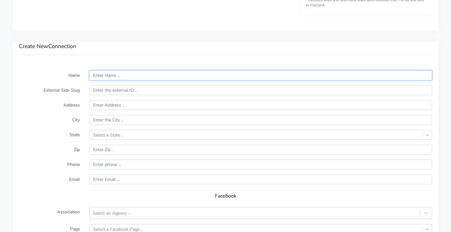
click at [109, 77] on input "text" at bounding box center [260, 75] width 343 height 10
paste input "Sandy"
type input "Sandy"
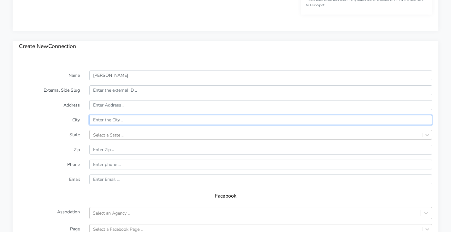
click at [112, 121] on input "text" at bounding box center [260, 120] width 343 height 10
paste input "Sandy"
type input "Sandy"
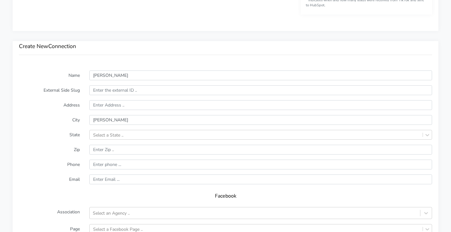
click at [108, 133] on form "Name Sandy External Side Slug Address City Sandy State Select a State .. Zip Ph…" at bounding box center [225, 194] width 413 height 249
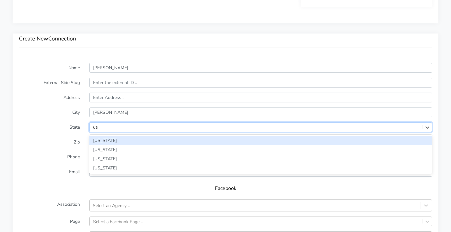
type input "utah"
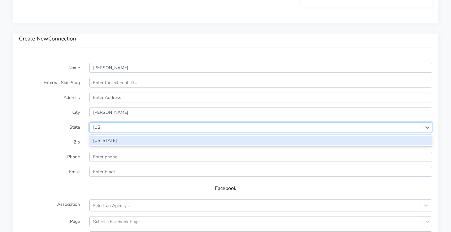
click at [102, 142] on div "[US_STATE]" at bounding box center [260, 140] width 343 height 9
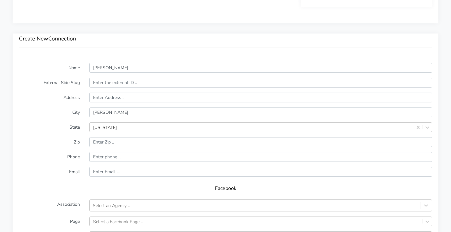
click at [69, 145] on label "Zip" at bounding box center [49, 142] width 70 height 10
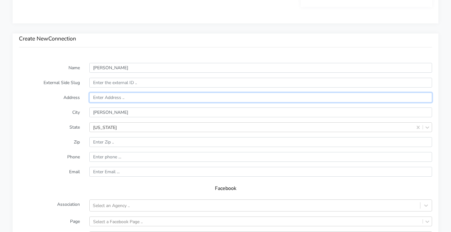
click at [115, 98] on input "text" at bounding box center [260, 97] width 343 height 10
paste input "11078 S State Street"
type input "11078 S State Street"
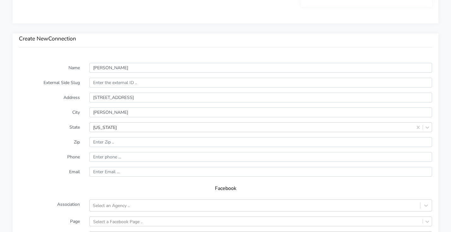
click at [54, 107] on form "Name Sandy External Side Slug Address 11078 S State Street City Sandy State Uta…" at bounding box center [225, 187] width 413 height 249
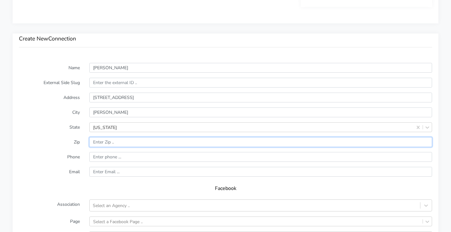
drag, startPoint x: 104, startPoint y: 141, endPoint x: 94, endPoint y: 144, distance: 10.5
click at [104, 141] on input "input" at bounding box center [260, 142] width 343 height 10
paste input "84070"
type input "84070"
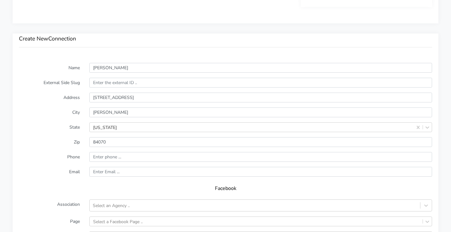
click at [57, 153] on label "Phone" at bounding box center [49, 157] width 70 height 10
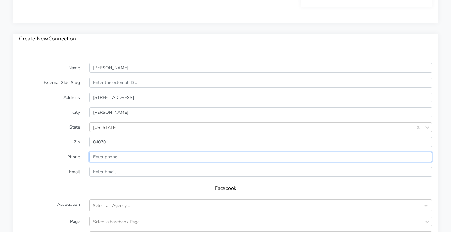
click at [170, 156] on input "input" at bounding box center [260, 157] width 343 height 10
paste input "385) 295-9108"
click at [93, 156] on input "input" at bounding box center [260, 157] width 343 height 10
click at [107, 157] on input "input" at bounding box center [260, 157] width 343 height 10
click at [115, 156] on input "input" at bounding box center [260, 157] width 343 height 10
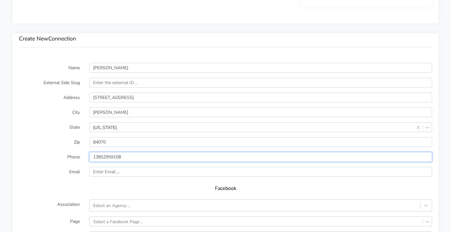
type input "13852959108"
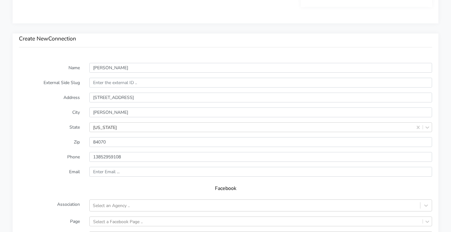
click at [58, 170] on label "Email" at bounding box center [49, 172] width 70 height 10
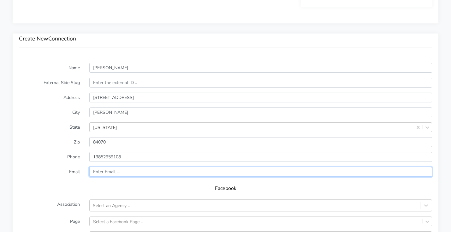
click at [98, 168] on input "text" at bounding box center [260, 172] width 343 height 10
paste input "sandy@body20.com"
type input "sandy@body20.com"
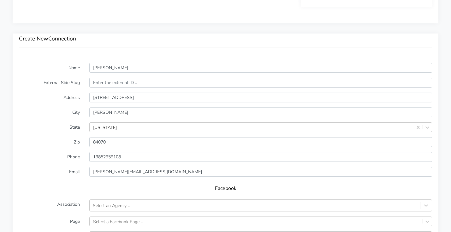
click at [26, 175] on label "Email" at bounding box center [49, 172] width 70 height 10
click at [110, 204] on div "Select an Agency .." at bounding box center [111, 205] width 37 height 7
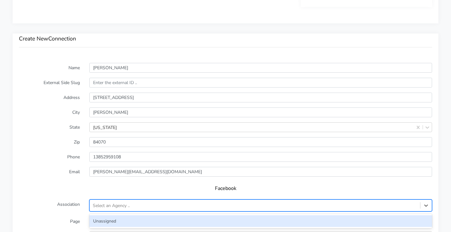
click at [104, 216] on div "Unassigned" at bounding box center [260, 221] width 343 height 12
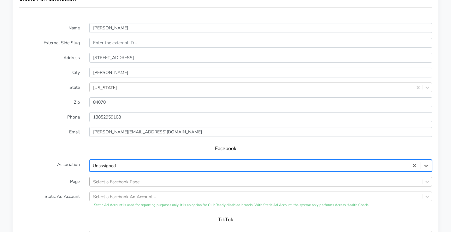
click at [119, 183] on div "Select a Facebook Page .." at bounding box center [260, 181] width 343 height 10
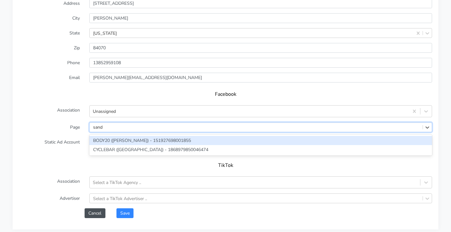
type input "sandy"
click at [120, 141] on div "BODY20 ([PERSON_NAME]) - 151927698001855" at bounding box center [260, 140] width 343 height 9
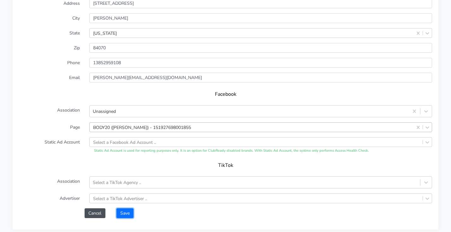
click at [130, 214] on button "Save" at bounding box center [124, 213] width 17 height 10
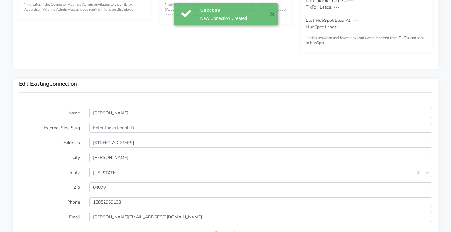
scroll to position [571, 0]
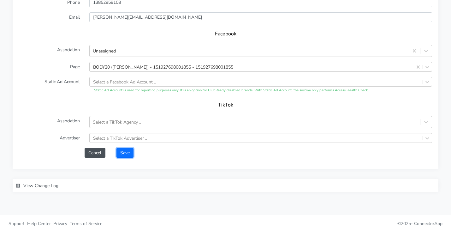
click at [123, 152] on button "Save" at bounding box center [124, 153] width 17 height 10
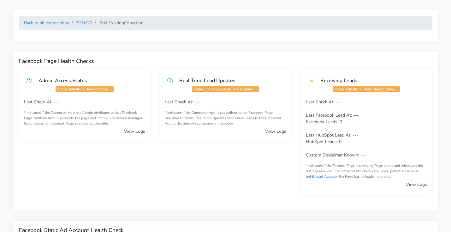
scroll to position [0, 0]
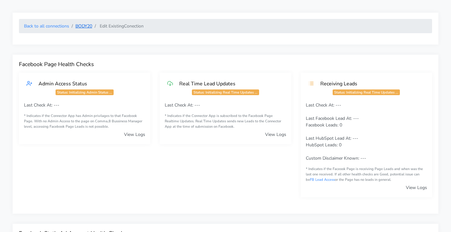
click at [84, 27] on link "BODY20" at bounding box center [83, 26] width 17 height 6
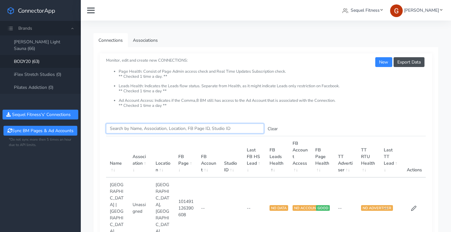
click at [206, 130] on input "Search this table" at bounding box center [185, 128] width 158 height 10
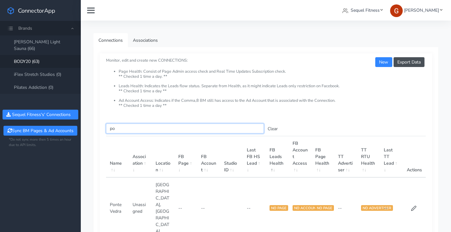
type input "p"
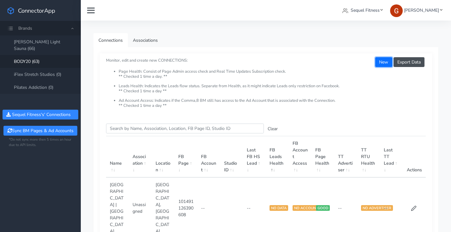
click at [380, 63] on button "New" at bounding box center [383, 62] width 17 height 10
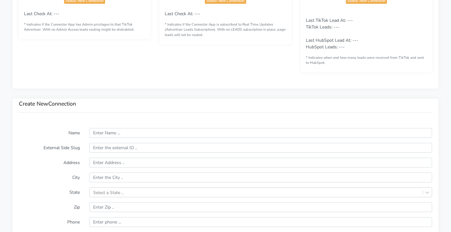
scroll to position [404, 0]
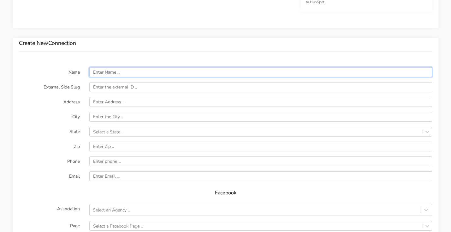
click at [128, 75] on input "text" at bounding box center [260, 72] width 343 height 10
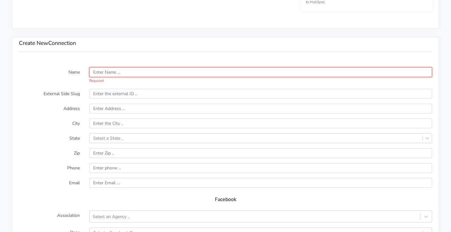
paste input "Potomac Falls"
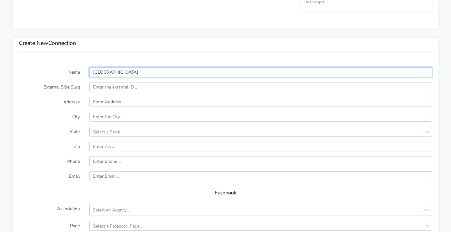
type input "Potomac Falls"
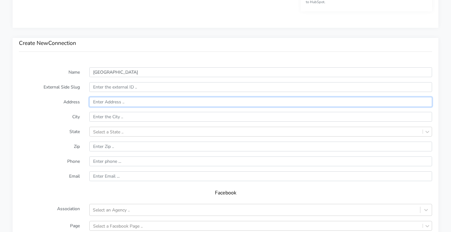
click at [116, 101] on input "text" at bounding box center [260, 102] width 343 height 10
paste input "21435 Epicerie Plaza, Unit 160"
type input "21435 Epicerie Plaza, Unit 160"
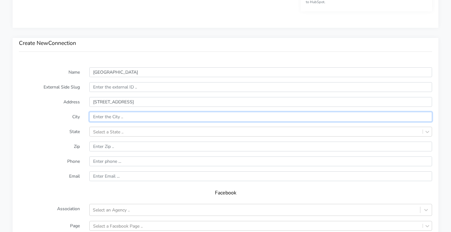
click at [141, 115] on input "text" at bounding box center [260, 117] width 343 height 10
paste input "Sterling"
type input "Sterling"
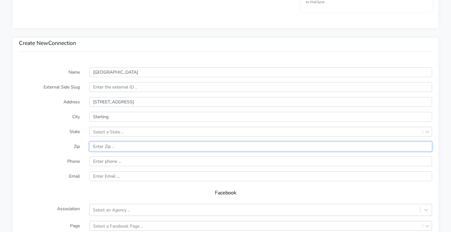
click at [98, 147] on input "input" at bounding box center [260, 146] width 343 height 10
paste input "20164"
type input "20164"
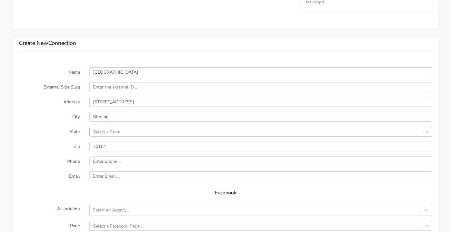
click at [106, 131] on div "Select a State .." at bounding box center [256, 131] width 333 height 9
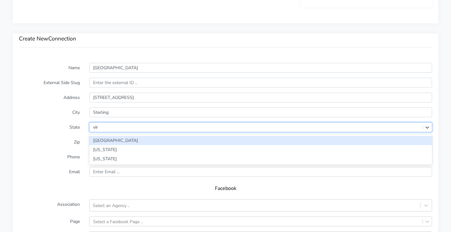
type input "virg"
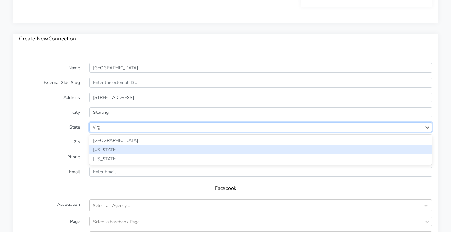
click at [101, 152] on div "[US_STATE]" at bounding box center [260, 149] width 343 height 9
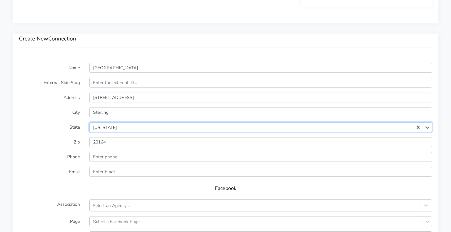
click at [56, 160] on label "Phone" at bounding box center [49, 157] width 70 height 10
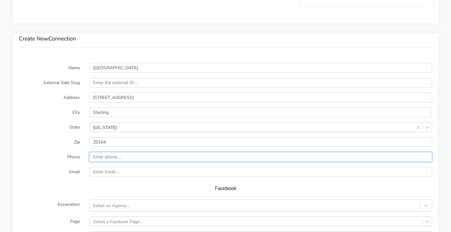
click at [140, 156] on input "input" at bounding box center [260, 157] width 343 height 10
paste input "703) 596-8022"
click at [106, 157] on input "input" at bounding box center [260, 157] width 343 height 10
click at [114, 156] on input "input" at bounding box center [260, 157] width 343 height 10
type input "17035968022"
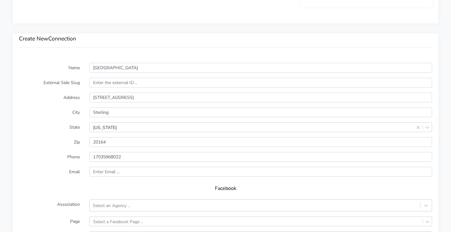
click at [59, 186] on h5 "Facebook" at bounding box center [225, 188] width 400 height 6
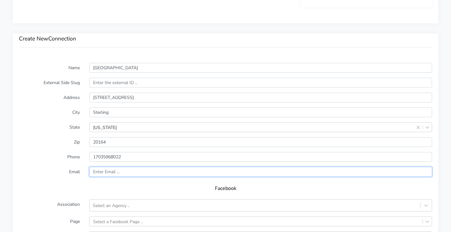
click at [173, 168] on input "text" at bounding box center [260, 172] width 343 height 10
paste input "potomacfalls@body20.com"
type input "potomacfalls@body20.com"
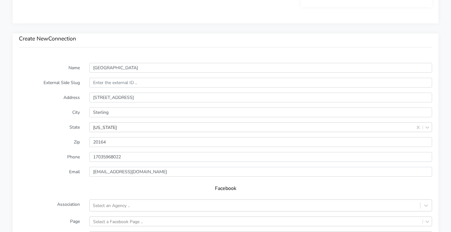
click at [40, 180] on form "Name Potomac Falls External Side Slug Address 21435 Epicerie Plaza, Unit 160 Ci…" at bounding box center [225, 187] width 413 height 249
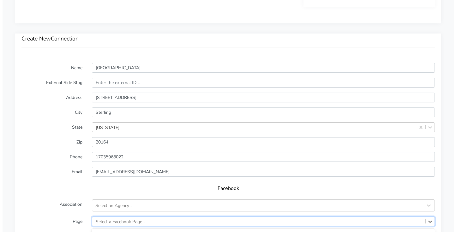
scroll to position [503, 0]
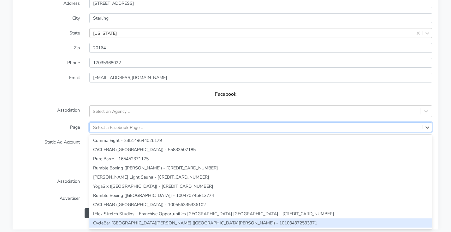
click at [122, 132] on div "option CycleBar South East Cary (South East Cary) - 101034372533371 focused, 10…" at bounding box center [260, 127] width 343 height 10
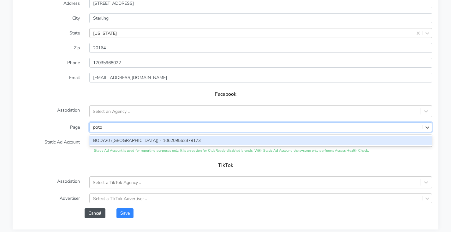
type input "potom"
click at [119, 142] on div "BODY20 ([GEOGRAPHIC_DATA]) - 106209562379173" at bounding box center [260, 140] width 343 height 9
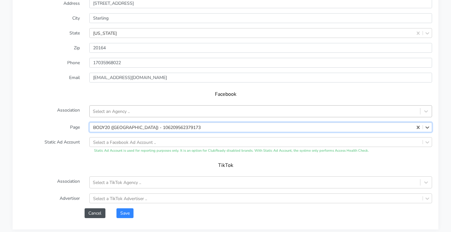
click at [121, 113] on div "Select an Agency .." at bounding box center [111, 111] width 37 height 7
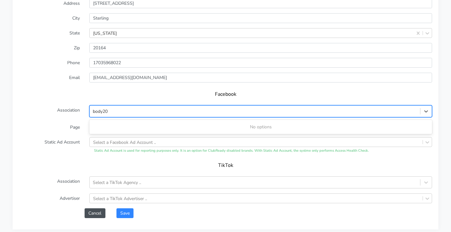
type input "body20"
click at [77, 91] on h5 "Facebook" at bounding box center [225, 94] width 400 height 6
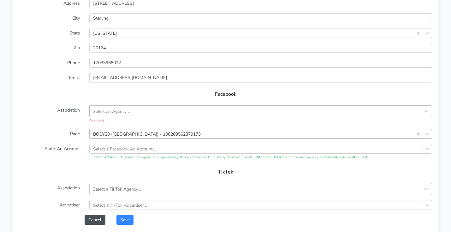
click at [115, 115] on div "Select an Agency .." at bounding box center [255, 111] width 330 height 10
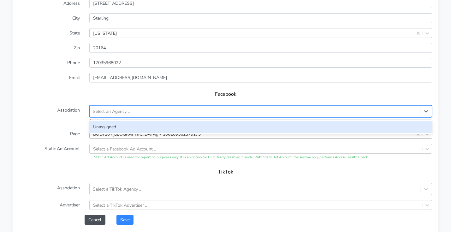
click at [108, 129] on div "Unassigned" at bounding box center [260, 127] width 343 height 12
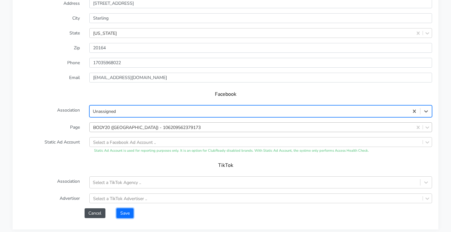
click at [131, 215] on button "Save" at bounding box center [124, 213] width 17 height 10
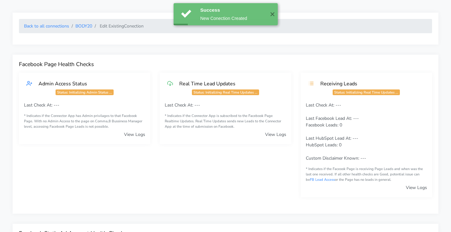
click at [93, 25] on li "Edit Existing Conection" at bounding box center [117, 26] width 51 height 7
click at [87, 25] on link "BODY20" at bounding box center [83, 26] width 17 height 6
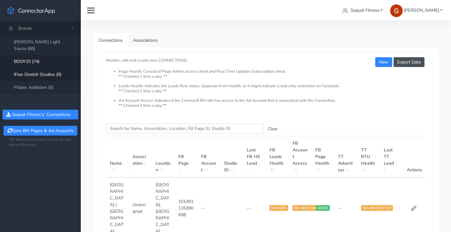
click at [34, 68] on link "iFlex Stretch Studios (0)" at bounding box center [40, 74] width 81 height 13
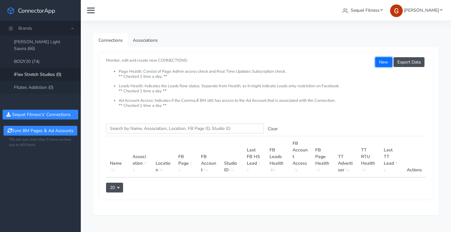
click at [384, 62] on button "New" at bounding box center [383, 62] width 17 height 10
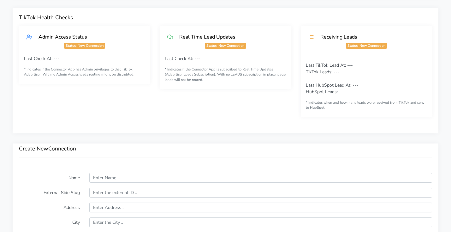
scroll to position [318, 0]
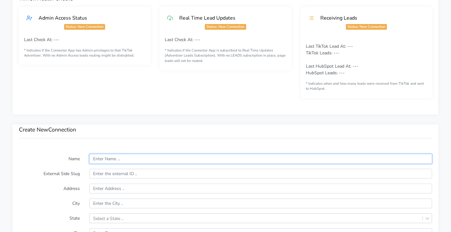
click at [118, 156] on input "text" at bounding box center [260, 159] width 343 height 10
type input "Casa Paloma"
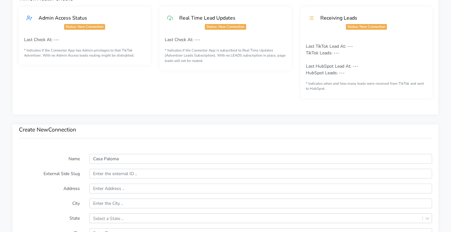
click at [36, 144] on div "Create New Connection" at bounding box center [226, 135] width 426 height 23
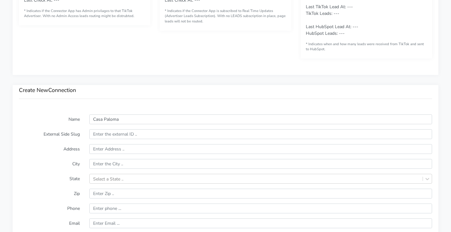
scroll to position [439, 0]
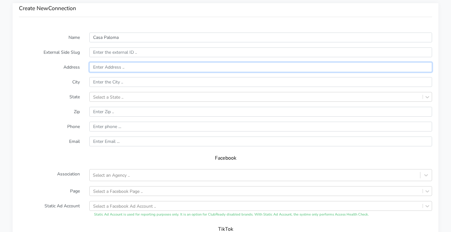
click at [105, 66] on input "text" at bounding box center [260, 67] width 343 height 10
paste input "7131 W. Ray Rd Suite 38"
type input "7131 W. Ray Rd Suite 38"
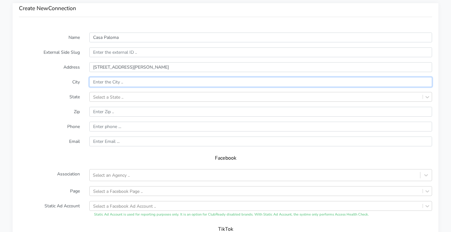
click at [107, 81] on input "text" at bounding box center [260, 82] width 343 height 10
type input "Chandler"
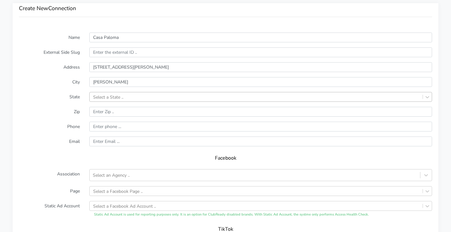
click at [106, 94] on div "Select a State .." at bounding box center [108, 96] width 30 height 7
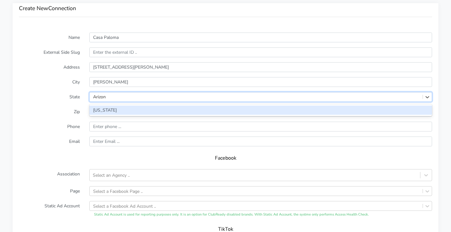
type input "[US_STATE]"
click at [107, 113] on div "[US_STATE]" at bounding box center [260, 109] width 343 height 9
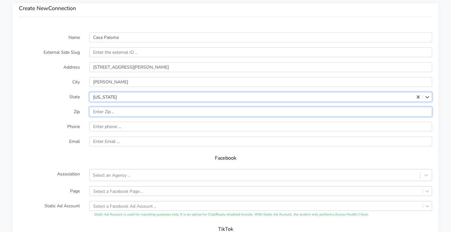
click at [120, 112] on input "input" at bounding box center [260, 112] width 343 height 10
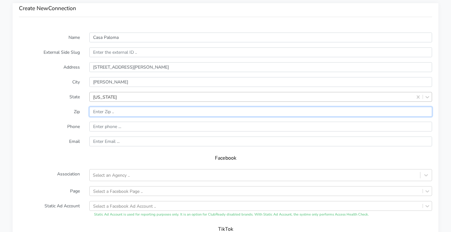
paste input "85226"
type input "85226"
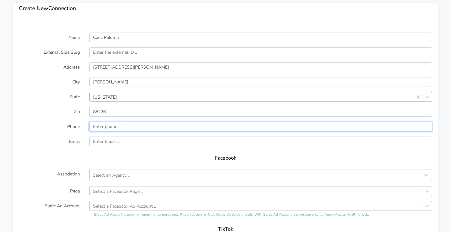
click at [121, 127] on input "input" at bounding box center [260, 126] width 343 height 10
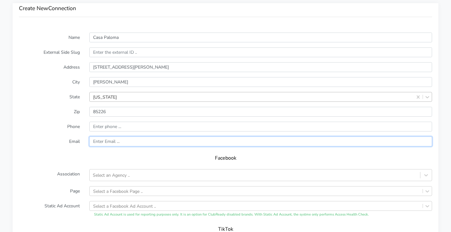
click at [134, 140] on input "text" at bounding box center [260, 141] width 343 height 10
paste input "+1 (602) 835-6777"
type input "+1 (602) 835-6777"
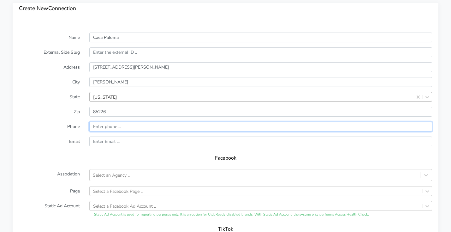
click at [113, 127] on input "input" at bounding box center [260, 126] width 343 height 10
paste input "+1 (602) 835-6777"
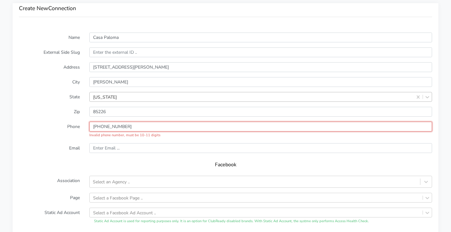
click at [95, 127] on input "input" at bounding box center [260, 126] width 343 height 10
click at [99, 127] on input "input" at bounding box center [260, 126] width 343 height 10
click at [106, 127] on input "input" at bounding box center [260, 126] width 343 height 10
click at [114, 126] on input "input" at bounding box center [260, 126] width 343 height 10
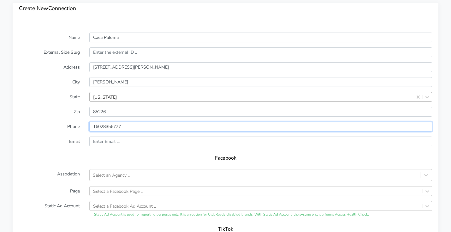
type input "16028356777"
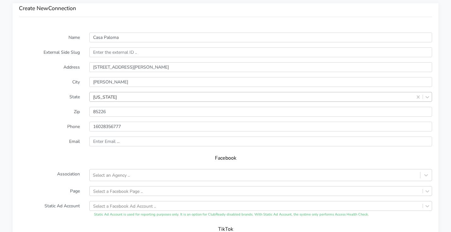
click at [52, 139] on label "Email" at bounding box center [49, 141] width 70 height 10
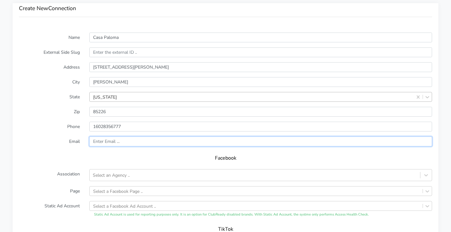
click at [128, 140] on input "text" at bounding box center [260, 141] width 343 height 10
paste input "0001@iflexstretchstudios.com"
type input "0001@iflexstretchstudios.com"
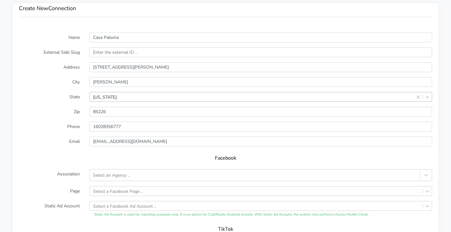
click at [45, 144] on label "Email" at bounding box center [49, 141] width 70 height 10
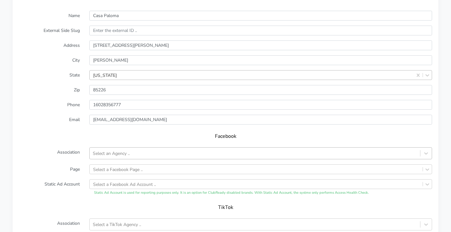
scroll to position [465, 0]
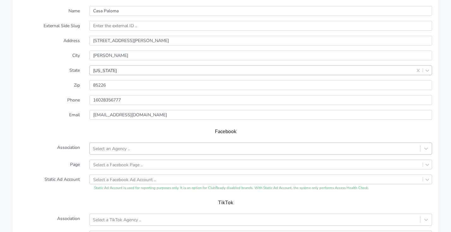
click at [138, 146] on div "Select an Agency .." at bounding box center [255, 148] width 330 height 10
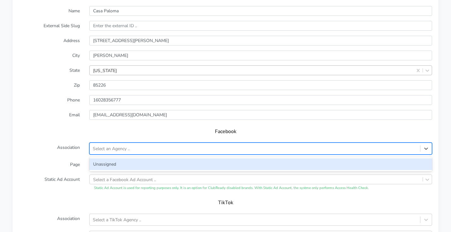
click at [117, 165] on div "Unassigned" at bounding box center [260, 164] width 343 height 12
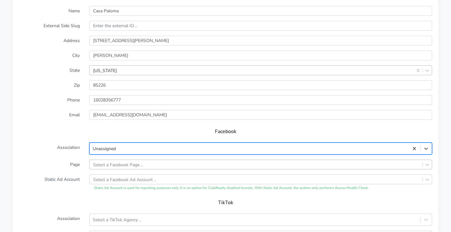
click at [128, 166] on div "Select a Facebook Page .." at bounding box center [260, 164] width 343 height 10
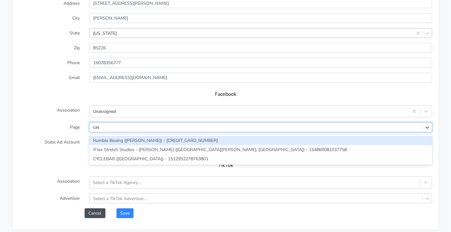
type input "casa"
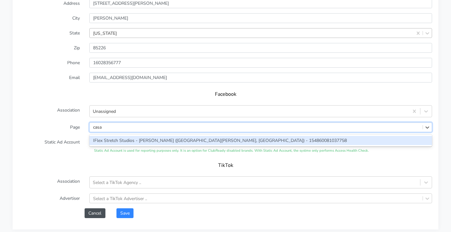
click at [145, 138] on div "IFlex Stretch Studios - [PERSON_NAME] ([GEOGRAPHIC_DATA][PERSON_NAME], [GEOGRAP…" at bounding box center [260, 140] width 343 height 9
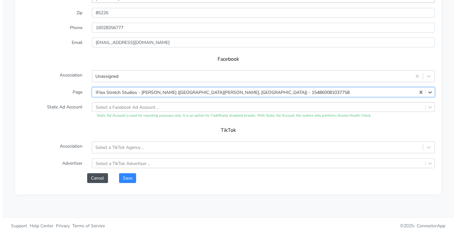
scroll to position [539, 0]
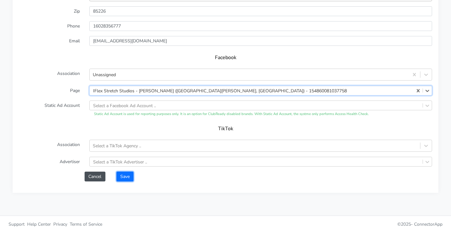
click at [124, 175] on button "Save" at bounding box center [124, 176] width 17 height 10
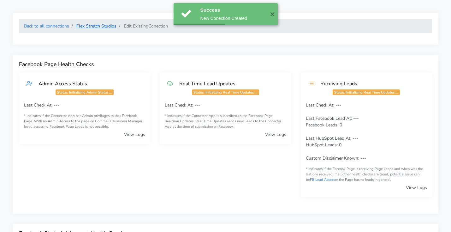
click at [101, 25] on link "iFlex Stretch Studios" at bounding box center [95, 26] width 41 height 6
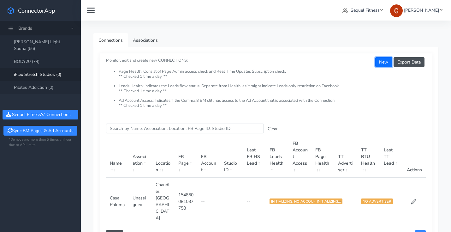
click at [380, 63] on button "New" at bounding box center [383, 62] width 17 height 10
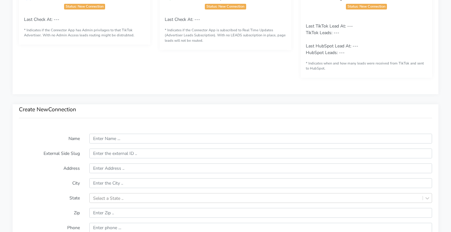
scroll to position [436, 0]
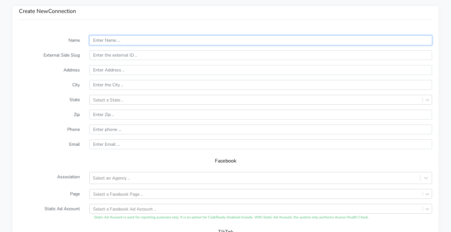
click at [108, 42] on input "text" at bounding box center [260, 40] width 343 height 10
type input "Heritage Trace Plaza"
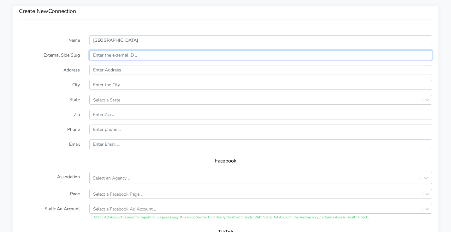
click at [122, 55] on input "text" at bounding box center [260, 55] width 343 height 10
paste input "3529 Heritage Trace Pkwy Suite 111"
type input "3529 Heritage Trace Pkwy Suite 111"
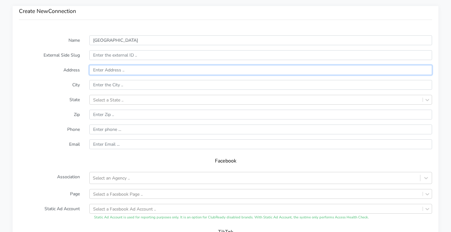
click at [121, 71] on input "text" at bounding box center [260, 70] width 343 height 10
paste input "3529 Heritage Trace Pkwy Suite 111"
type input "3529 Heritage Trace Pkwy Suite 111"
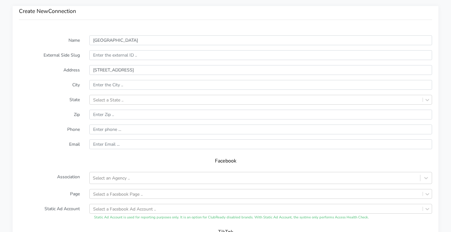
click at [54, 74] on label "Address" at bounding box center [49, 70] width 70 height 10
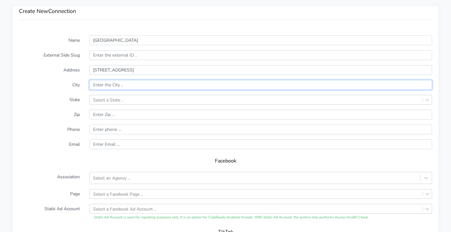
click at [138, 85] on input "text" at bounding box center [260, 85] width 343 height 10
type input "Fort Worth"
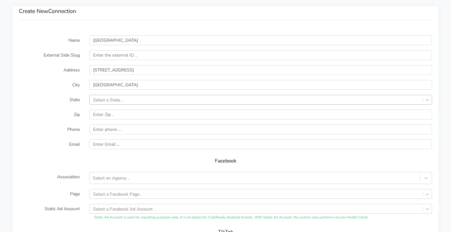
click at [133, 101] on div "Select a State .." at bounding box center [256, 99] width 333 height 9
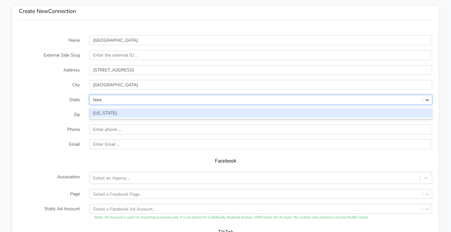
type input "texas"
click at [109, 114] on div "[US_STATE]" at bounding box center [260, 112] width 343 height 9
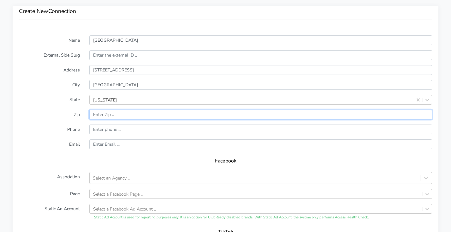
click at [125, 115] on input "input" at bounding box center [260, 114] width 343 height 10
paste input "76244"
type input "76244"
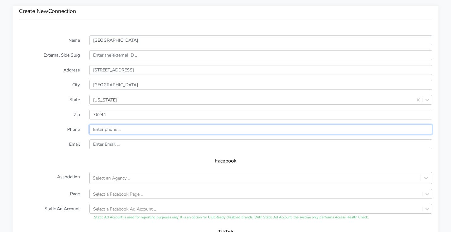
click at [116, 128] on input "input" at bounding box center [260, 129] width 343 height 10
paste input "1 (682) 250-3355"
click at [99, 130] on input "input" at bounding box center [260, 129] width 343 height 10
click at [107, 130] on input "input" at bounding box center [260, 129] width 343 height 10
click at [114, 130] on input "input" at bounding box center [260, 129] width 343 height 10
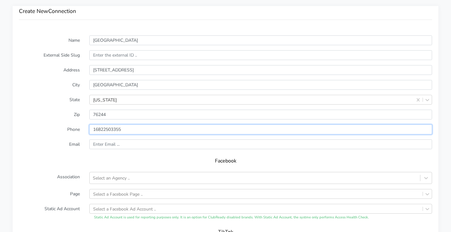
type input "16822503355"
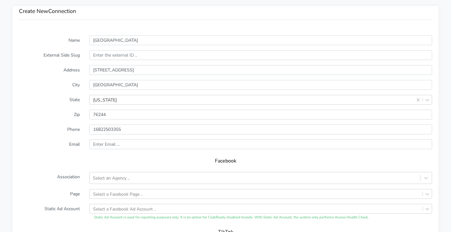
click at [50, 143] on label "Email" at bounding box center [49, 144] width 70 height 10
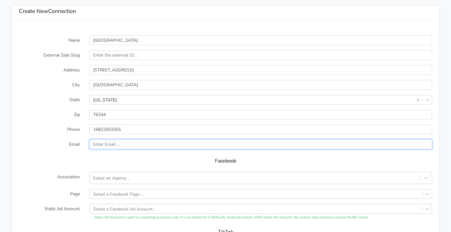
click at [122, 147] on input "text" at bounding box center [260, 144] width 343 height 10
paste input "0008@iflexstretchstudios.com"
type input "0008@iflexstretchstudios.com"
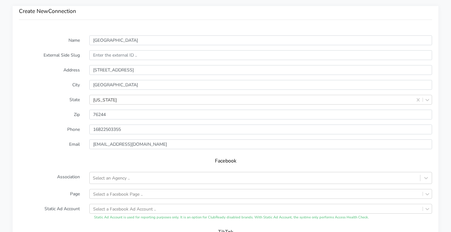
click at [54, 152] on form "Name Heritage Trace Plaza External Side Slug Address 3529 Heritage Trace Pkwy S…" at bounding box center [225, 159] width 413 height 249
click at [121, 177] on div "Select an Agency .." at bounding box center [111, 177] width 37 height 7
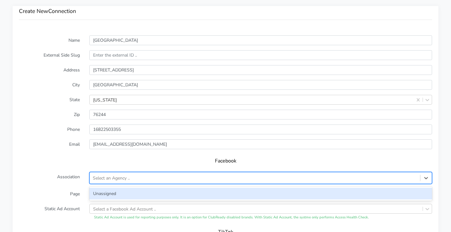
click at [112, 192] on div "Unassigned" at bounding box center [260, 193] width 343 height 12
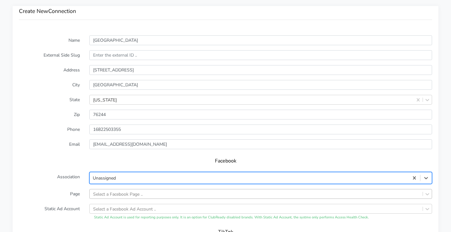
click at [141, 193] on div "Select a Facebook Page .." at bounding box center [260, 194] width 343 height 10
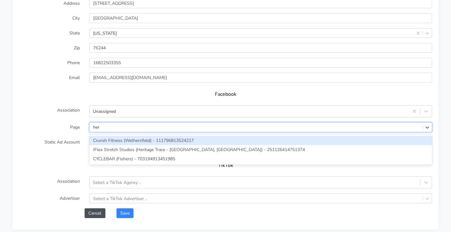
type input "heri"
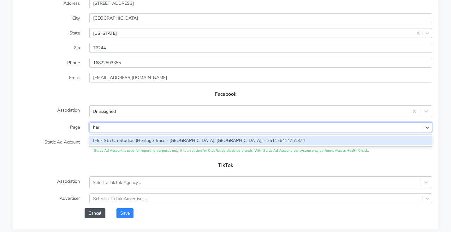
click at [185, 141] on div "IFlex Stretch Studios (Heritage Trace - [GEOGRAPHIC_DATA], [GEOGRAPHIC_DATA]) -…" at bounding box center [260, 140] width 343 height 9
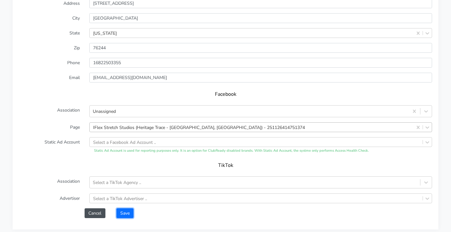
click at [126, 213] on button "Save" at bounding box center [124, 213] width 17 height 10
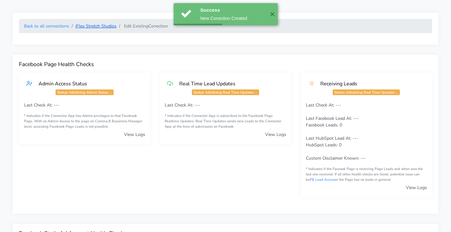
click at [95, 28] on link "iFlex Stretch Studios" at bounding box center [95, 26] width 41 height 6
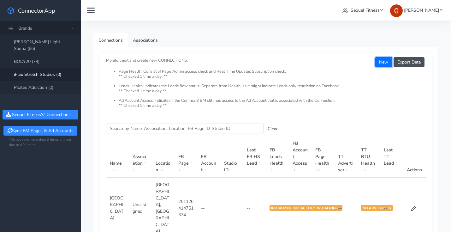
click at [383, 62] on button "New" at bounding box center [383, 62] width 17 height 10
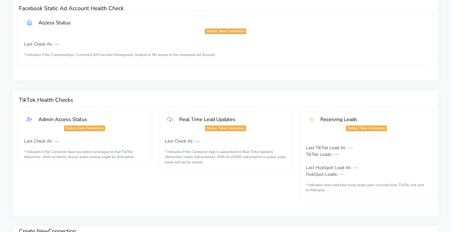
scroll to position [427, 0]
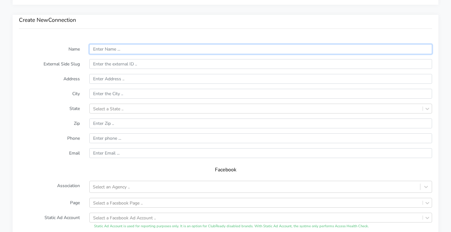
click at [126, 51] on input "text" at bounding box center [260, 49] width 343 height 10
paste input "Avenue at Promise Pass"
type input "Avenue at Promise Pass"
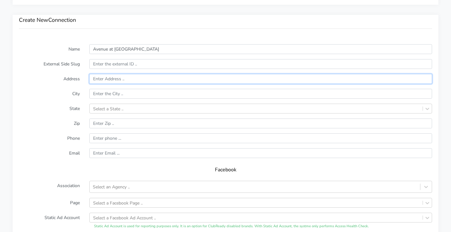
click at [103, 77] on input "text" at bounding box center [260, 79] width 343 height 10
paste input "11170 East 146th St"
type input "11170 East 146th St"
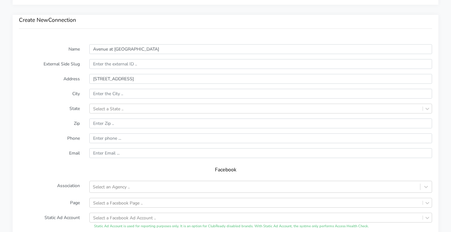
click at [119, 98] on div at bounding box center [260, 94] width 343 height 10
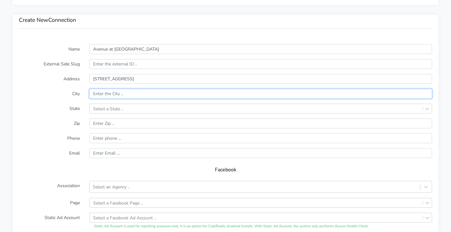
click at [118, 97] on input "text" at bounding box center [260, 94] width 343 height 10
paste input "Noblesville"
type input "Noblesville"
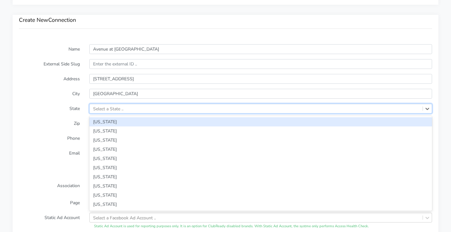
click at [114, 107] on div "Select a State .." at bounding box center [108, 108] width 30 height 7
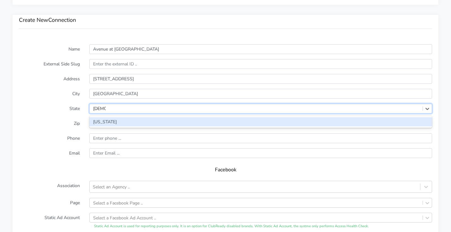
type input "indiana"
click at [121, 117] on div "[US_STATE]" at bounding box center [260, 121] width 343 height 9
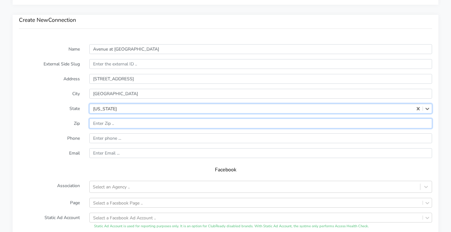
click at [114, 125] on input "input" at bounding box center [260, 123] width 343 height 10
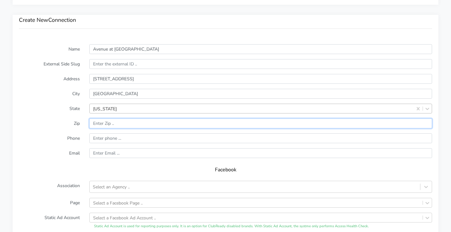
paste input "46060"
type input "46060"
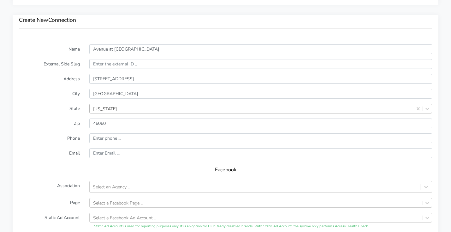
click at [54, 138] on label "Phone" at bounding box center [49, 138] width 70 height 10
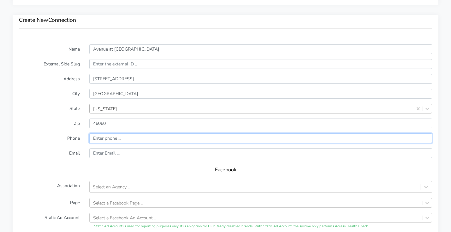
click at [106, 140] on input "input" at bounding box center [260, 138] width 343 height 10
paste input "1 (317) 678-5990"
click at [99, 139] on input "input" at bounding box center [260, 138] width 343 height 10
click at [107, 139] on input "input" at bounding box center [260, 138] width 343 height 10
click at [114, 137] on input "input" at bounding box center [260, 138] width 343 height 10
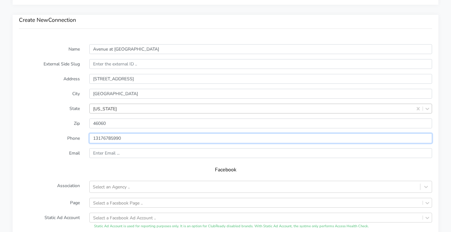
type input "13176785990"
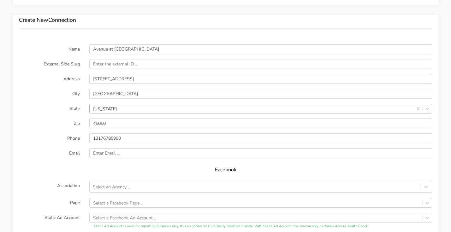
click at [59, 149] on label "Email" at bounding box center [49, 153] width 70 height 10
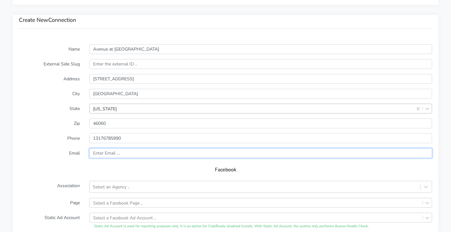
click at [115, 152] on input "text" at bounding box center [260, 153] width 343 height 10
paste input "0009@iflexstretchstudios.com"
type input "0009@iflexstretchstudios.com"
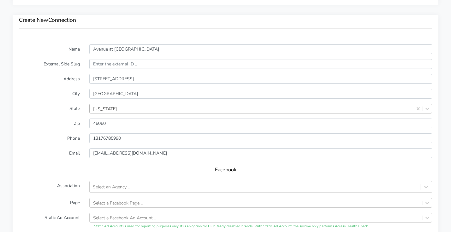
click at [51, 154] on label "Email" at bounding box center [49, 153] width 70 height 10
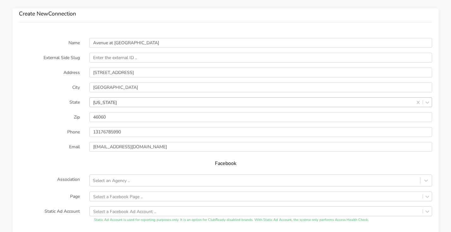
scroll to position [475, 0]
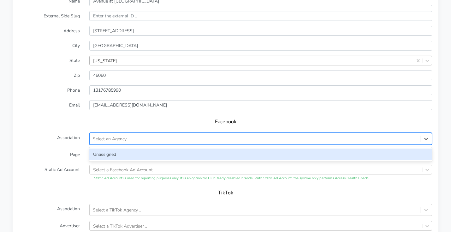
click at [124, 140] on div "Select an Agency .." at bounding box center [111, 138] width 37 height 7
click at [110, 150] on div "Unassigned" at bounding box center [260, 154] width 343 height 12
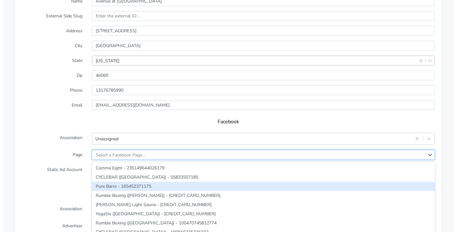
scroll to position [503, 0]
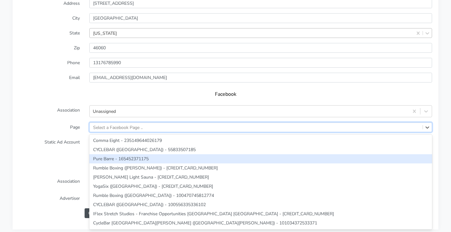
click at [111, 132] on div "option Pure Barre - 165452371175 focused, 3 of 233. 233 results available. Use …" at bounding box center [260, 127] width 343 height 10
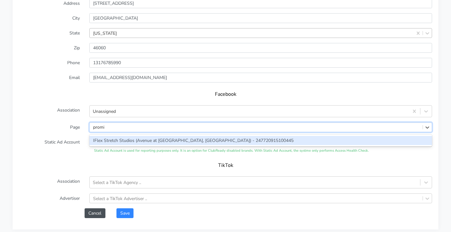
type input "promis"
click at [137, 136] on div "IFlex Stretch Studios (Avenue at [GEOGRAPHIC_DATA], [GEOGRAPHIC_DATA]) - 247720…" at bounding box center [260, 140] width 343 height 9
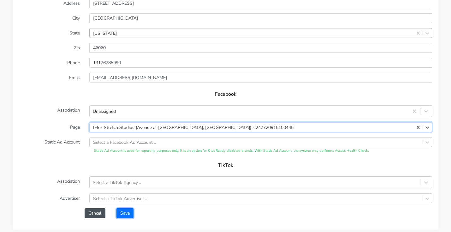
click at [130, 213] on button "Save" at bounding box center [124, 213] width 17 height 10
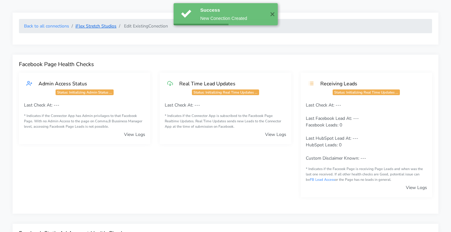
click at [98, 27] on link "iFlex Stretch Studios" at bounding box center [95, 26] width 41 height 6
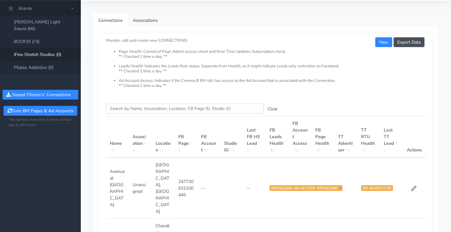
scroll to position [15, 0]
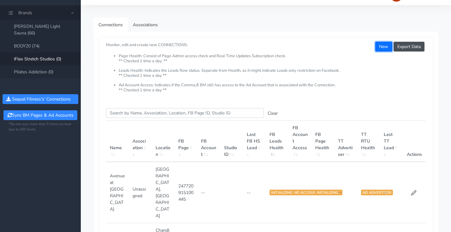
click at [385, 45] on button "New" at bounding box center [383, 47] width 17 height 10
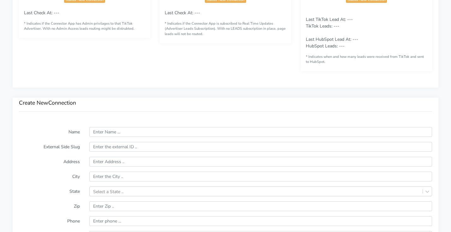
scroll to position [345, 0]
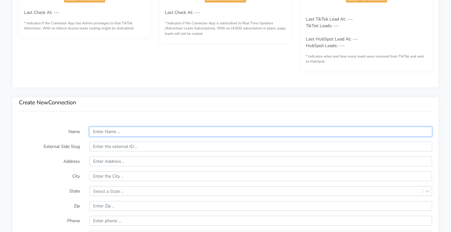
click at [96, 133] on input "text" at bounding box center [260, 132] width 343 height 10
paste input "Mercato"
type input "Mercato"
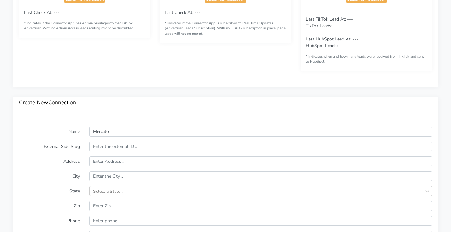
click at [152, 115] on div "Create New Connection" at bounding box center [226, 108] width 426 height 23
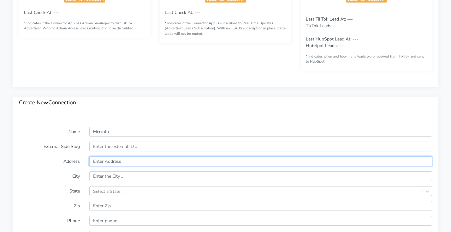
click at [126, 160] on input "text" at bounding box center [260, 161] width 343 height 10
paste input "9128 Strada Place Suite 10112"
type input "9128 Strada Place Suite 10112"
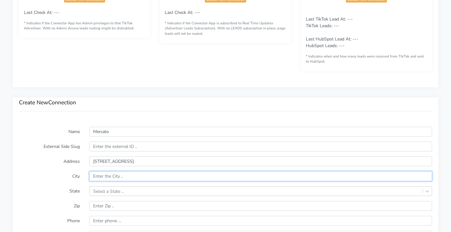
click at [138, 180] on input "text" at bounding box center [260, 176] width 343 height 10
type input "Naples"
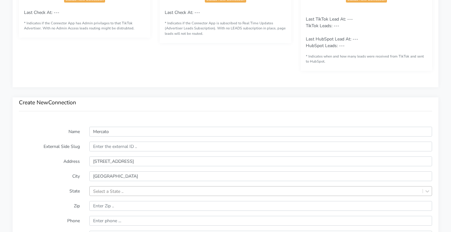
click at [128, 192] on div "Select a State .." at bounding box center [260, 191] width 343 height 10
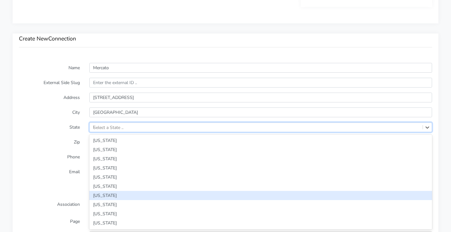
type input "FL"
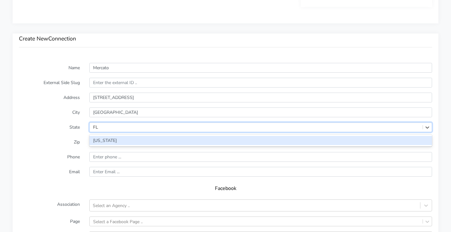
click at [128, 139] on div "[US_STATE]" at bounding box center [260, 140] width 343 height 9
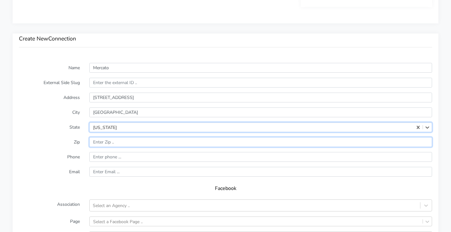
click at [111, 144] on input "input" at bounding box center [260, 142] width 343 height 10
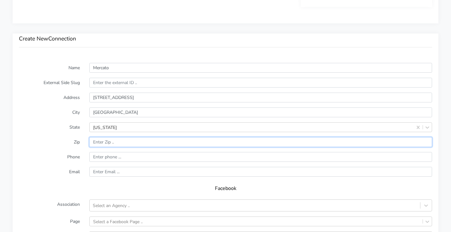
paste input "34108"
type input "34108"
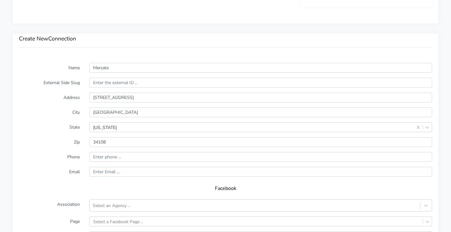
click at [48, 162] on form "Name Mercato External Side Slug Address 9128 Strada Place Suite 10112 City Napl…" at bounding box center [225, 187] width 413 height 249
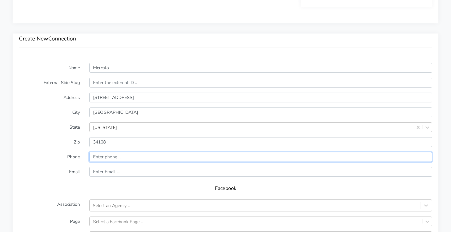
click at [113, 156] on input "input" at bounding box center [260, 157] width 343 height 10
paste input "1 (239) 460-3539"
click at [99, 157] on input "input" at bounding box center [260, 157] width 343 height 10
click at [107, 156] on input "input" at bounding box center [260, 157] width 343 height 10
click at [114, 157] on input "input" at bounding box center [260, 157] width 343 height 10
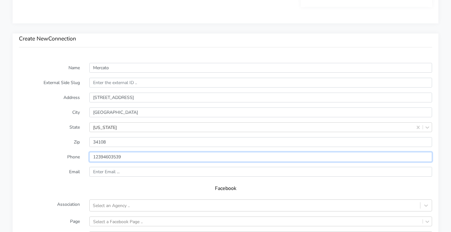
type input "12394603539"
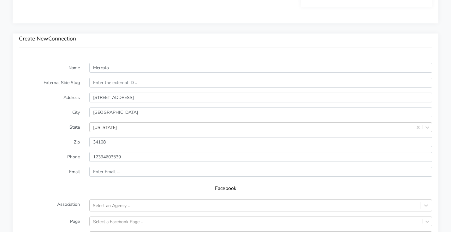
click at [62, 160] on label "Phone" at bounding box center [49, 157] width 70 height 10
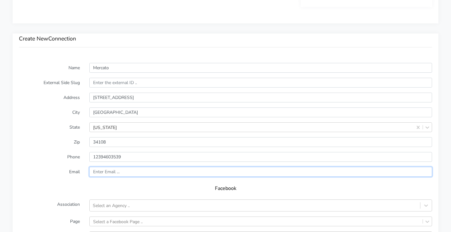
drag, startPoint x: 119, startPoint y: 171, endPoint x: 103, endPoint y: 175, distance: 16.3
click at [119, 171] on input "text" at bounding box center [260, 172] width 343 height 10
paste input "0005@iflexstretchstudios.com"
type input "0005@iflexstretchstudios.com"
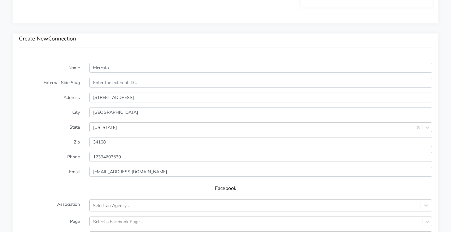
click at [14, 179] on div "Name Mercato External Side Slug Address 9128 Strada Place Suite 10112 City Napl…" at bounding box center [226, 189] width 426 height 267
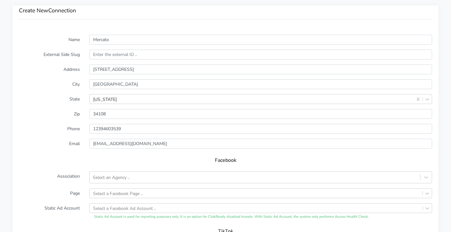
scroll to position [463, 0]
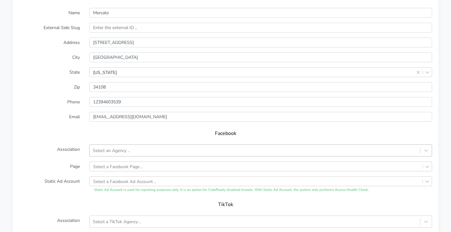
click at [109, 150] on div "Select an Agency .." at bounding box center [111, 150] width 37 height 7
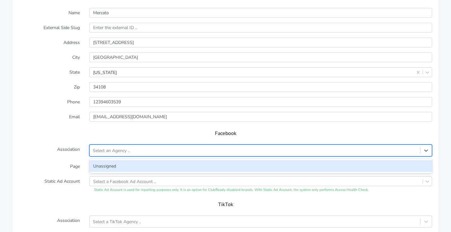
click at [108, 168] on div "Unassigned" at bounding box center [260, 166] width 343 height 12
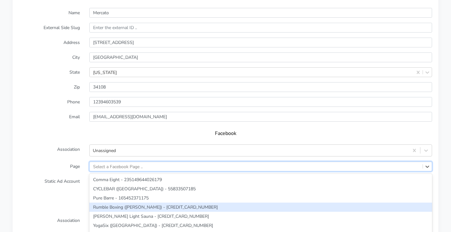
click at [113, 167] on div "option Rumble Boxing (Castro) - 100105812395107 focused, 4 of 232. 232 results …" at bounding box center [260, 166] width 343 height 10
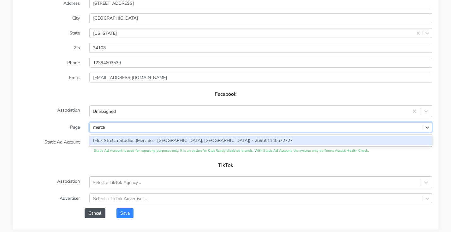
type input "mercat"
click at [145, 139] on div "IFlex Stretch Studios (Mercato - [GEOGRAPHIC_DATA], [GEOGRAPHIC_DATA]) - 259551…" at bounding box center [260, 140] width 343 height 9
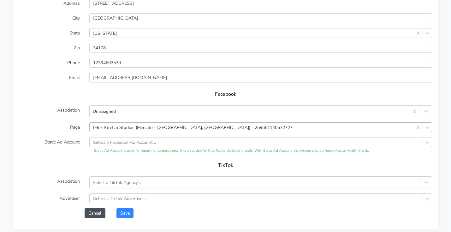
click at [28, 156] on form "Name Mercato External Side Slug Address 9128 Strada Place Suite 10112 City Napl…" at bounding box center [225, 93] width 413 height 249
click at [127, 215] on button "Save" at bounding box center [124, 213] width 17 height 10
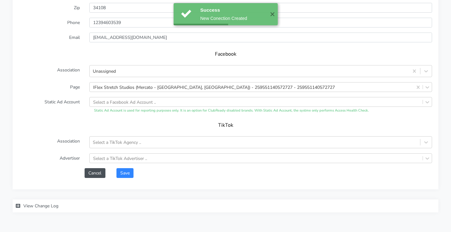
scroll to position [571, 0]
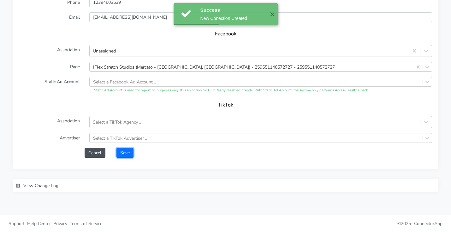
click at [123, 153] on button "Save" at bounding box center [124, 153] width 17 height 10
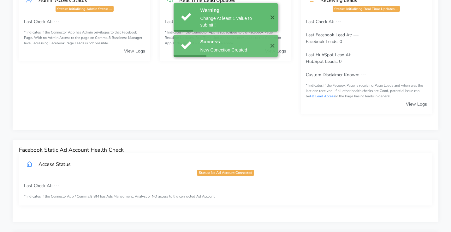
scroll to position [0, 0]
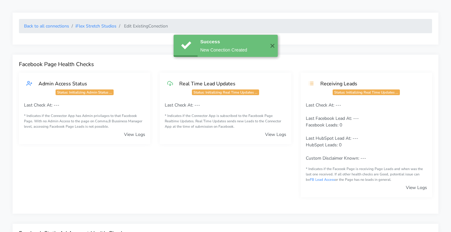
click at [107, 30] on ol "Back to all connections iFlex Stretch Studios Edit Existing Conection" at bounding box center [225, 26] width 413 height 14
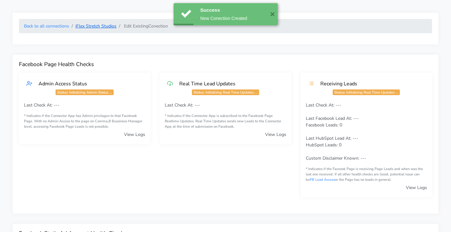
click at [108, 26] on link "iFlex Stretch Studios" at bounding box center [95, 26] width 41 height 6
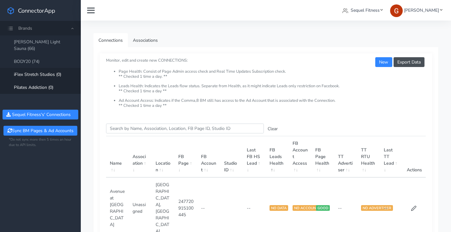
click at [45, 81] on link "Pilates Addiction (0)" at bounding box center [40, 87] width 81 height 13
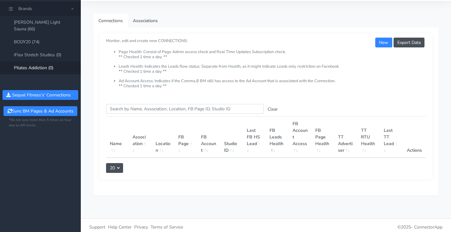
scroll to position [23, 0]
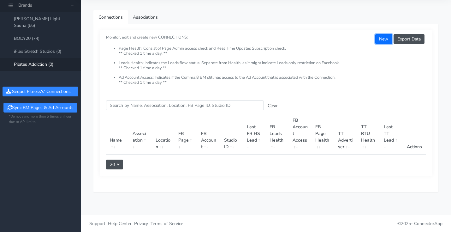
click at [384, 40] on button "New" at bounding box center [383, 39] width 17 height 10
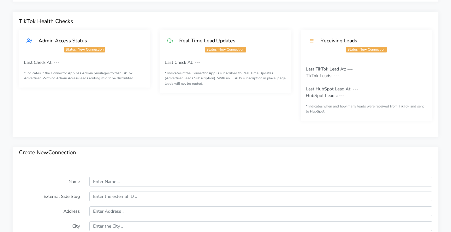
scroll to position [383, 0]
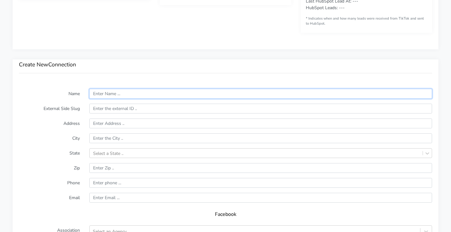
click at [141, 91] on input "text" at bounding box center [260, 94] width 343 height 10
paste input "West Hollywood"
type input "West Hollywood"
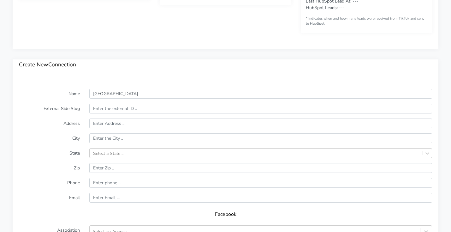
click at [83, 83] on div "Name West Hollywood External Side Slug Address City State Select a State .. Zip…" at bounding box center [226, 215] width 426 height 267
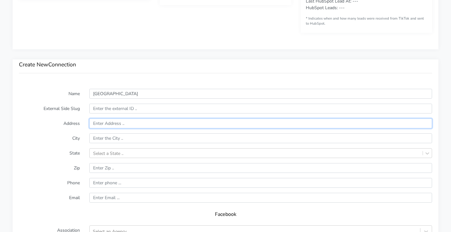
click at [111, 127] on input "text" at bounding box center [260, 123] width 343 height 10
paste input "7940 W 3rd St"
type input "7940 W 3rd St"
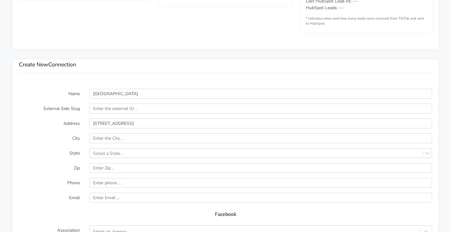
click at [48, 132] on form "Name West Hollywood External Side Slug Address 7940 W 3rd St City State Select …" at bounding box center [225, 213] width 413 height 249
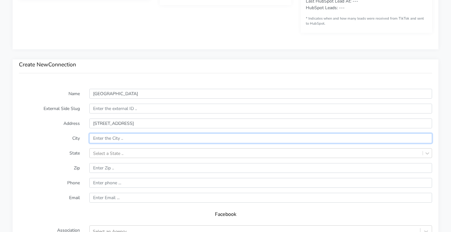
click at [113, 139] on input "text" at bounding box center [260, 138] width 343 height 10
paste input "Los Angeles"
type input "Los Angeles"
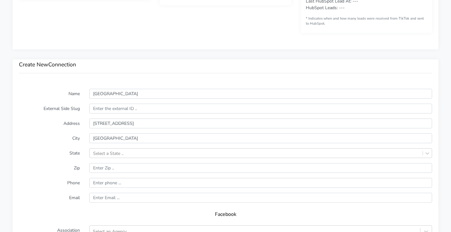
click at [50, 143] on form "Name West Hollywood External Side Slug Address 7940 W 3rd St City Los Angeles S…" at bounding box center [225, 213] width 413 height 249
click at [110, 153] on div "Select a State .." at bounding box center [260, 153] width 343 height 10
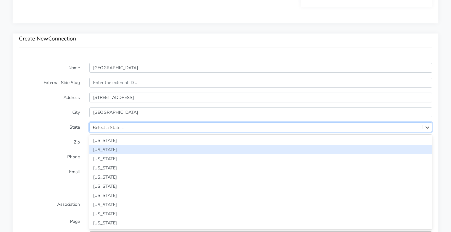
type input "CA"
click at [109, 150] on div "[US_STATE]" at bounding box center [260, 149] width 343 height 9
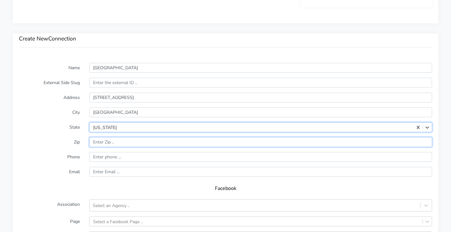
click at [118, 142] on input "input" at bounding box center [260, 142] width 343 height 10
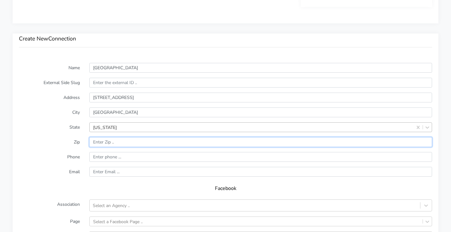
paste input "90048"
type input "90048"
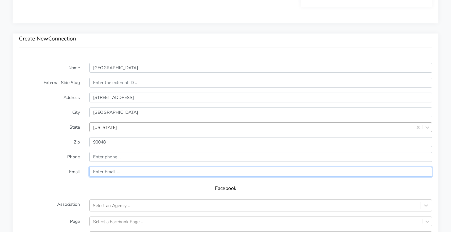
click at [123, 169] on input "text" at bounding box center [260, 172] width 343 height 10
paste input "weho@pilatesaddiction.com"
type input "weho@pilatesaddiction.com"
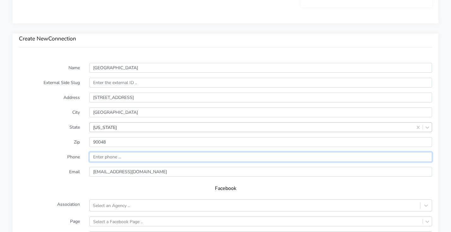
click at [134, 154] on input "input" at bounding box center [260, 157] width 343 height 10
type input "12132051438"
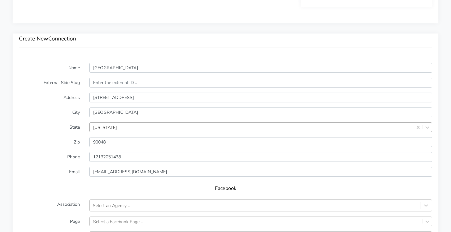
click at [54, 156] on label "Phone" at bounding box center [49, 157] width 70 height 10
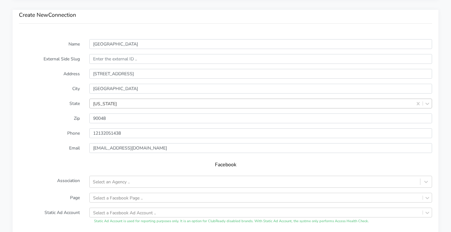
scroll to position [465, 0]
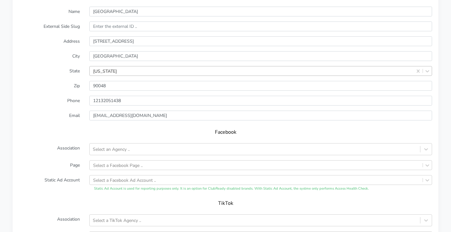
click at [102, 142] on div "Facebook" at bounding box center [225, 134] width 413 height 18
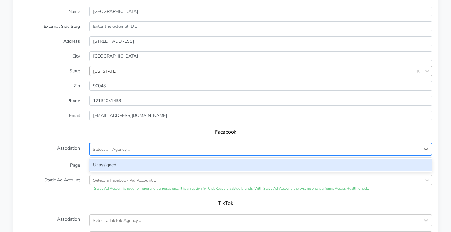
click at [106, 147] on div "Select an Agency .." at bounding box center [111, 149] width 37 height 7
click at [106, 164] on div "Unassigned" at bounding box center [260, 165] width 343 height 12
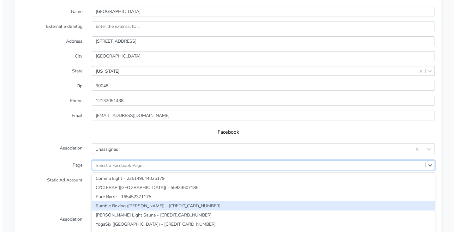
scroll to position [503, 0]
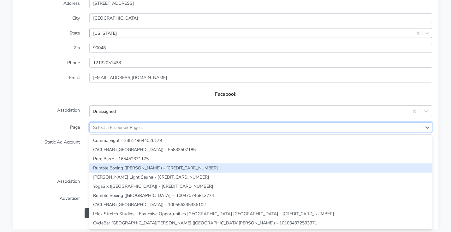
click at [107, 132] on div "option Rumble Boxing (Castro) - 100105812395107 focused, 4 of 231. 231 results …" at bounding box center [260, 127] width 343 height 10
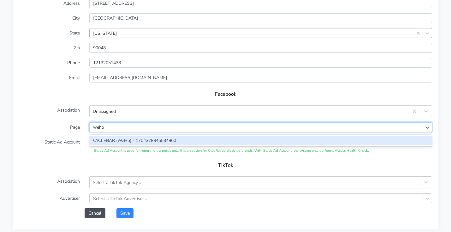
click at [96, 126] on input "weho" at bounding box center [99, 127] width 12 height 7
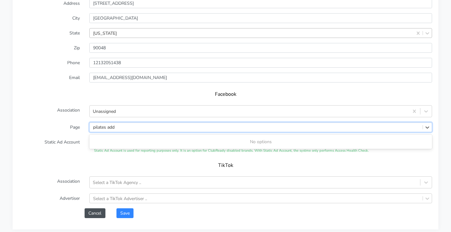
type input "pilates add"
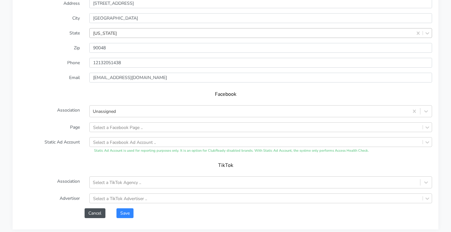
click at [33, 133] on form "Name West Hollywood External Side Slug Address 7940 W 3rd St City Los Angeles S…" at bounding box center [225, 93] width 413 height 249
click at [123, 213] on button "Save" at bounding box center [124, 213] width 17 height 10
